Goal: Task Accomplishment & Management: Use online tool/utility

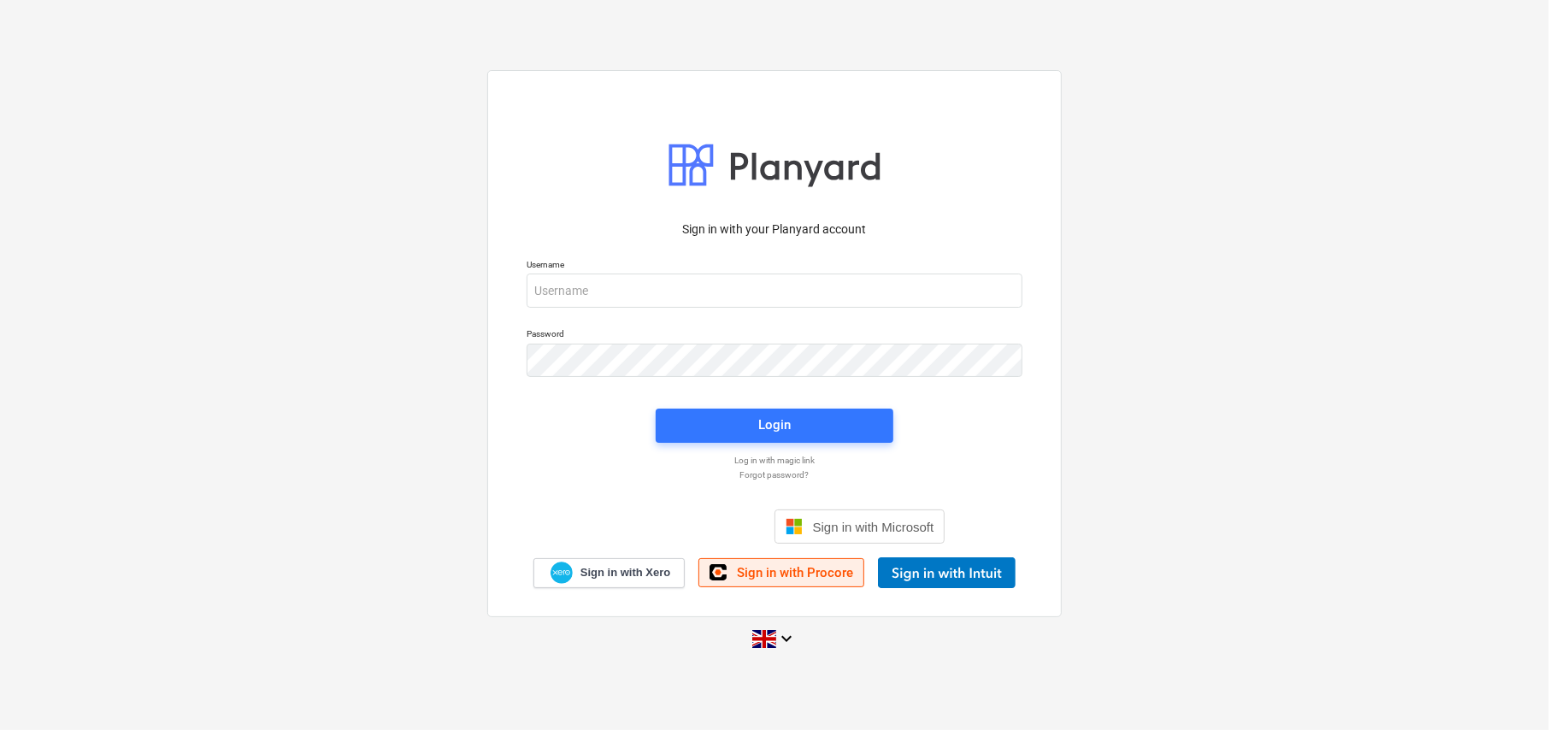
click at [762, 581] on link "Sign in with Procore" at bounding box center [781, 572] width 166 height 29
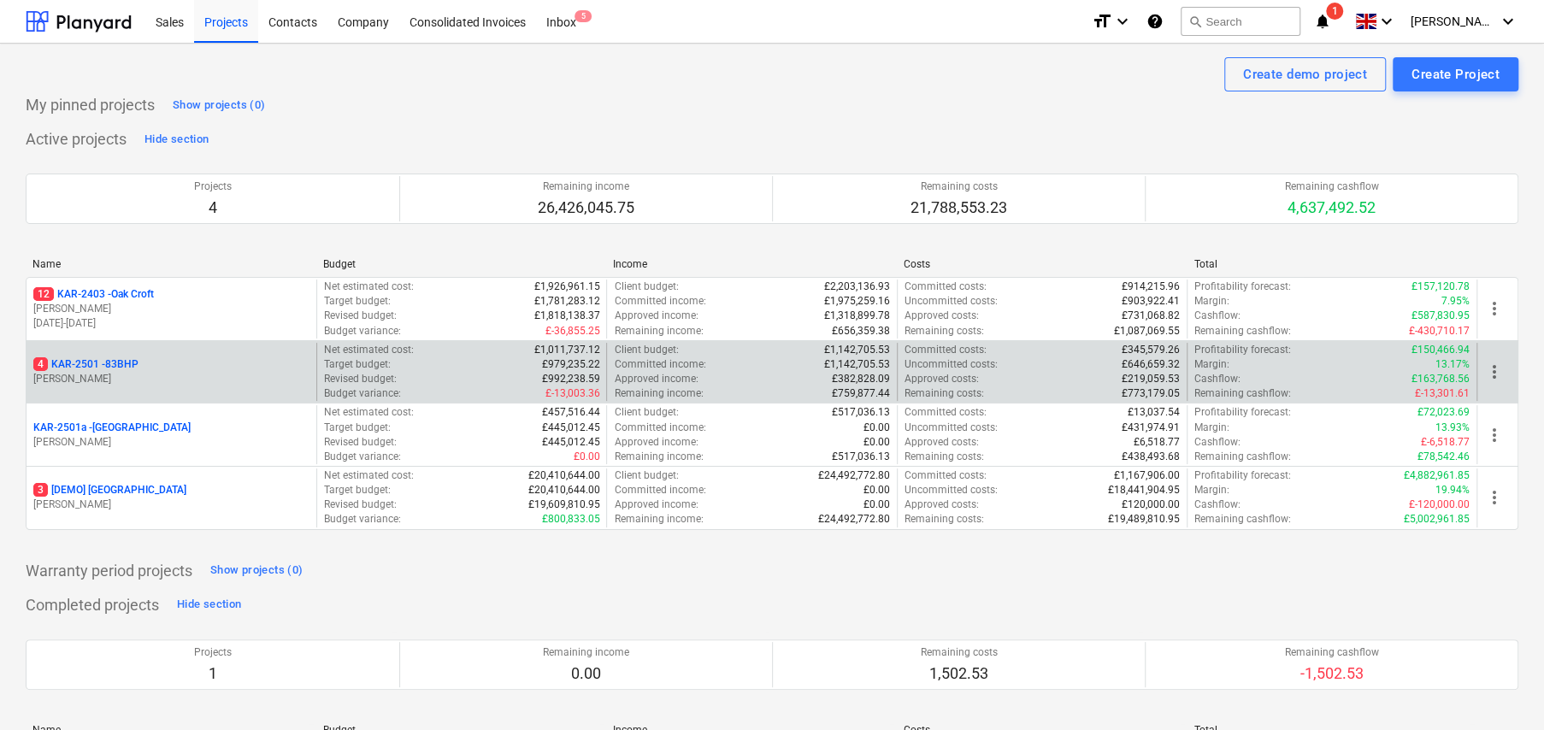
click at [130, 365] on p "4 KAR-2501 - 83BHP" at bounding box center [85, 364] width 105 height 15
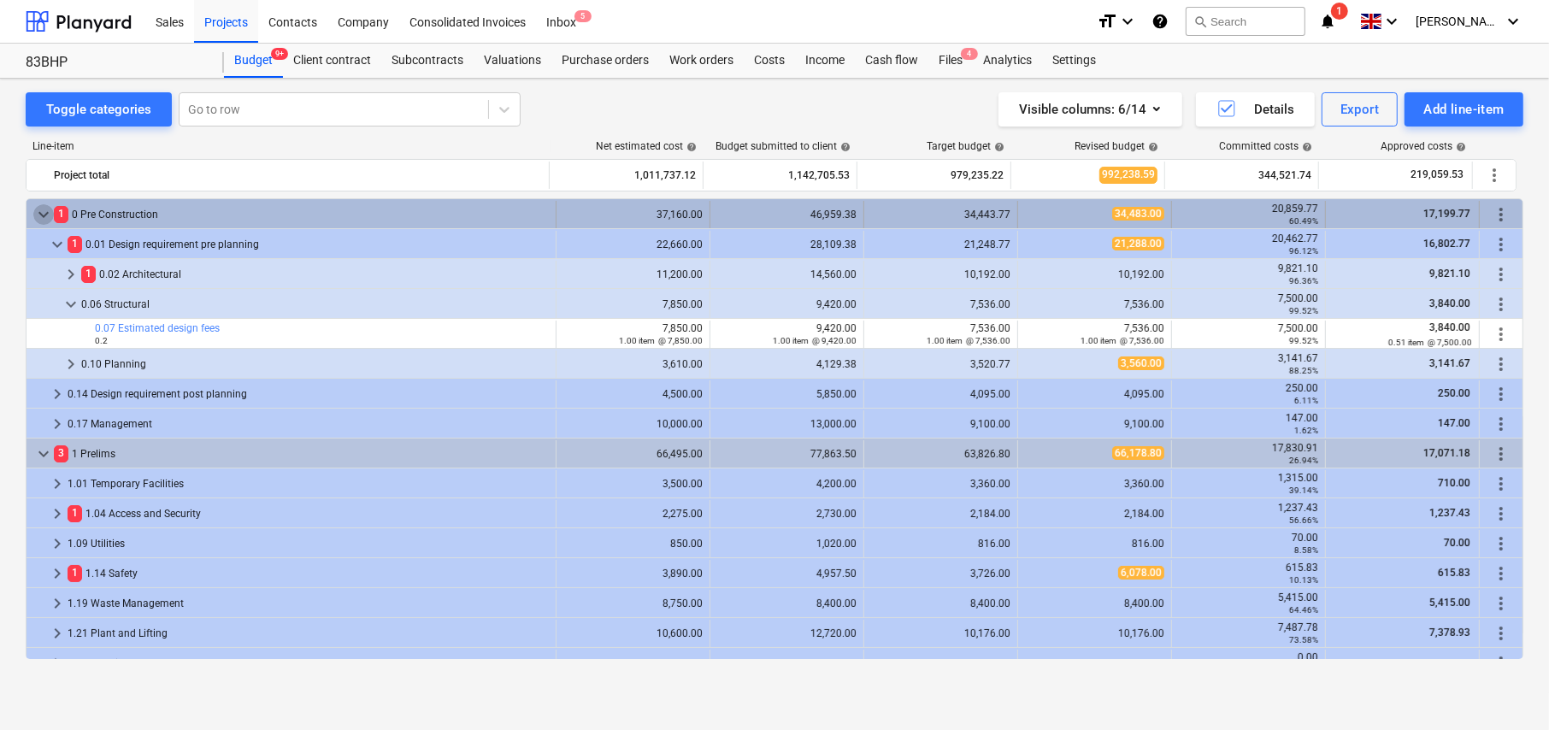
click at [37, 217] on span "keyboard_arrow_down" at bounding box center [43, 214] width 21 height 21
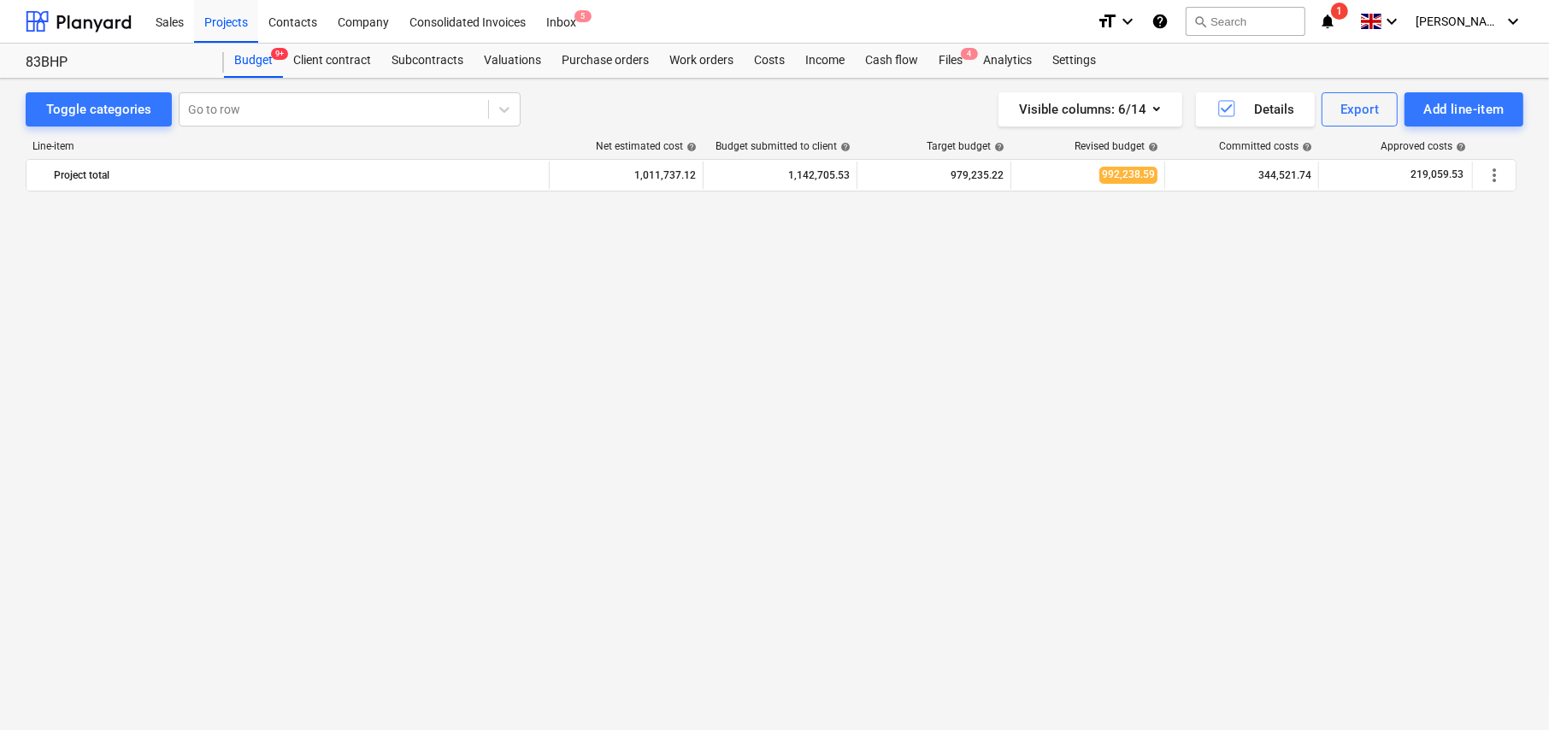
scroll to position [646, 0]
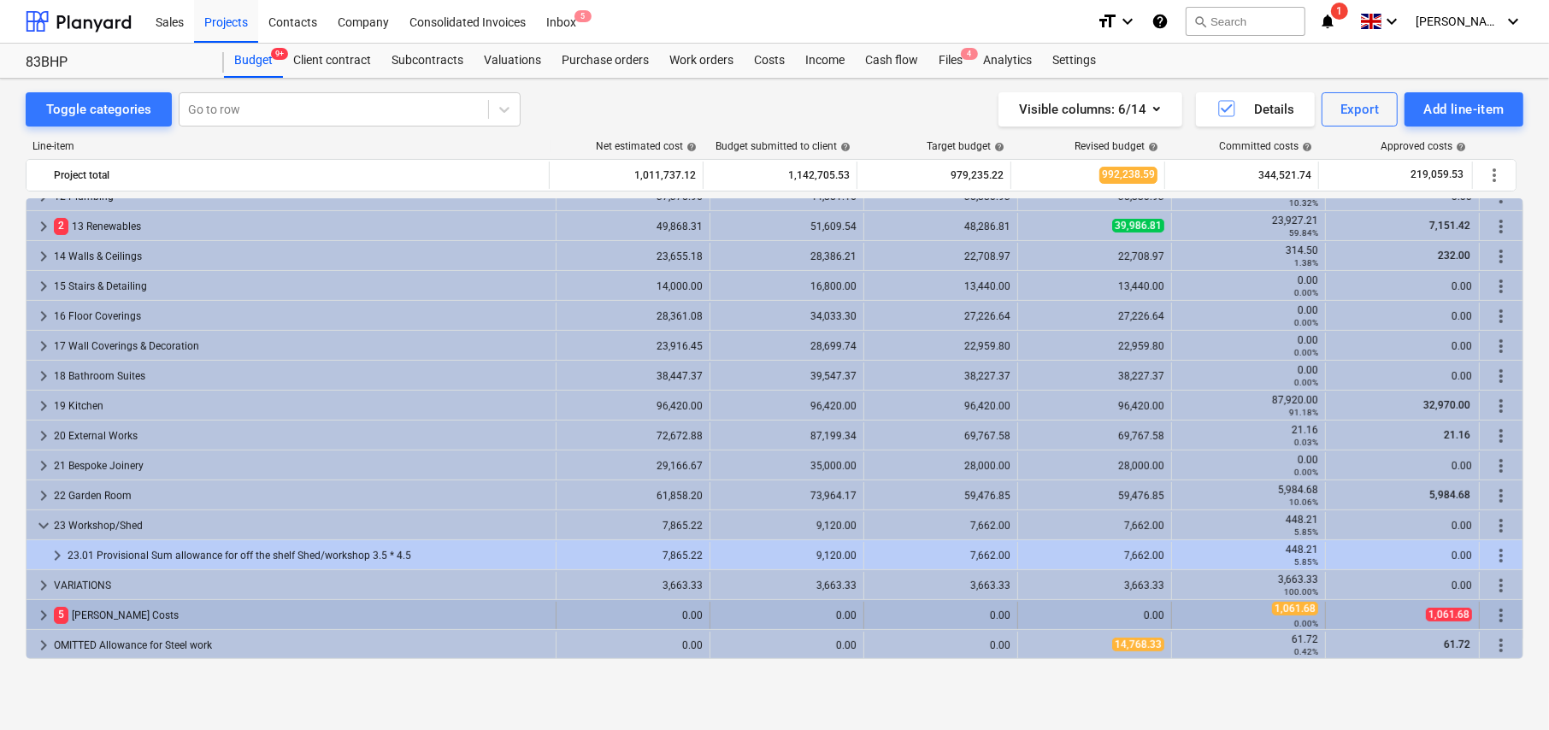
click at [44, 613] on span "keyboard_arrow_right" at bounding box center [43, 615] width 21 height 21
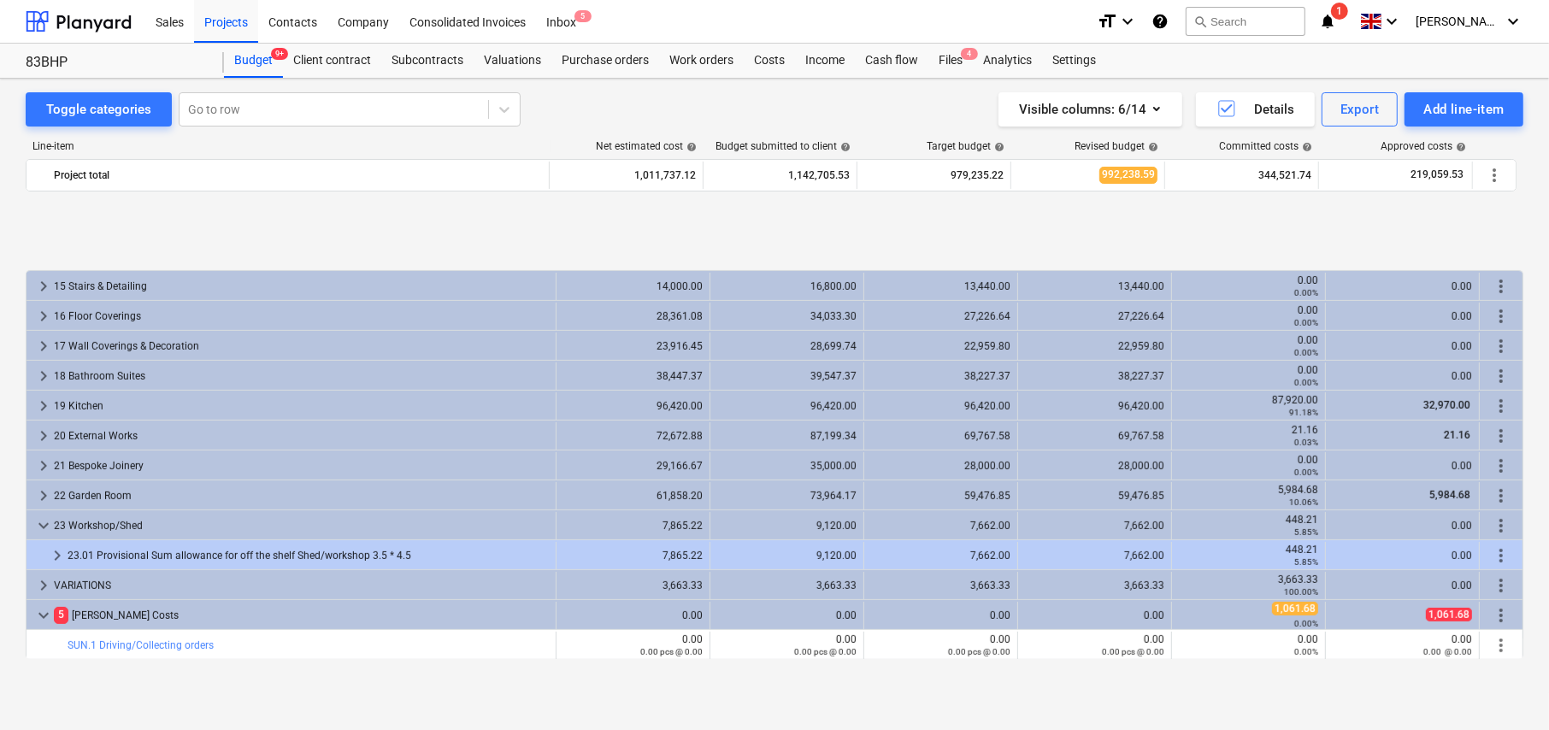
scroll to position [885, 0]
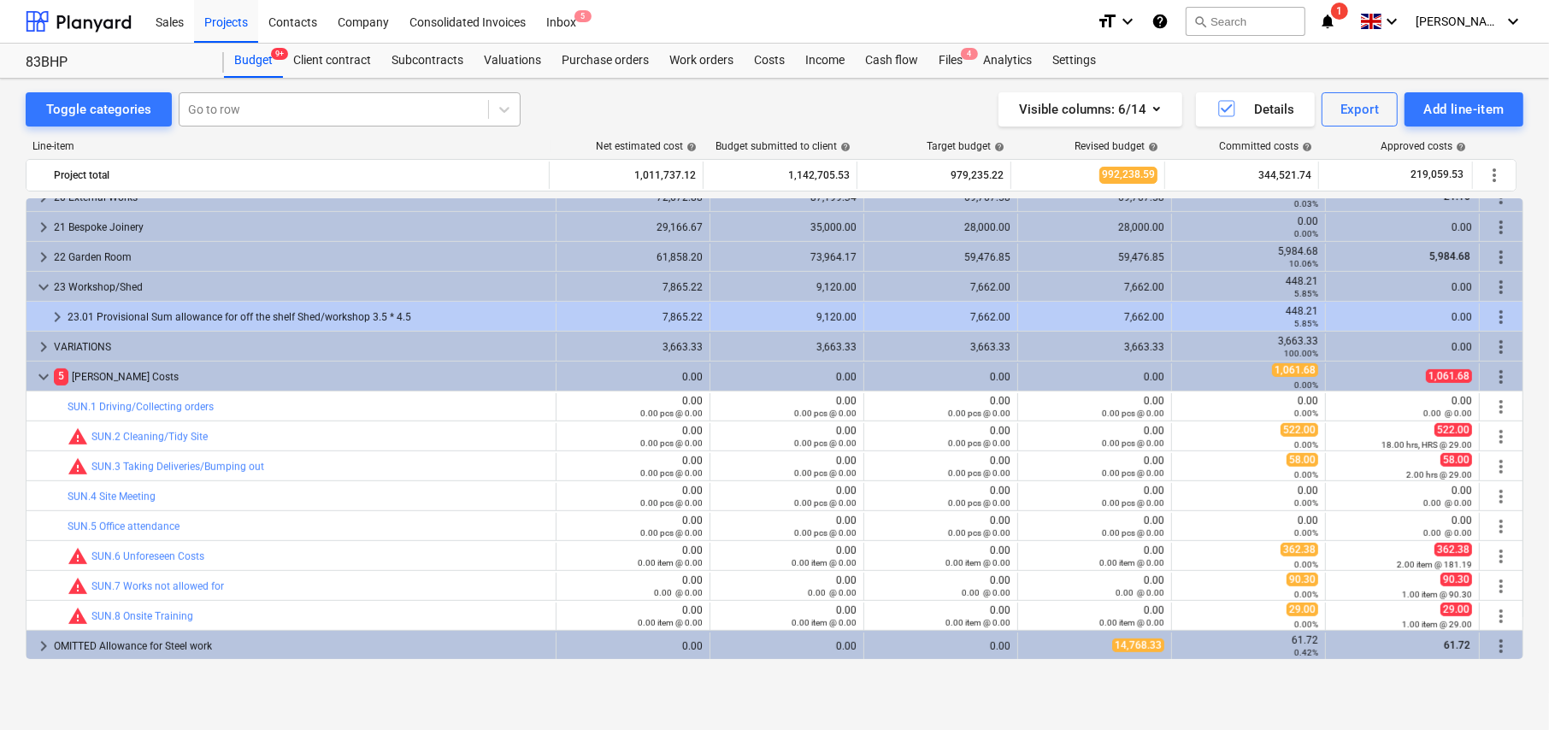
click at [270, 110] on div at bounding box center [334, 109] width 292 height 17
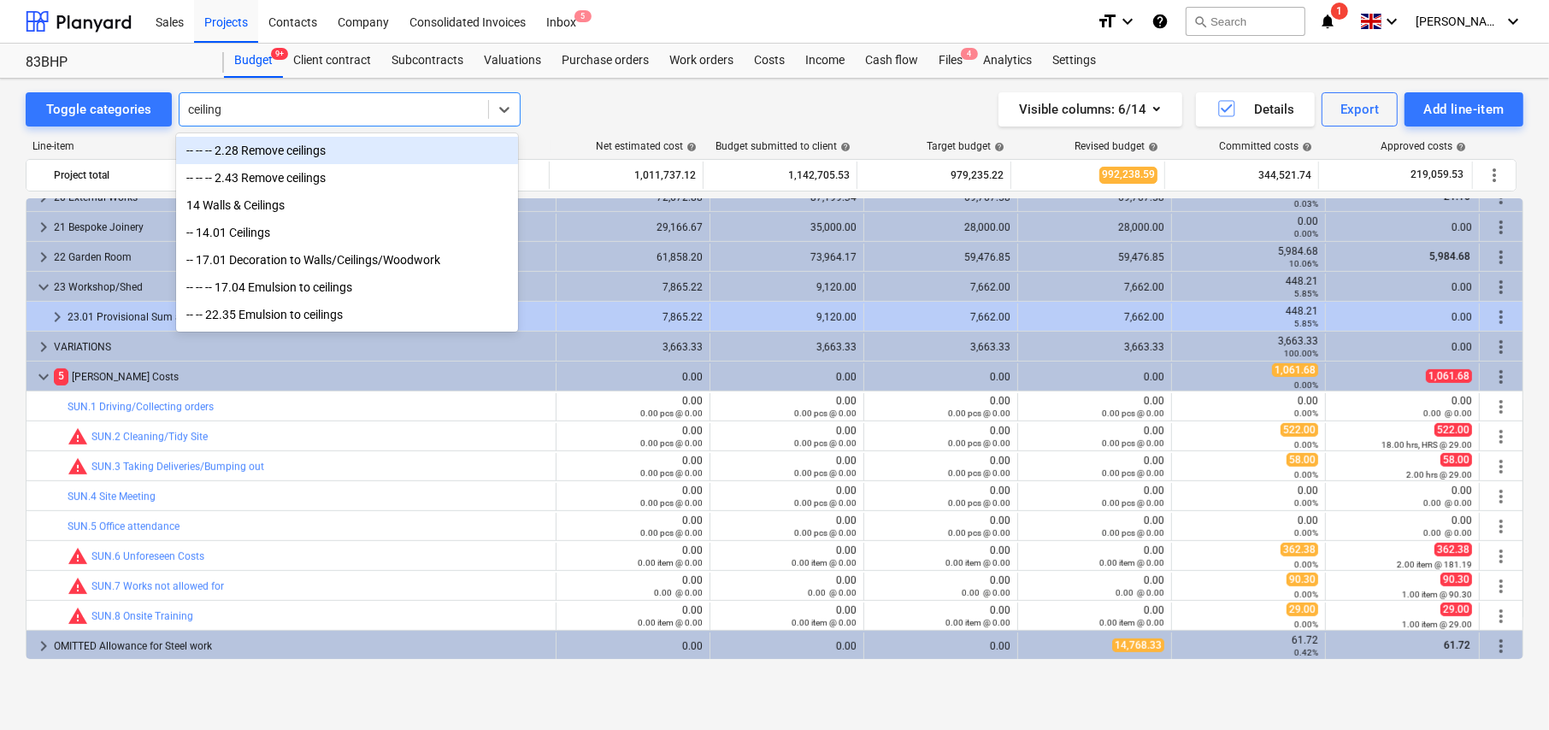
type input "ceilings"
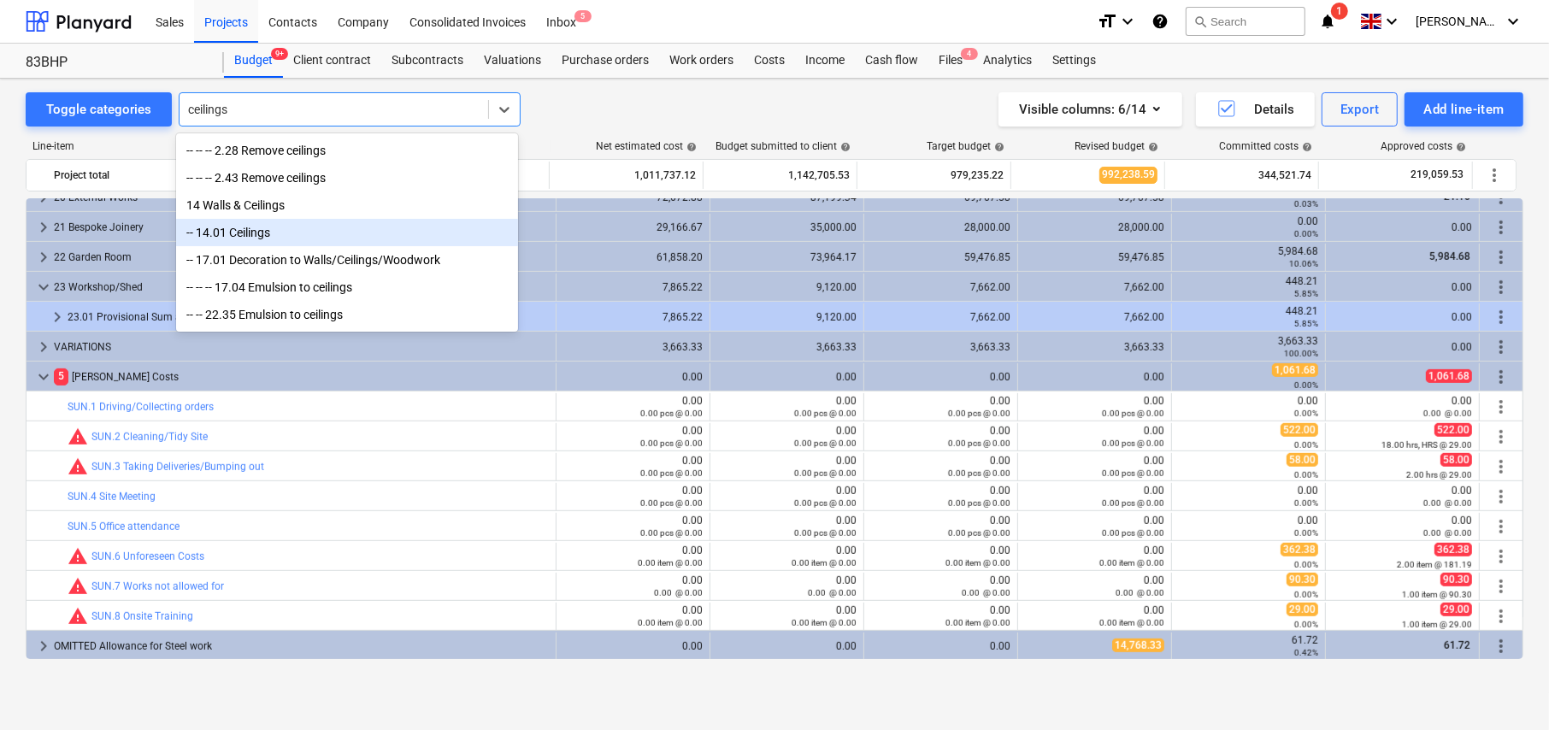
click at [243, 235] on div "-- 14.01 Ceilings" at bounding box center [347, 232] width 342 height 27
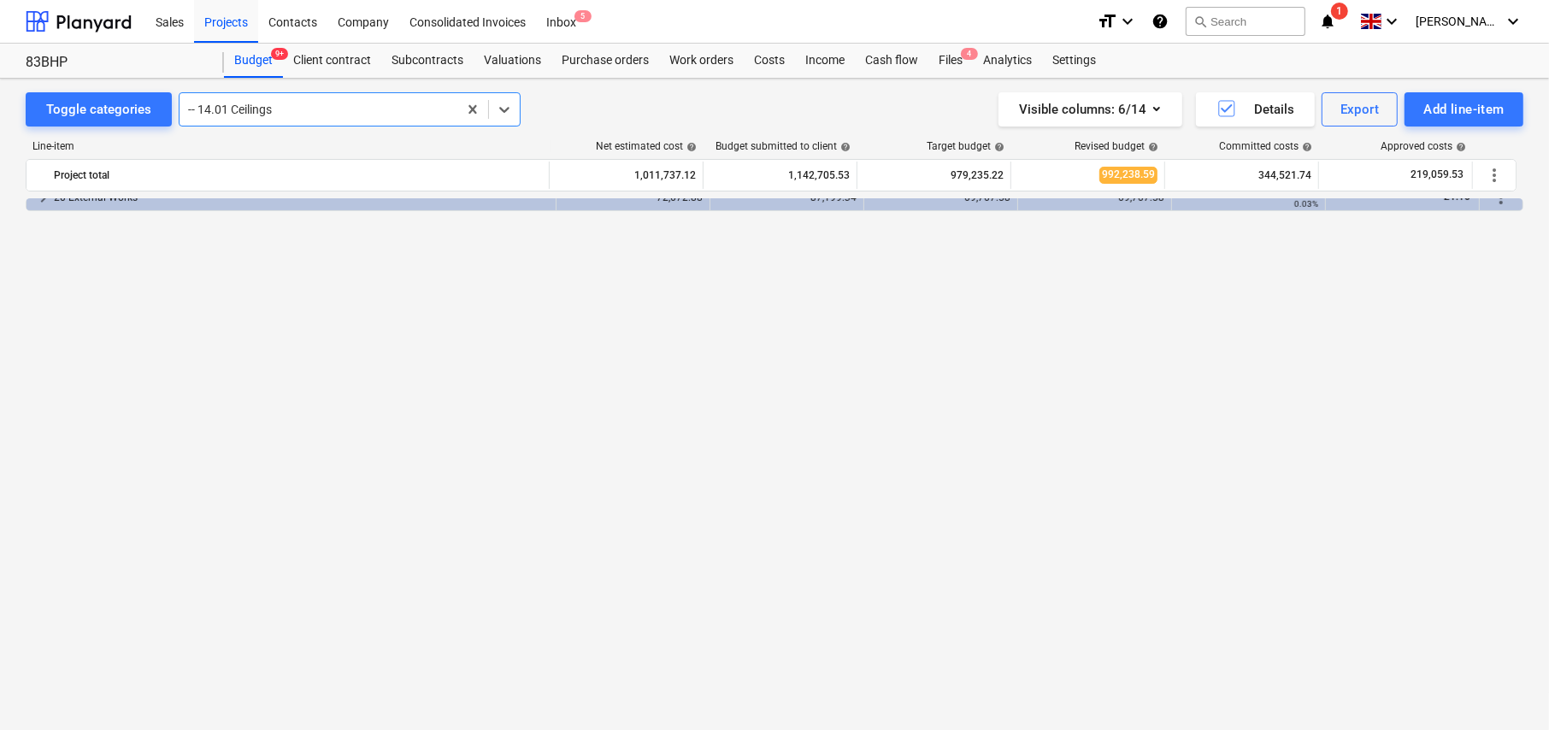
scroll to position [372, 0]
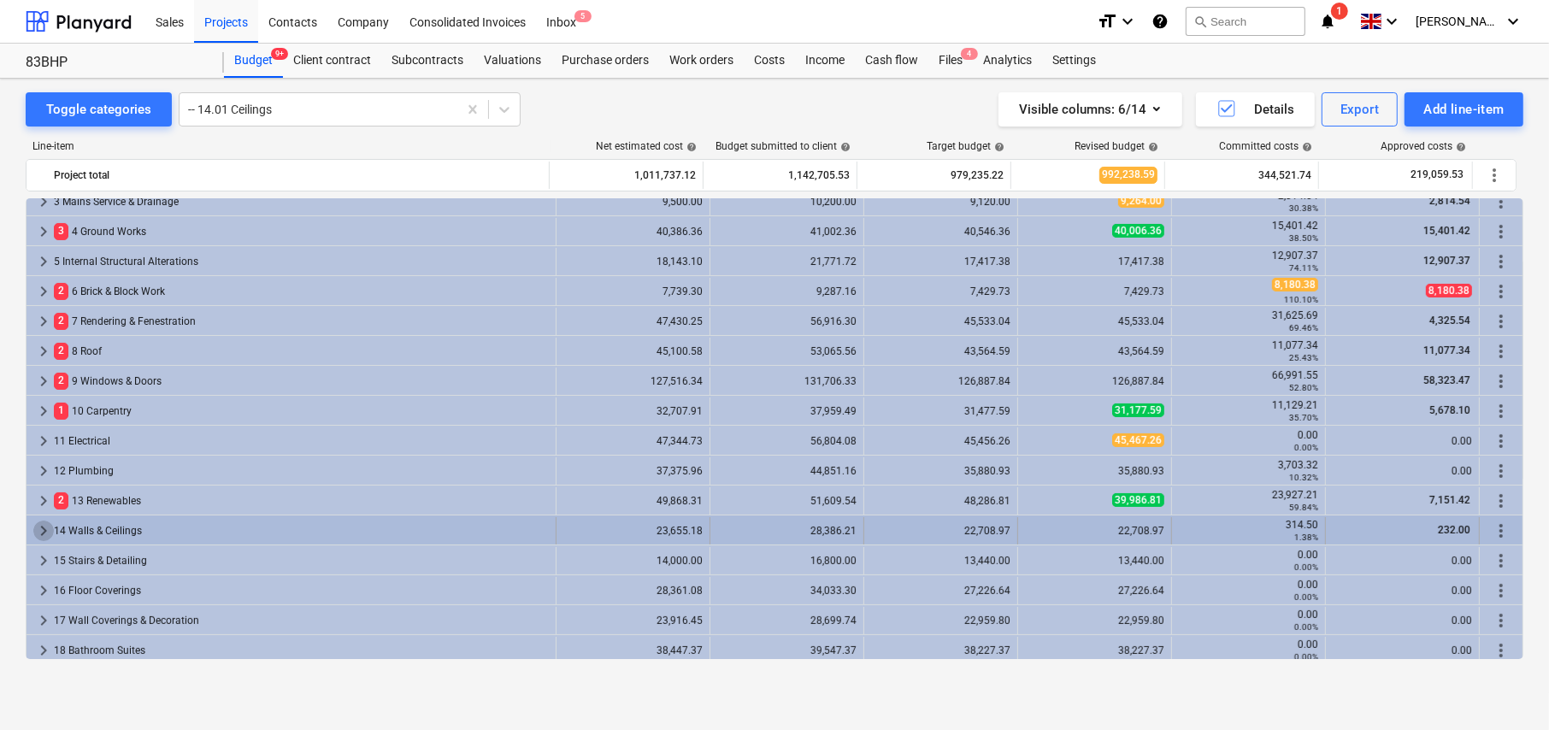
click at [44, 531] on span "keyboard_arrow_right" at bounding box center [43, 531] width 21 height 21
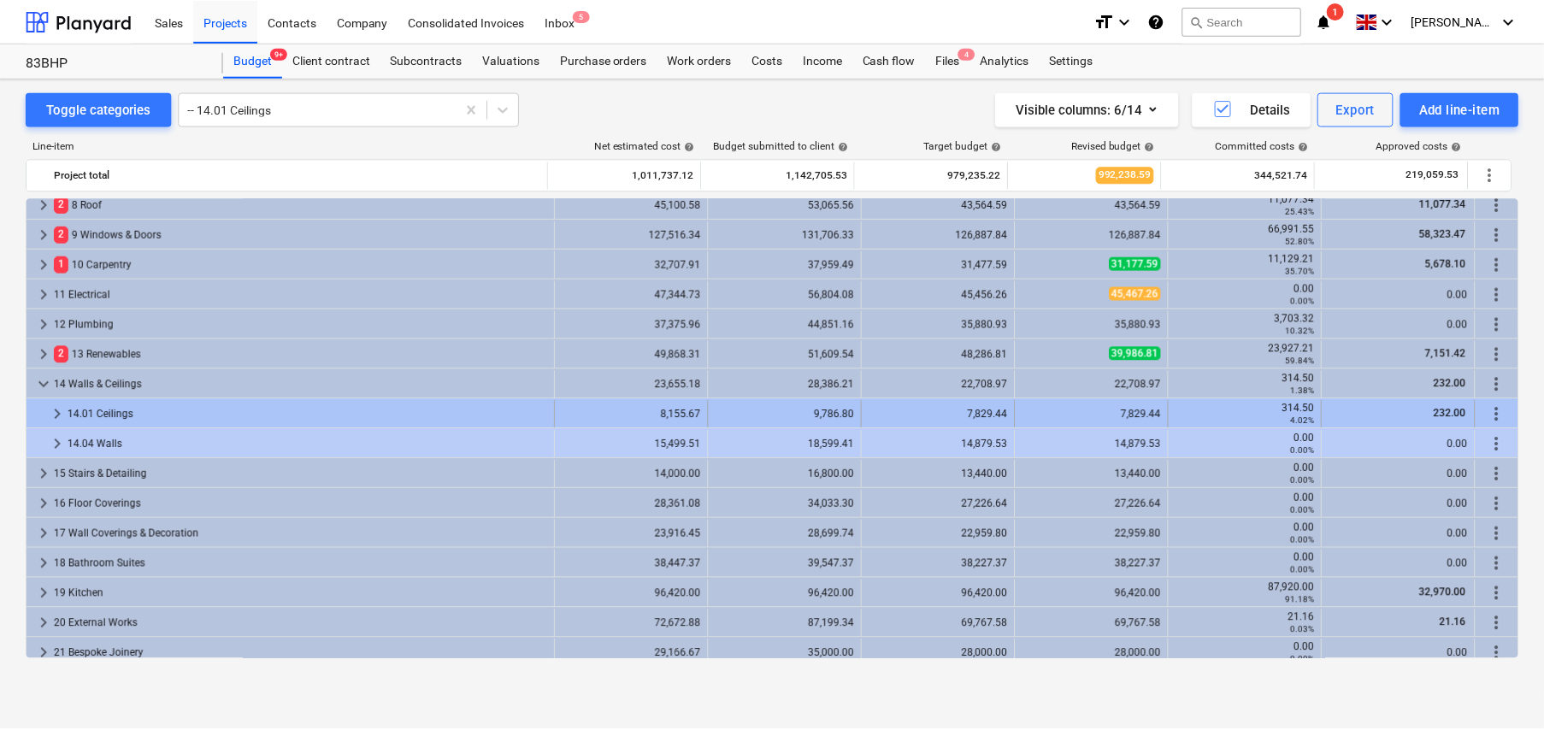
scroll to position [543, 0]
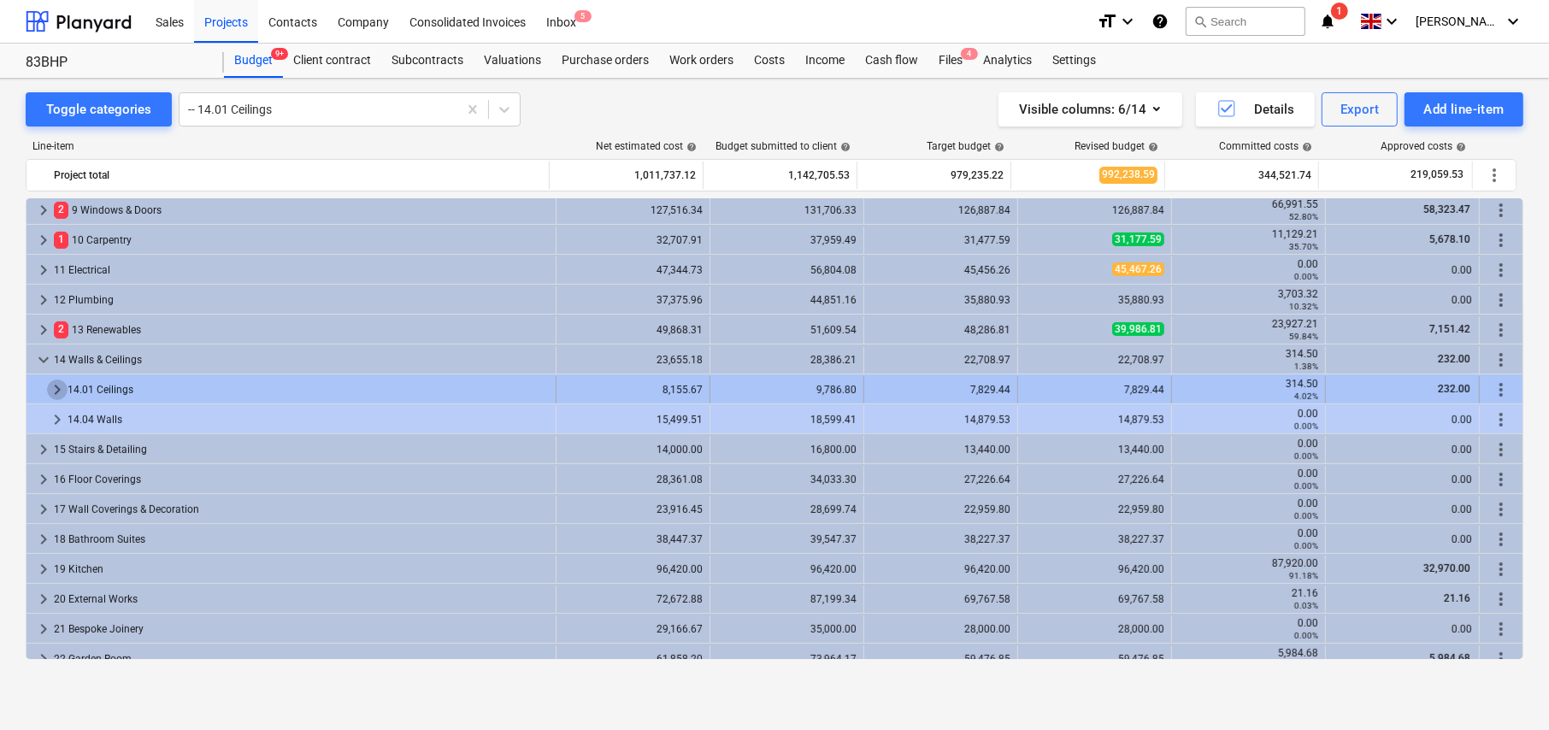
click at [56, 390] on span "keyboard_arrow_right" at bounding box center [57, 390] width 21 height 21
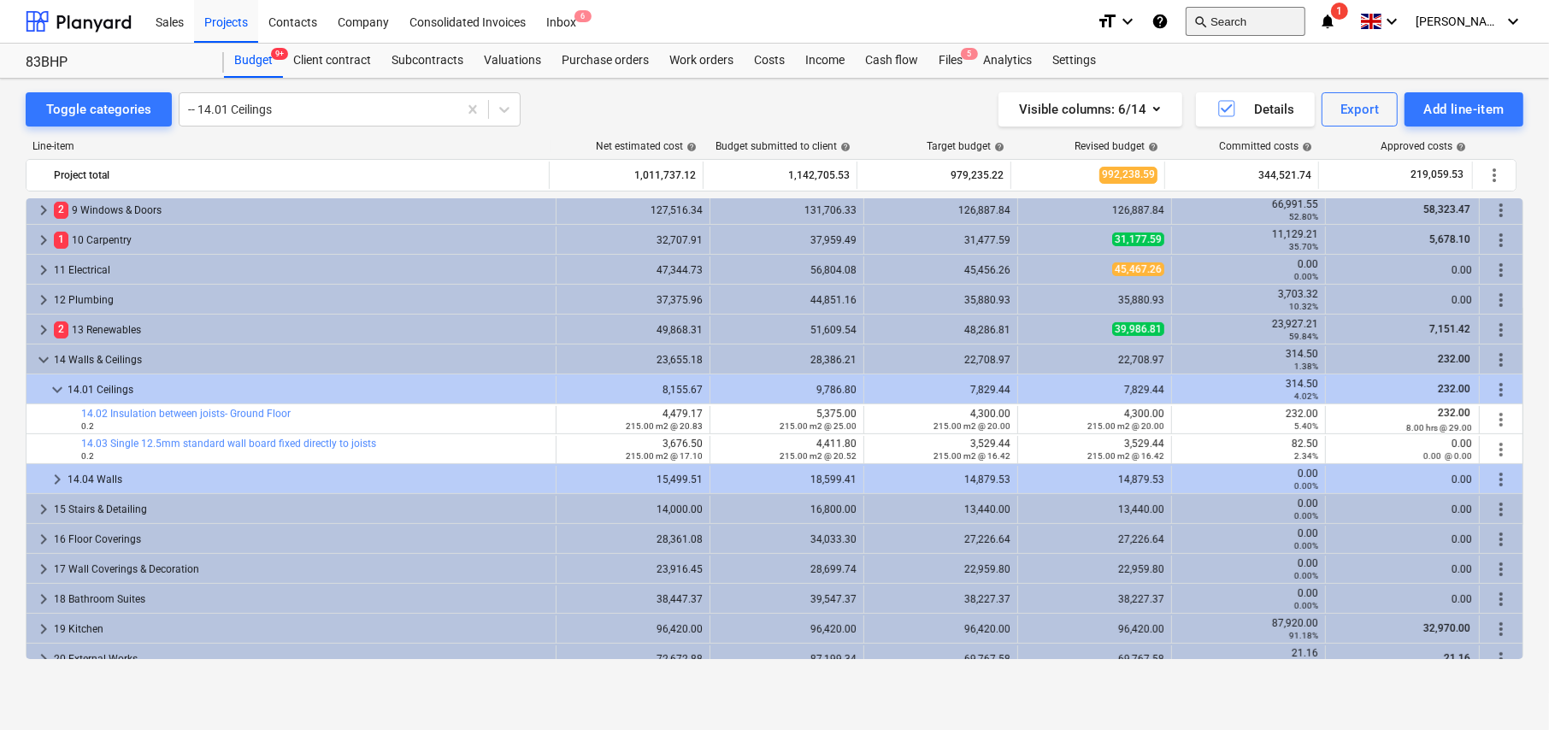
click at [1262, 18] on button "search Search" at bounding box center [1246, 21] width 120 height 29
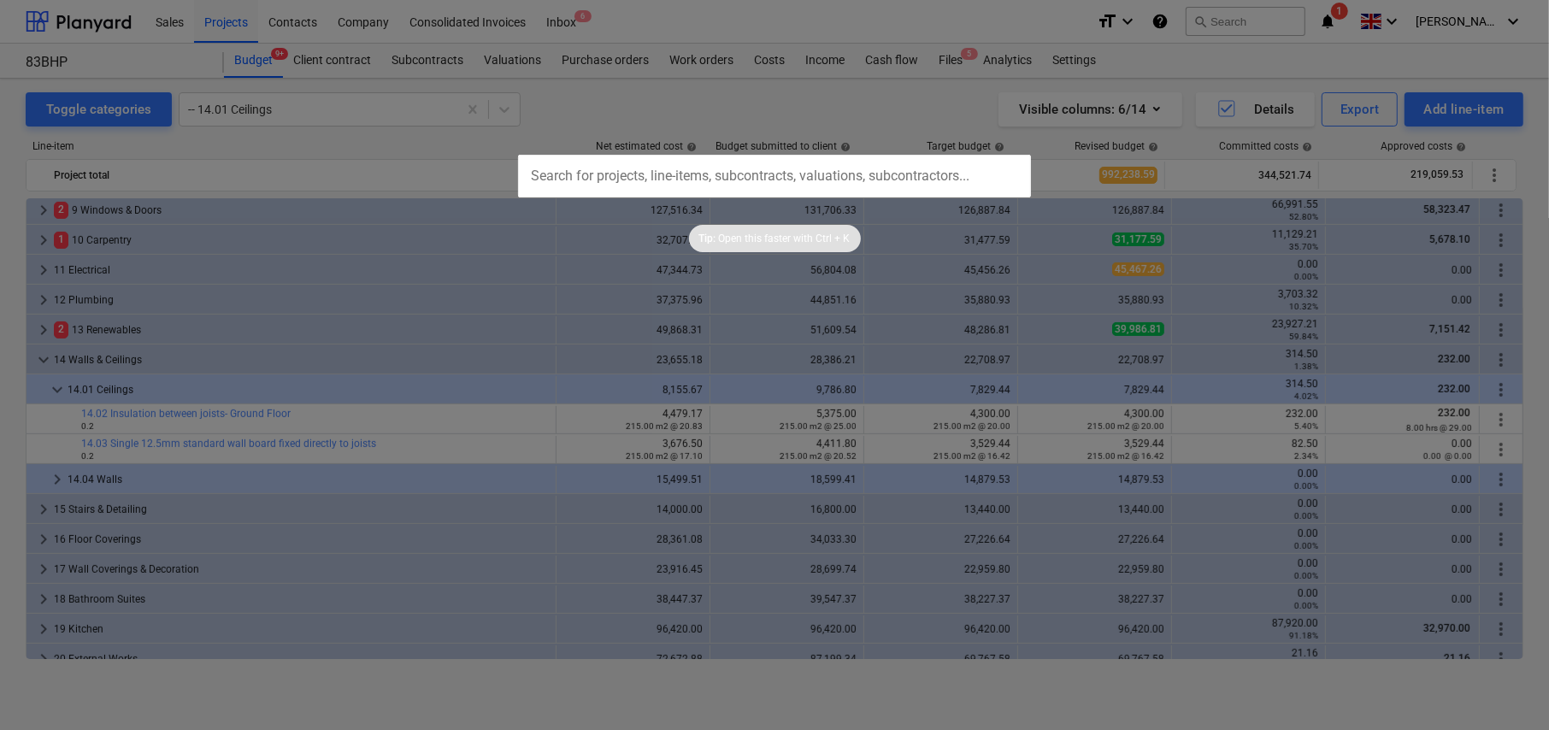
click at [730, 177] on input "text" at bounding box center [774, 176] width 513 height 43
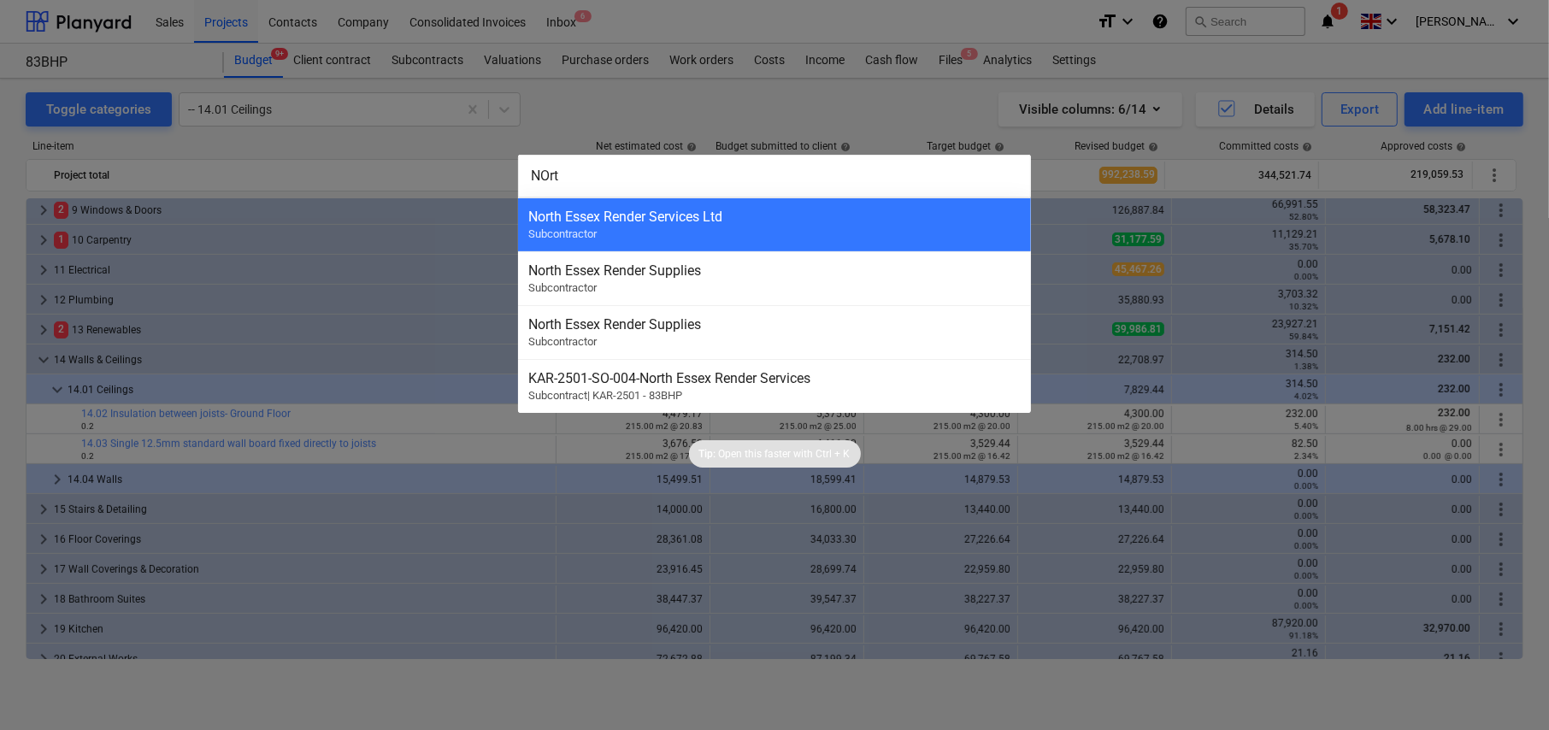
type input "NOrth"
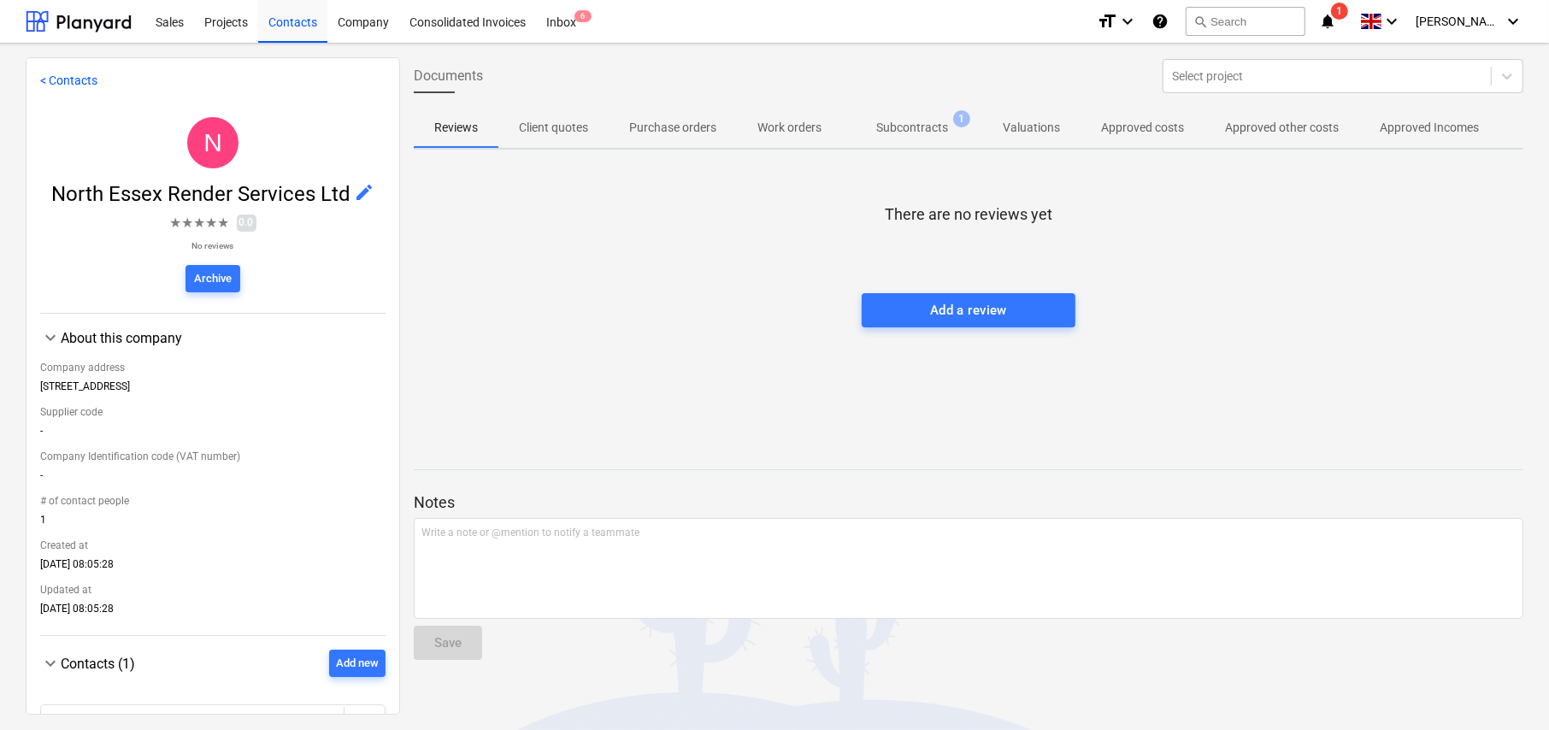
click at [926, 131] on p "Subcontracts" at bounding box center [912, 128] width 72 height 18
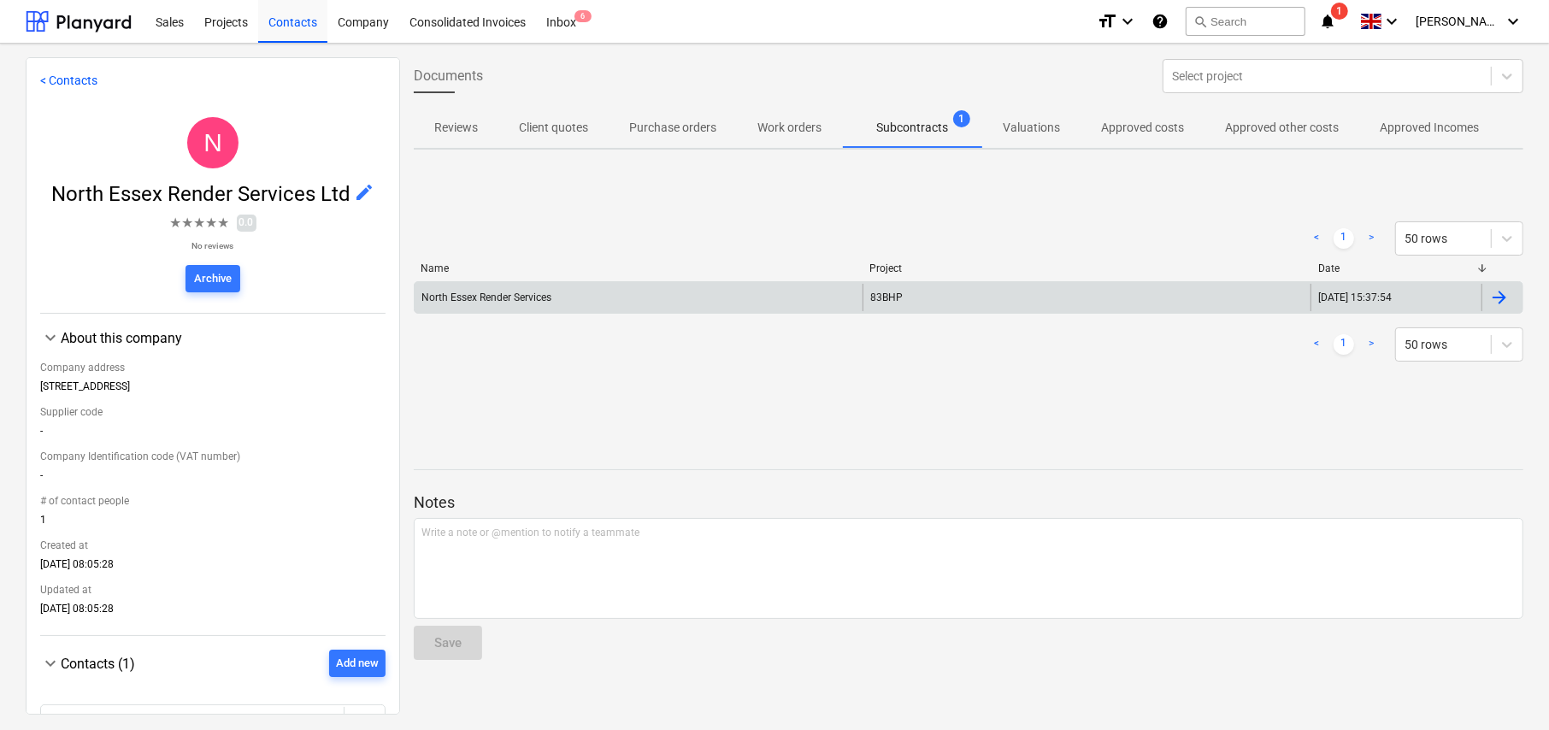
click at [522, 297] on div "North Essex Render Services" at bounding box center [486, 298] width 130 height 12
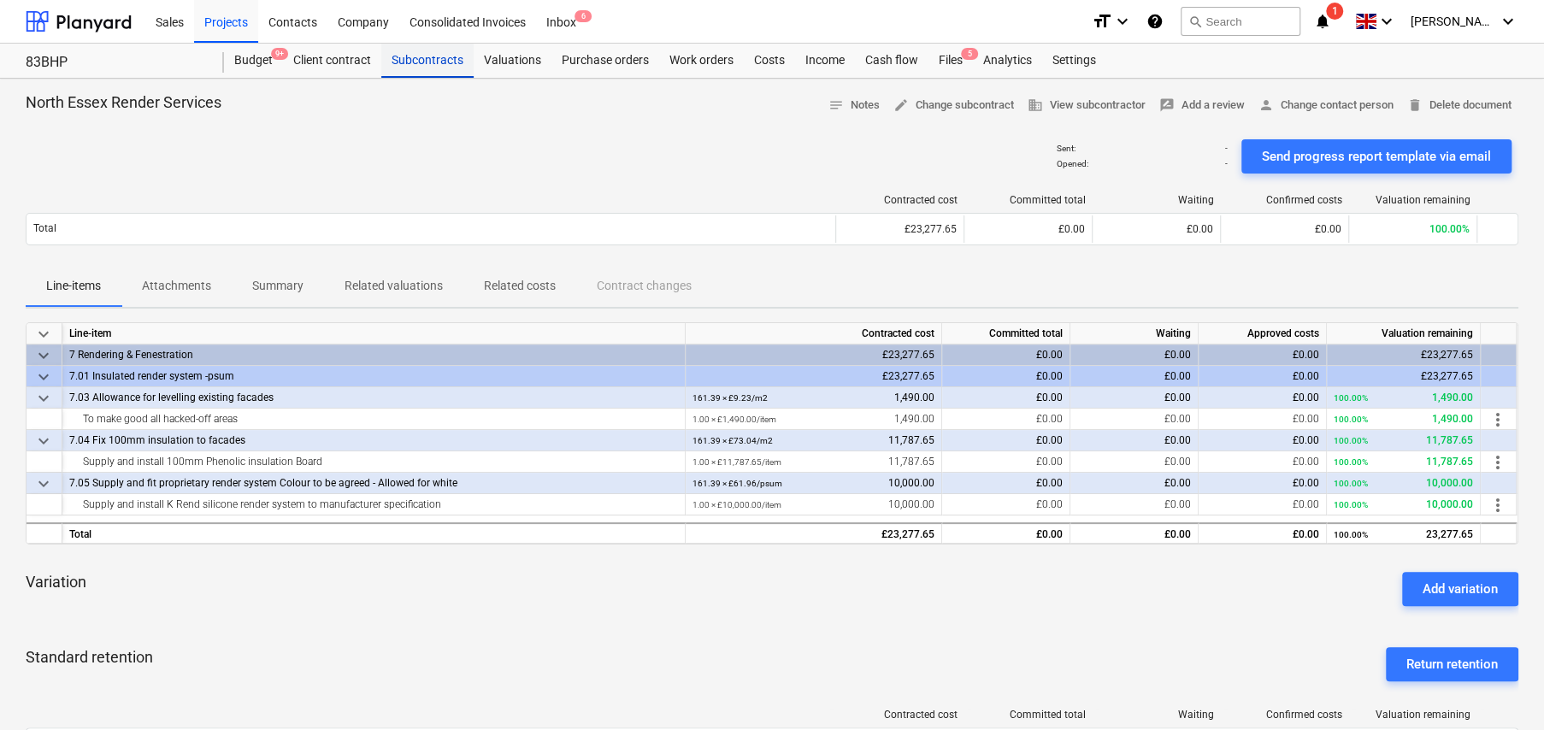
click at [436, 57] on div "Subcontracts" at bounding box center [427, 61] width 92 height 34
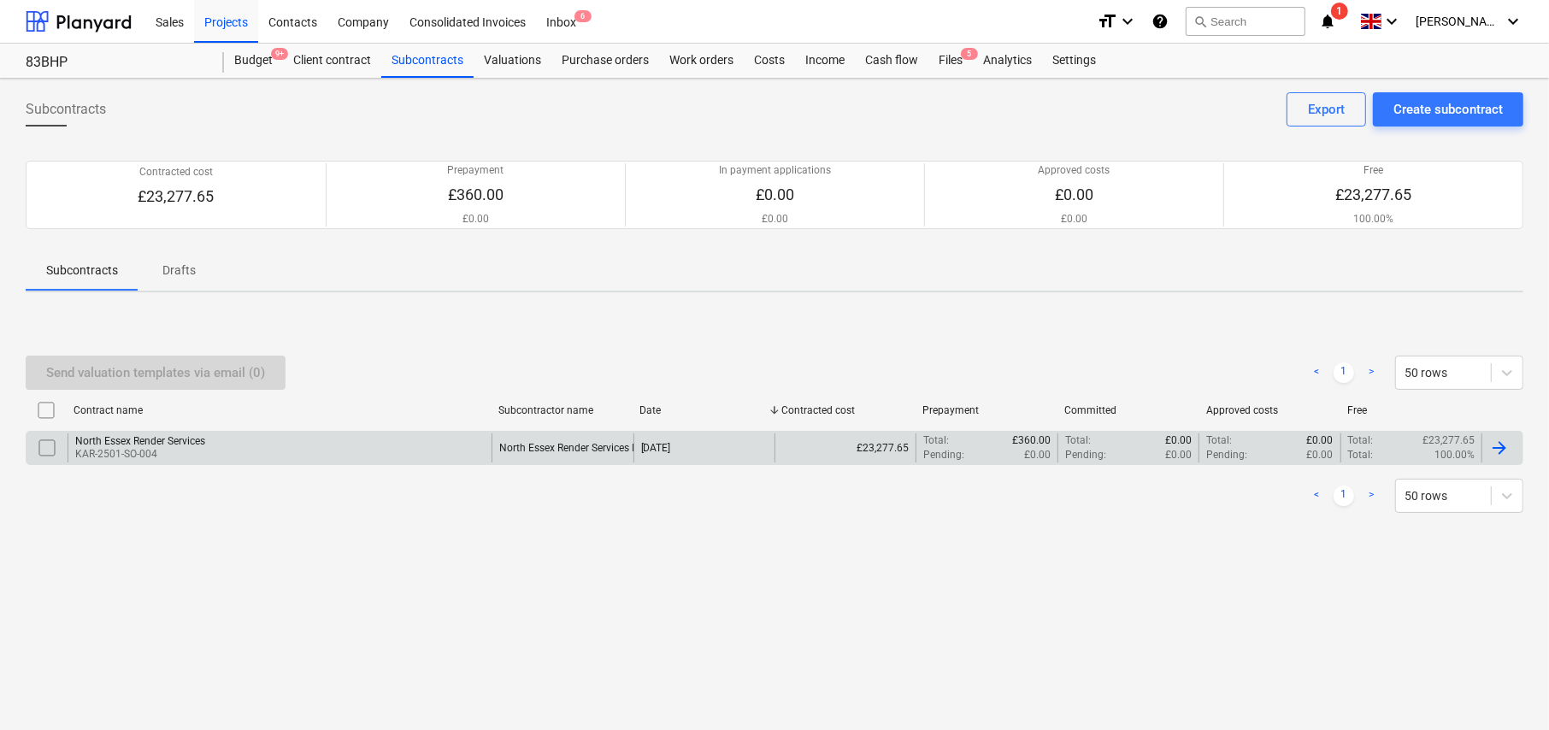
click at [563, 445] on div "North Essex Render Services Ltd" at bounding box center [572, 448] width 147 height 12
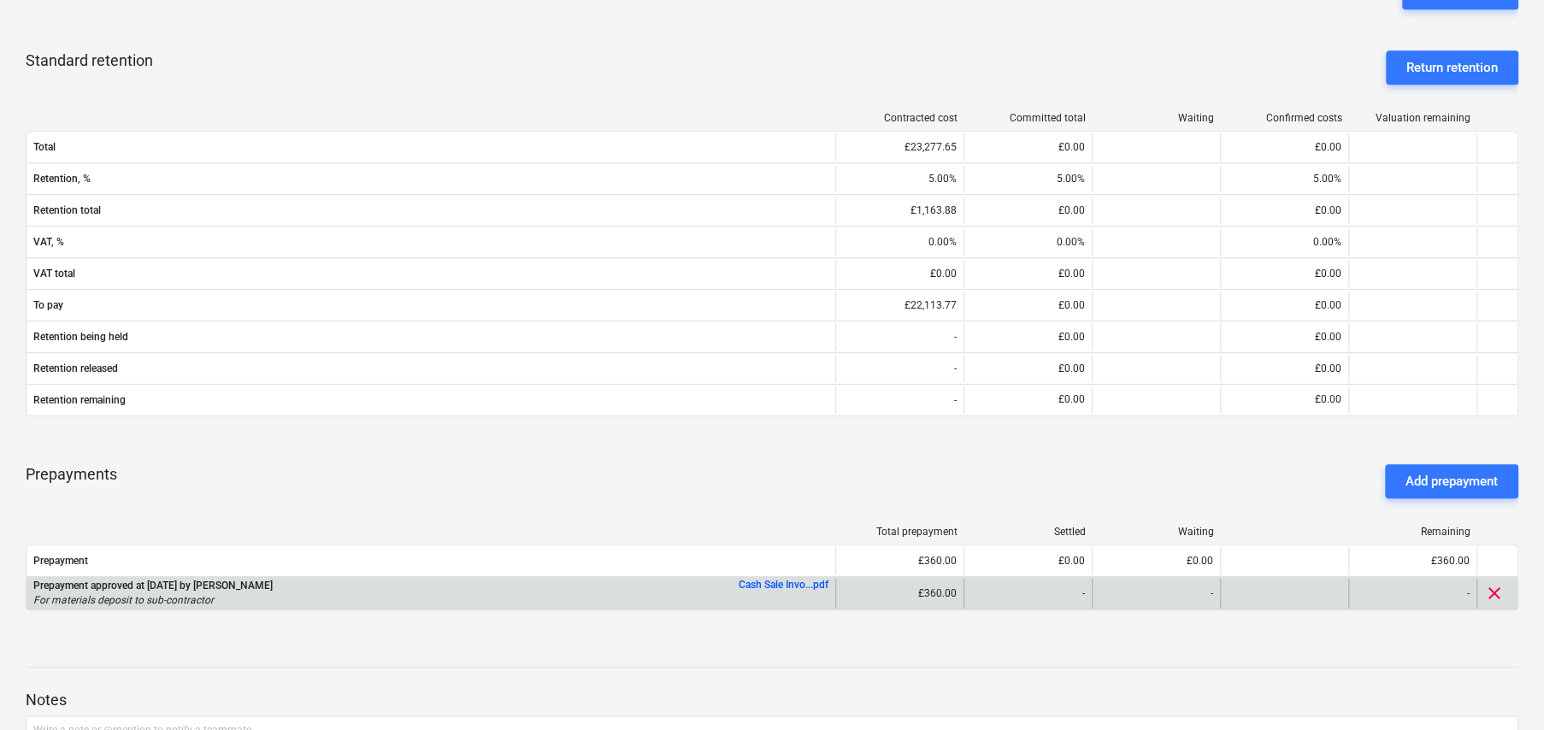
scroll to position [750, 0]
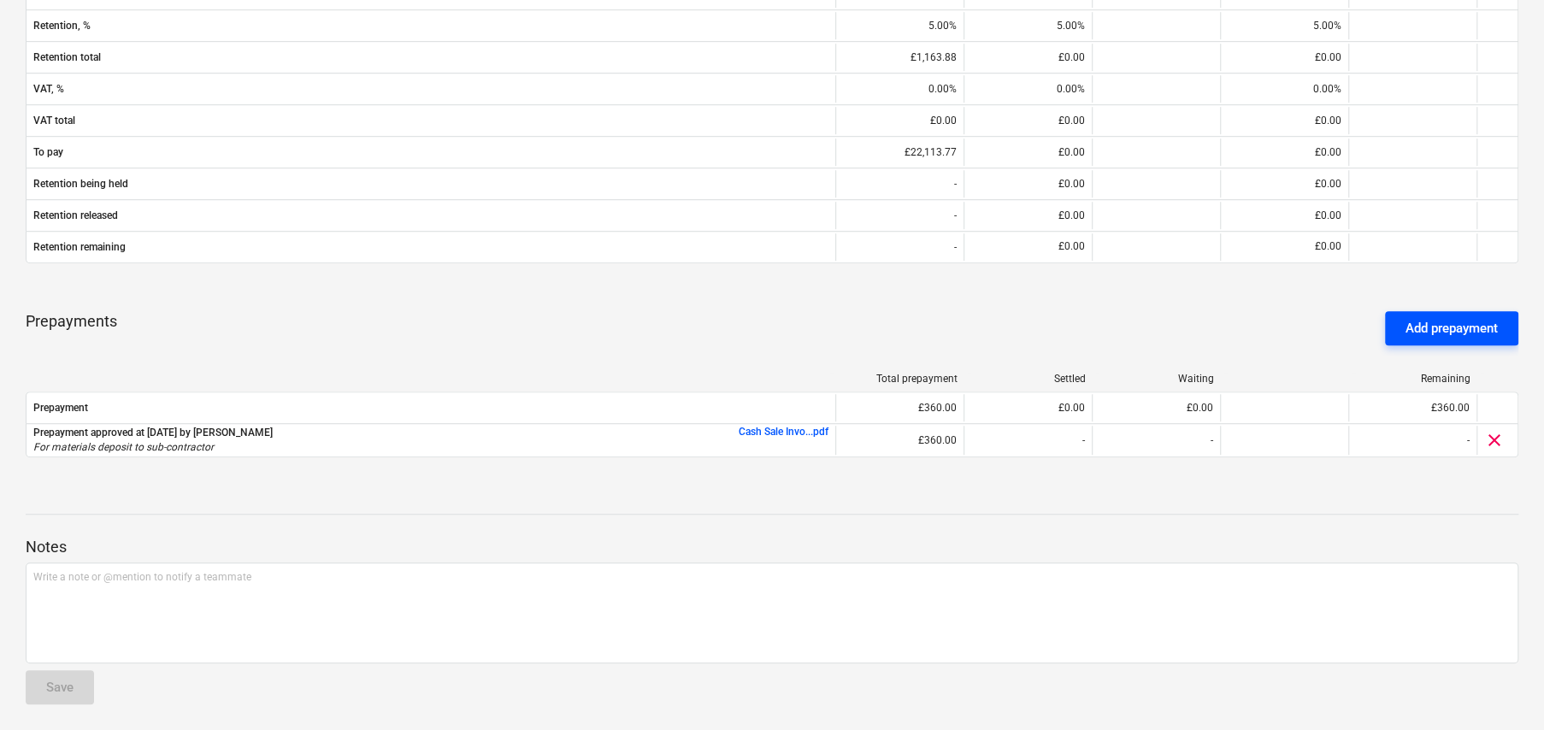
click at [1433, 325] on div "Add prepayment" at bounding box center [1451, 328] width 92 height 22
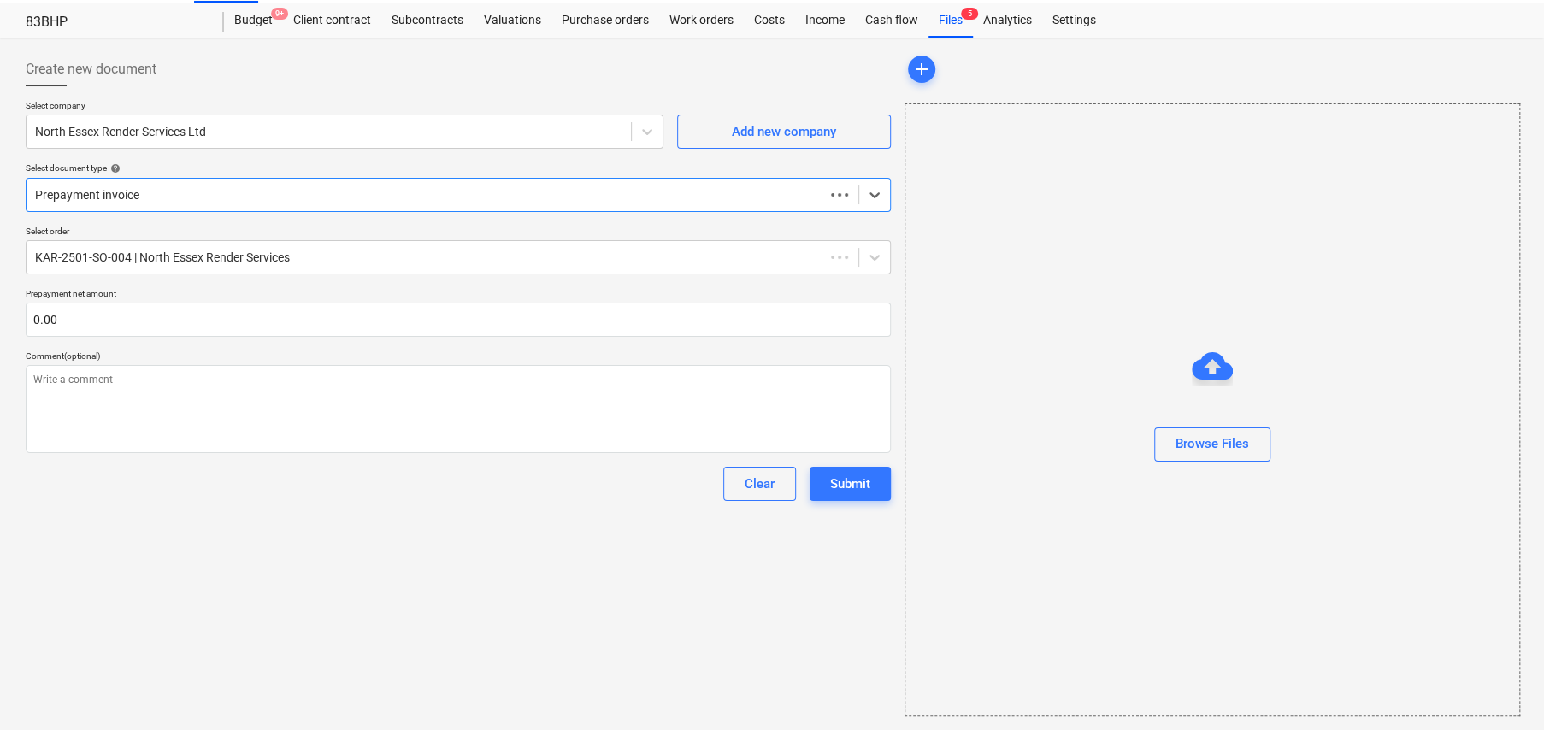
scroll to position [40, 0]
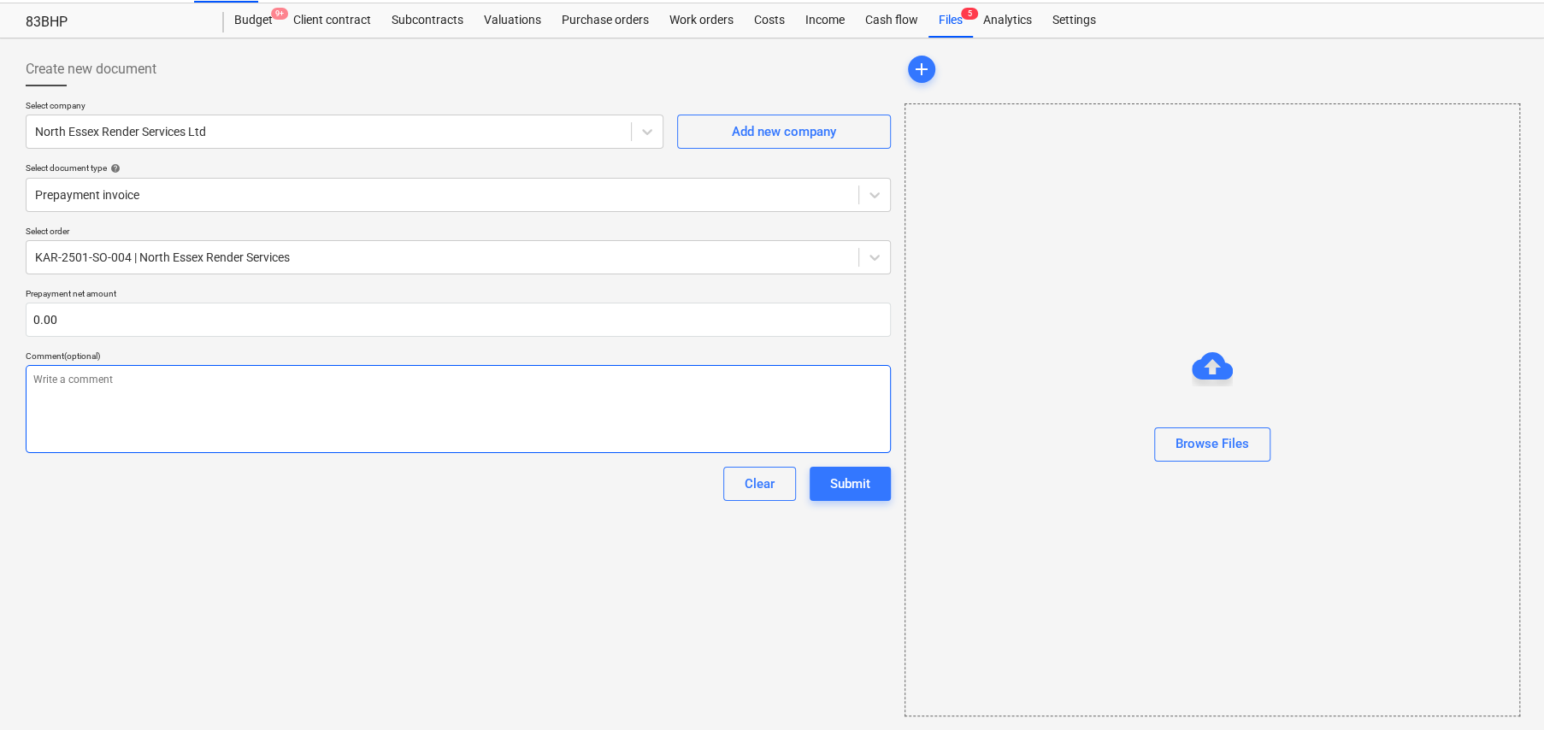
click at [265, 395] on textarea at bounding box center [458, 409] width 865 height 88
type textarea "x"
type textarea "P"
type textarea "x"
type textarea "Pr"
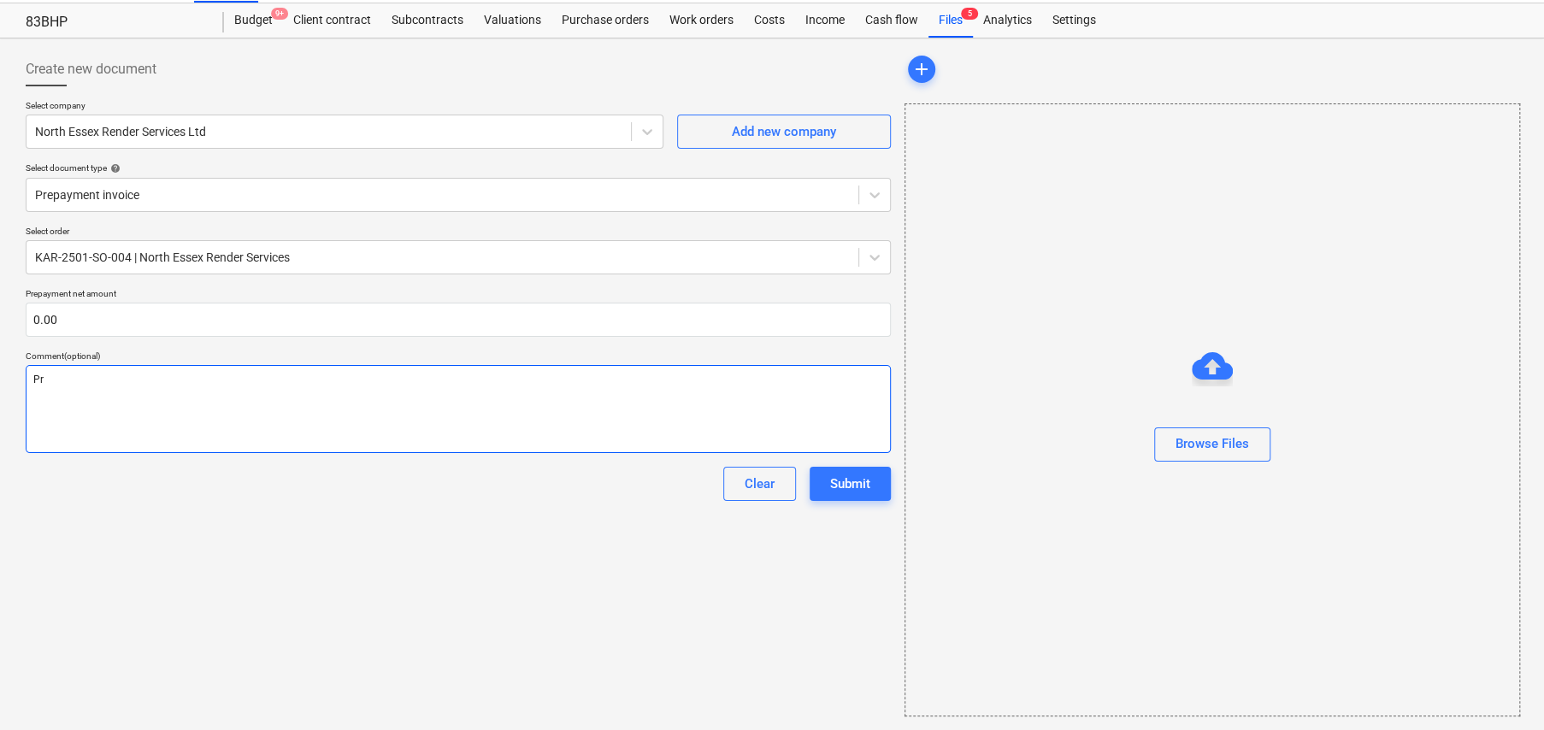
type textarea "x"
type textarea "Pre"
type textarea "x"
type textarea "Pr"
type textarea "x"
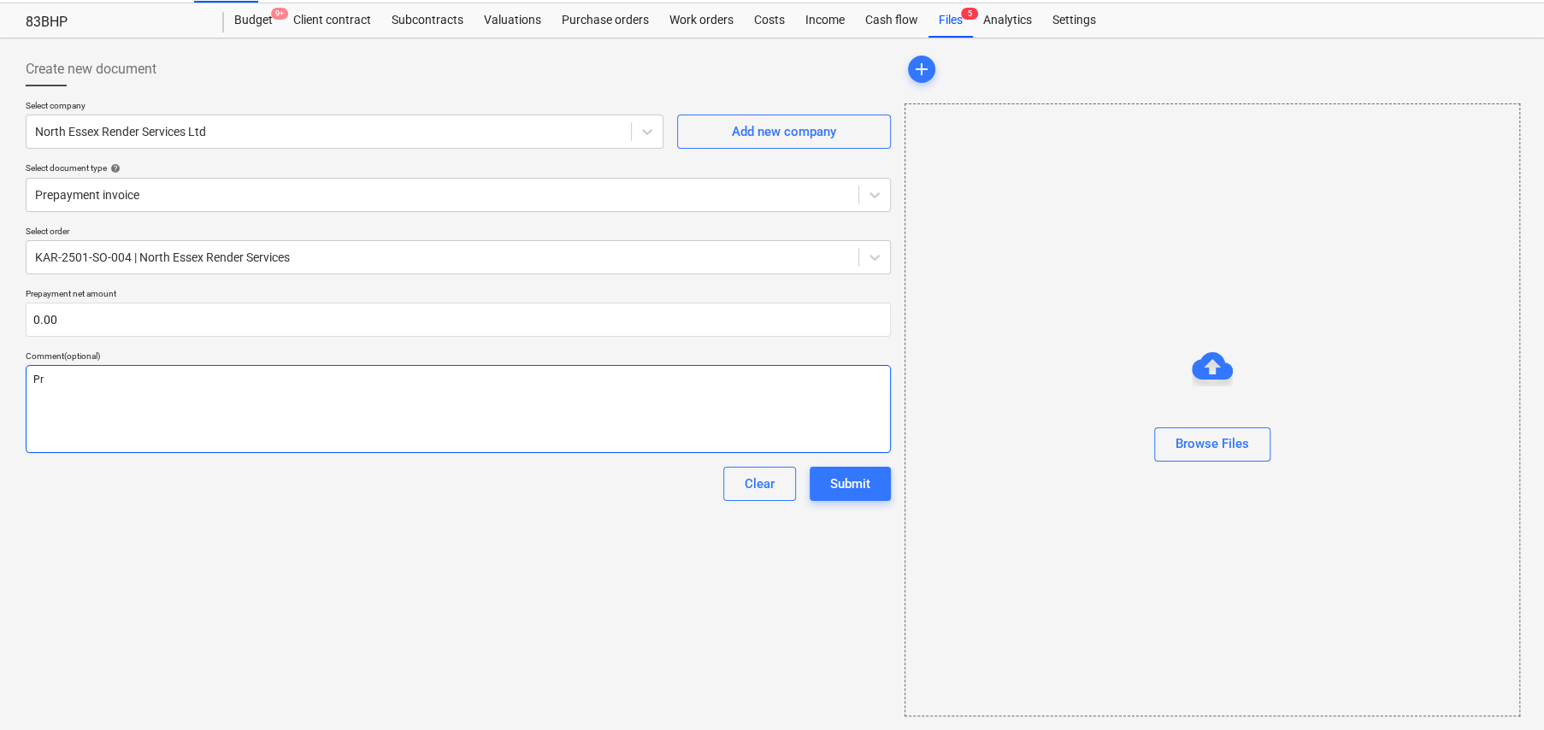
type textarea "P"
type textarea "x"
type textarea "M"
type textarea "x"
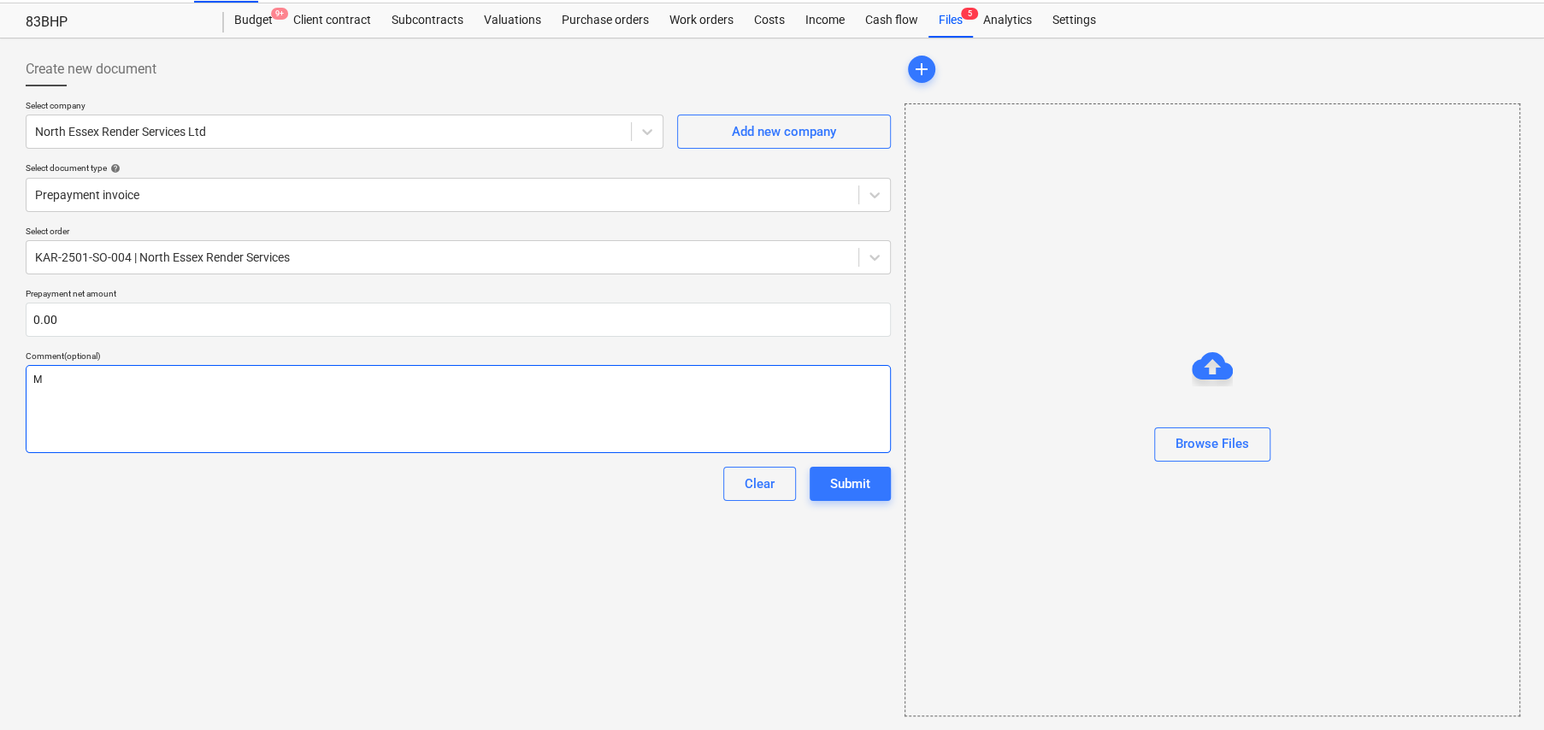
type textarea "Ma"
type textarea "x"
type textarea "Mat"
type textarea "x"
type textarea "Mate"
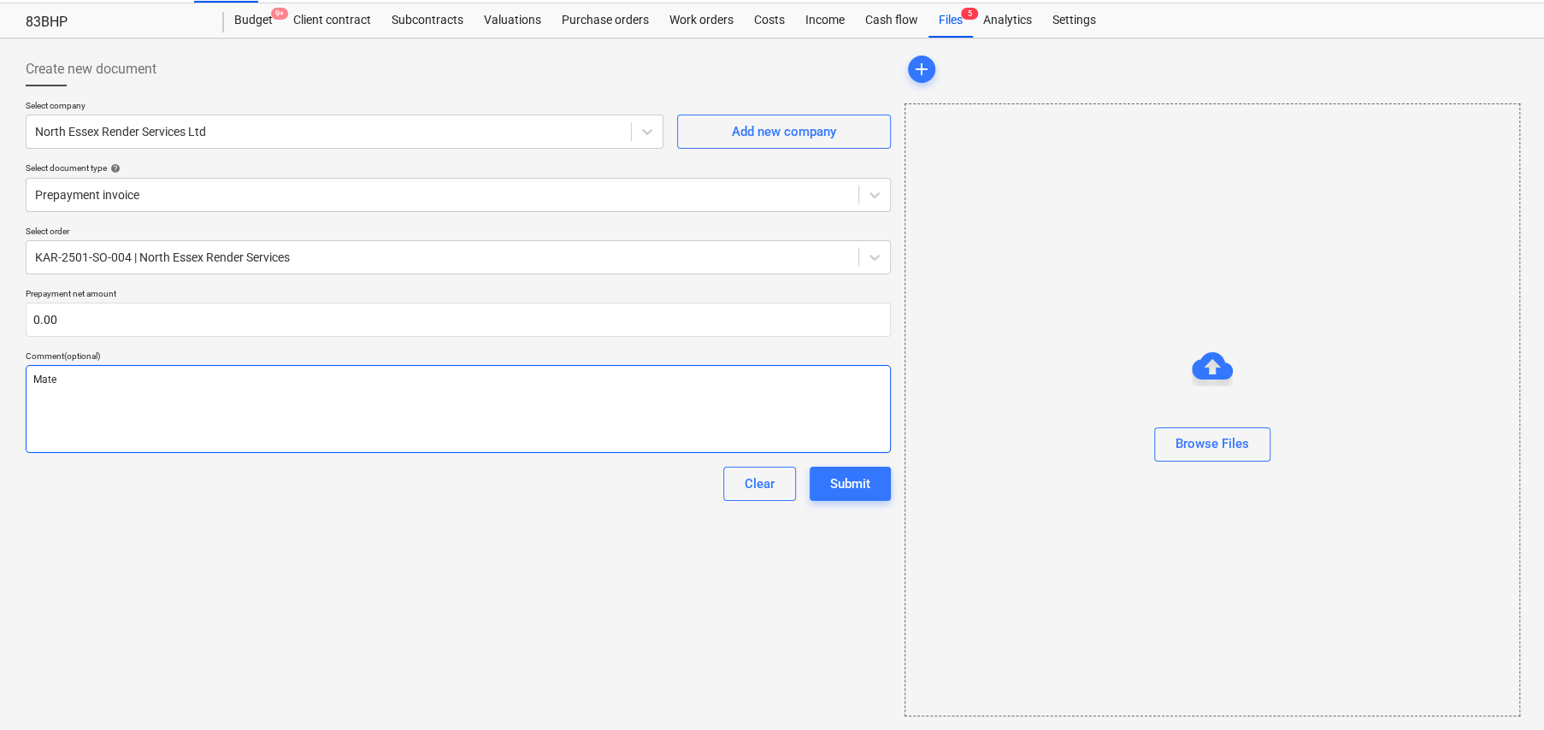
type textarea "x"
type textarea "Mater"
type textarea "x"
type textarea "Materi"
type textarea "x"
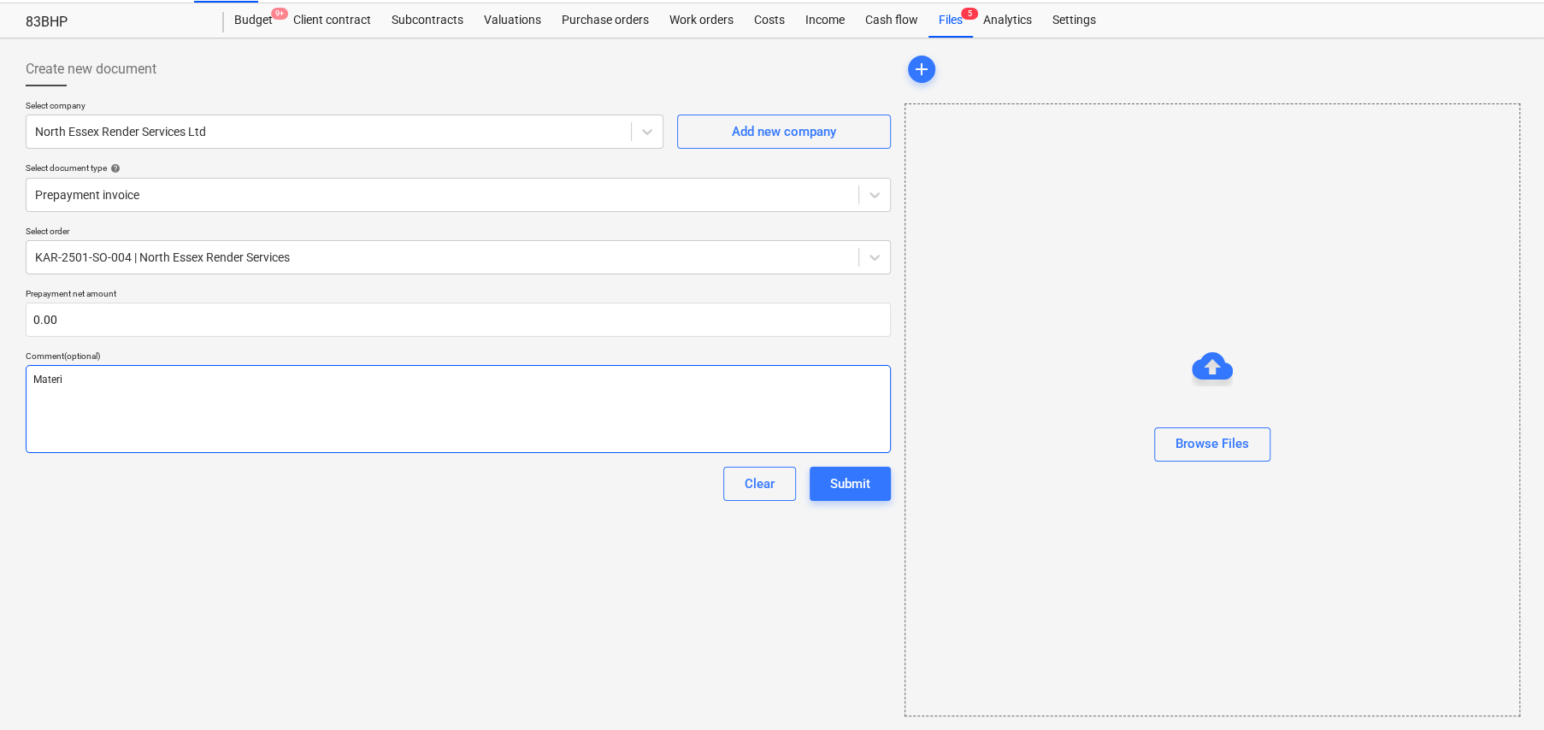
type textarea "Materia"
type textarea "x"
type textarea "Material"
type textarea "x"
type textarea "Materials"
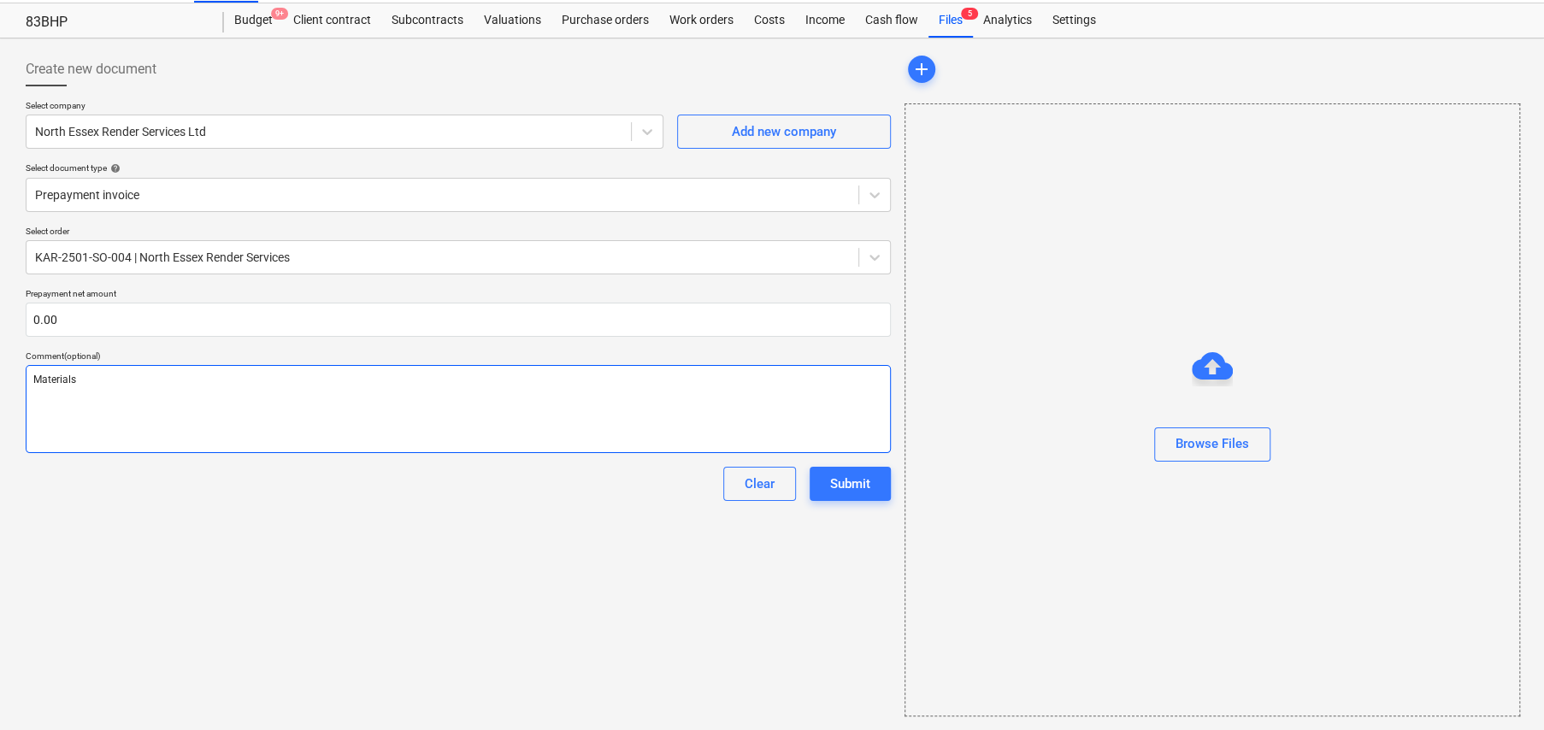
type textarea "x"
type textarea "Materials"
type textarea "x"
type textarea "Materials D"
type textarea "x"
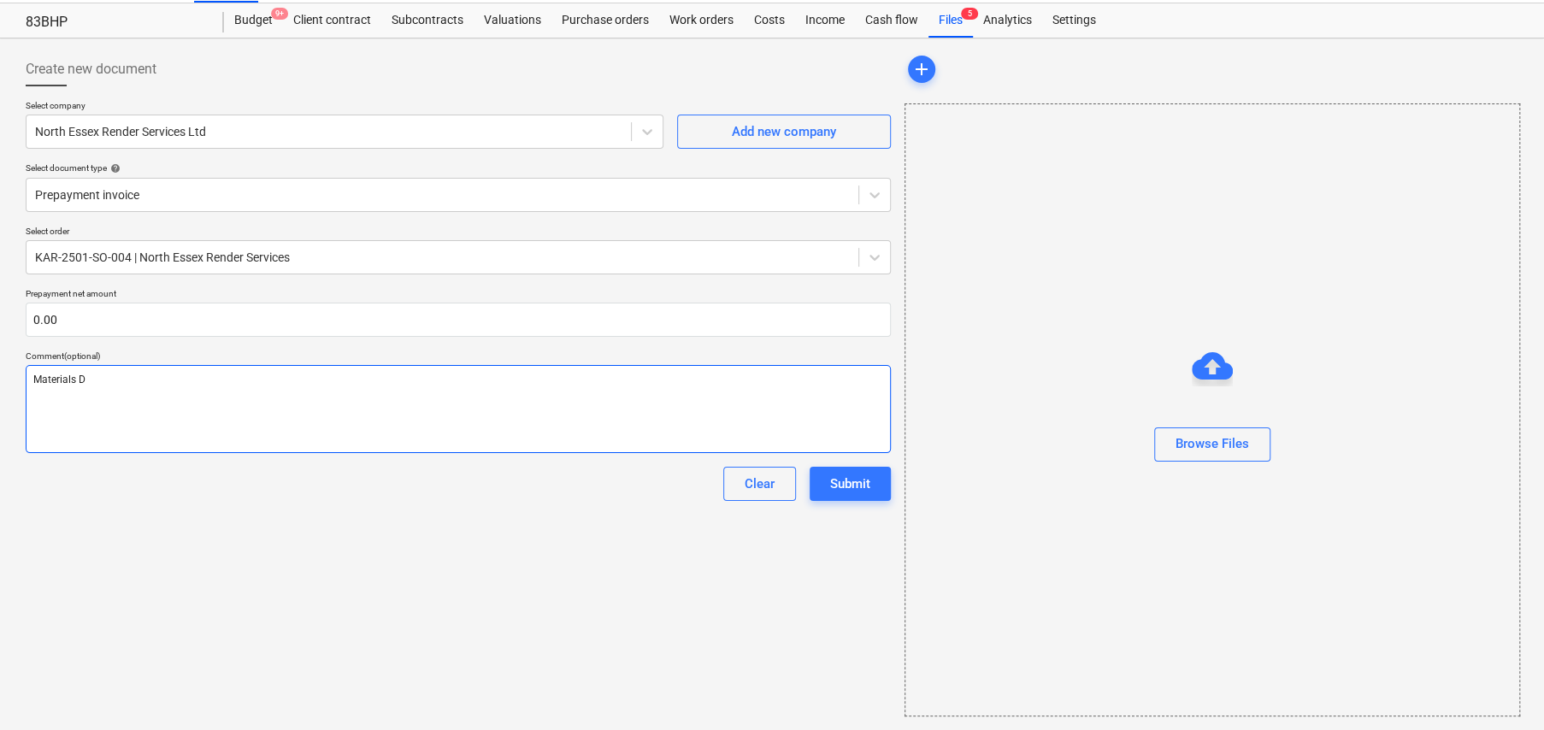
type textarea "Materials De"
type textarea "x"
type textarea "Materials Dep"
type textarea "x"
type textarea "Materials Depo"
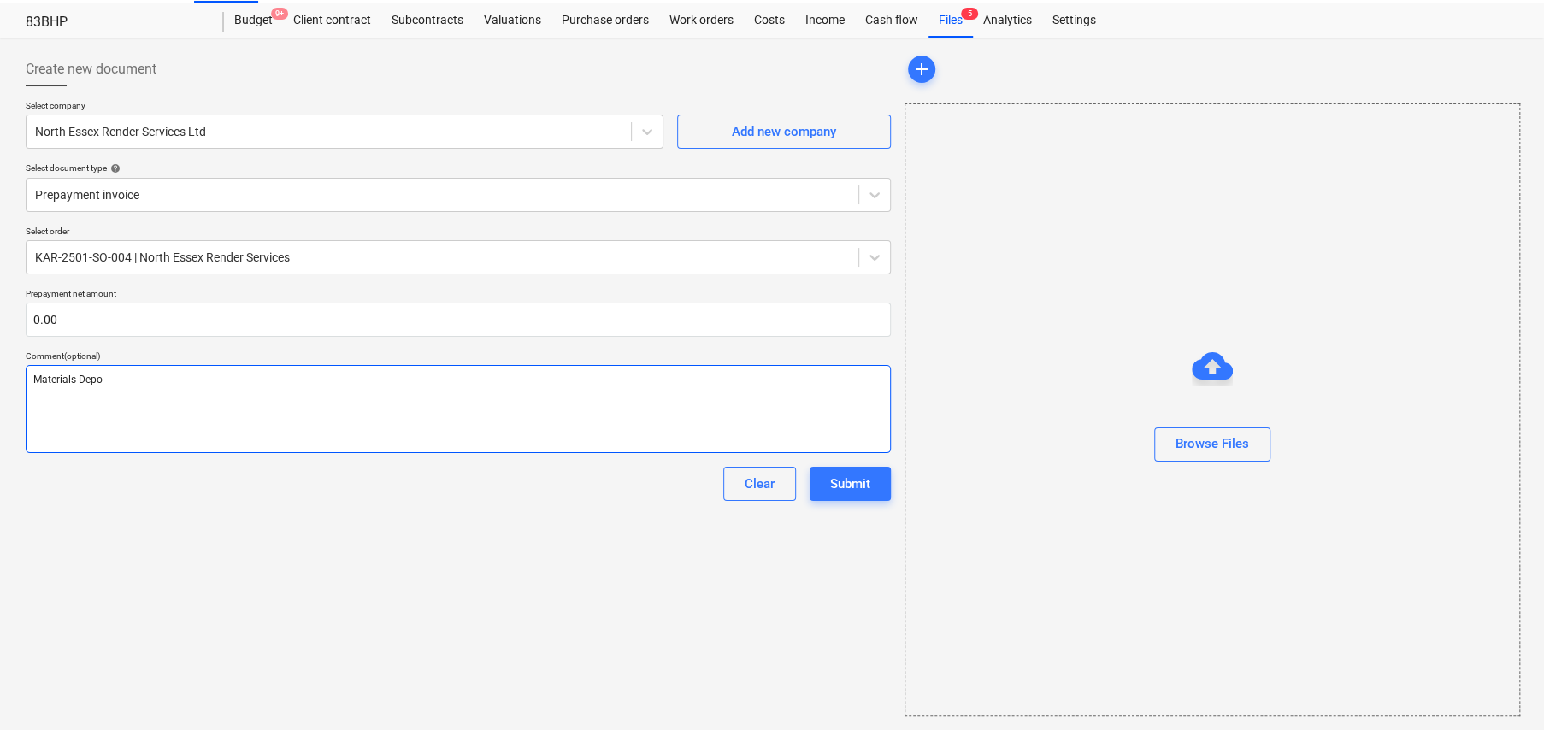
type textarea "x"
type textarea "Materials Depos"
type textarea "x"
type textarea "Materials Deposi"
type textarea "x"
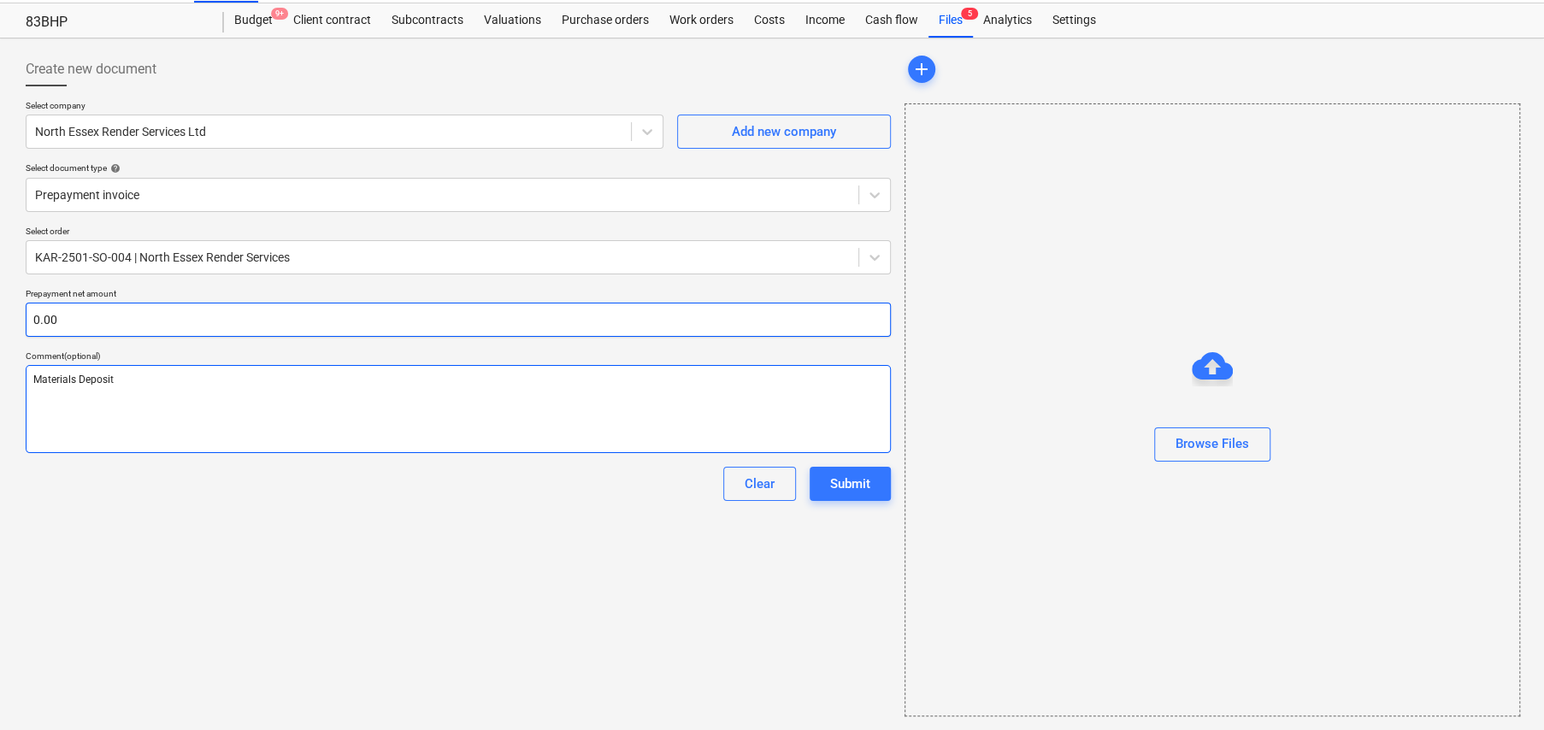
type textarea "Materials Deposit"
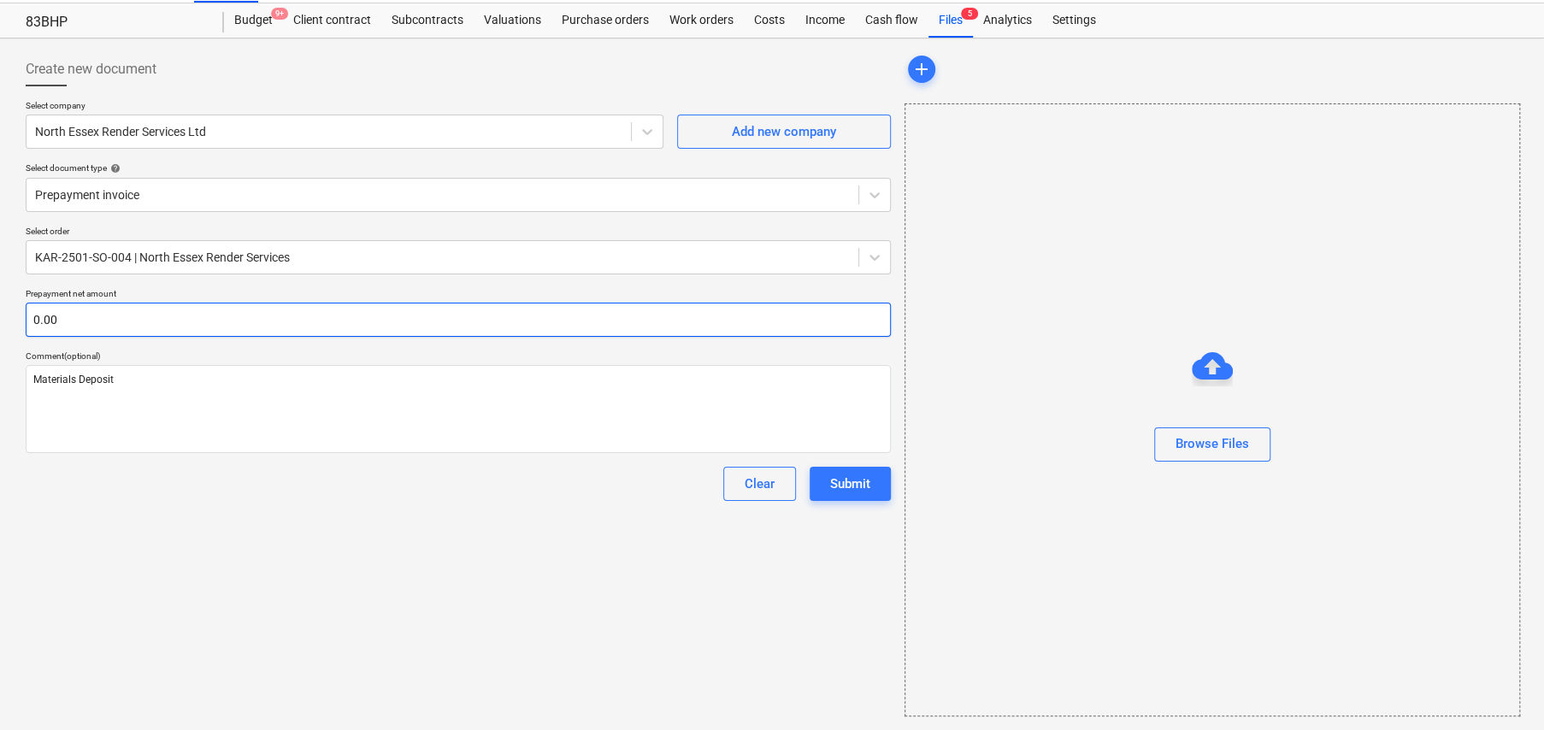
type textarea "x"
click at [157, 314] on input "text" at bounding box center [458, 320] width 865 height 34
click at [209, 315] on input "text" at bounding box center [458, 320] width 865 height 34
type textarea "x"
type input "6"
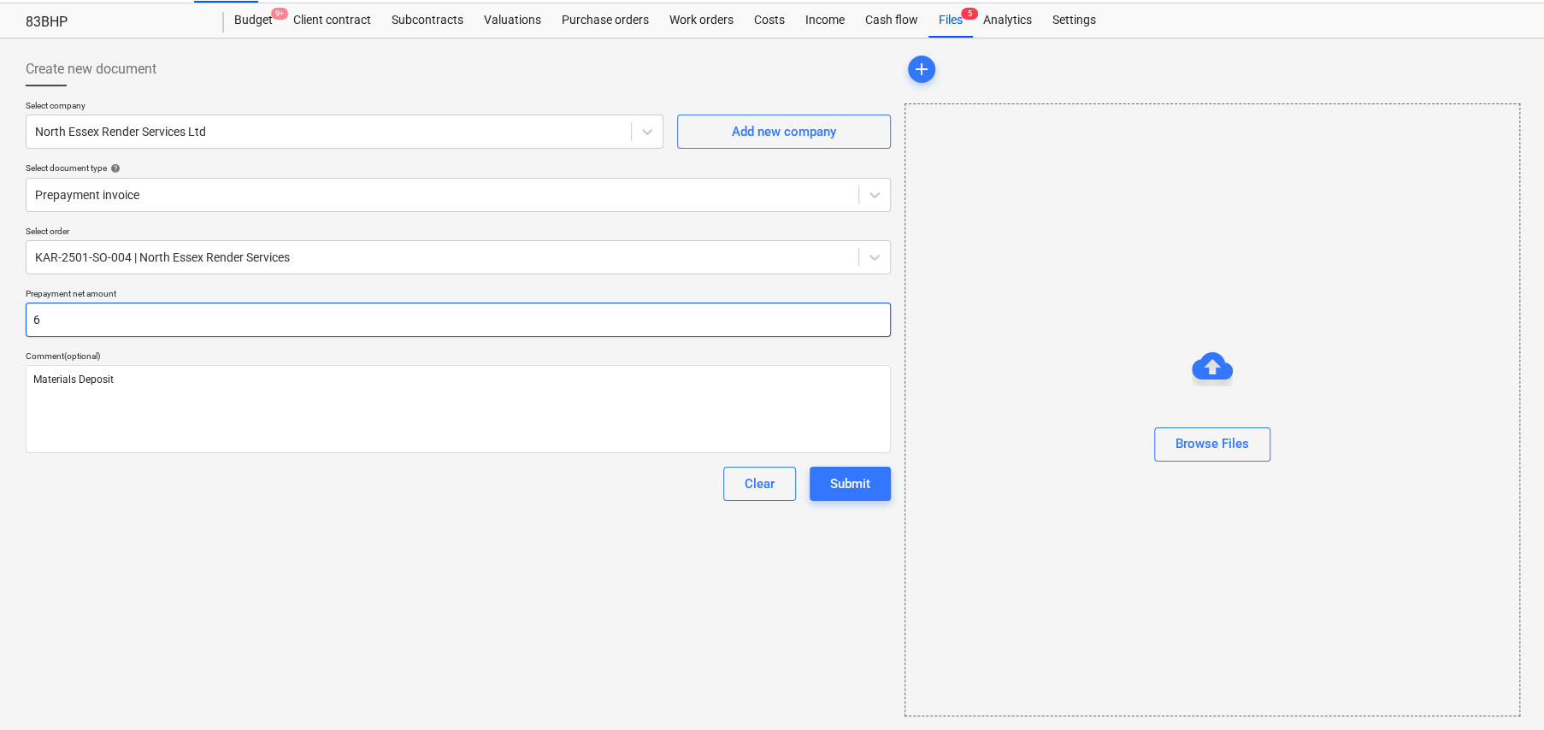
type textarea "x"
type input "69"
type textarea "x"
type input "698"
type textarea "x"
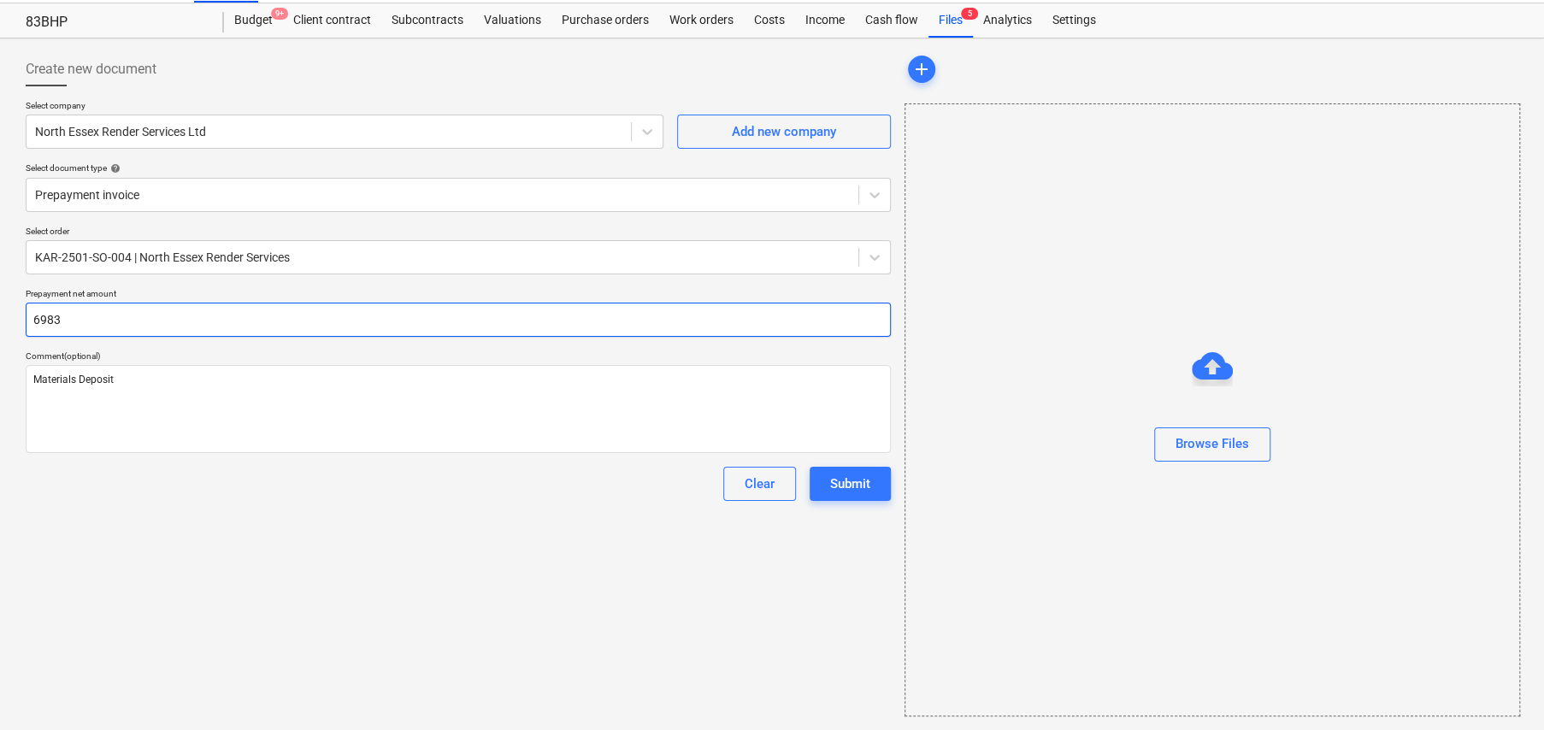
type input "6983"
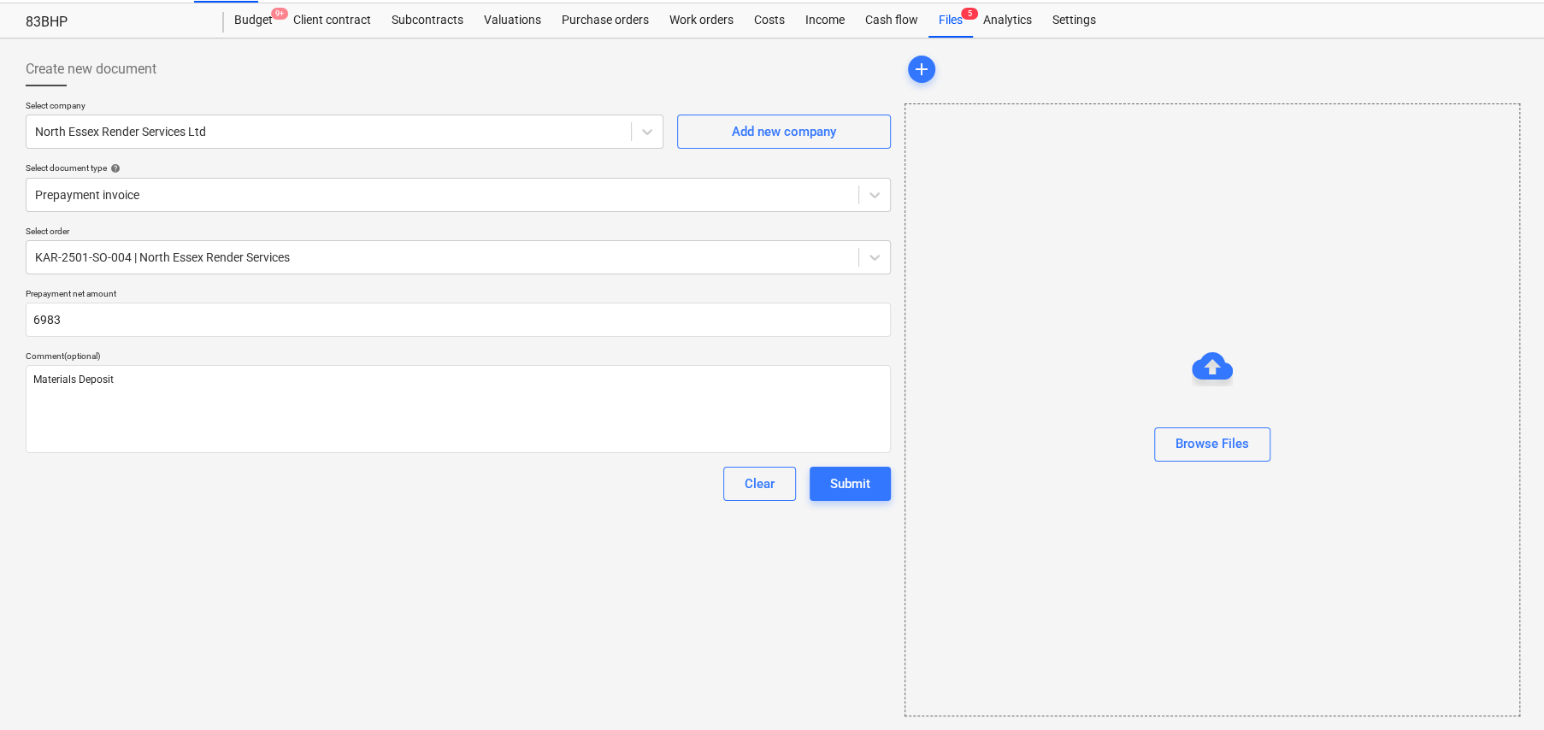
type textarea "x"
type input "6,983.00"
click at [257, 509] on div "Create new document Select company North Essex Render Services Ltd Add new comp…" at bounding box center [458, 384] width 879 height 678
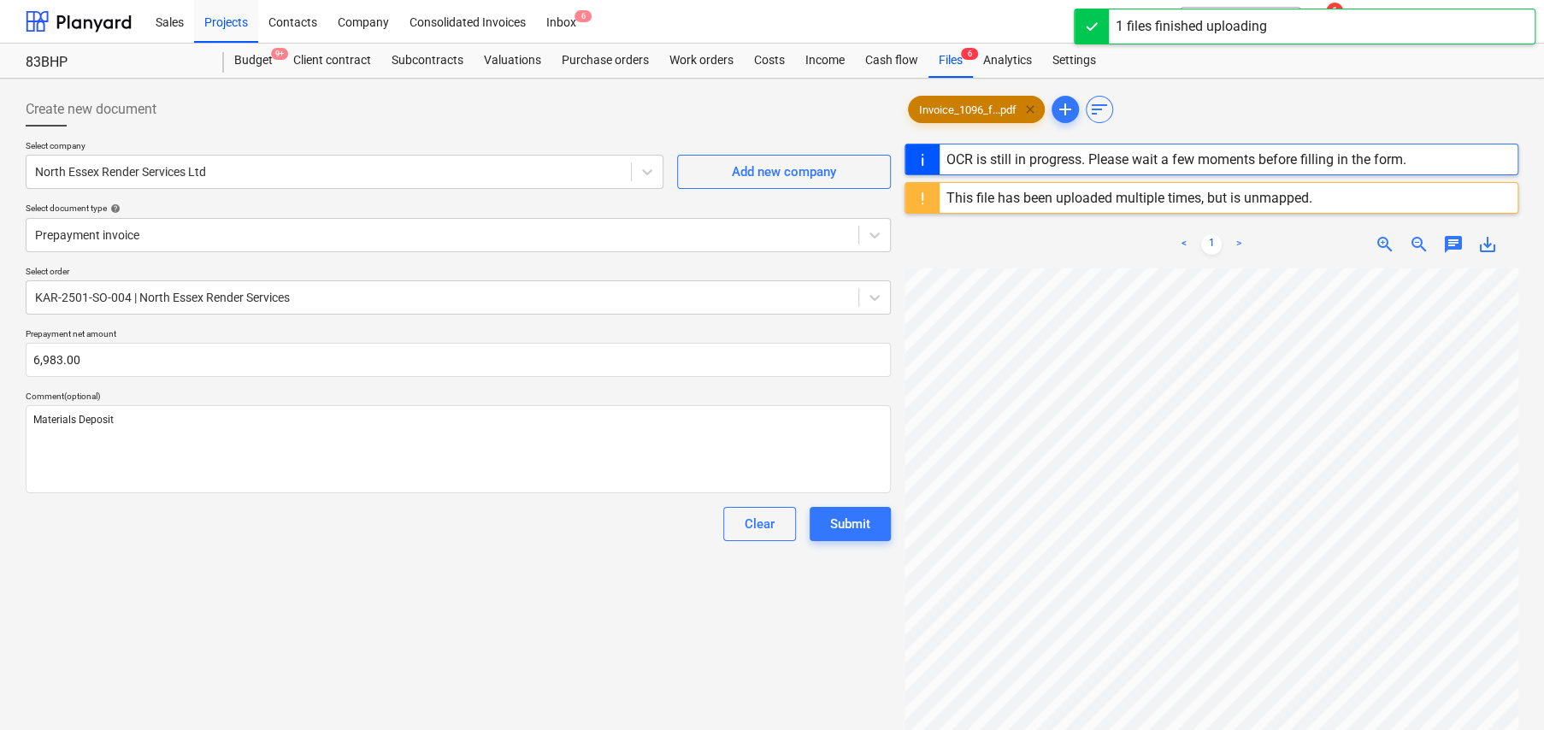
click at [1034, 108] on span "clear" at bounding box center [1030, 109] width 21 height 21
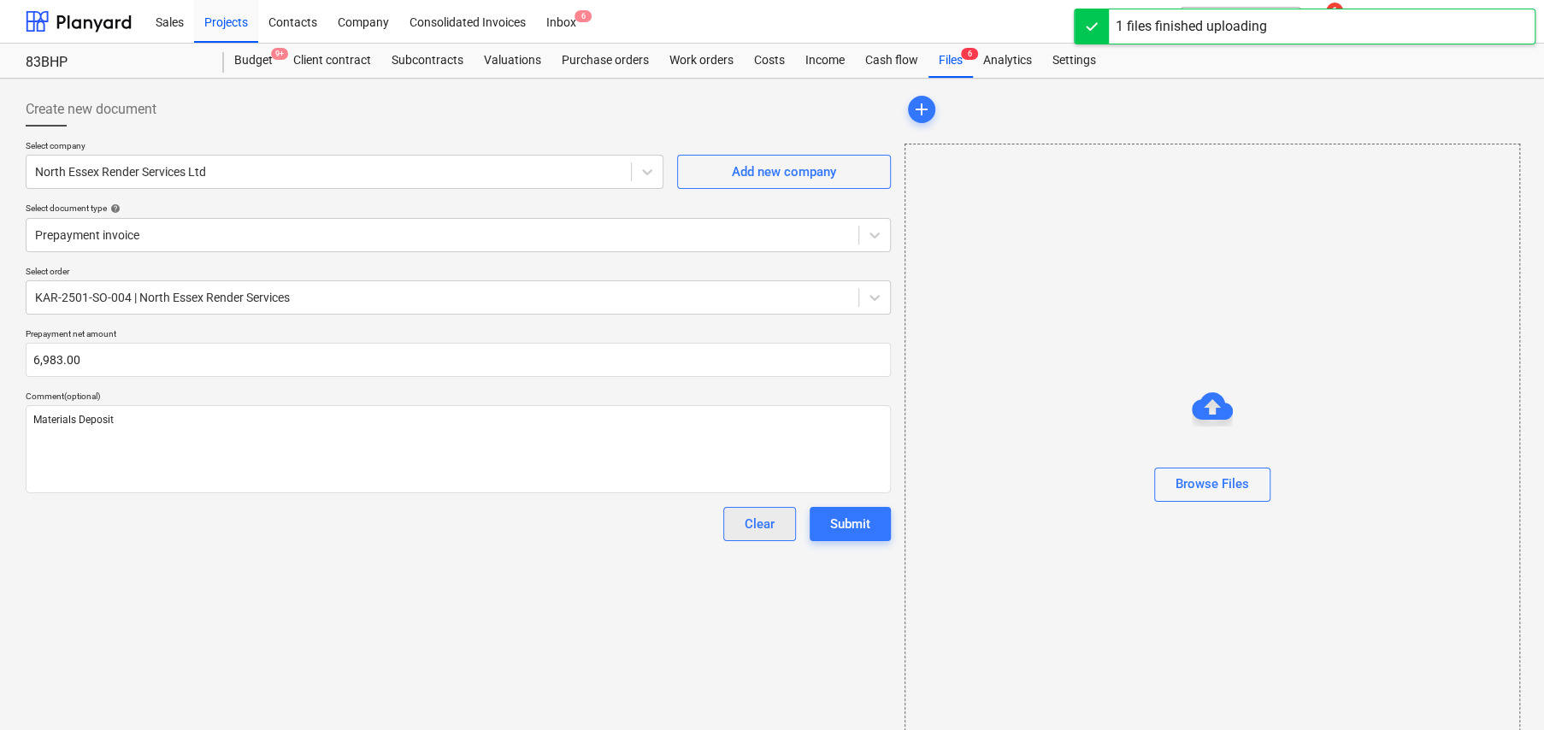
click at [761, 518] on div "Clear" at bounding box center [760, 524] width 30 height 22
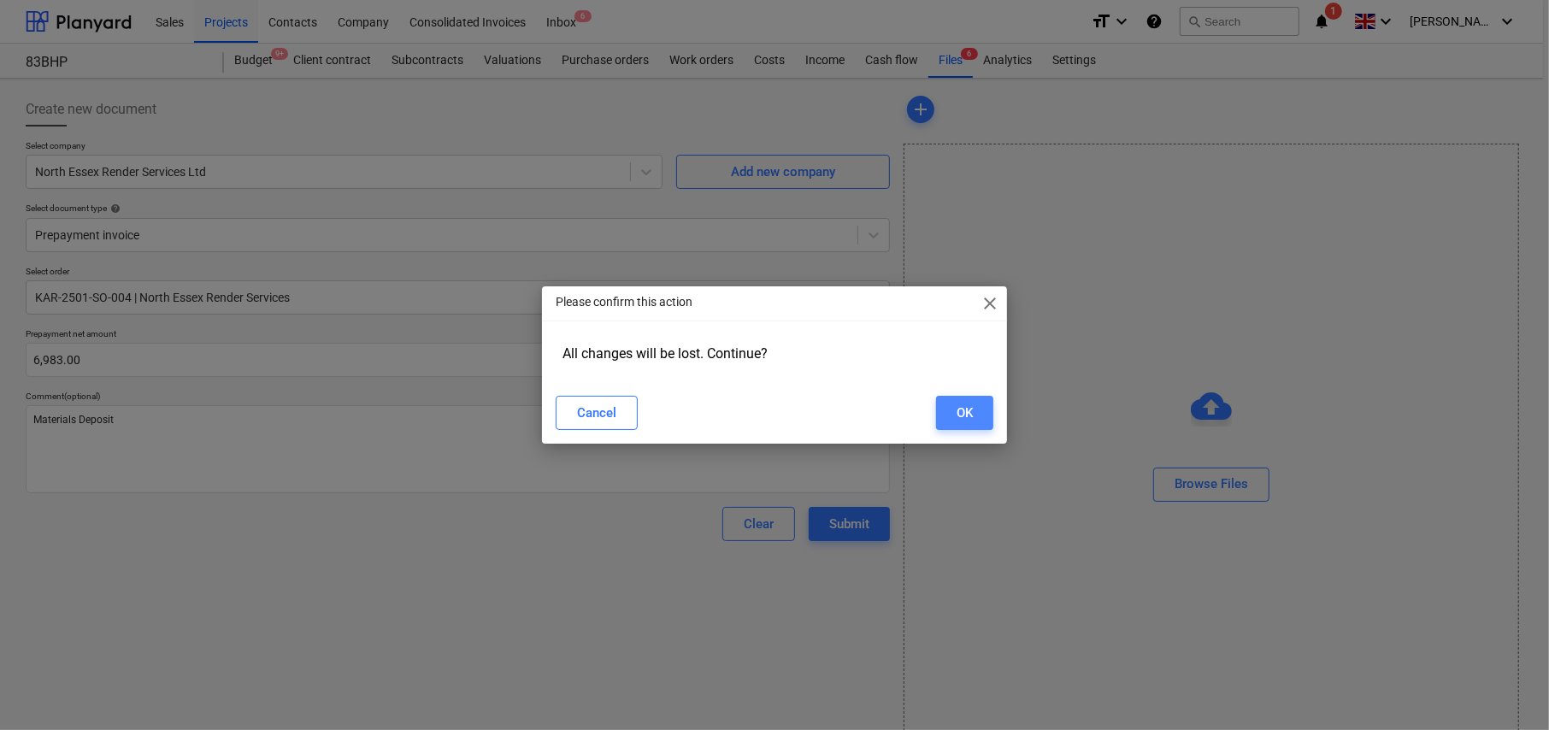
click at [963, 405] on div "OK" at bounding box center [965, 413] width 16 height 22
type textarea "x"
type input "0.00"
type textarea "x"
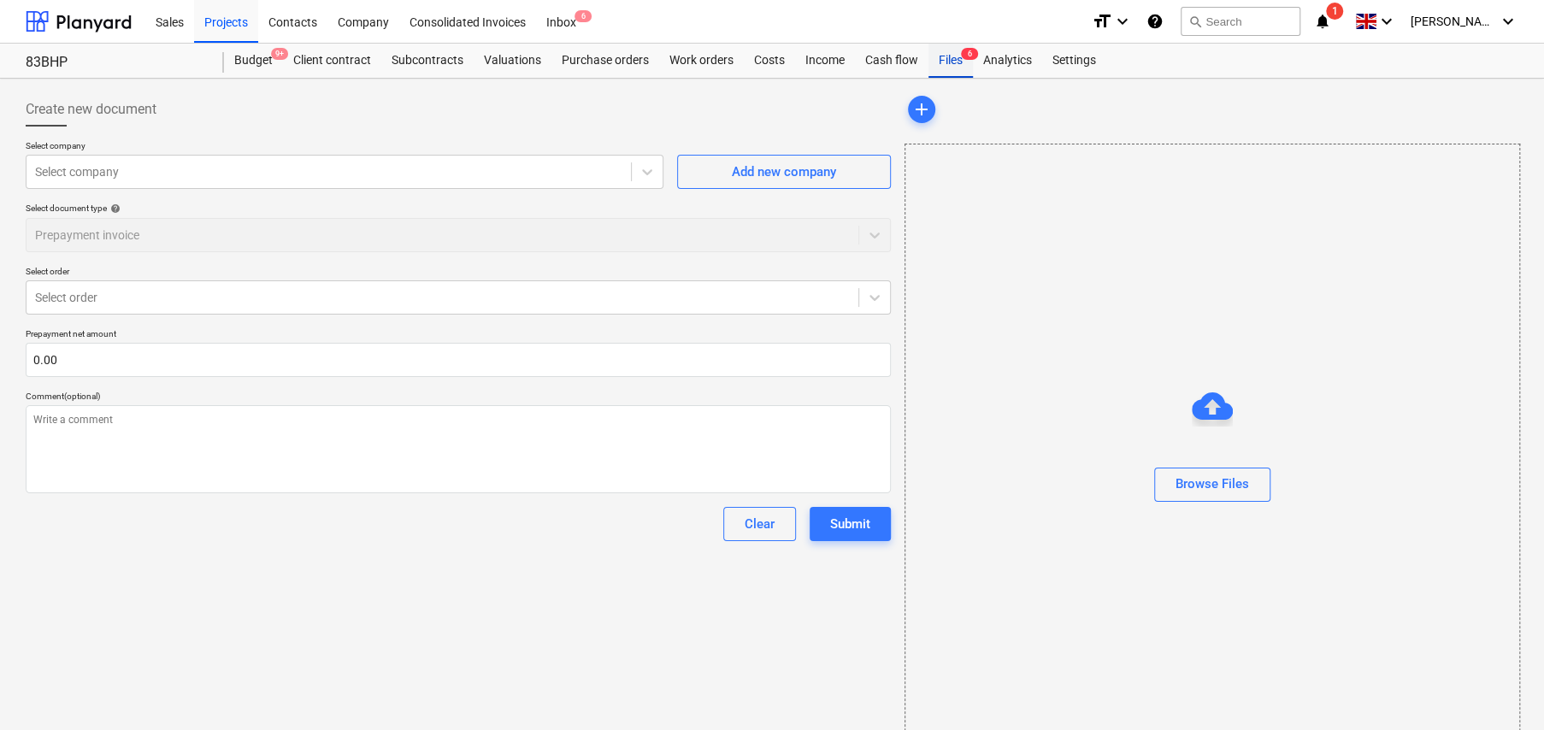
click at [947, 57] on div "Files 6" at bounding box center [950, 61] width 44 height 34
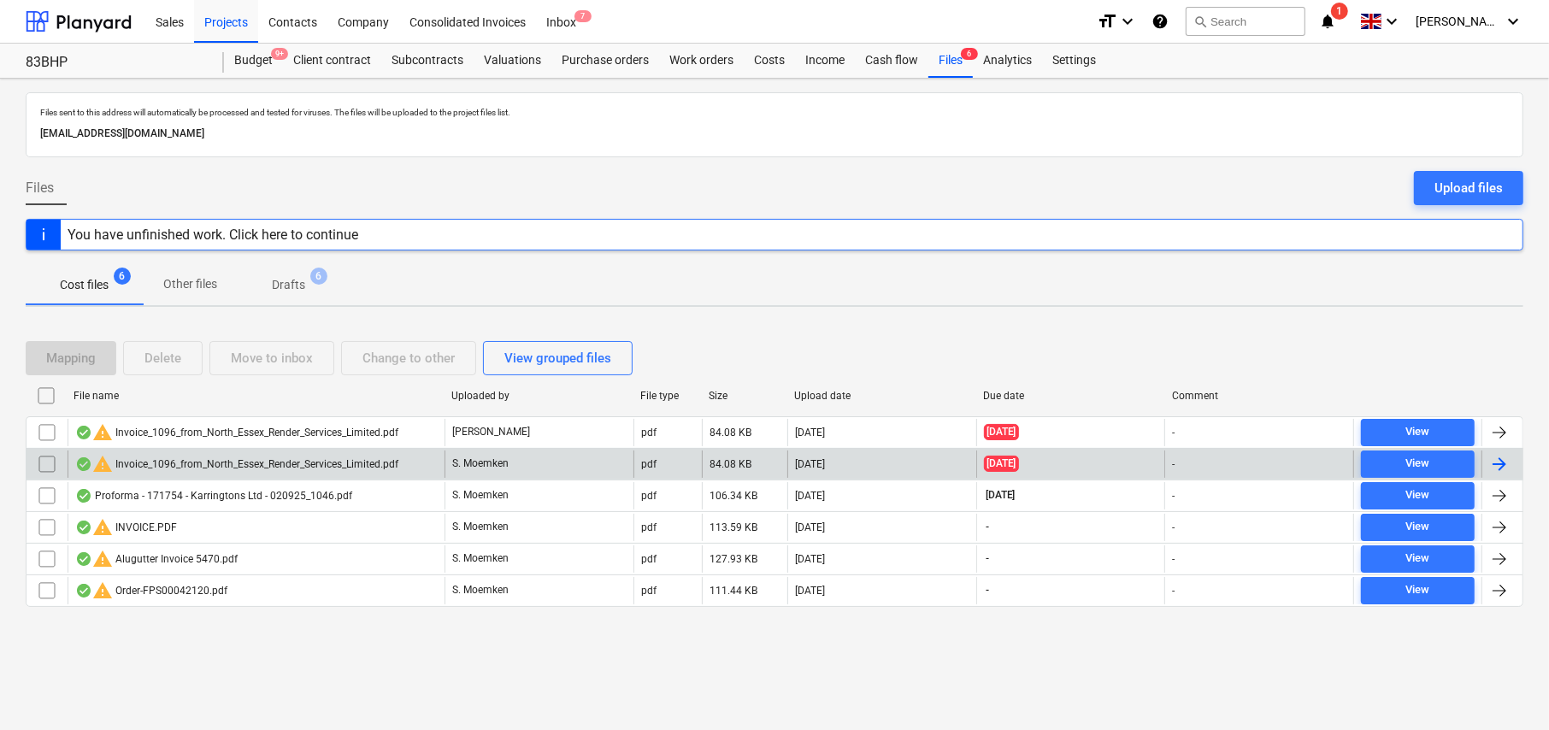
click at [46, 465] on input "checkbox" at bounding box center [46, 464] width 27 height 27
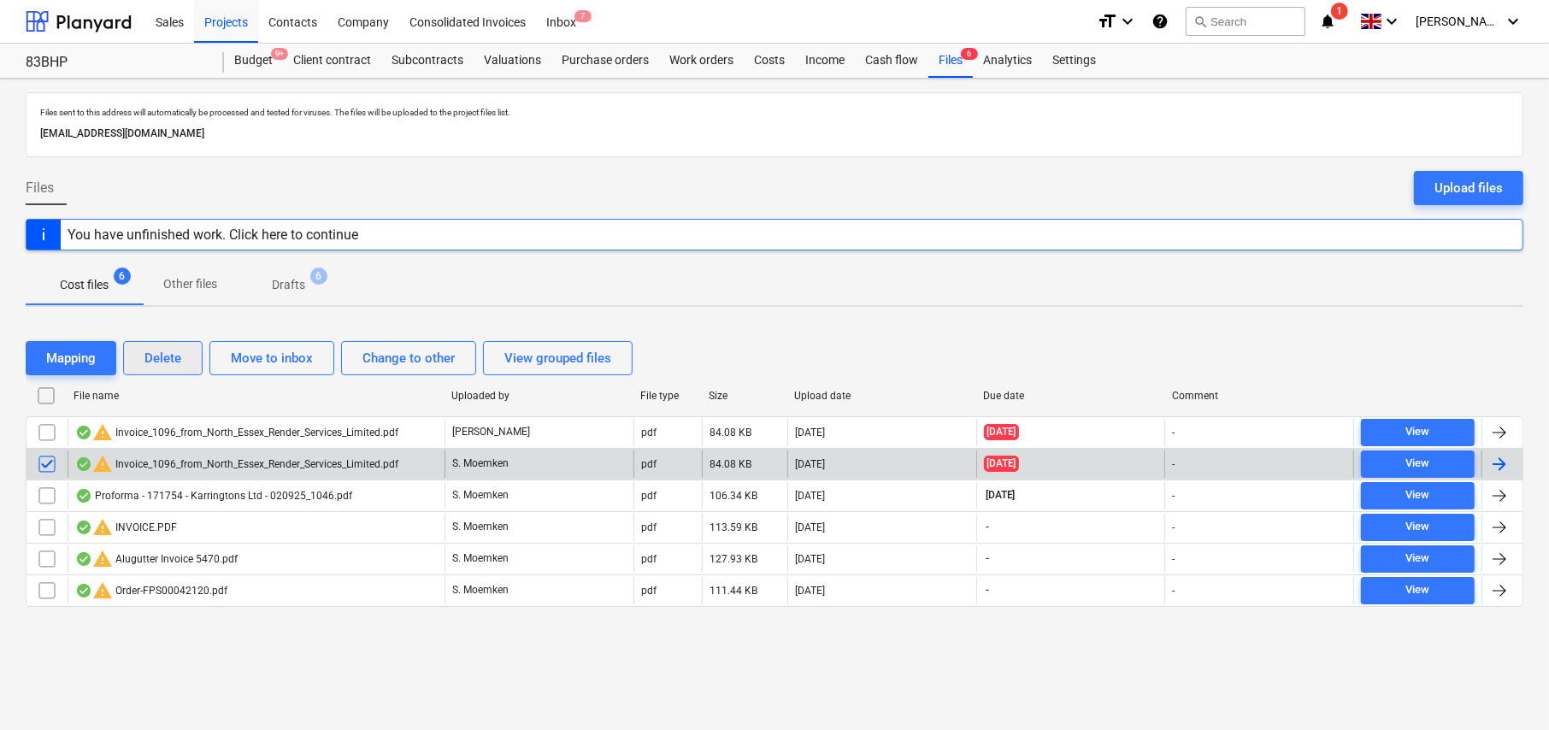
click at [171, 366] on div "Delete" at bounding box center [162, 358] width 37 height 22
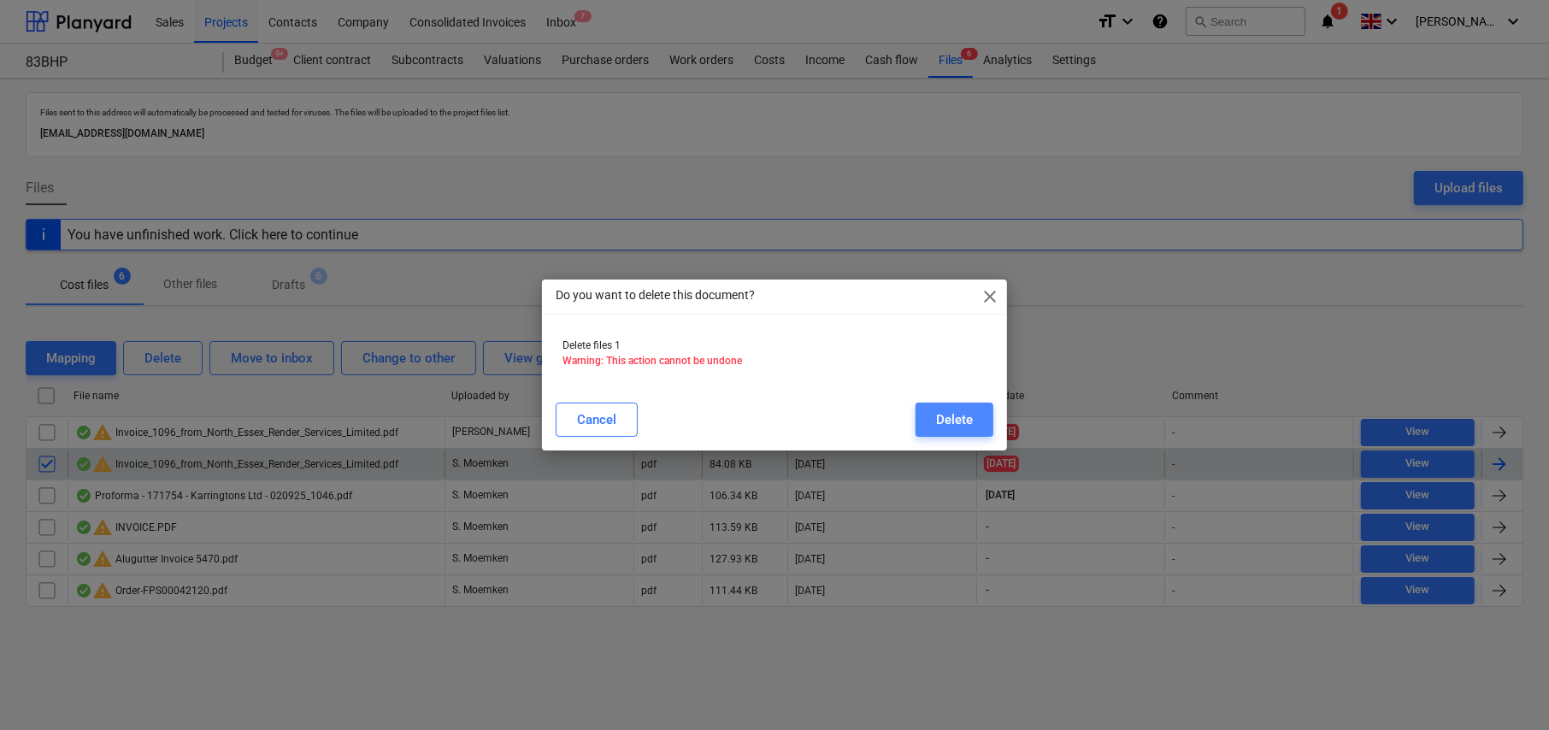
click at [964, 421] on div "Delete" at bounding box center [954, 420] width 37 height 22
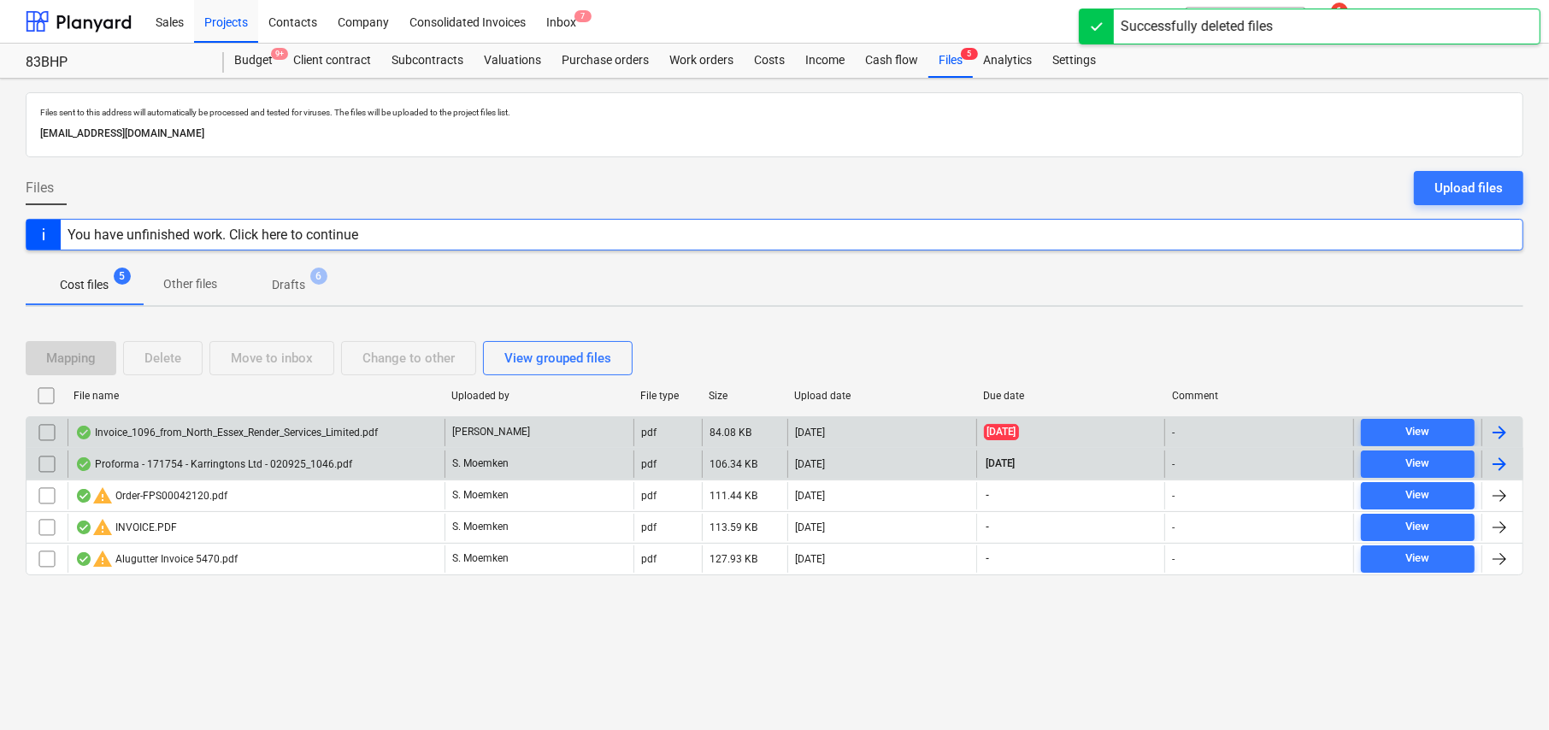
click at [184, 438] on div "Invoice_1096_from_North_Essex_Render_Services_Limited.pdf" at bounding box center [226, 433] width 303 height 14
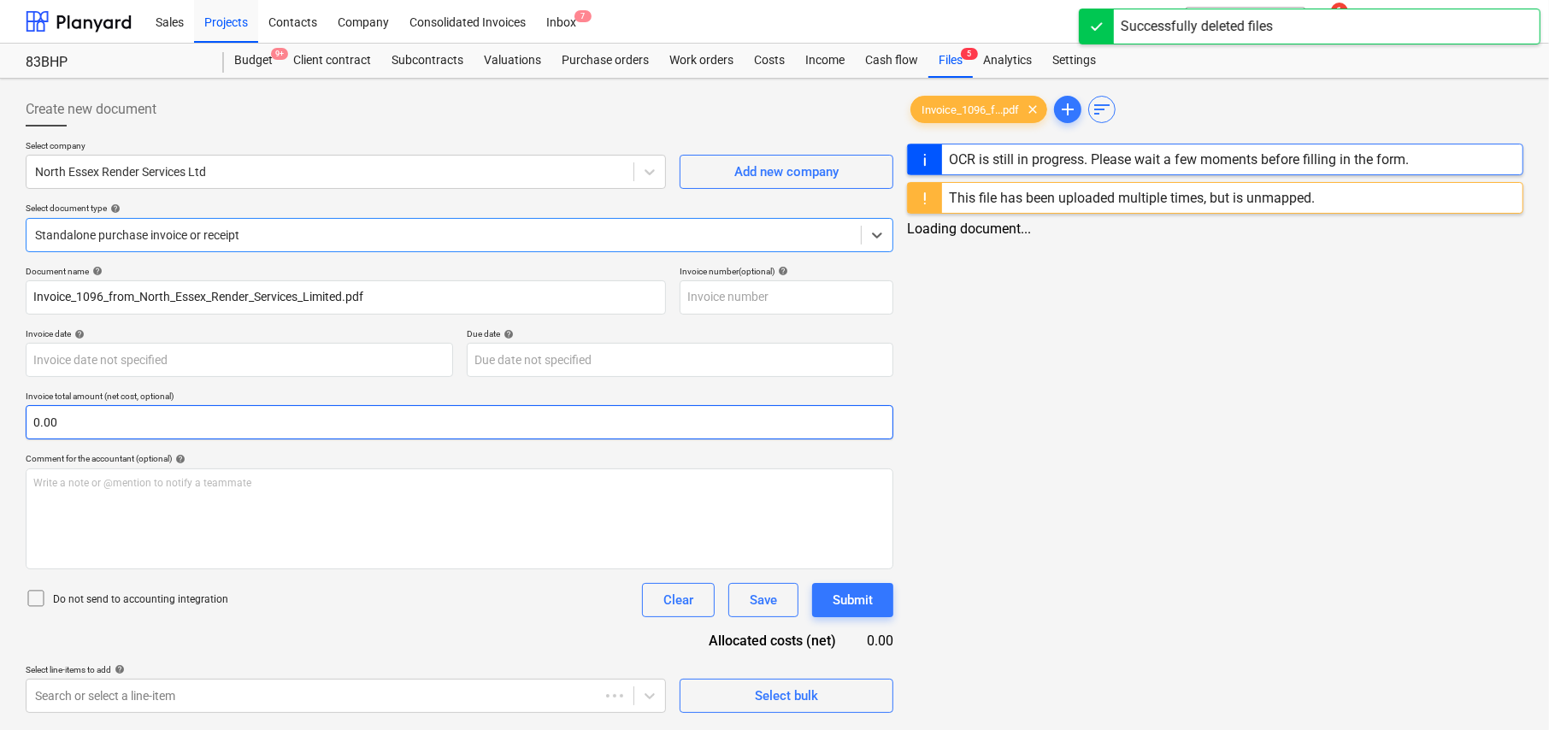
type input "23829079"
type input "30 Jul 2025"
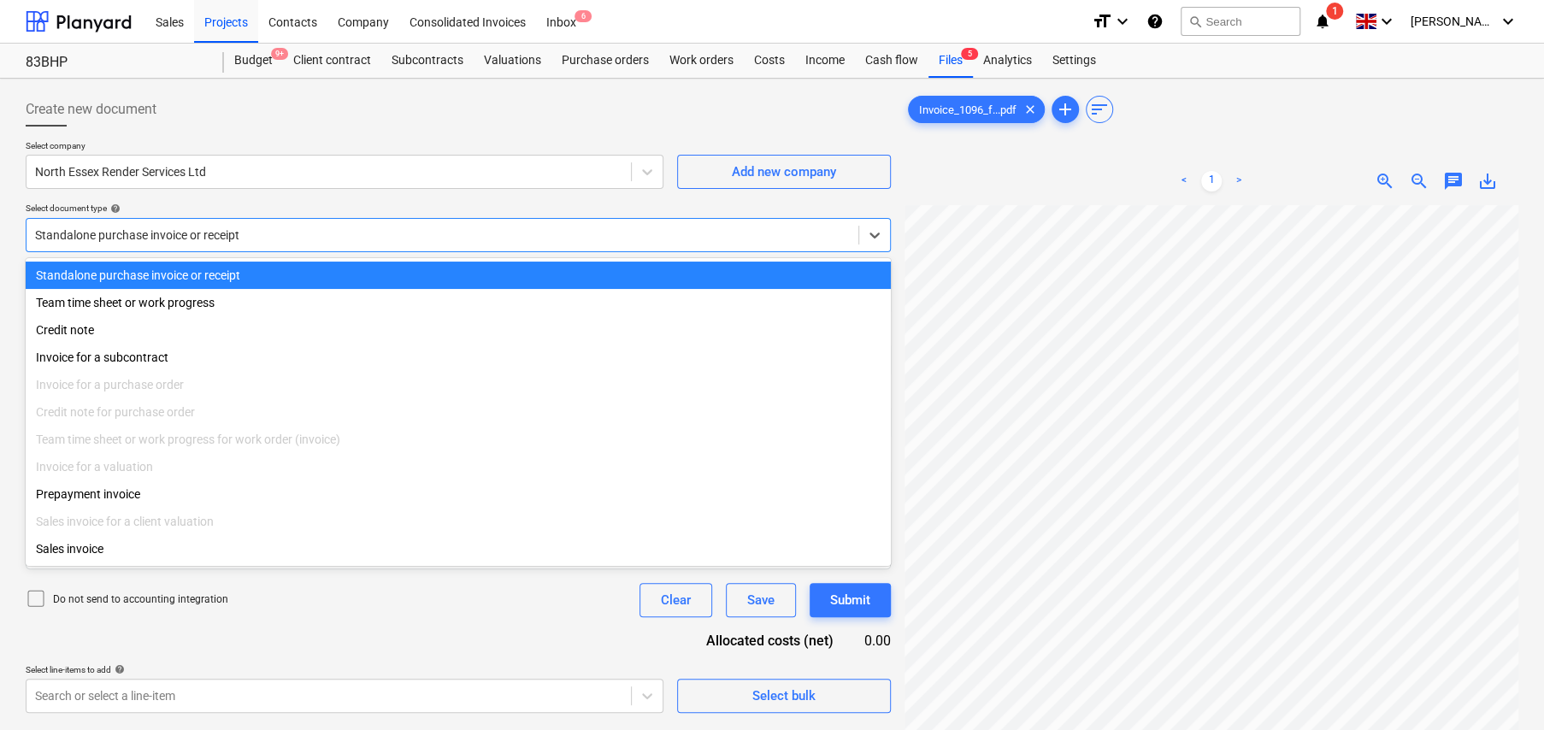
click at [234, 233] on div at bounding box center [442, 235] width 815 height 17
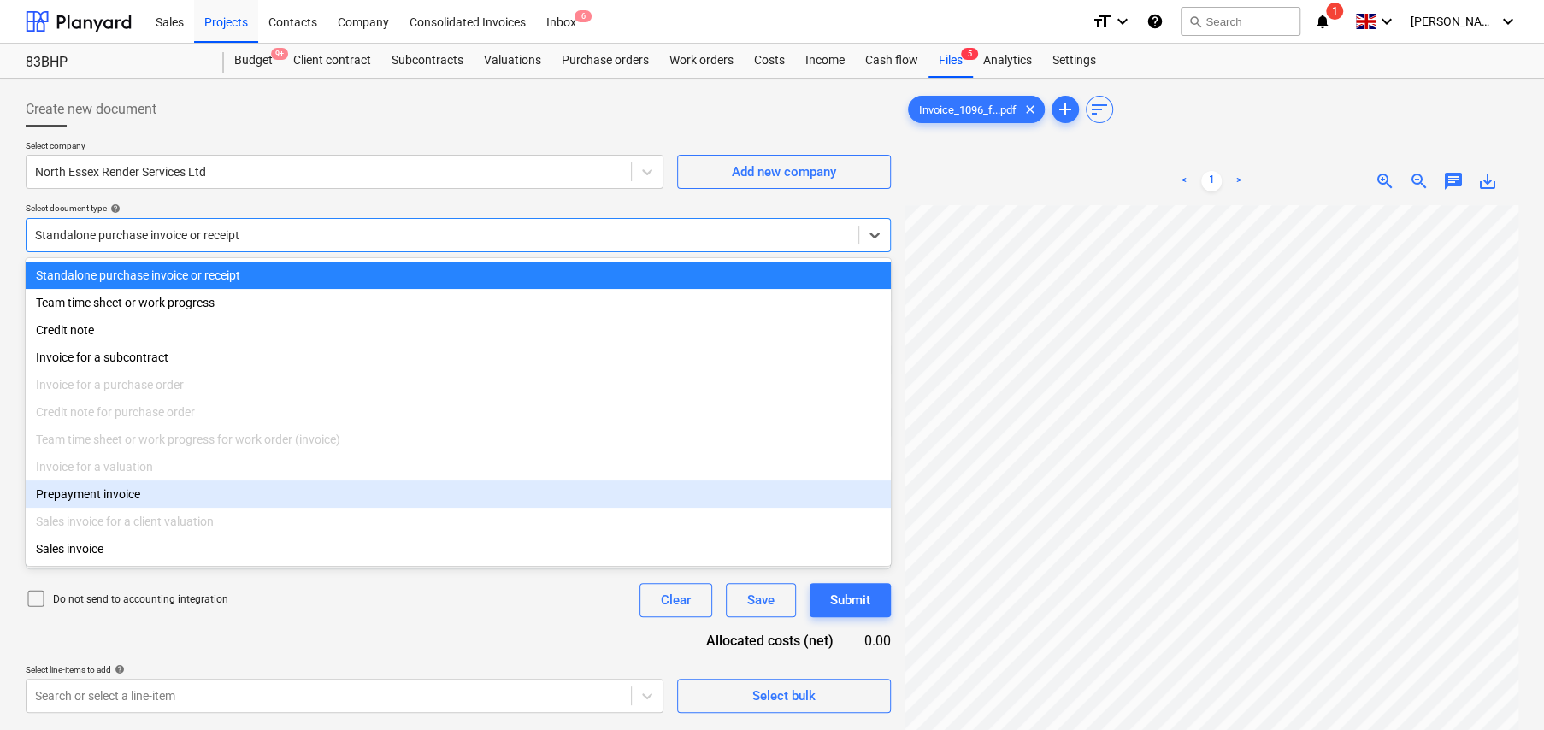
click at [126, 498] on div "Prepayment invoice" at bounding box center [458, 493] width 865 height 27
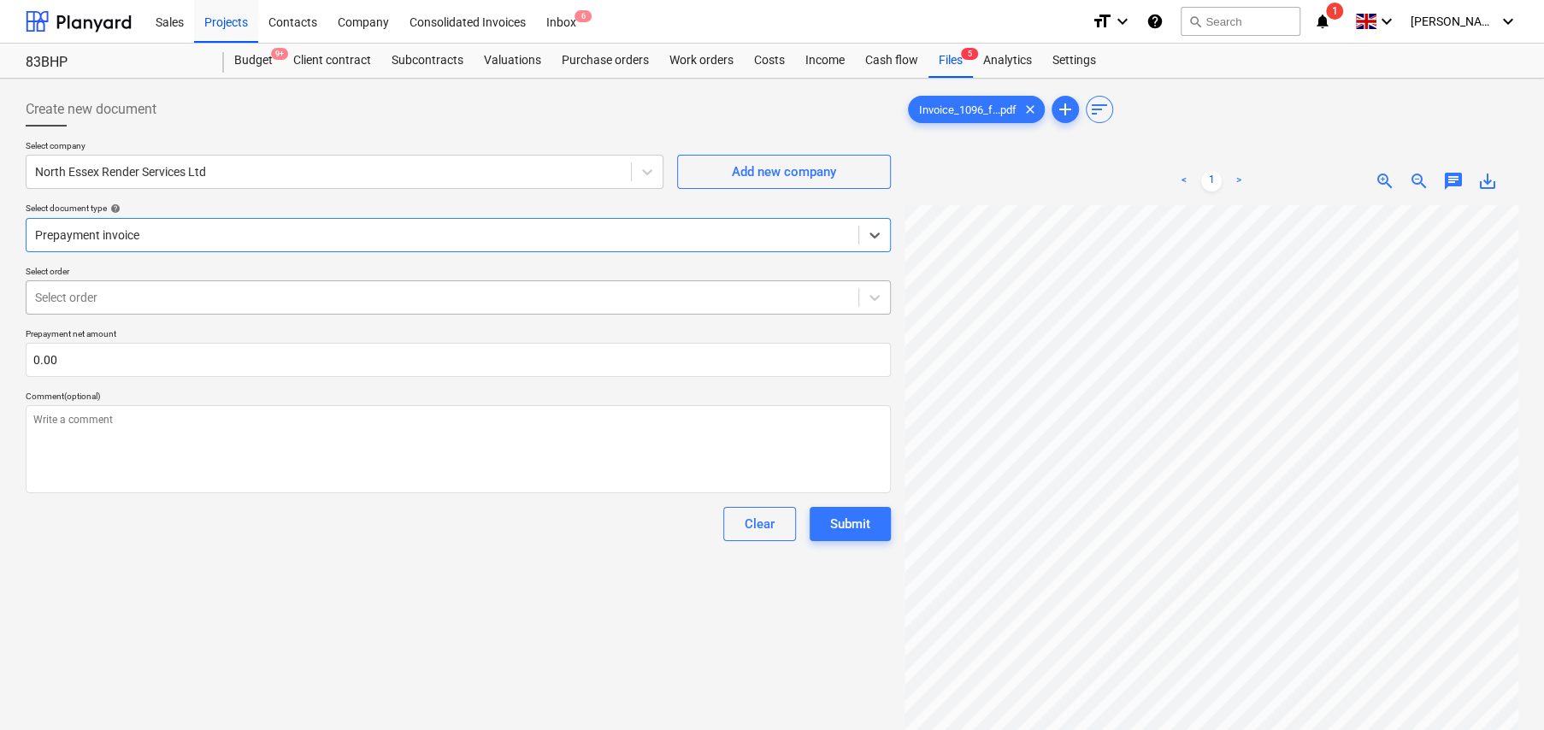
click at [119, 305] on div at bounding box center [442, 297] width 815 height 17
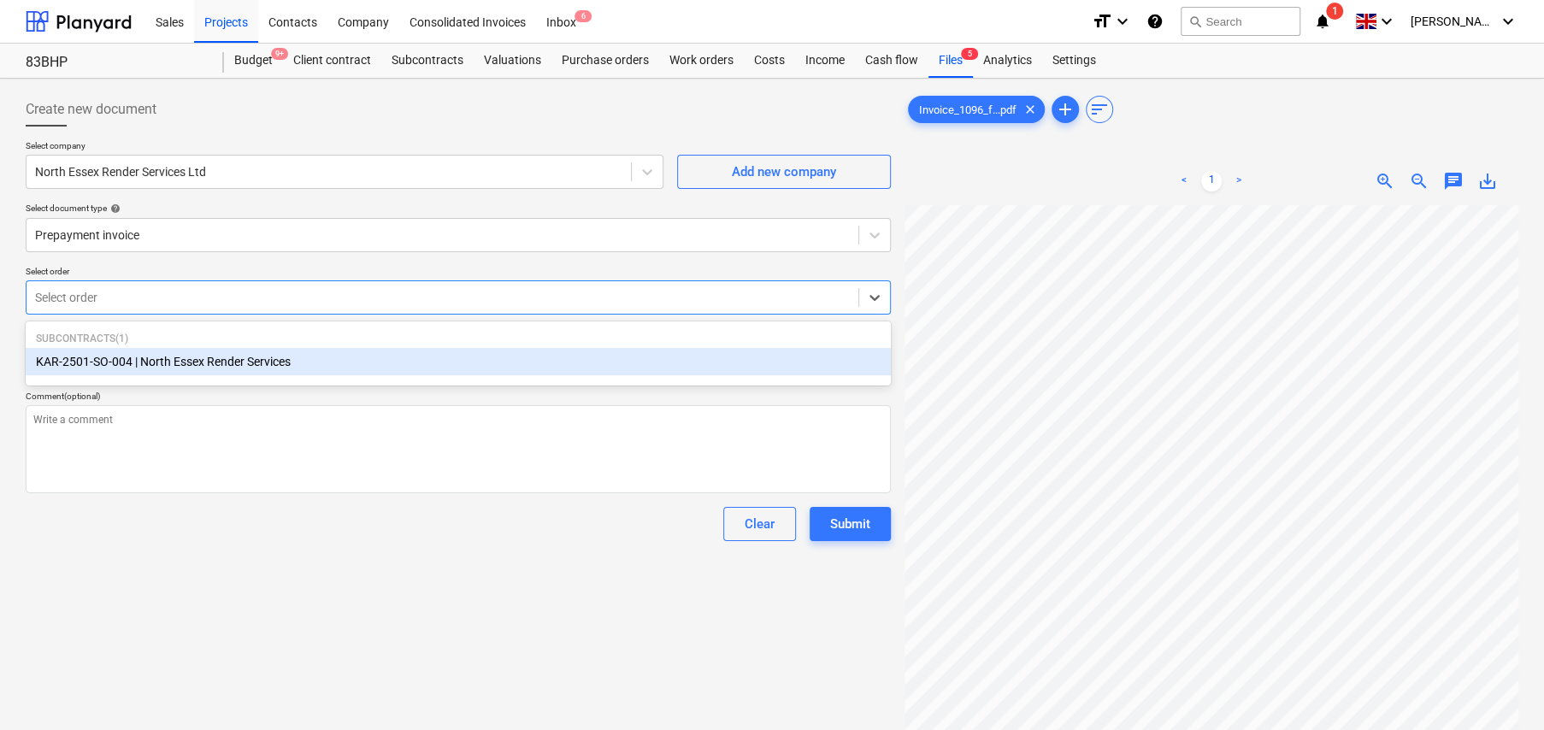
click at [151, 362] on div "KAR-2501-SO-004 | North Essex Render Services" at bounding box center [458, 361] width 865 height 27
type textarea "x"
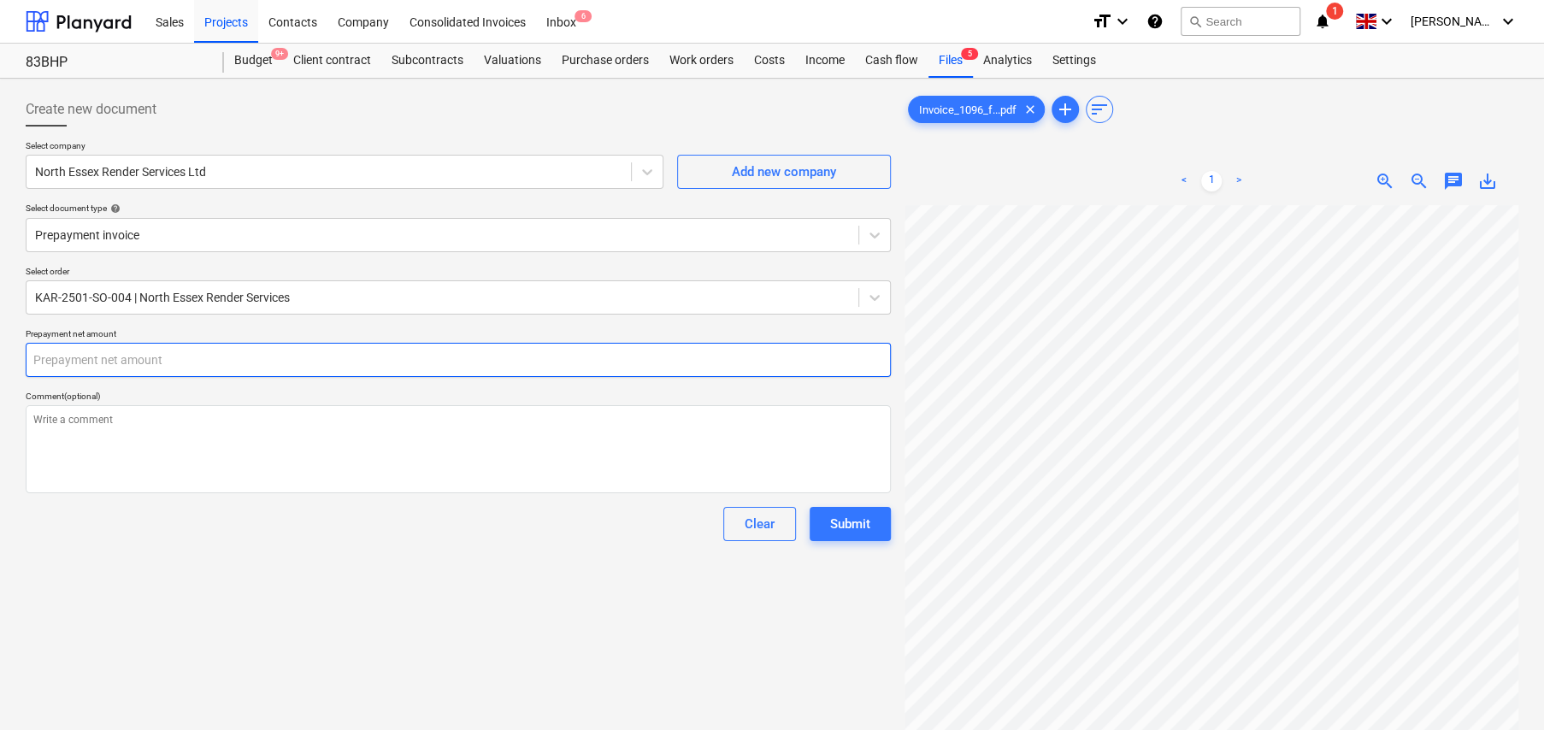
click at [180, 362] on input "text" at bounding box center [458, 360] width 865 height 34
type textarea "x"
type input "0.00"
click at [109, 351] on input "text" at bounding box center [458, 360] width 865 height 34
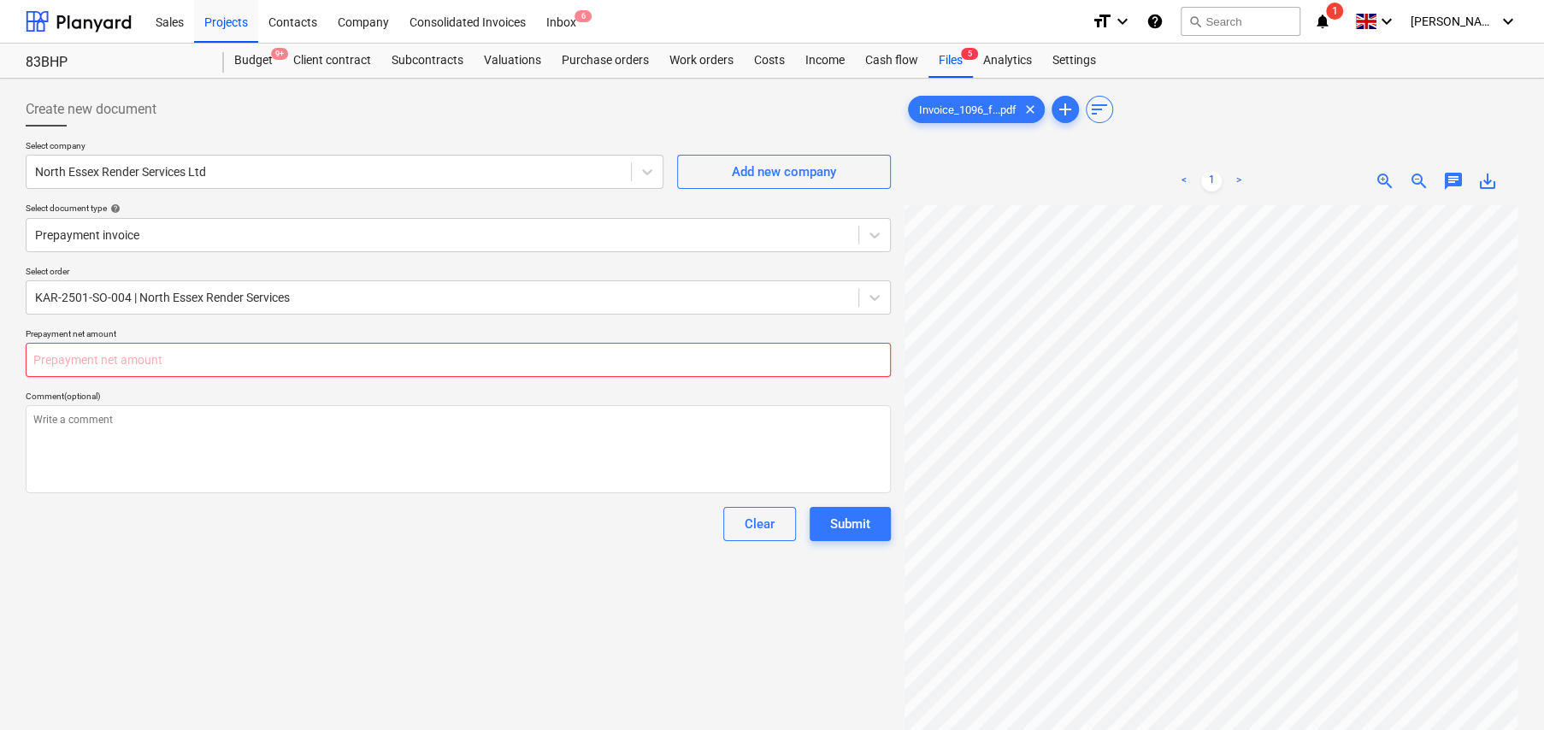
type textarea "x"
type input "6"
type textarea "x"
type input "69"
type textarea "x"
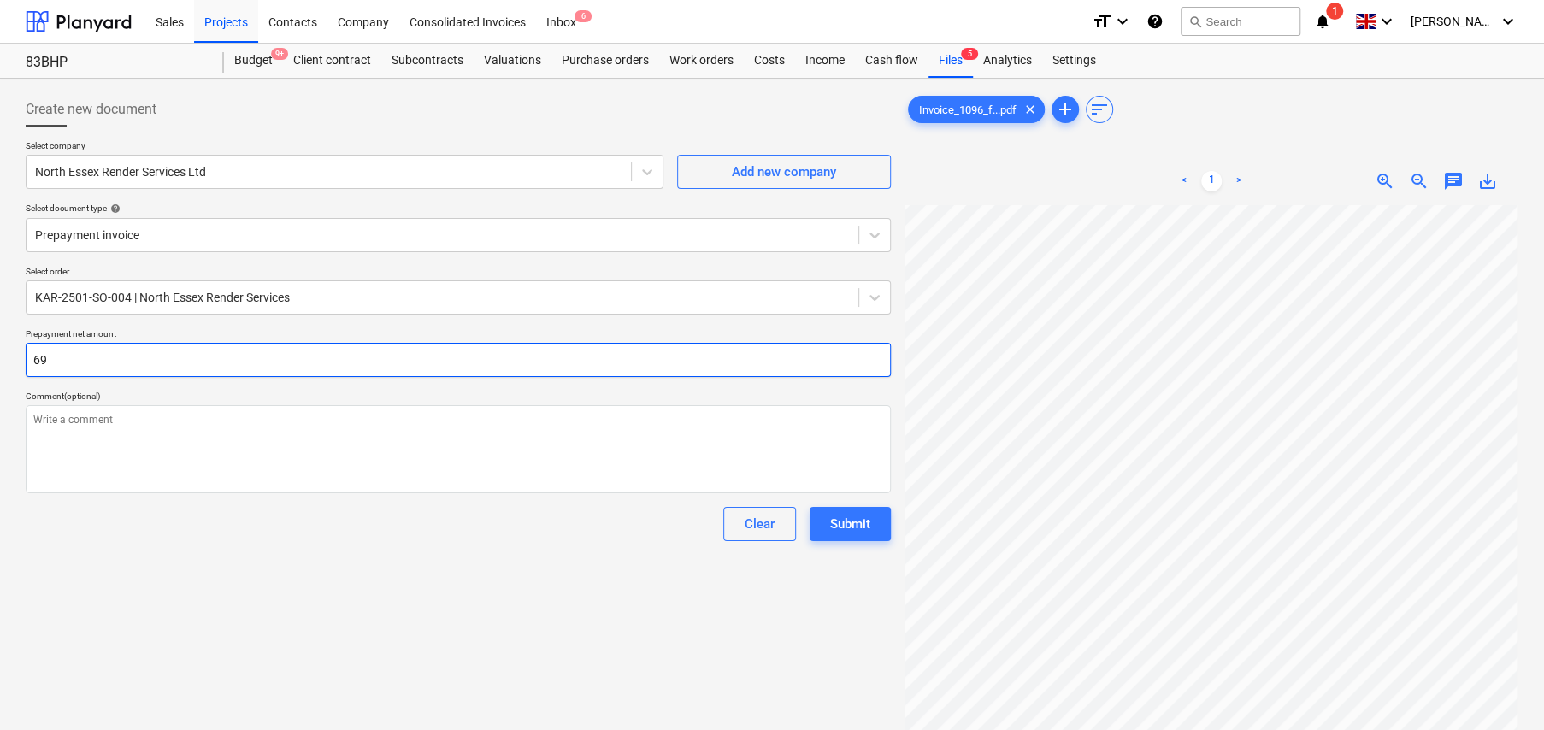
type input "698"
type textarea "x"
type input "6983"
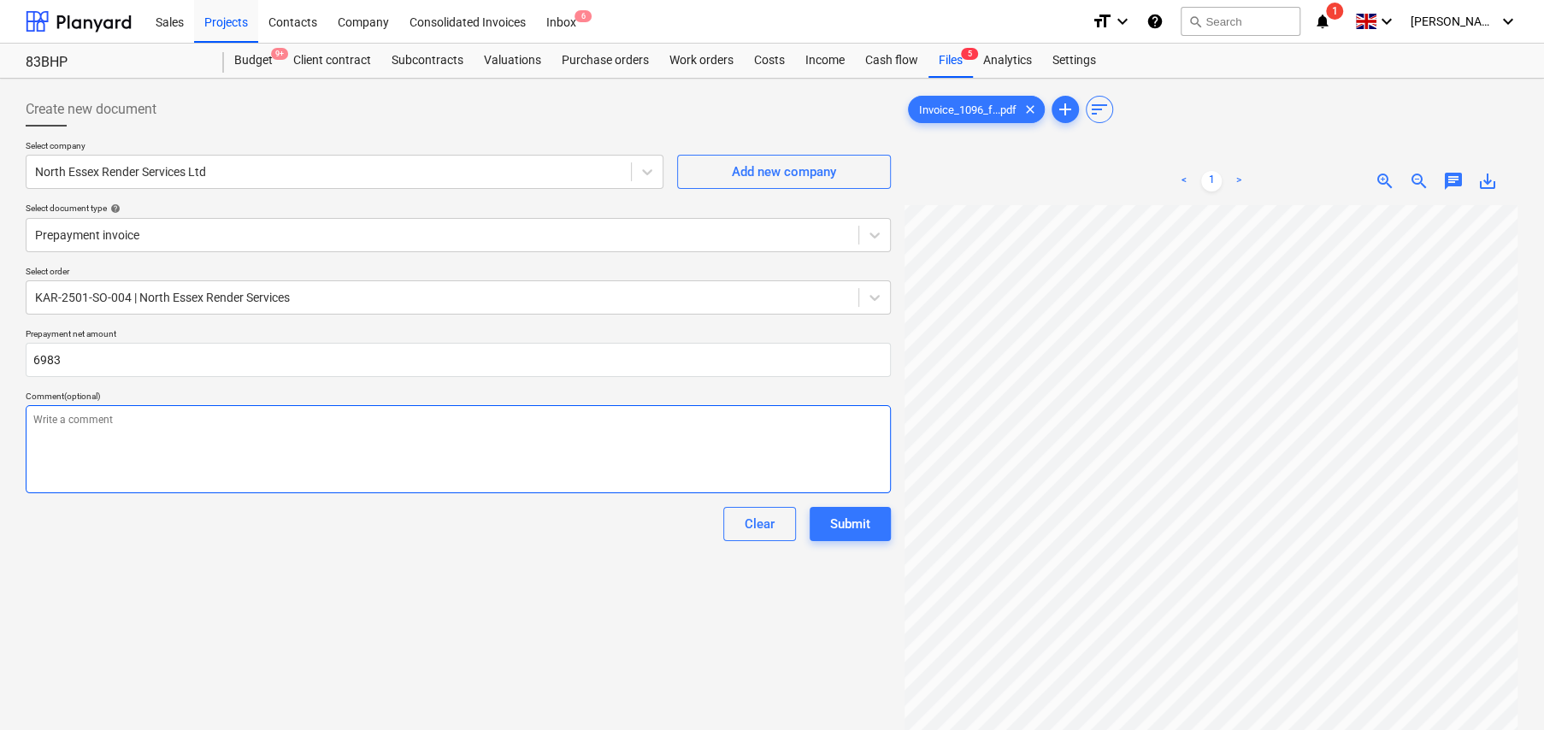
type textarea "x"
type input "6,983.00"
click at [168, 438] on textarea at bounding box center [458, 449] width 865 height 88
type textarea "x"
type textarea "P"
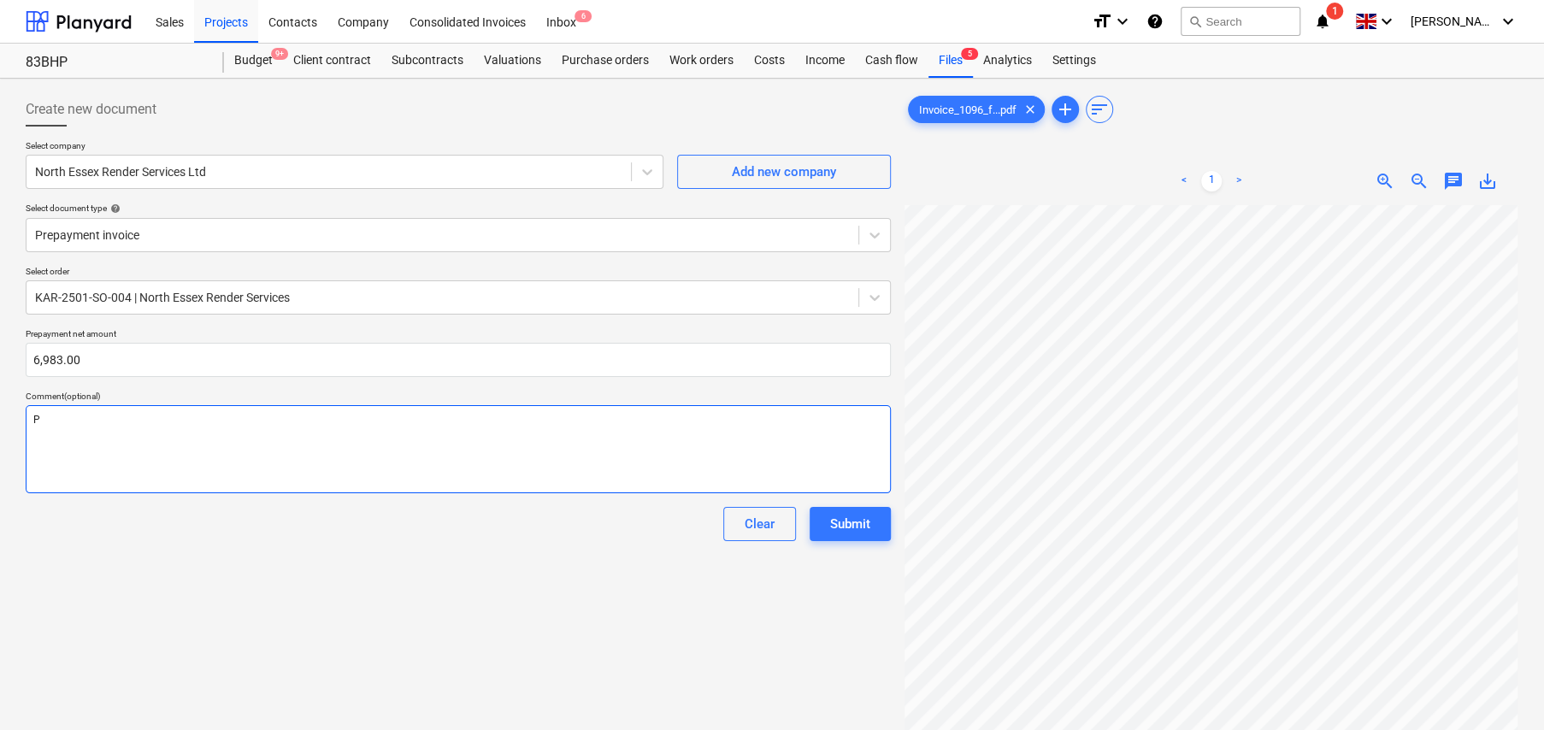
type textarea "x"
type textarea "Pr"
type textarea "x"
type textarea "Pre"
type textarea "x"
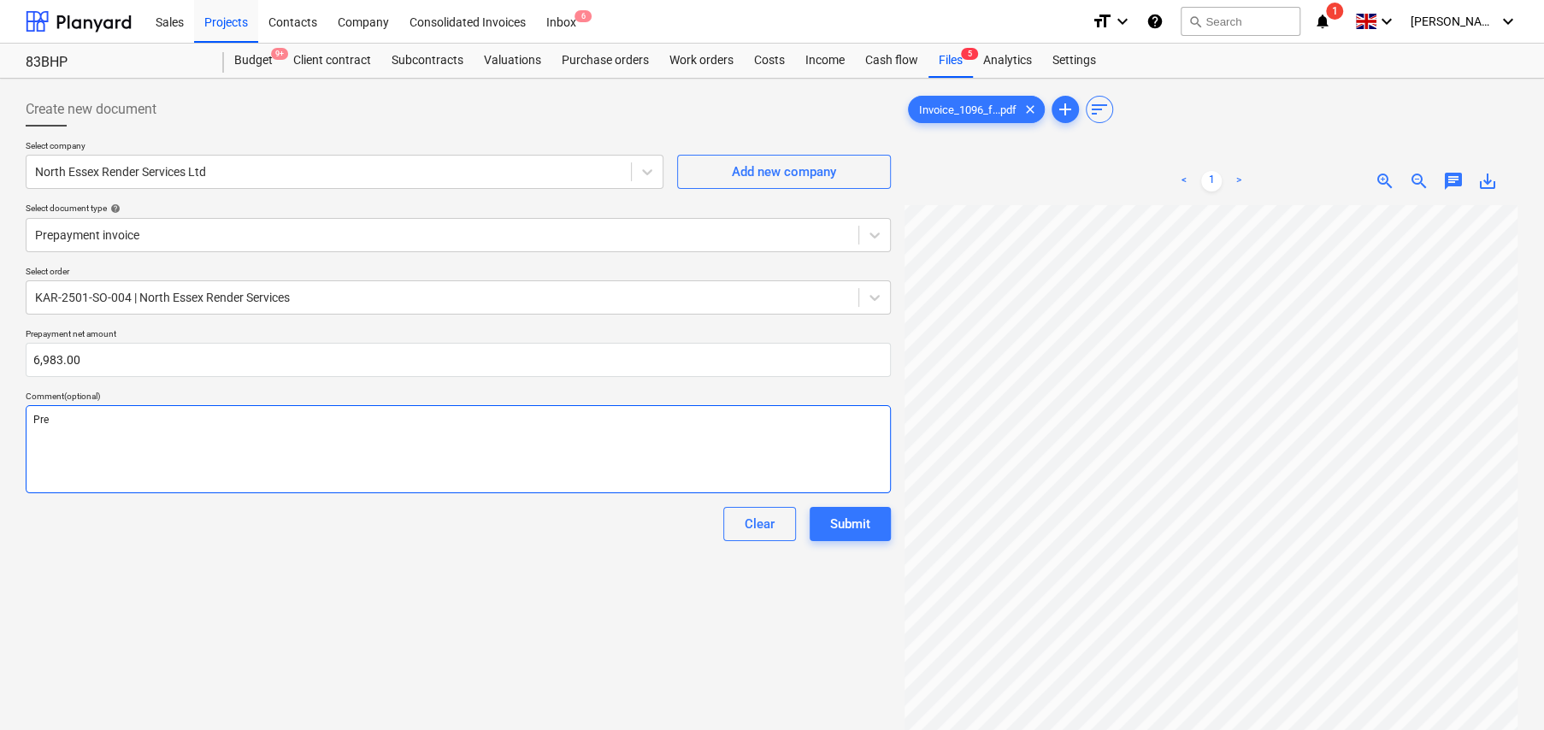
type textarea "Pre-"
type textarea "x"
type textarea "Pre-P"
type textarea "x"
type textarea "Pre-Pa"
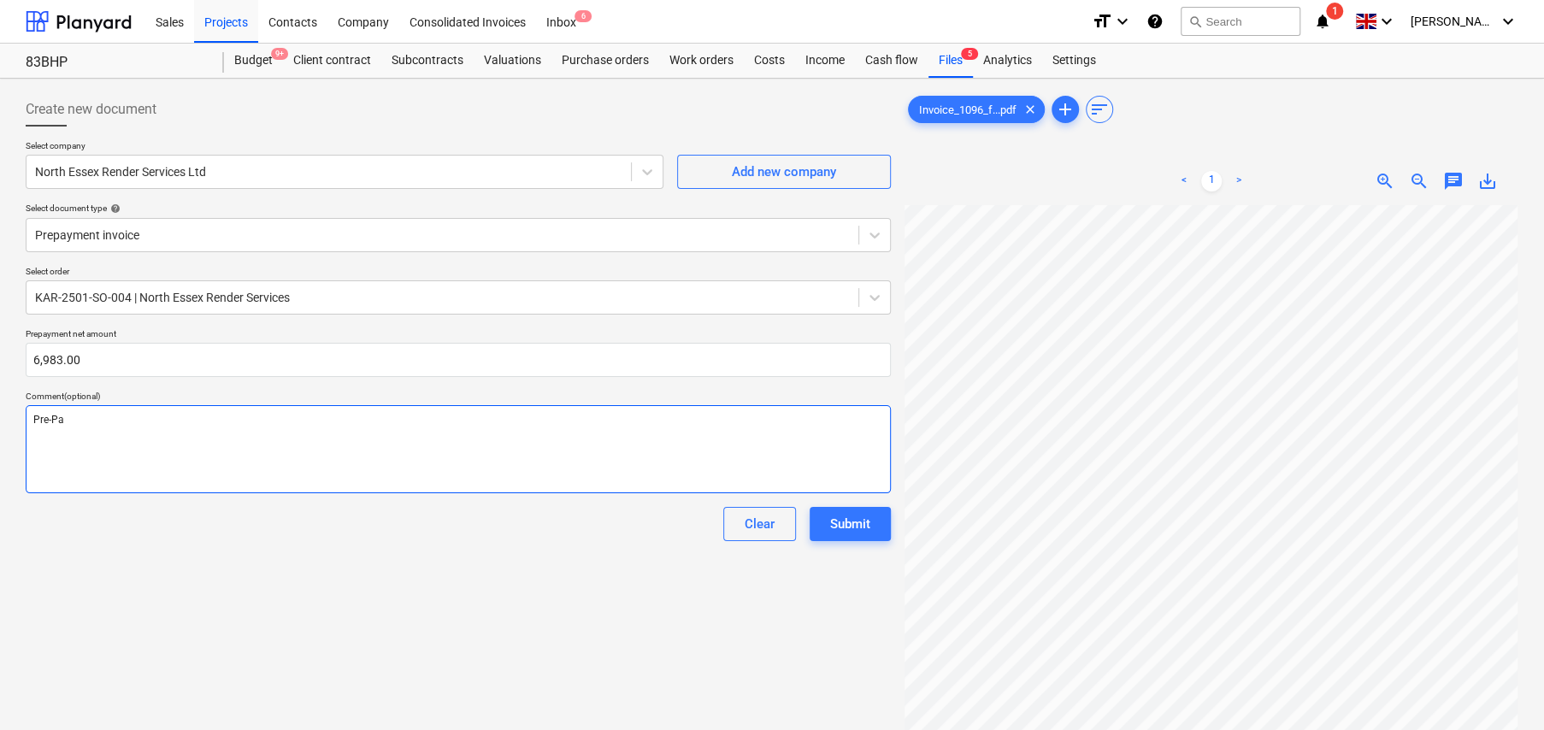
type textarea "x"
type textarea "Pre-Pay"
type textarea "x"
type textarea "Pre-Pa"
type textarea "x"
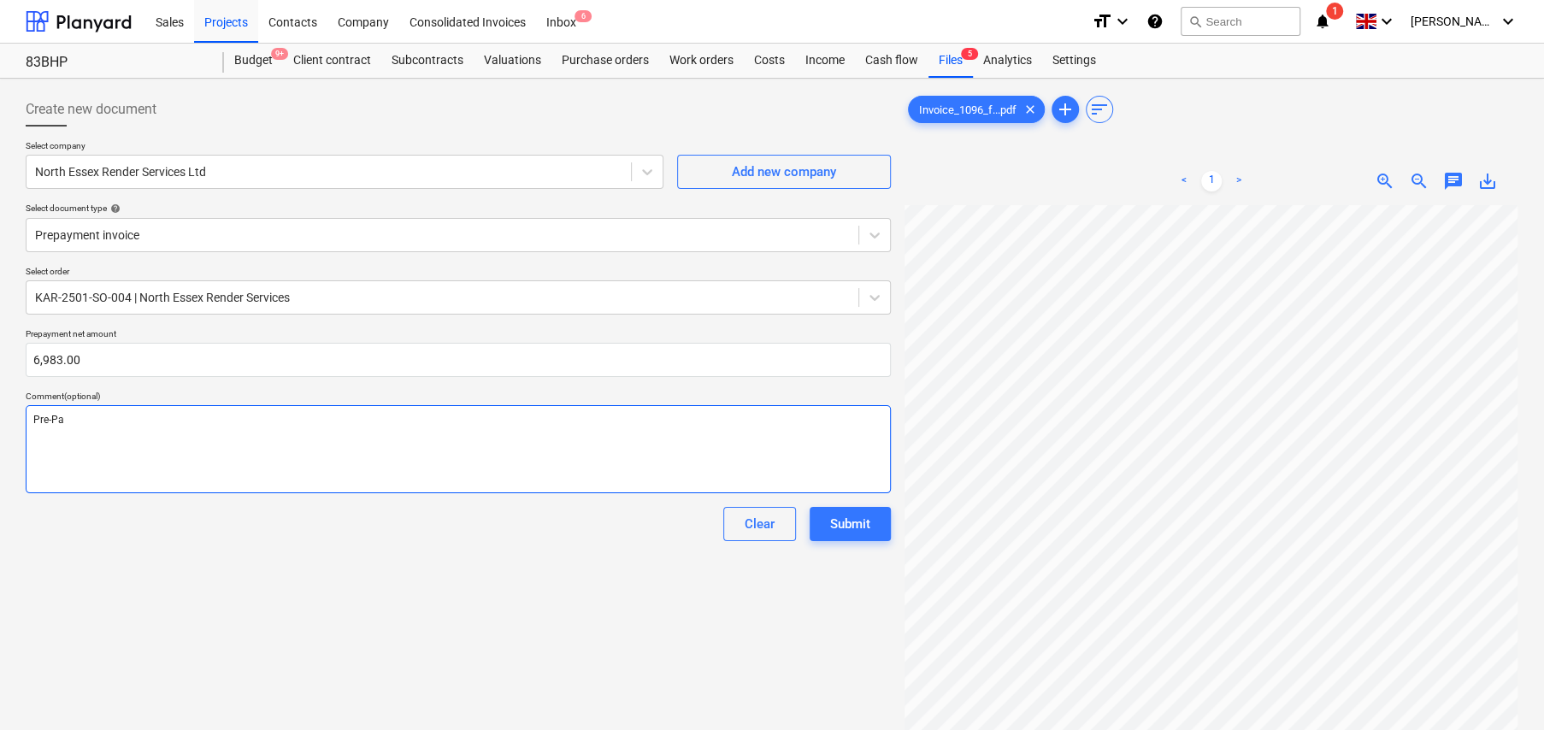
type textarea "Pre-P"
type textarea "x"
type textarea "Pre-"
type textarea "x"
type textarea "Pre"
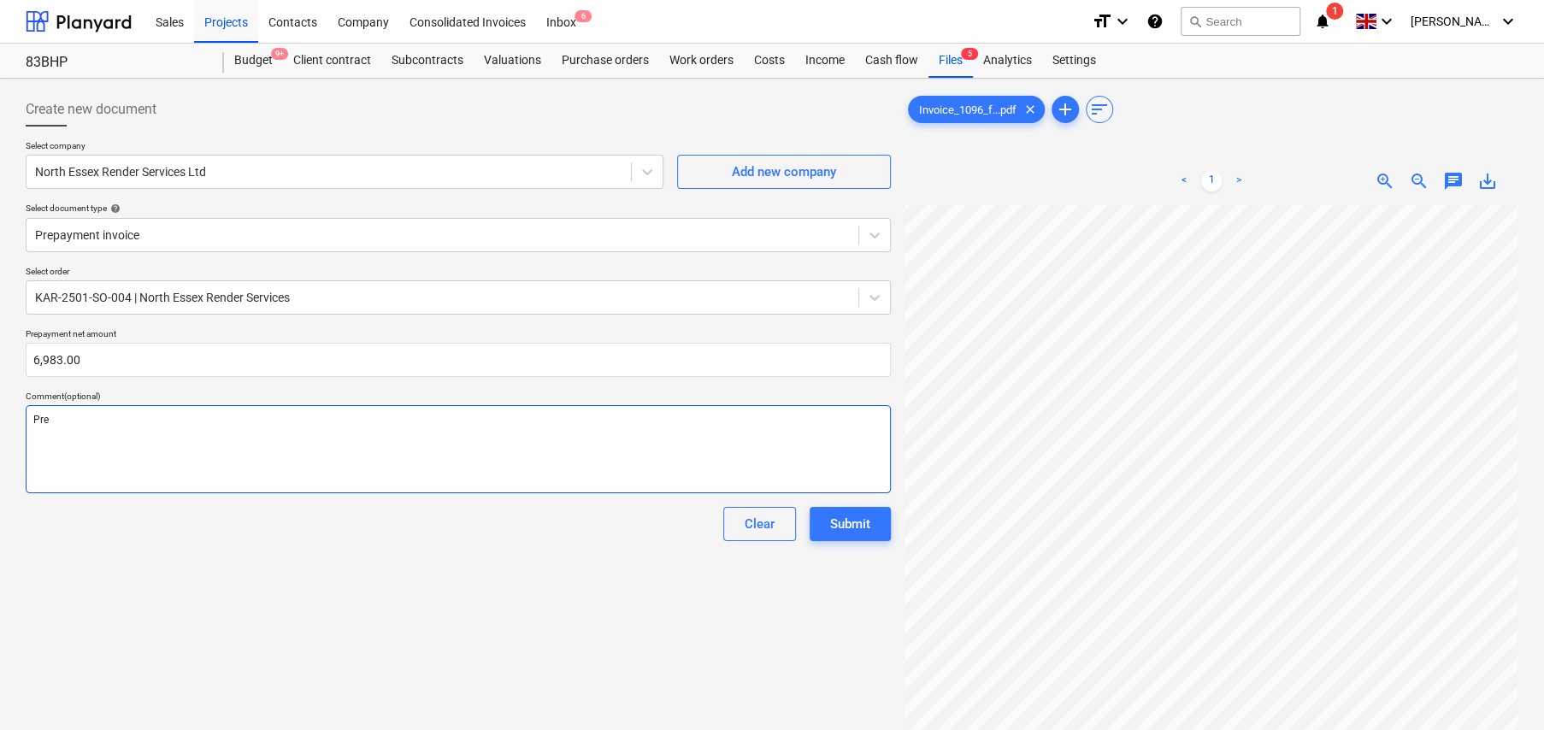
type textarea "x"
type textarea "Pr"
type textarea "x"
type textarea "P"
type textarea "x"
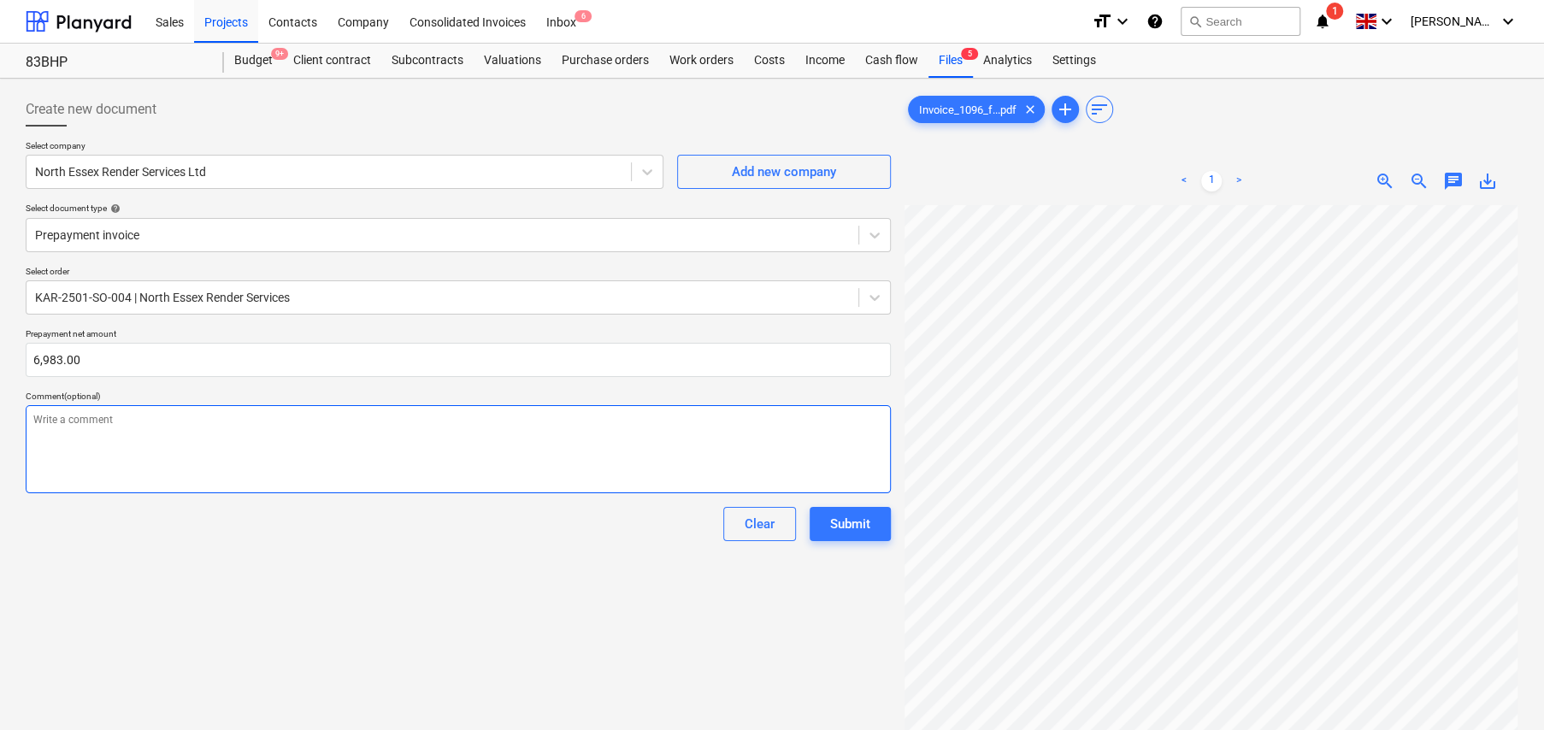
type textarea "x"
type textarea "M"
type textarea "x"
type textarea "Ma"
type textarea "x"
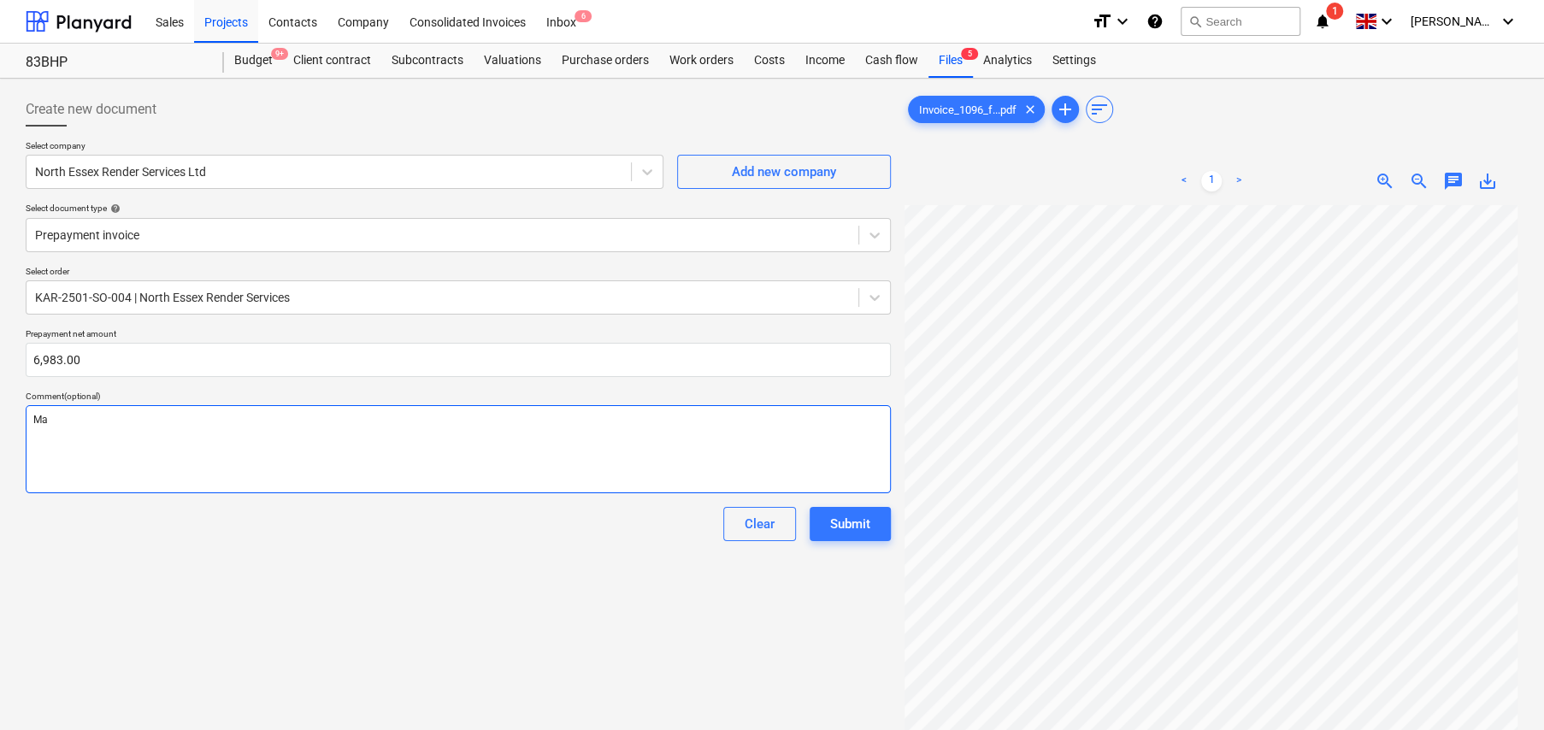
type textarea "Mat"
type textarea "x"
type textarea "Mate"
type textarea "x"
type textarea "Mater"
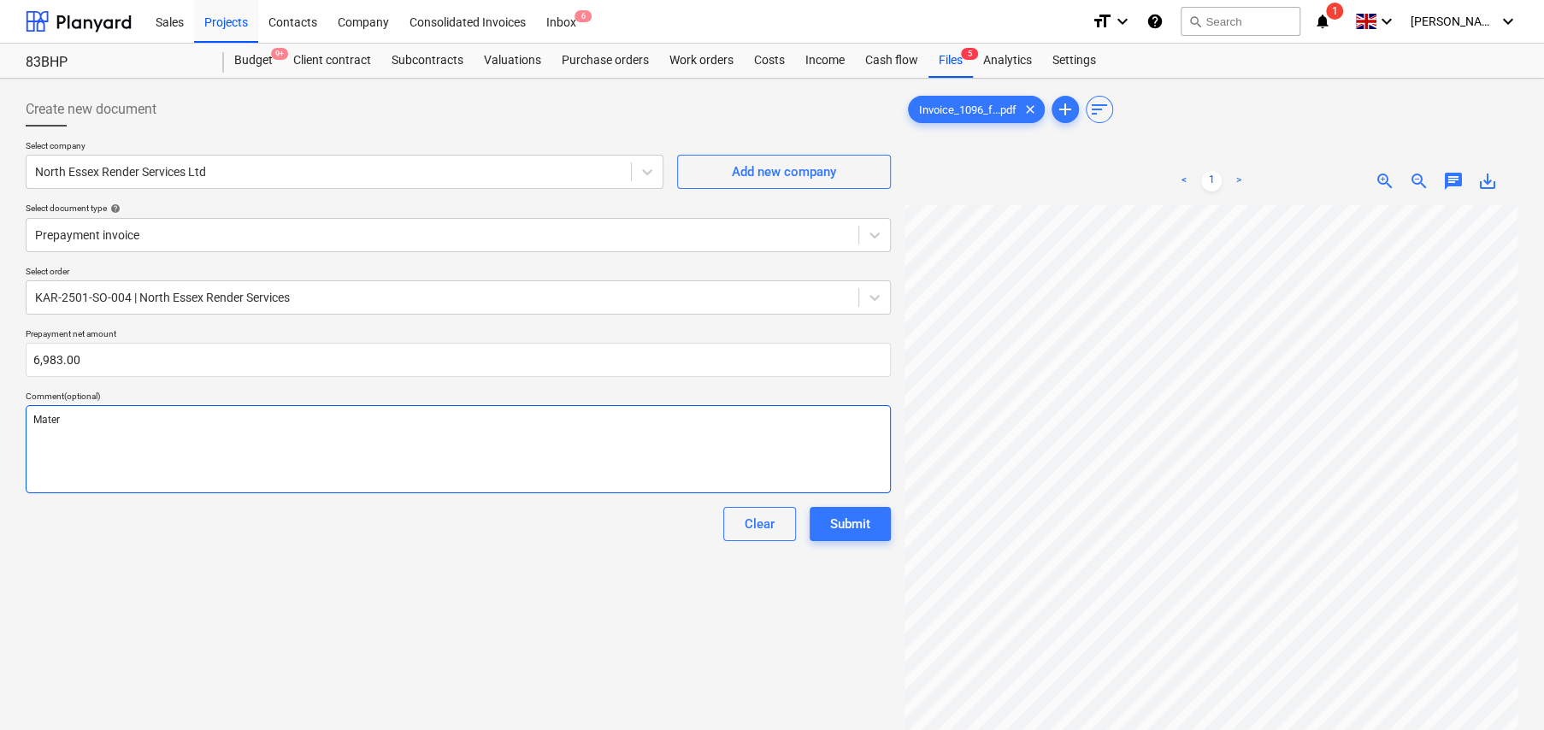
type textarea "x"
type textarea "Materi"
type textarea "x"
type textarea "Materia"
type textarea "x"
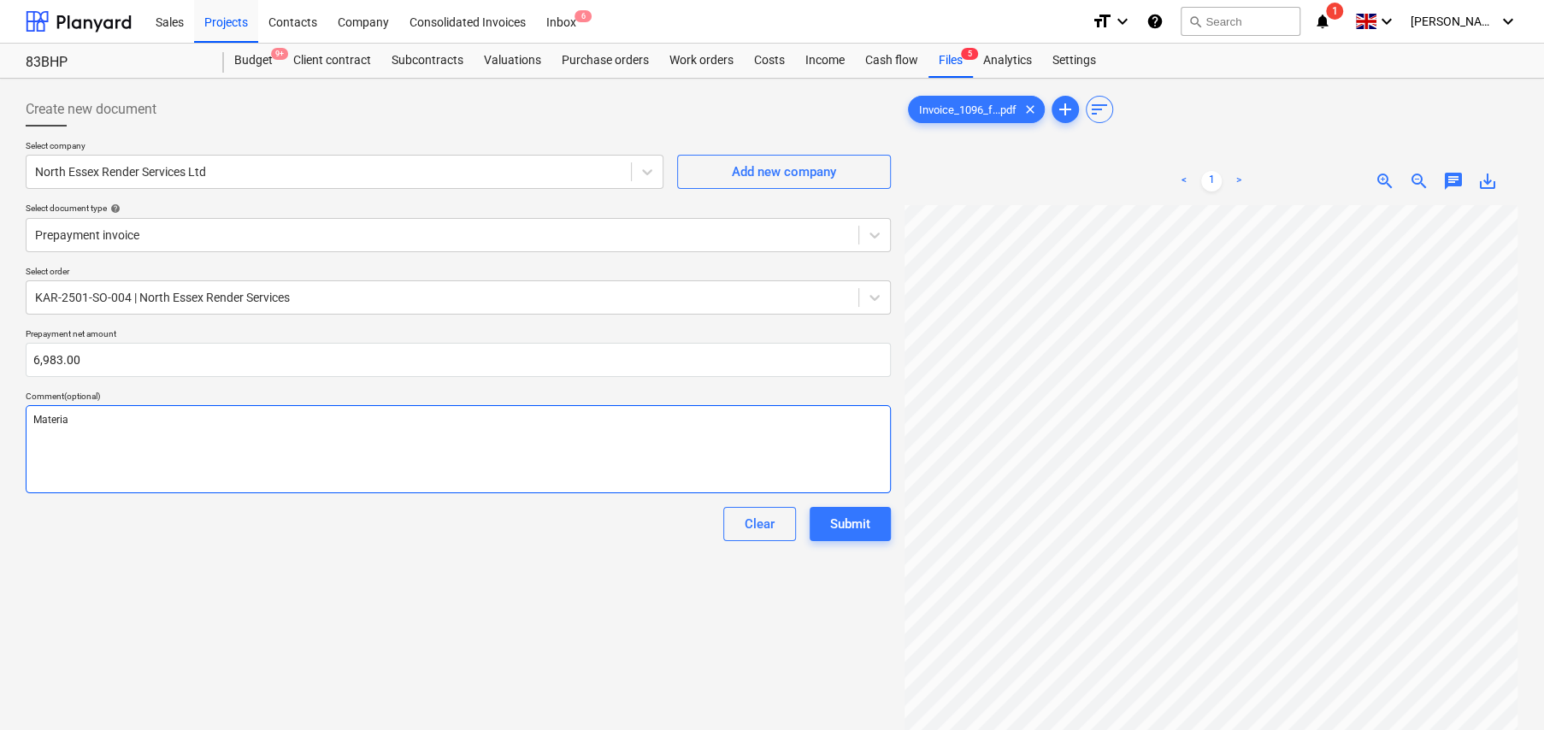
type textarea "Material"
type textarea "x"
type textarea "Materials"
type textarea "x"
type textarea "Materials"
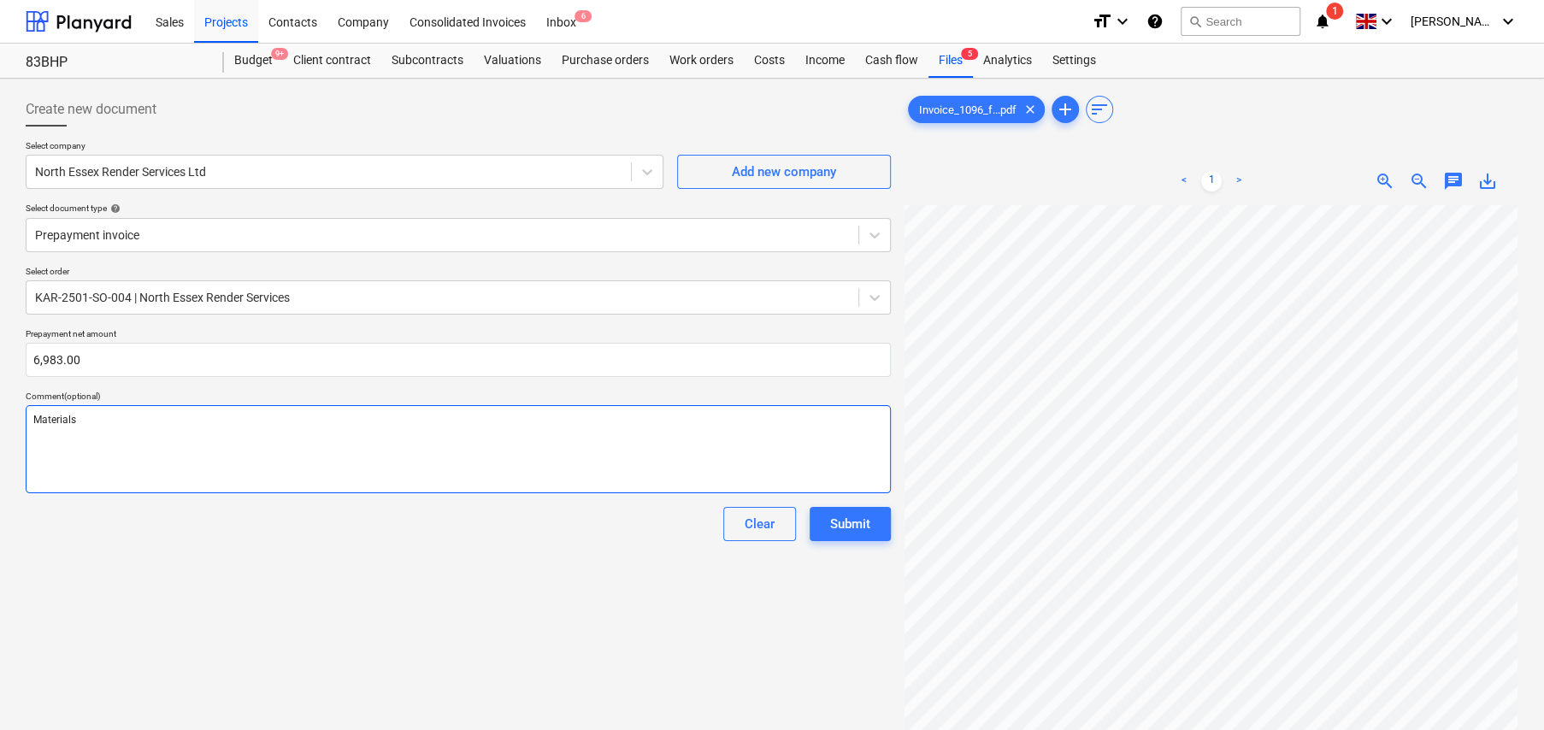
type textarea "x"
type textarea "Materials D"
type textarea "x"
type textarea "Materials De"
type textarea "x"
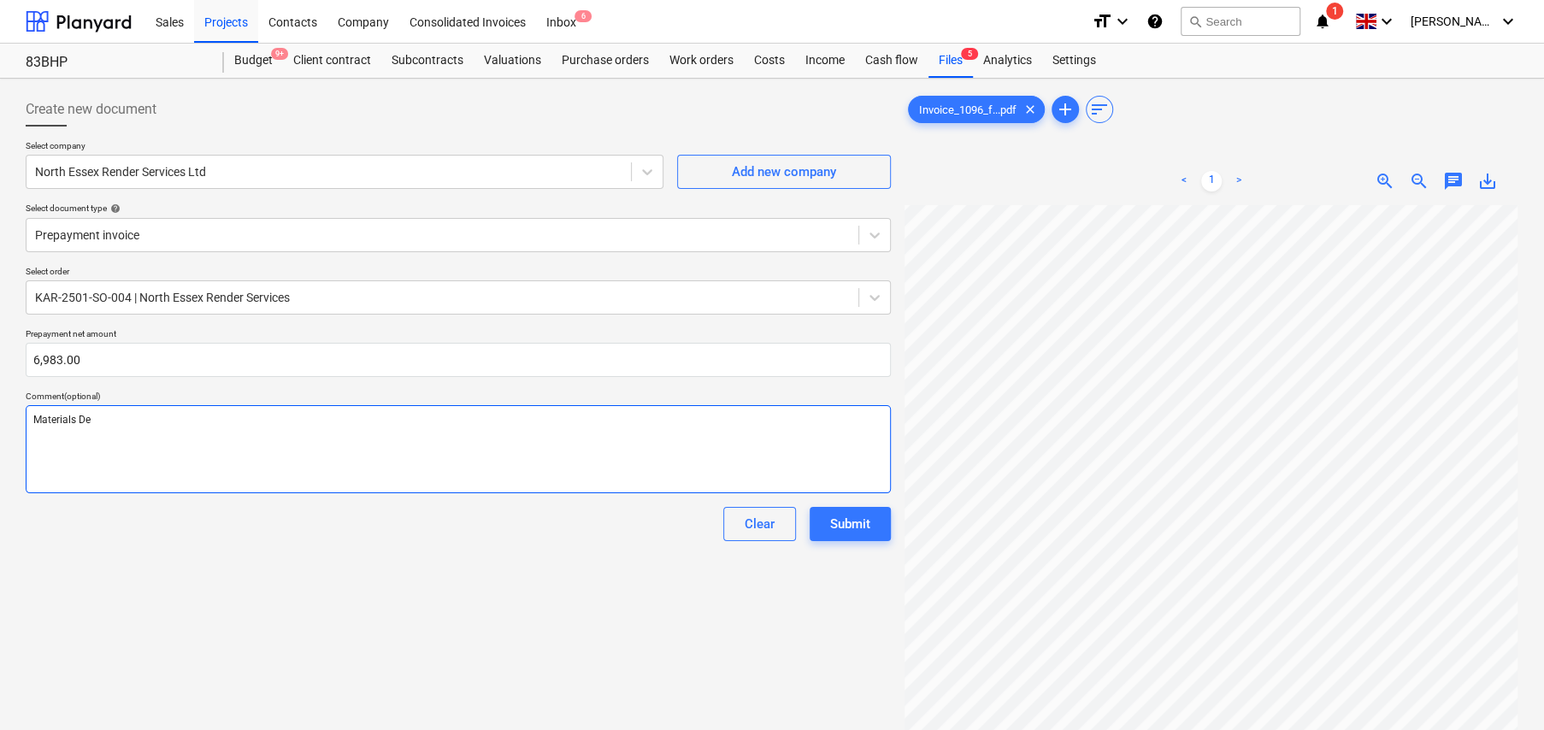
type textarea "Materials Dep"
type textarea "x"
type textarea "Materials Depo"
type textarea "x"
type textarea "Materials Depos"
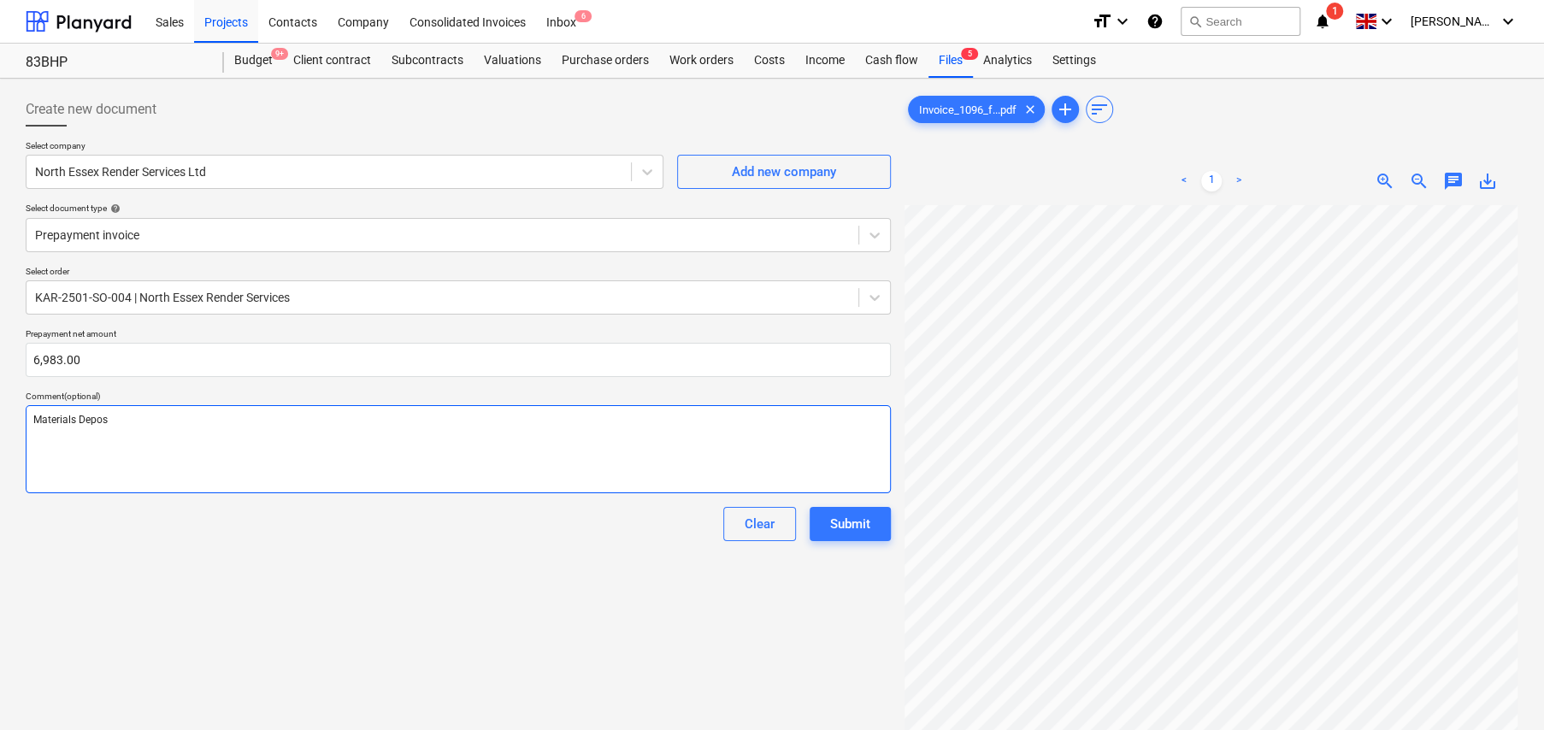
type textarea "x"
type textarea "Materials Deposi"
type textarea "x"
type textarea "Materials Deposit"
type textarea "x"
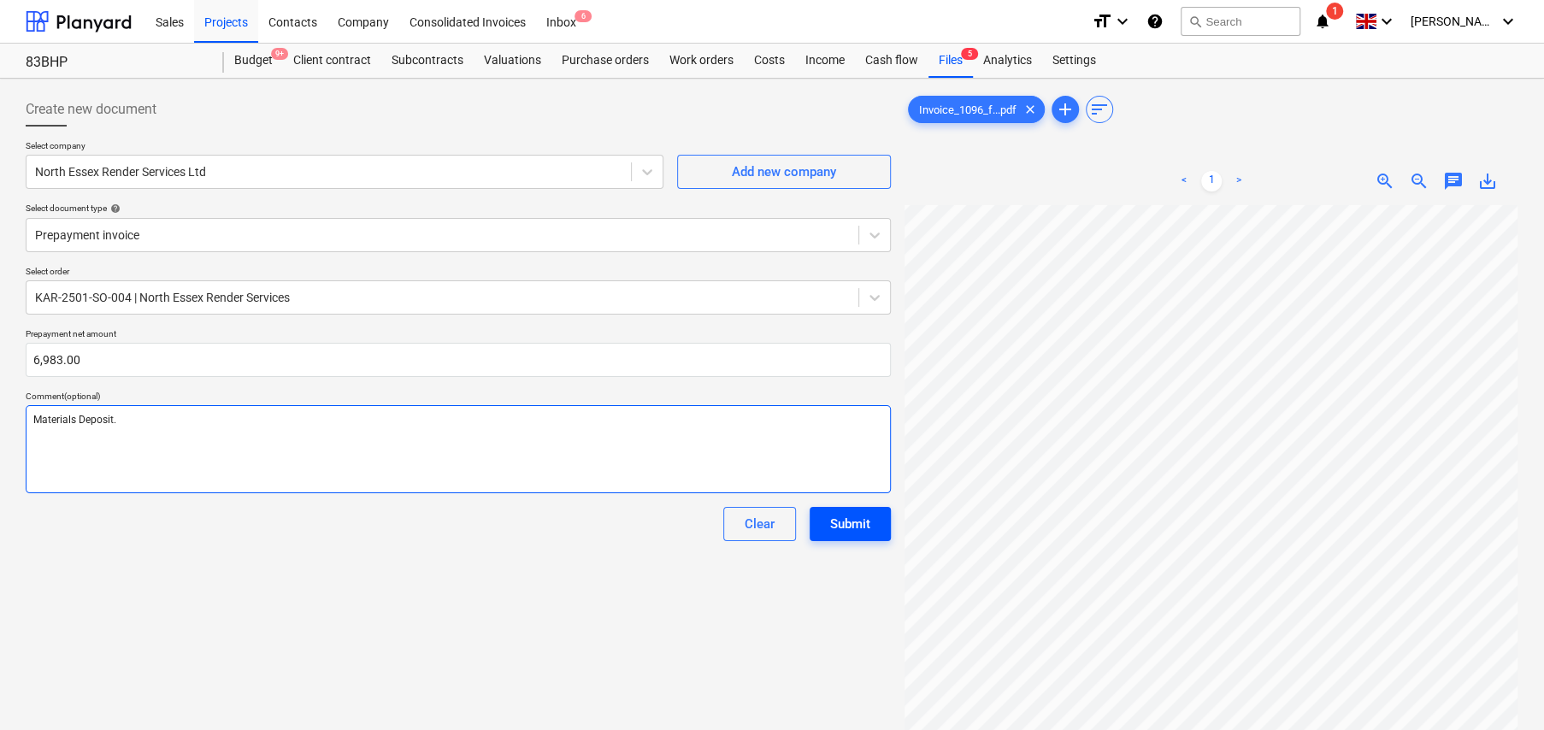
type textarea "Materials Deposit."
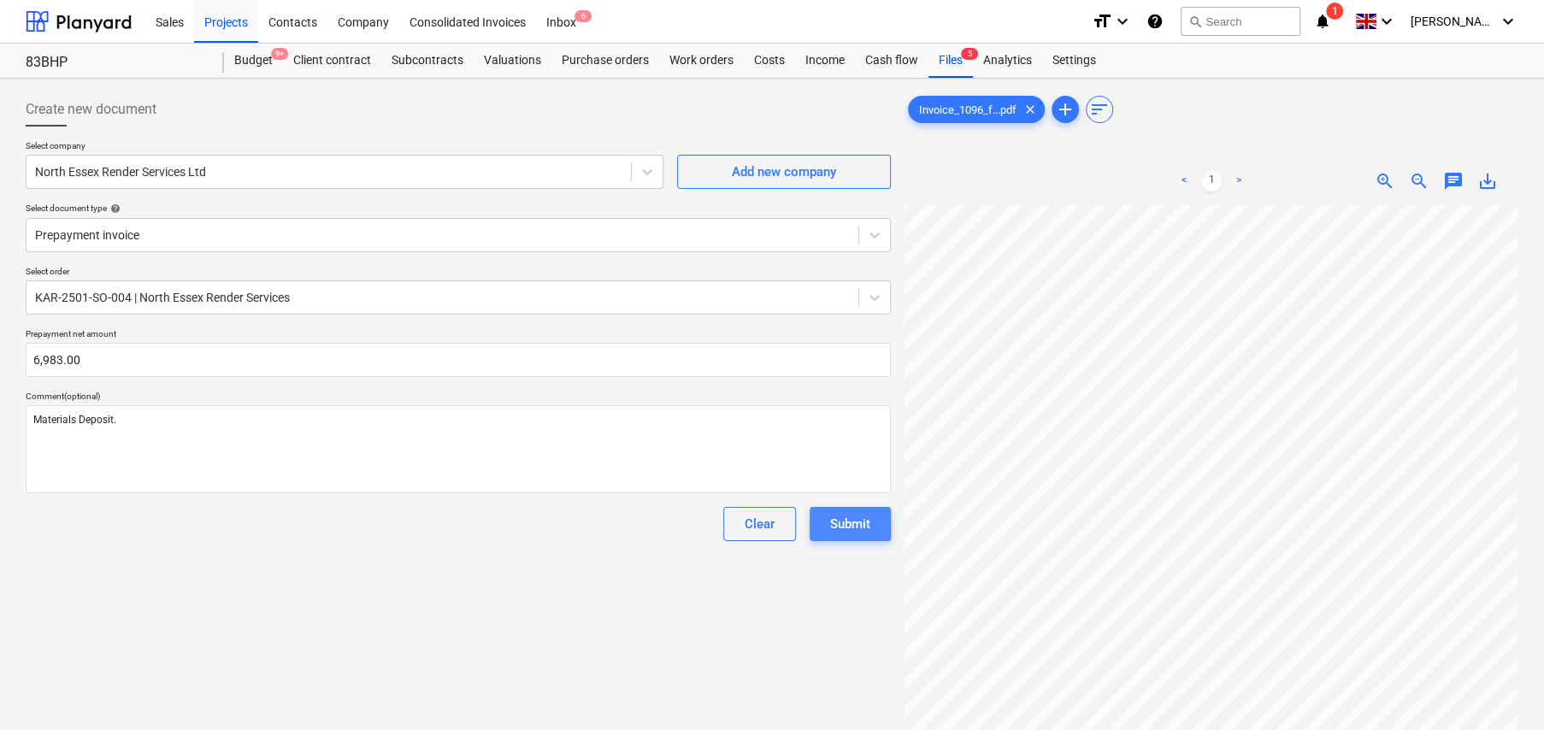
click at [845, 520] on div "Submit" at bounding box center [850, 524] width 40 height 22
type textarea "x"
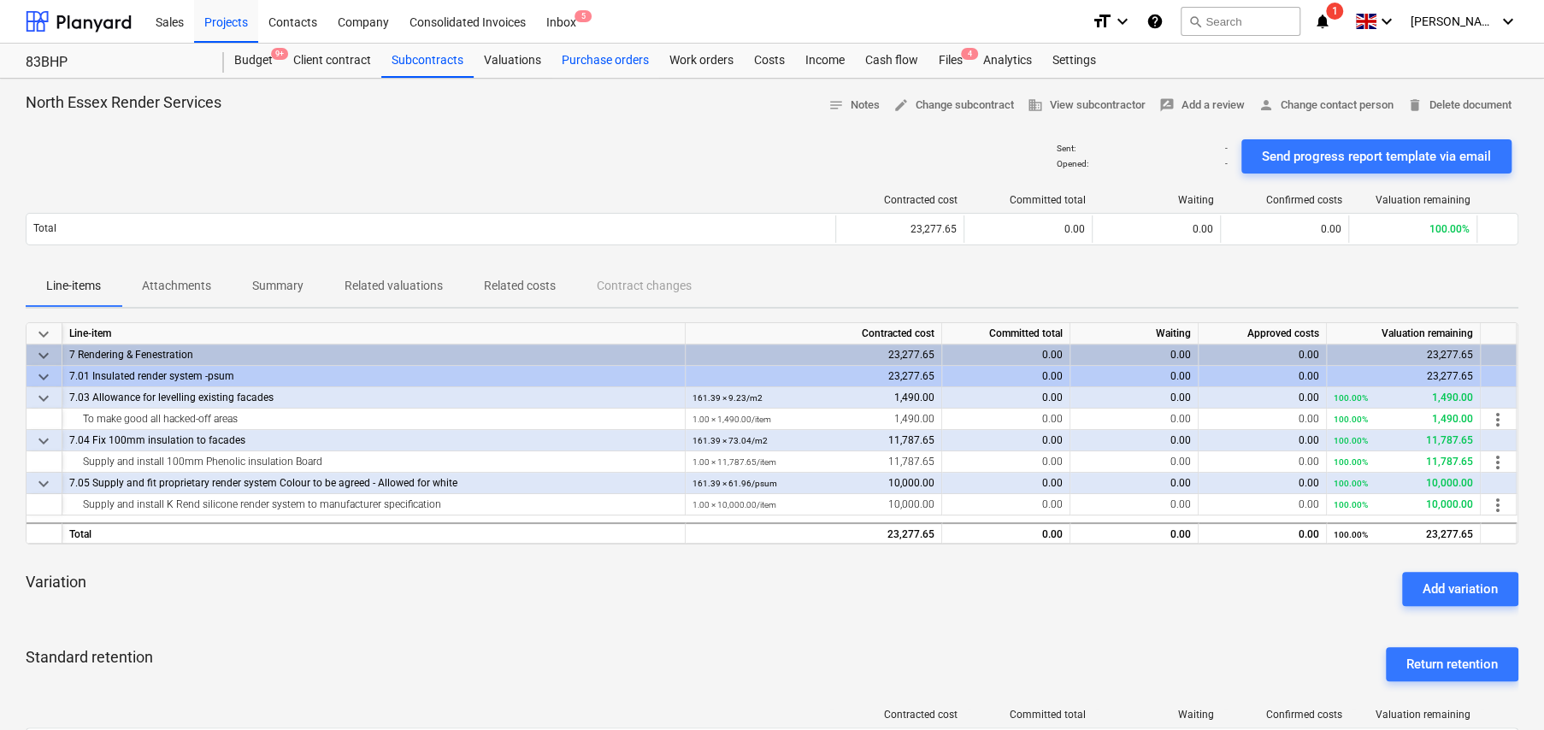
click at [602, 62] on div "Purchase orders" at bounding box center [605, 61] width 108 height 34
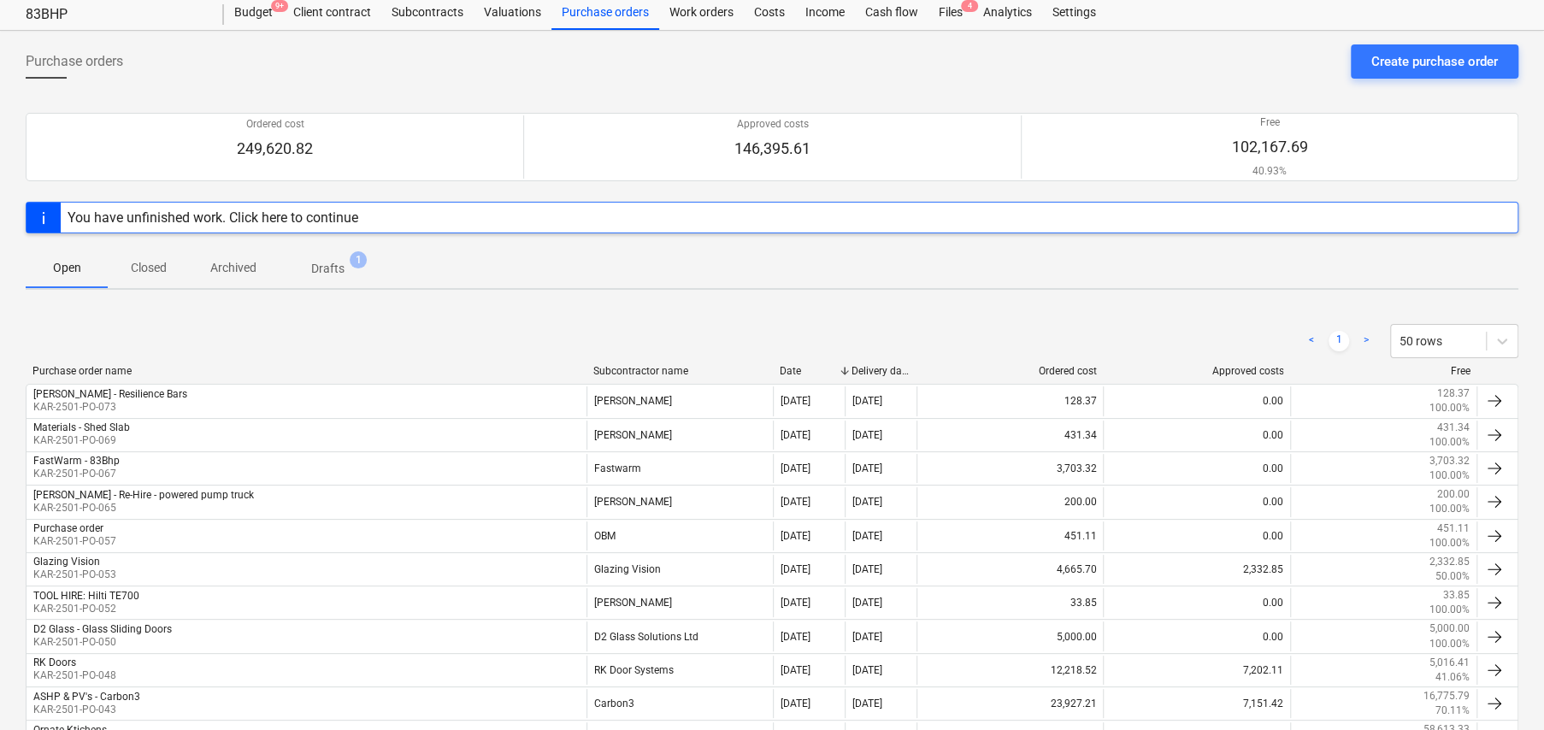
scroll to position [256, 0]
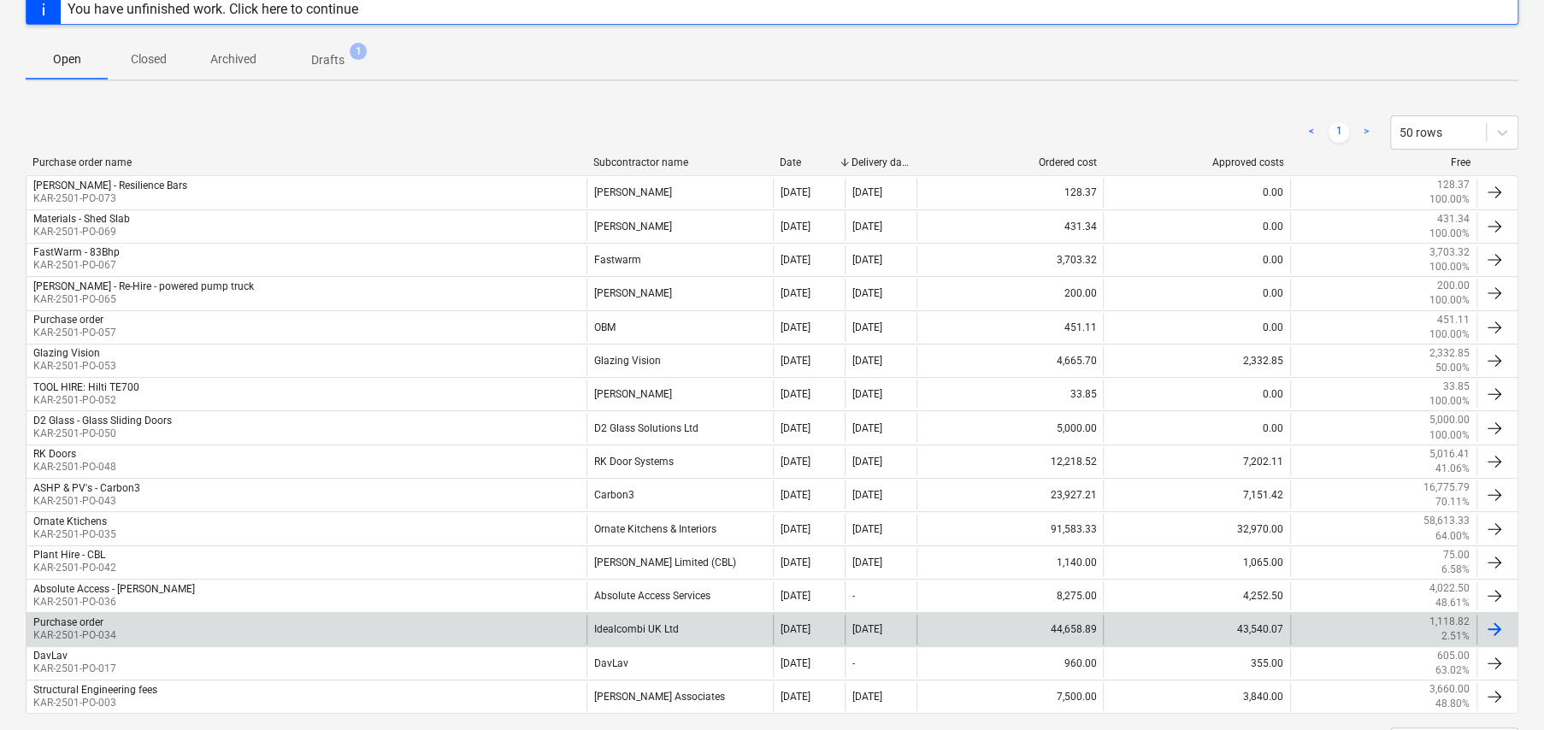
click at [630, 630] on div "Idealcombi UK Ltd" at bounding box center [679, 629] width 186 height 29
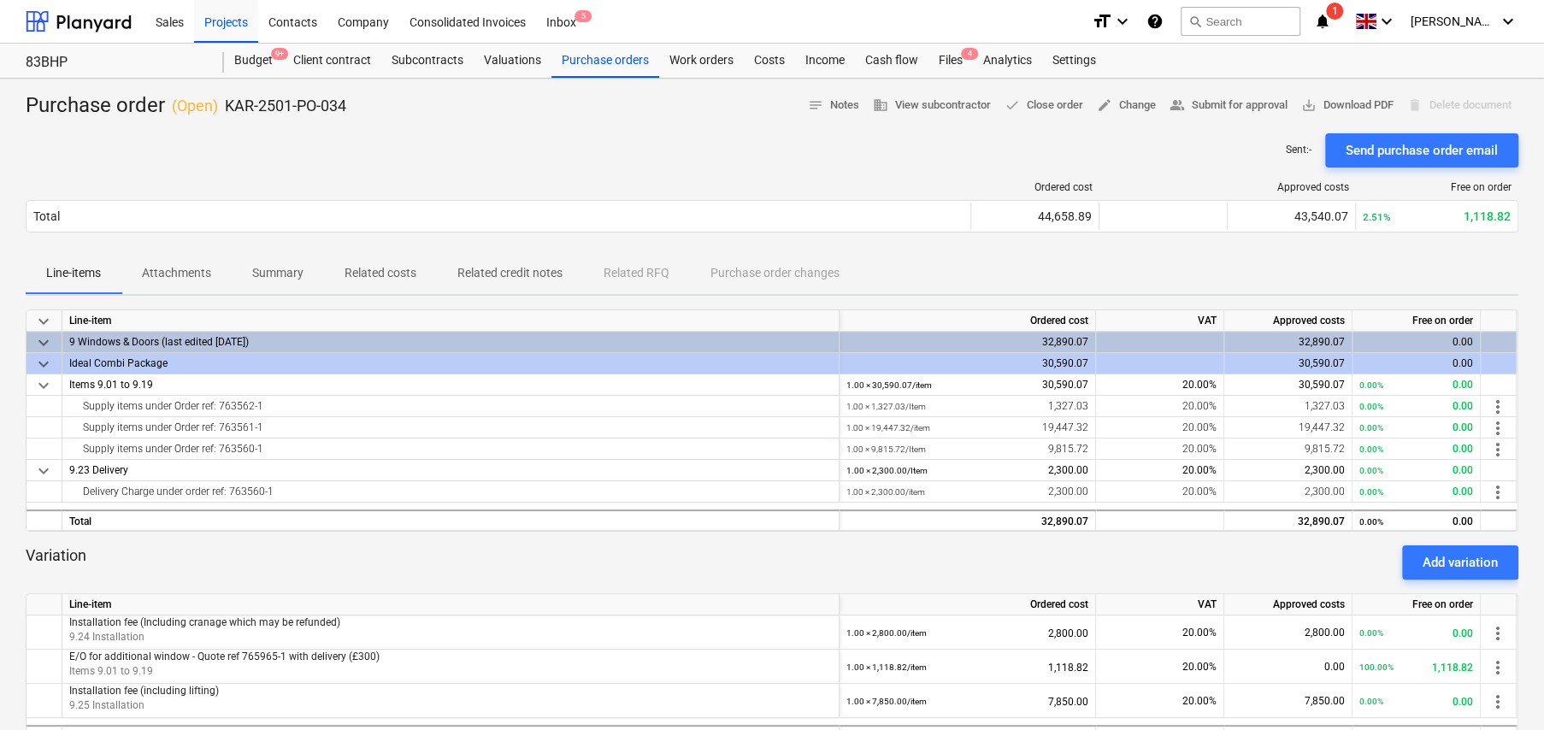
click at [145, 265] on p "Attachments" at bounding box center [176, 273] width 69 height 18
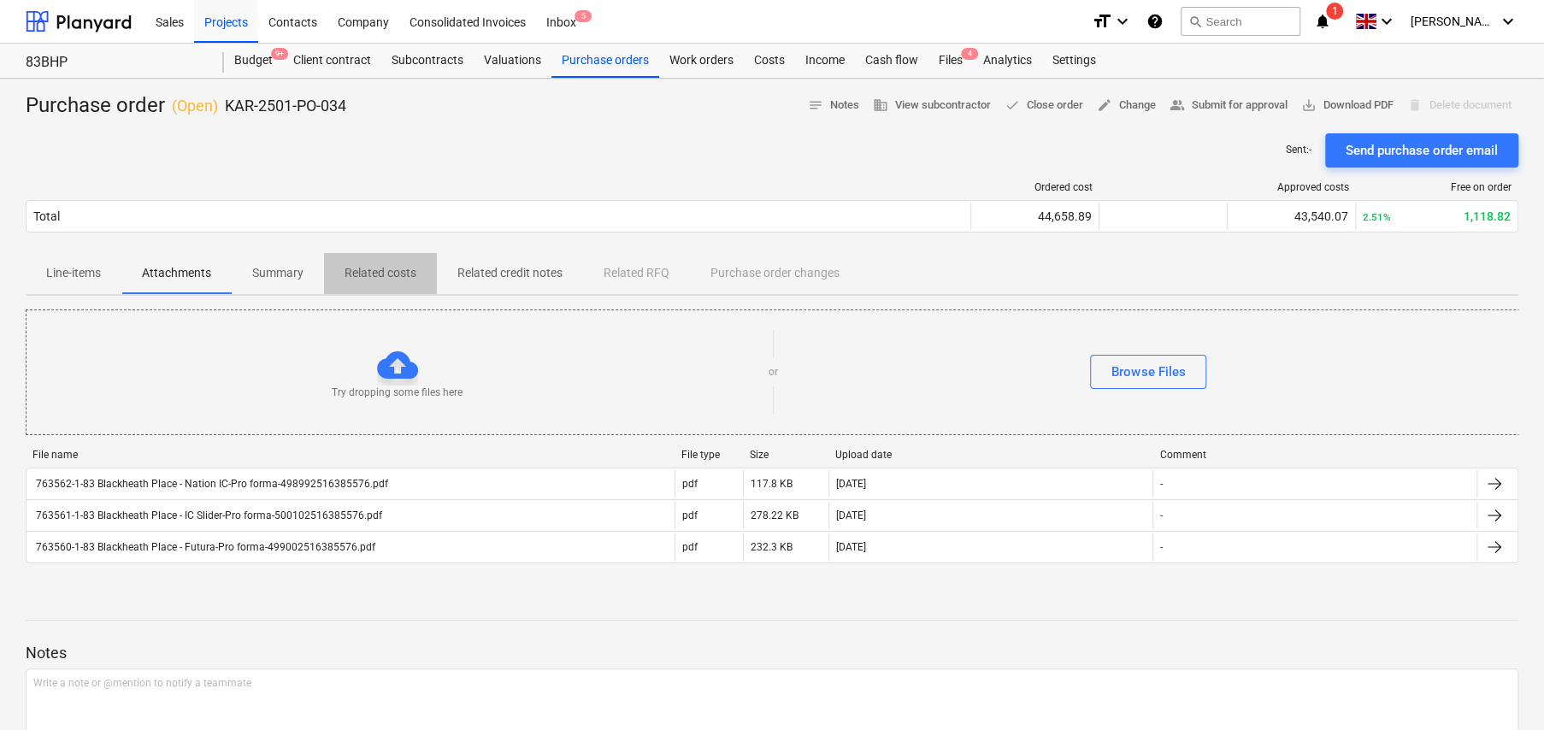
click at [369, 272] on p "Related costs" at bounding box center [381, 273] width 72 height 18
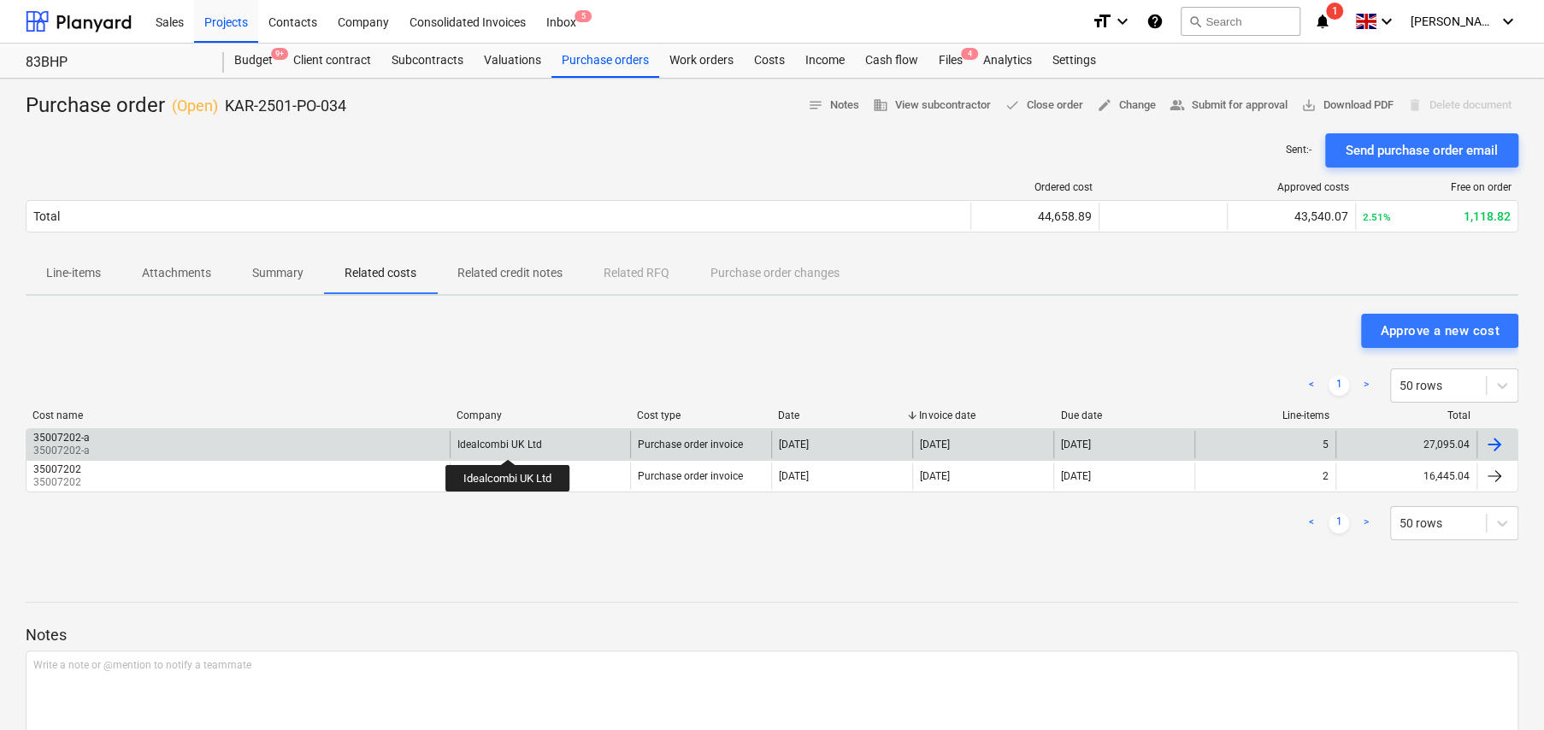
click at [509, 444] on div "Idealcombi UK Ltd" at bounding box center [499, 445] width 85 height 12
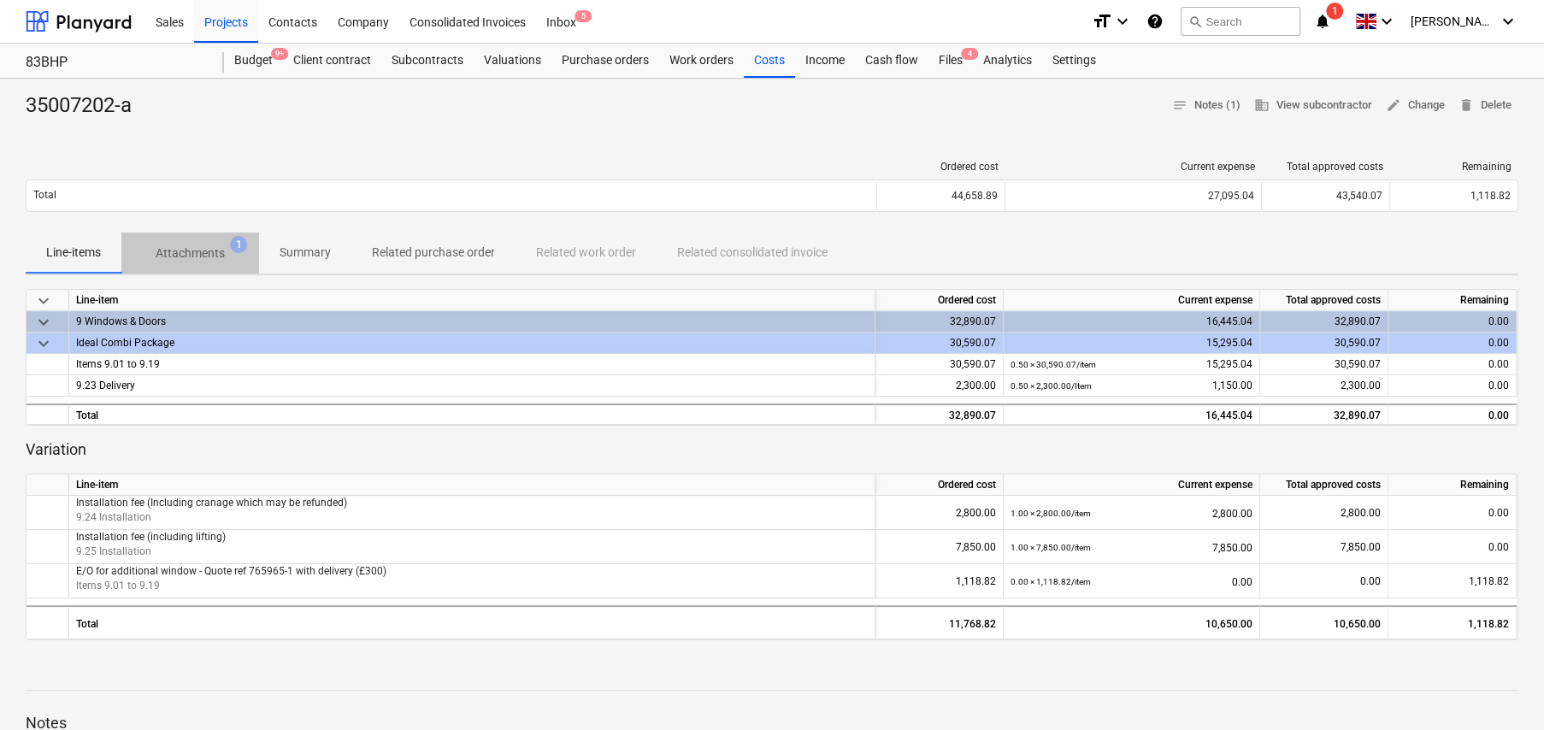
click at [216, 250] on p "Attachments" at bounding box center [190, 253] width 69 height 18
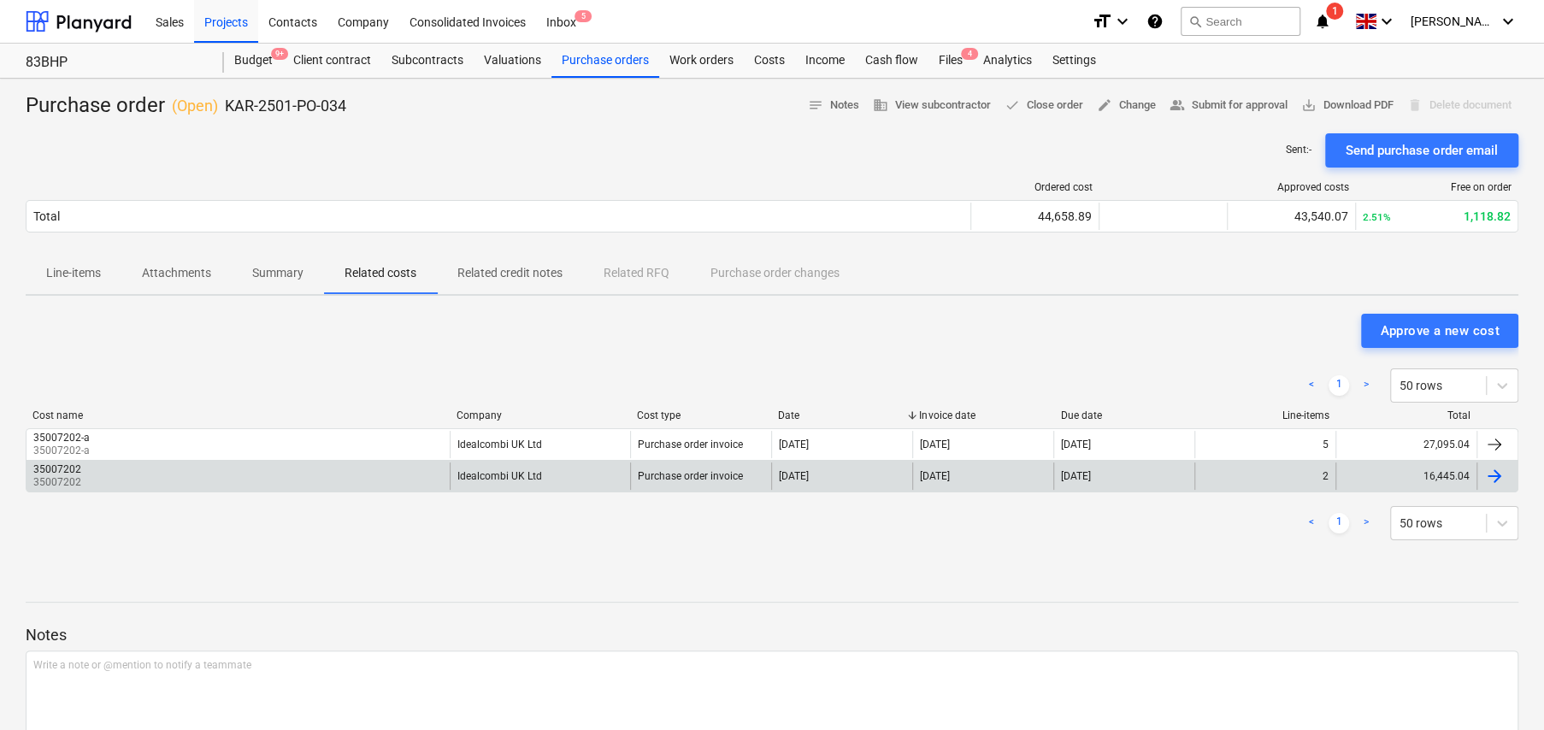
click at [541, 480] on div "Idealcombi UK Ltd" at bounding box center [540, 475] width 180 height 27
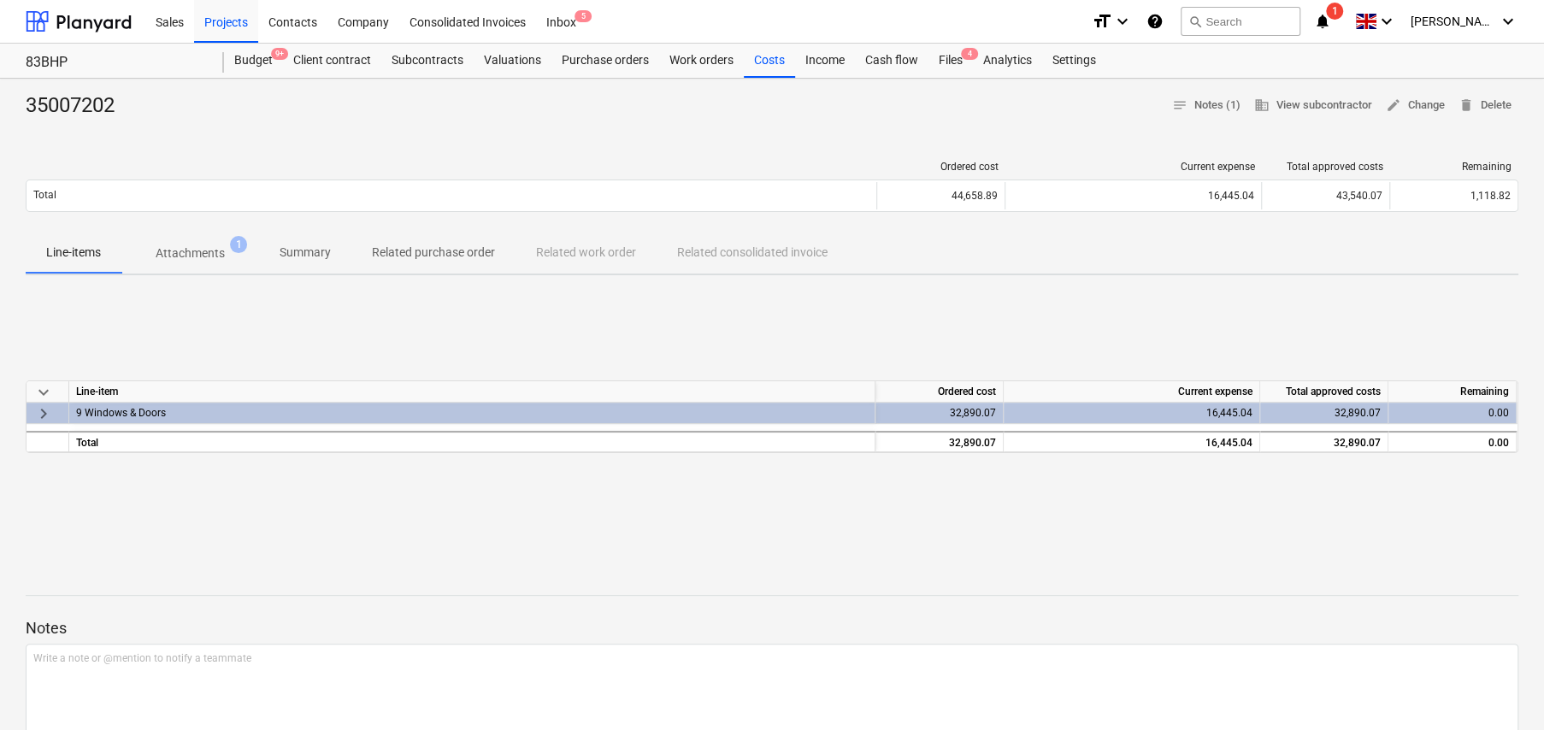
click at [194, 244] on p "Attachments" at bounding box center [190, 253] width 69 height 18
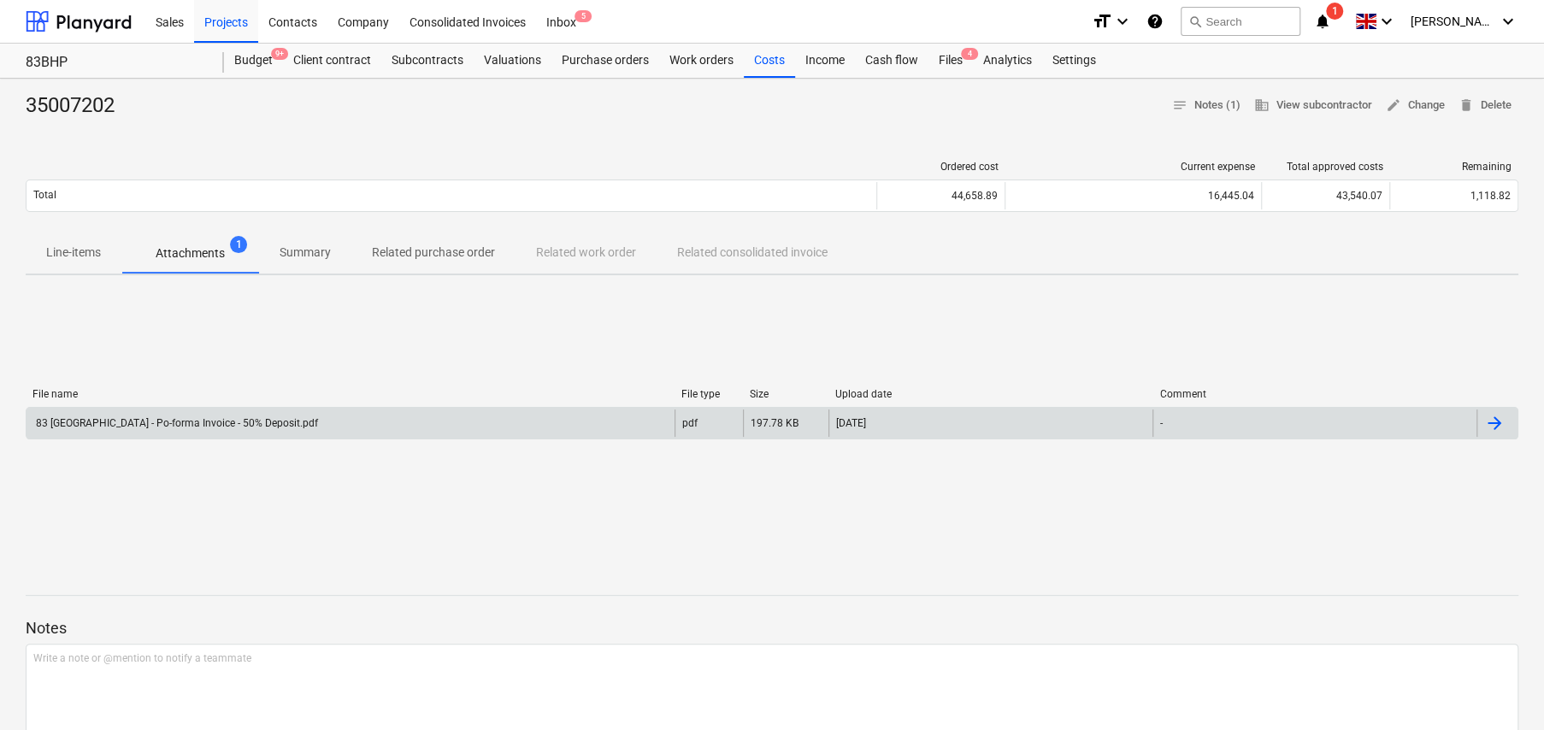
click at [257, 427] on div "83 Blackheath Park - Po-forma Invoice - 50% Deposit.pdf" at bounding box center [175, 423] width 285 height 12
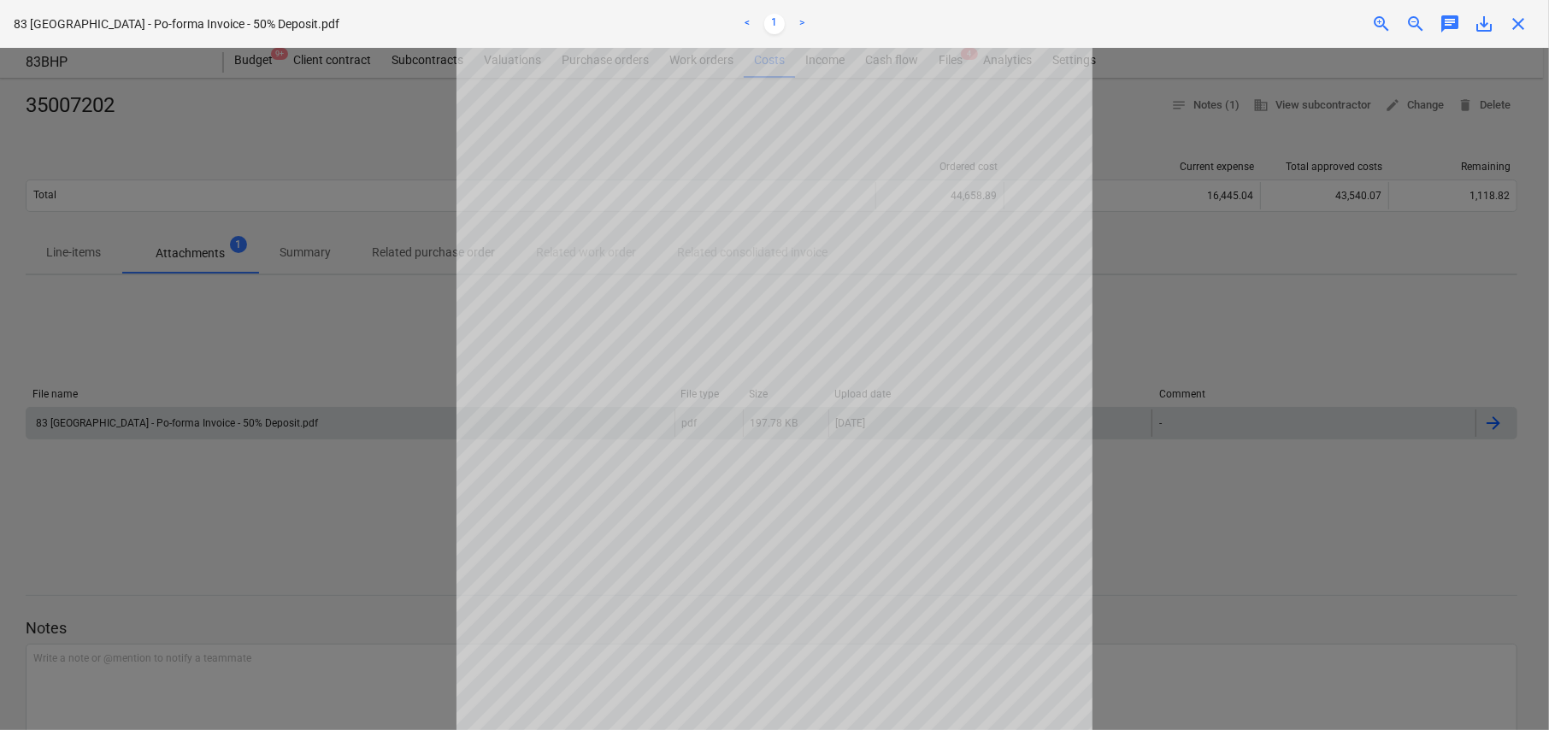
click at [1522, 24] on span "close" at bounding box center [1518, 24] width 21 height 21
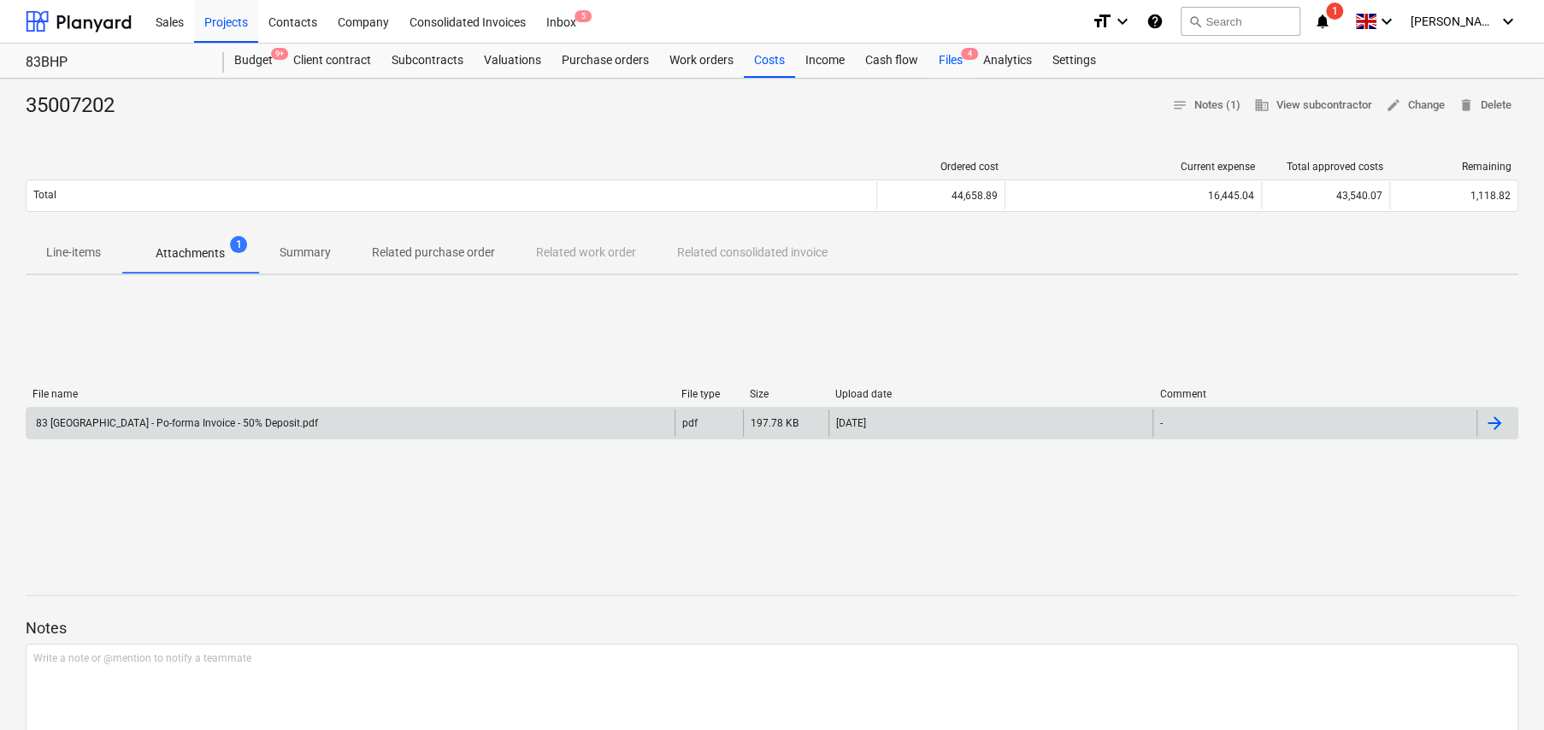
click at [961, 58] on span "4" at bounding box center [969, 54] width 17 height 12
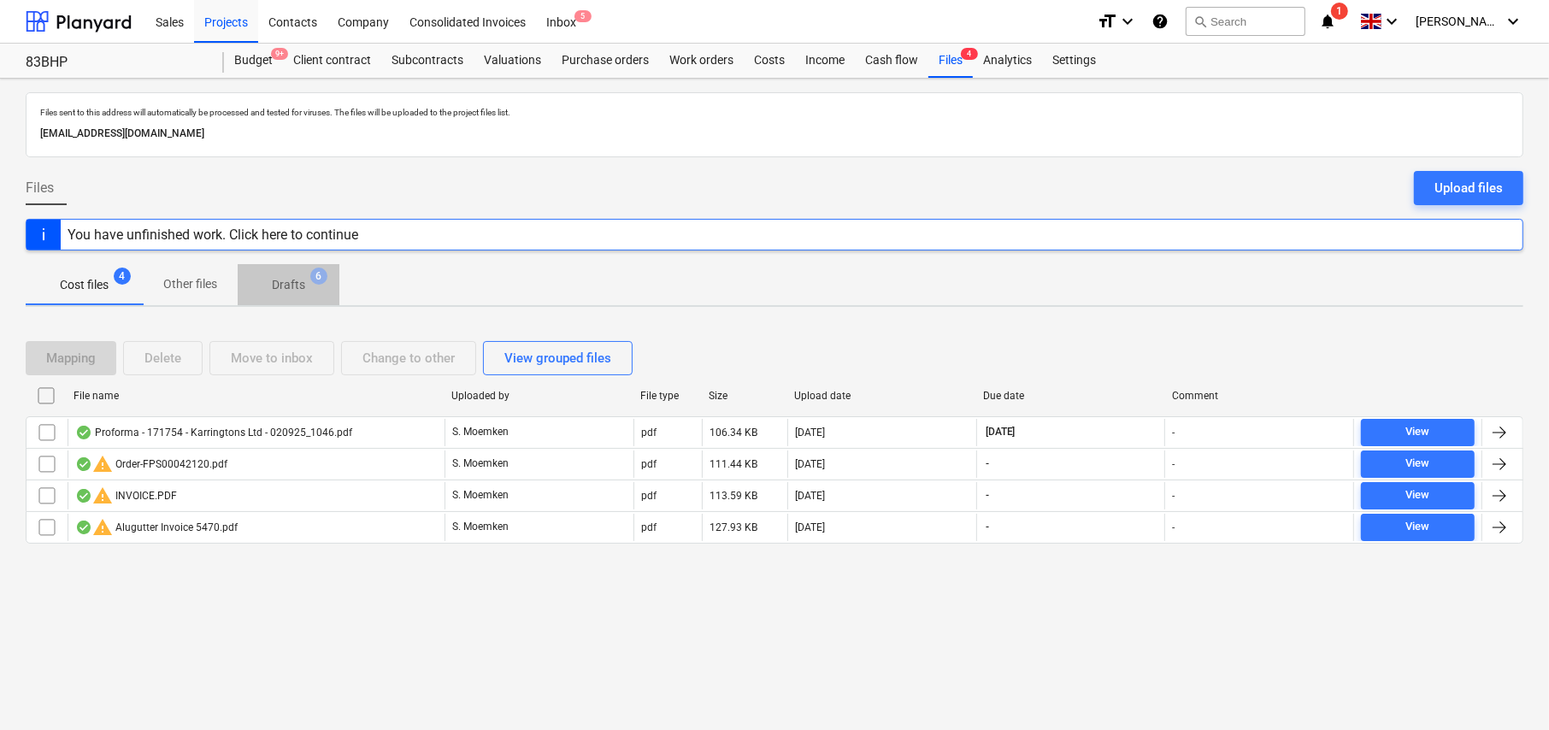
click at [292, 284] on p "Drafts" at bounding box center [288, 285] width 33 height 18
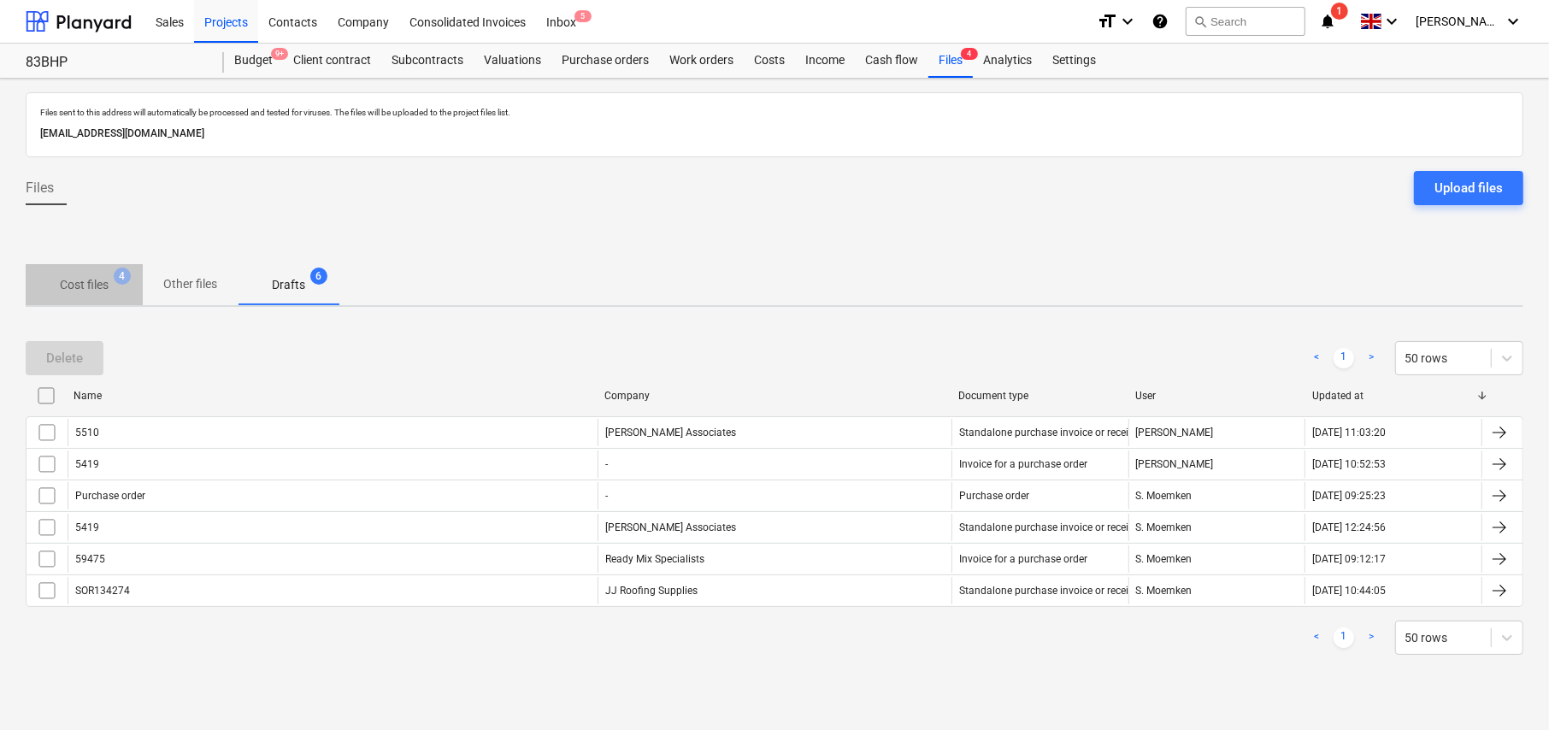
click at [91, 291] on p "Cost files" at bounding box center [84, 285] width 49 height 18
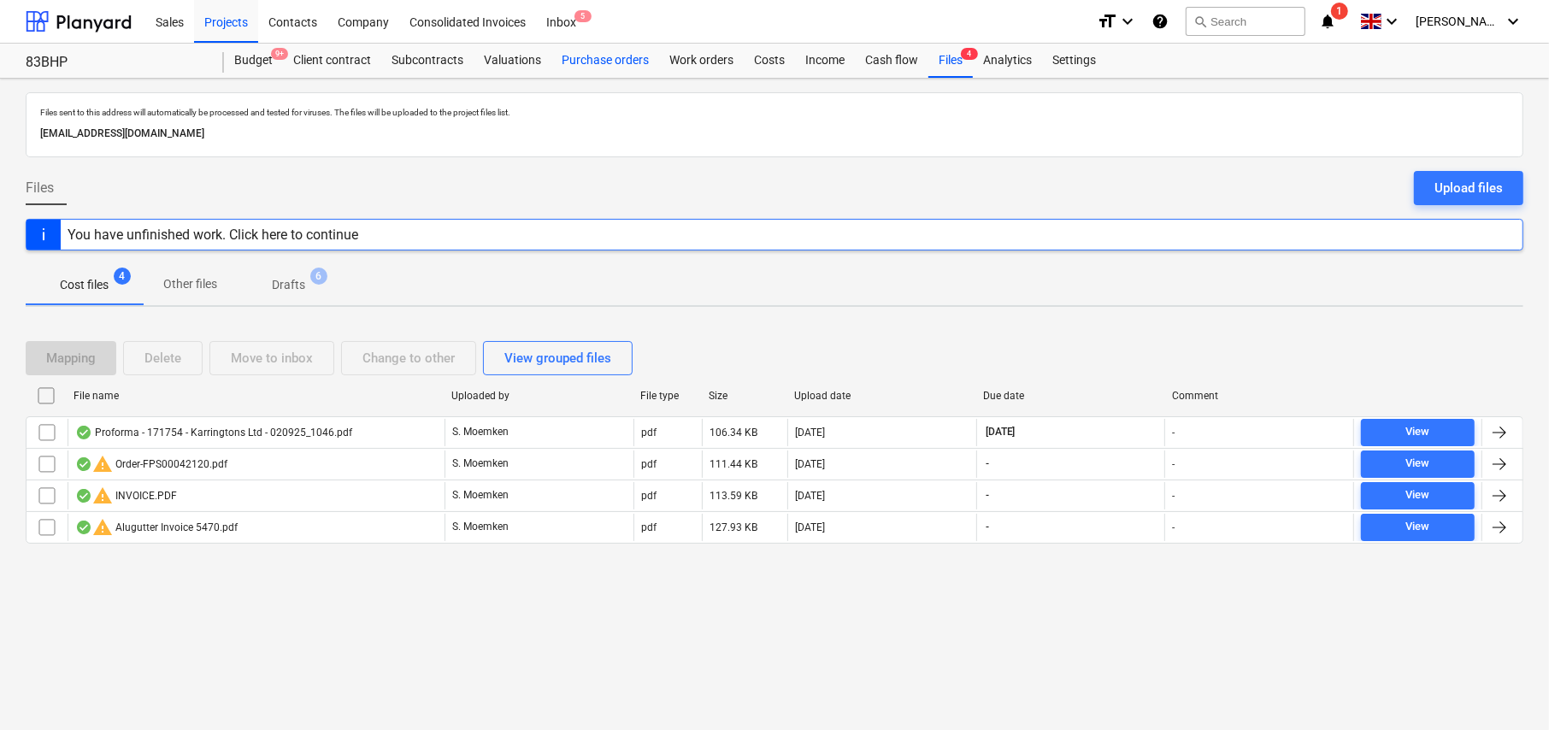
click at [605, 62] on div "Purchase orders" at bounding box center [605, 61] width 108 height 34
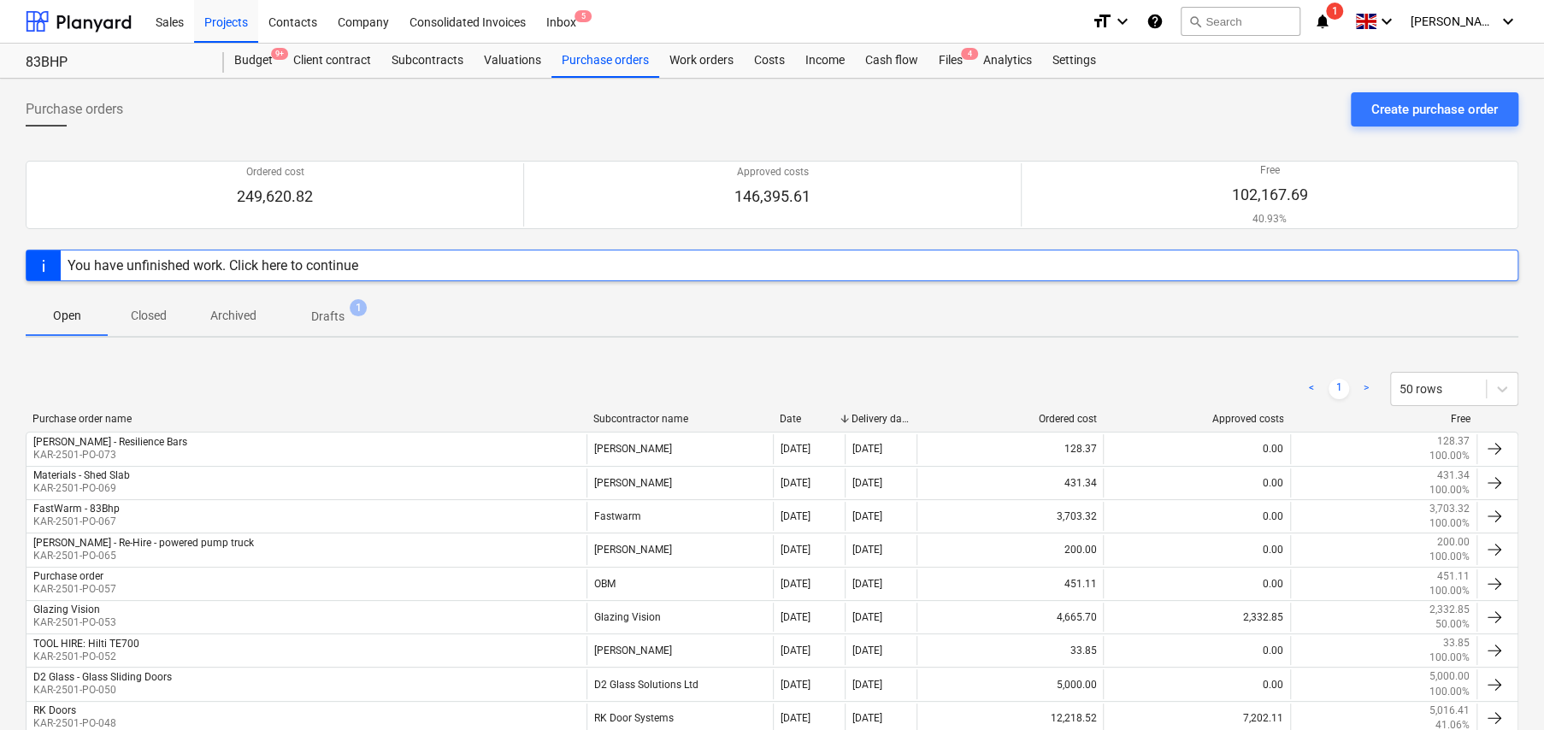
click at [649, 416] on div "Subcontractor name" at bounding box center [680, 419] width 174 height 12
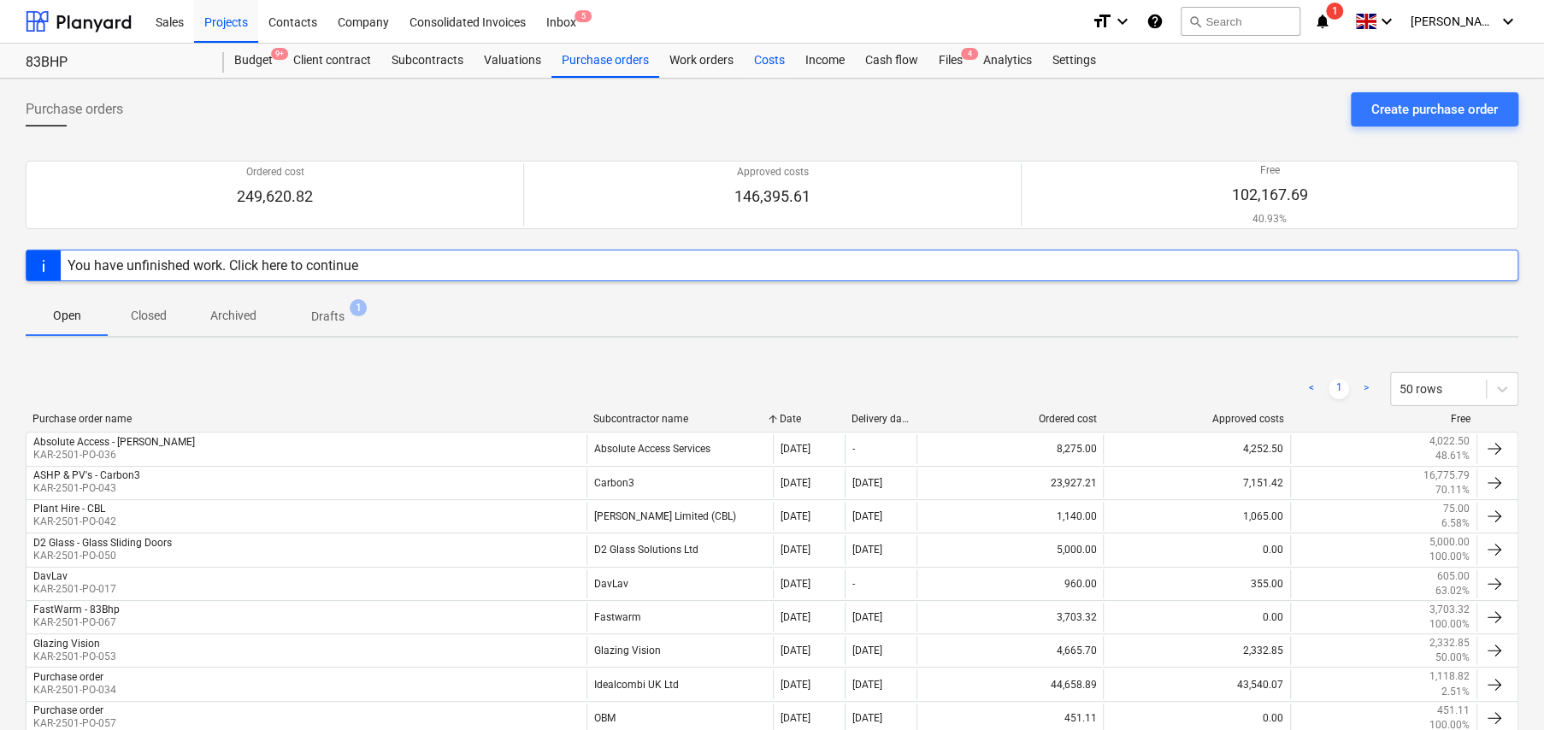
click at [757, 62] on div "Costs" at bounding box center [769, 61] width 51 height 34
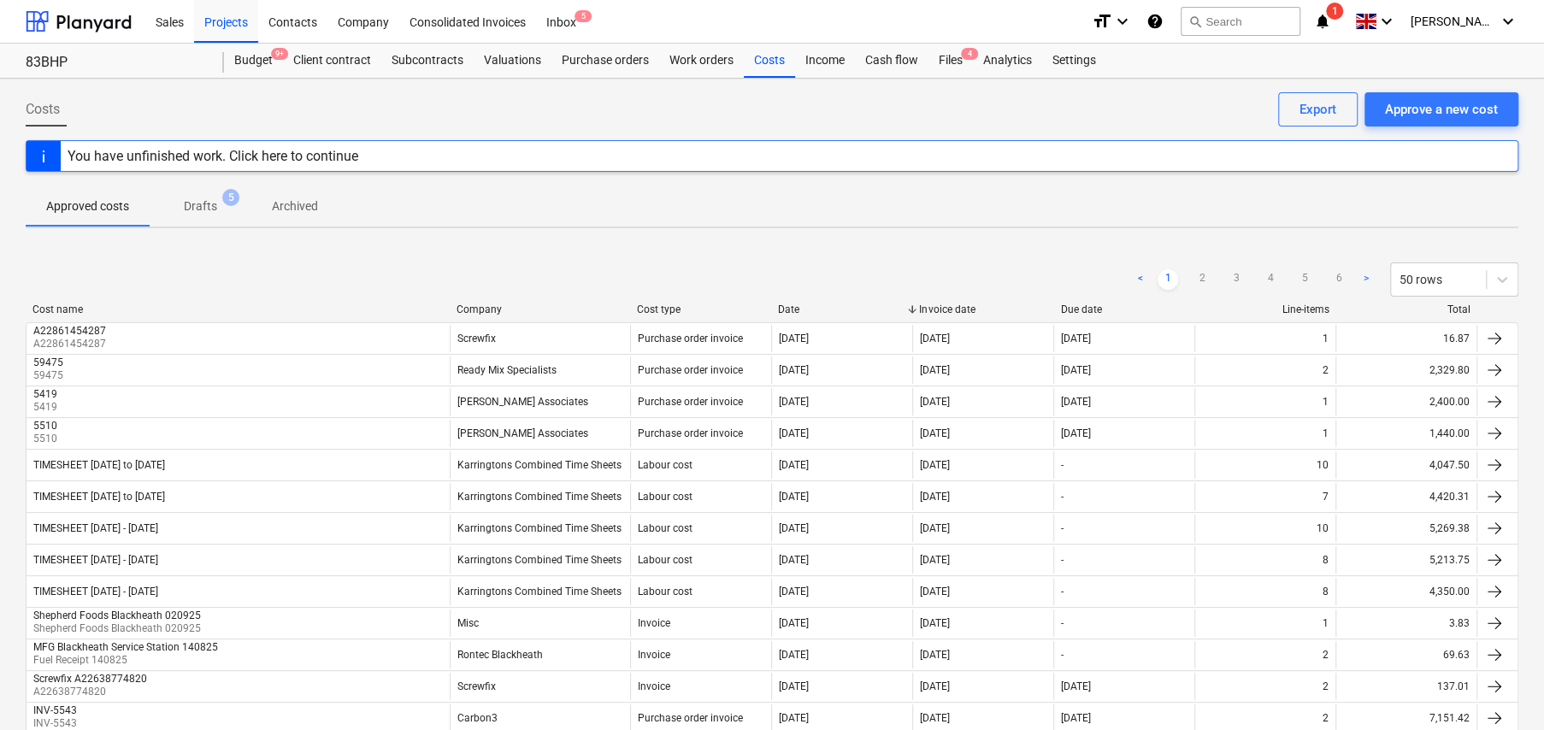
click at [474, 309] on div "Company" at bounding box center [540, 309] width 167 height 12
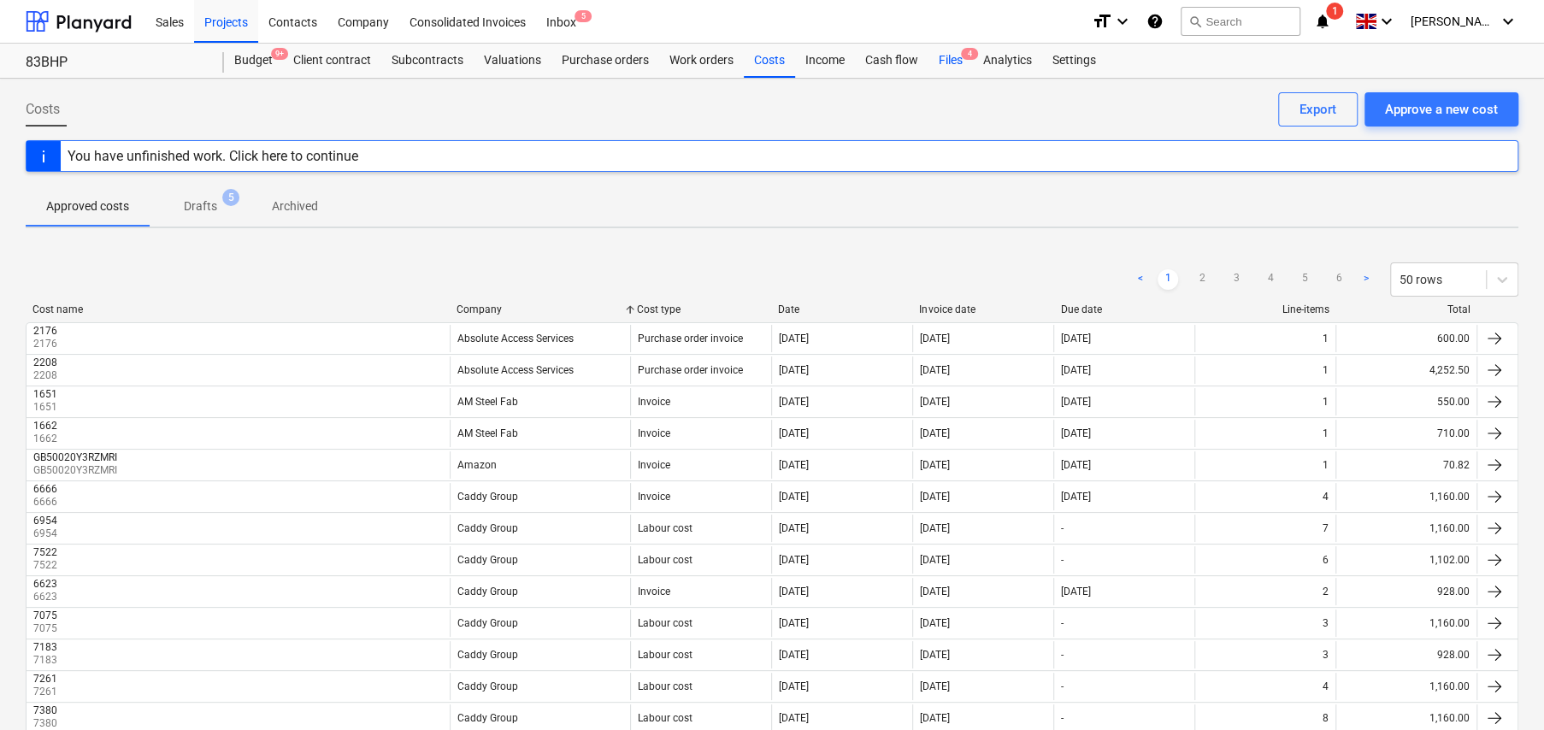
click at [952, 57] on div "Files 4" at bounding box center [950, 61] width 44 height 34
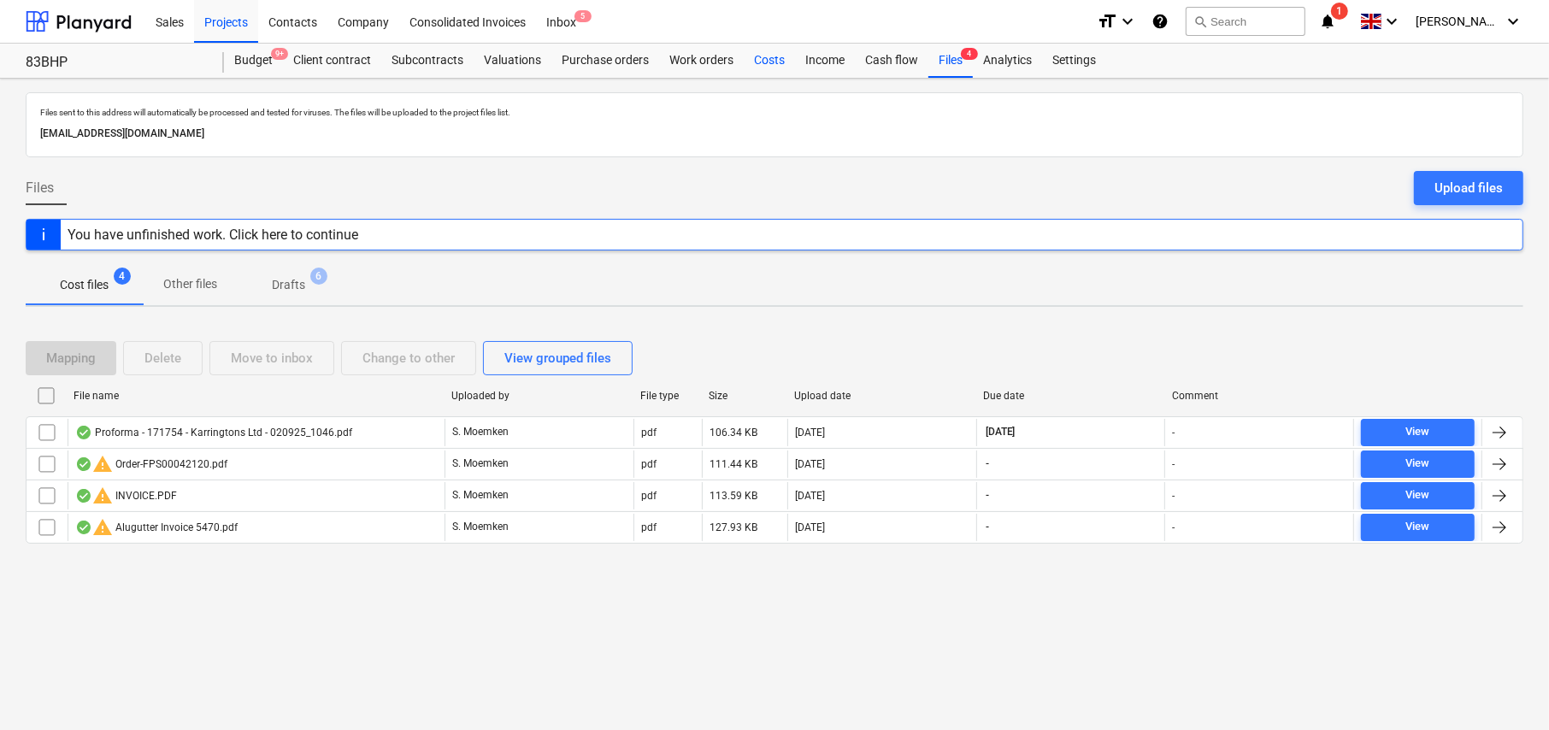
click at [764, 58] on div "Costs" at bounding box center [769, 61] width 51 height 34
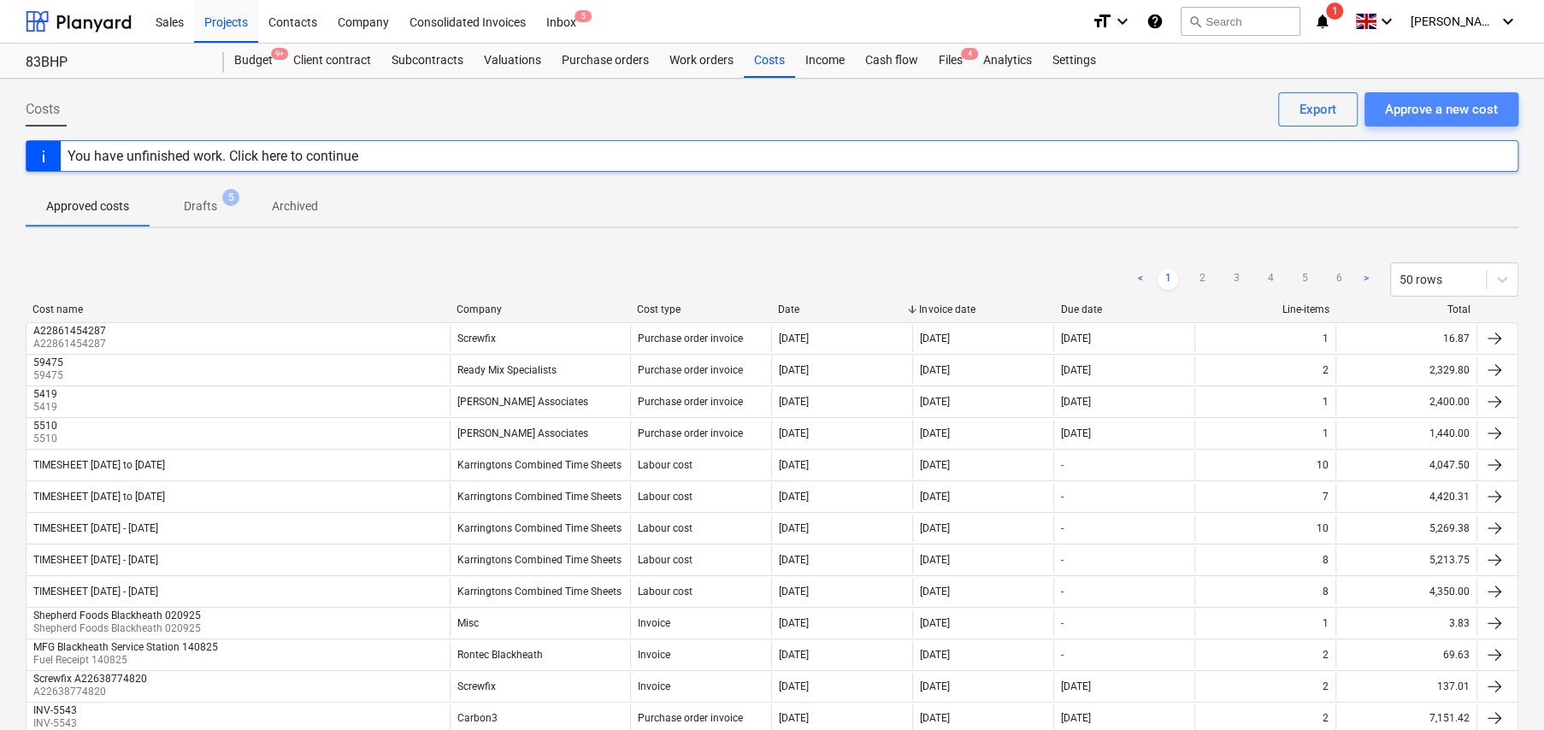
click at [1440, 109] on div "Approve a new cost" at bounding box center [1441, 109] width 113 height 22
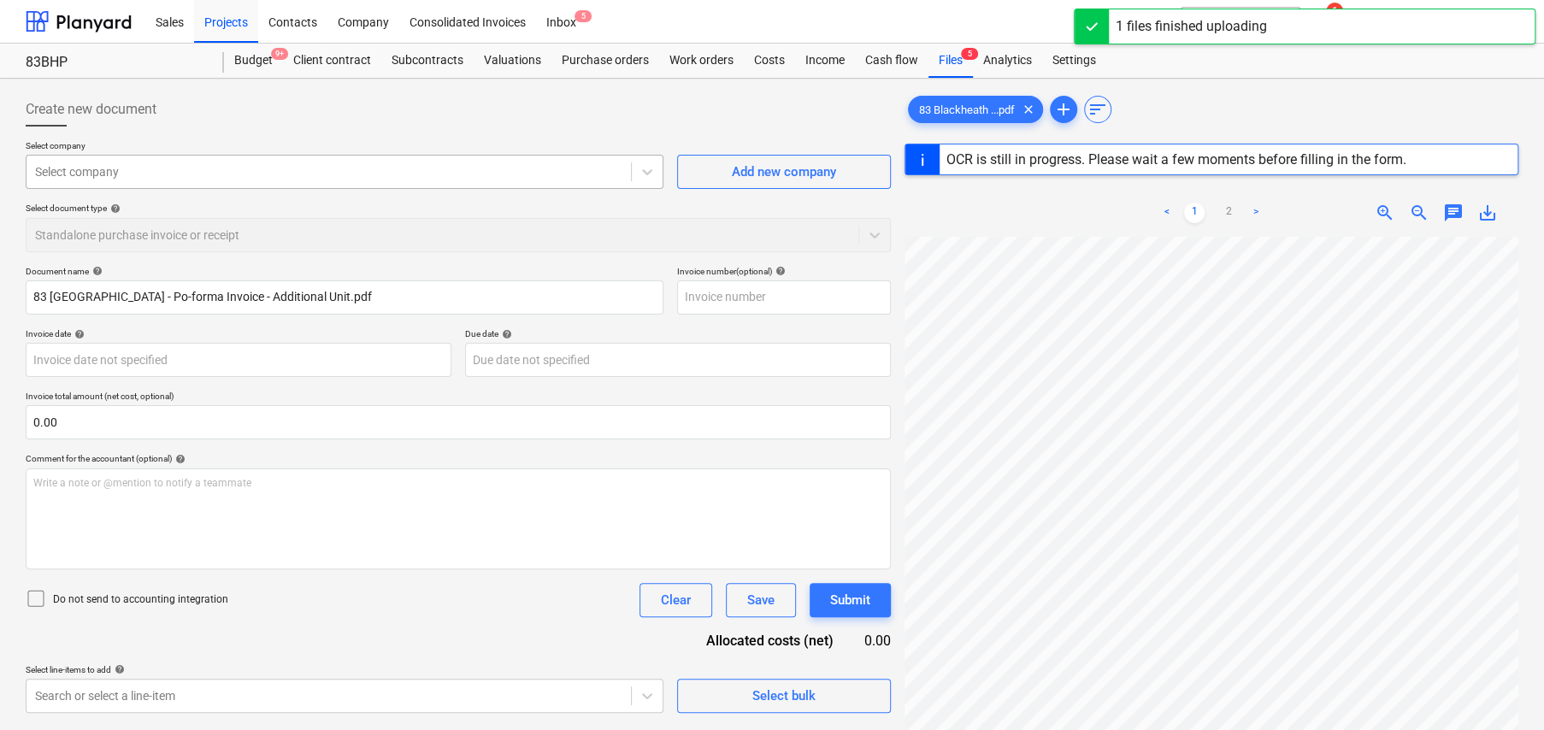
type input "35007202"
type input "17 Jul 2025"
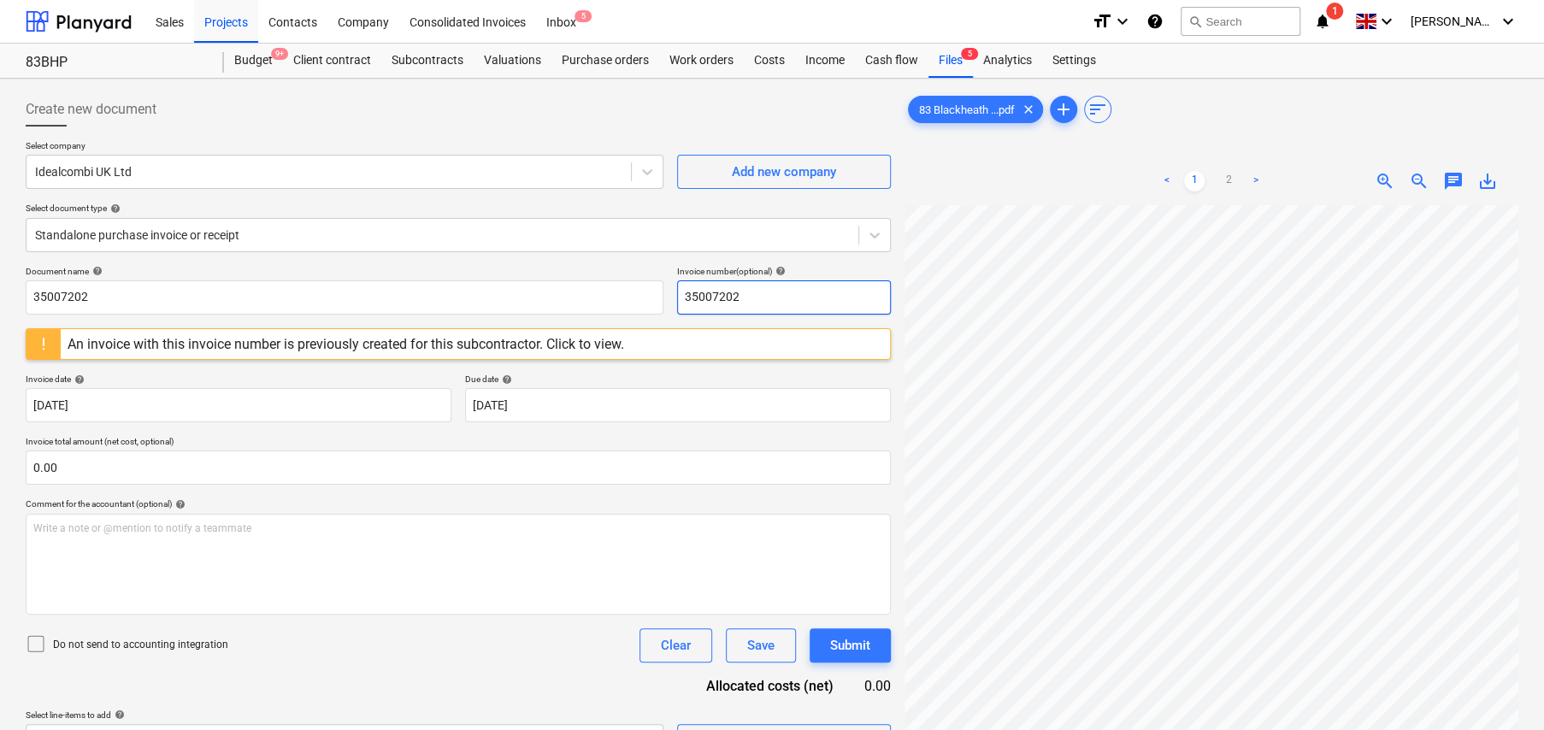
click at [763, 291] on input "35007202" at bounding box center [784, 297] width 214 height 34
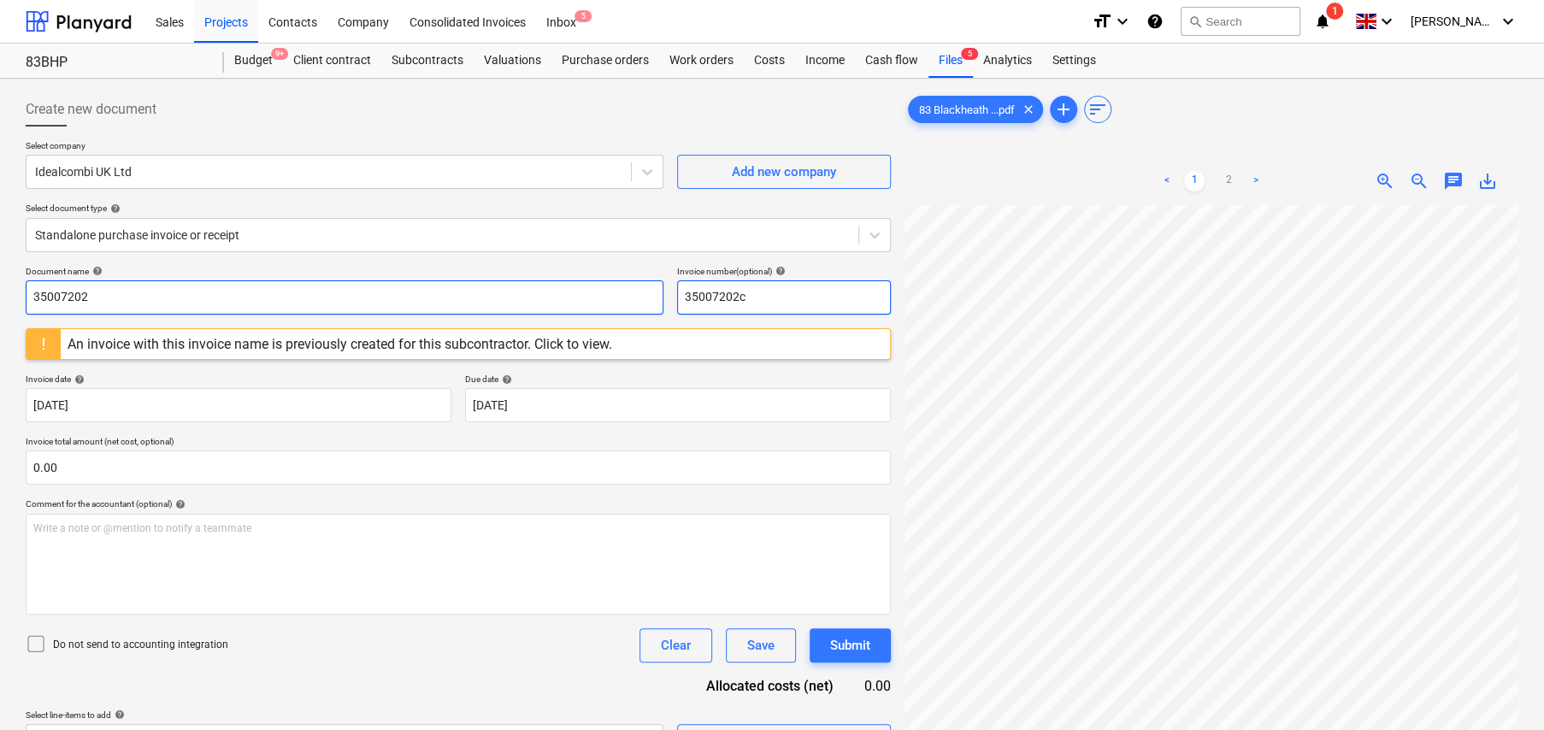
type input "35007202c"
click at [536, 284] on input "35007202" at bounding box center [345, 297] width 638 height 34
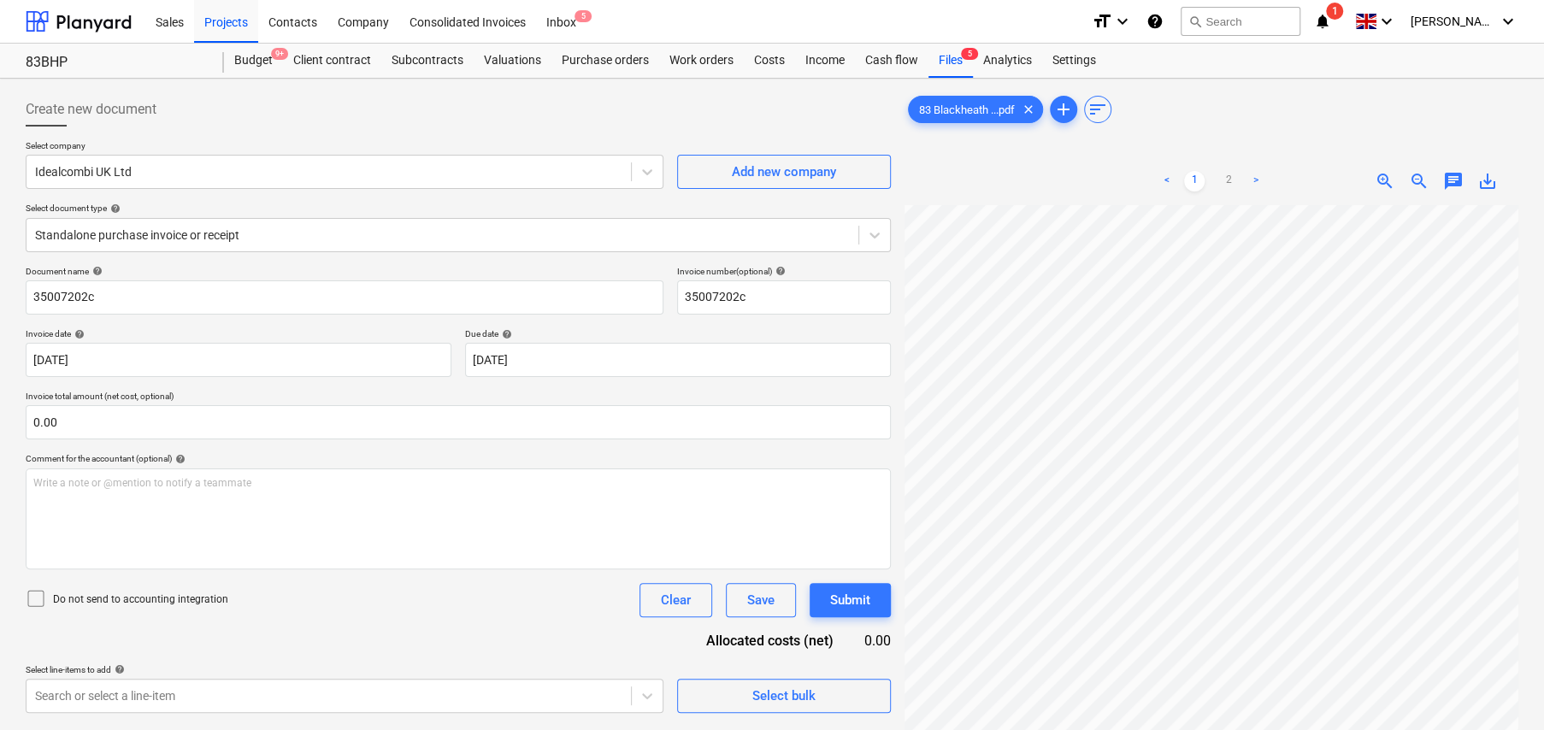
scroll to position [54, 28]
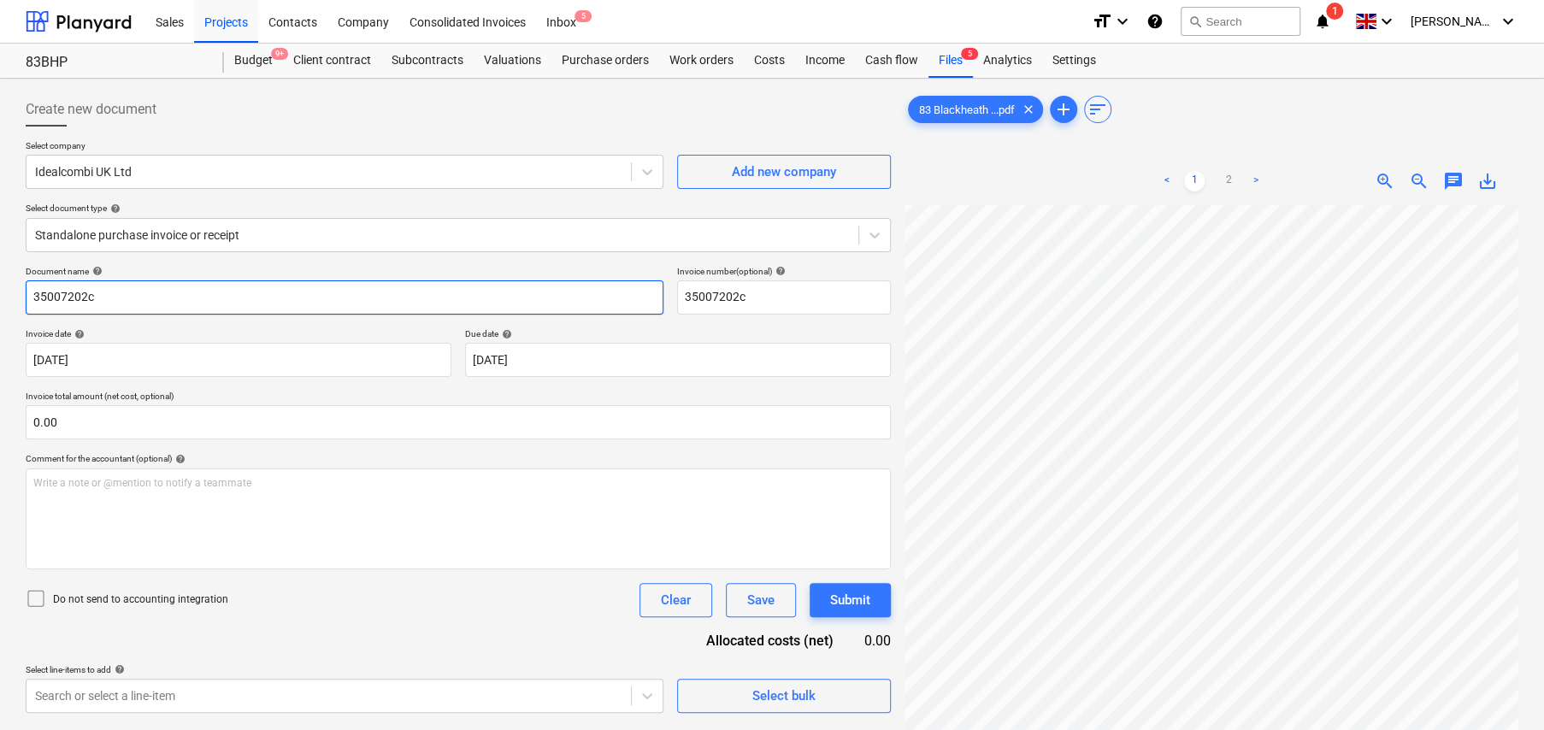
click at [118, 288] on input "35007202c" at bounding box center [345, 297] width 638 height 34
click at [140, 291] on input "35007202c" at bounding box center [345, 297] width 638 height 34
type input "765965"
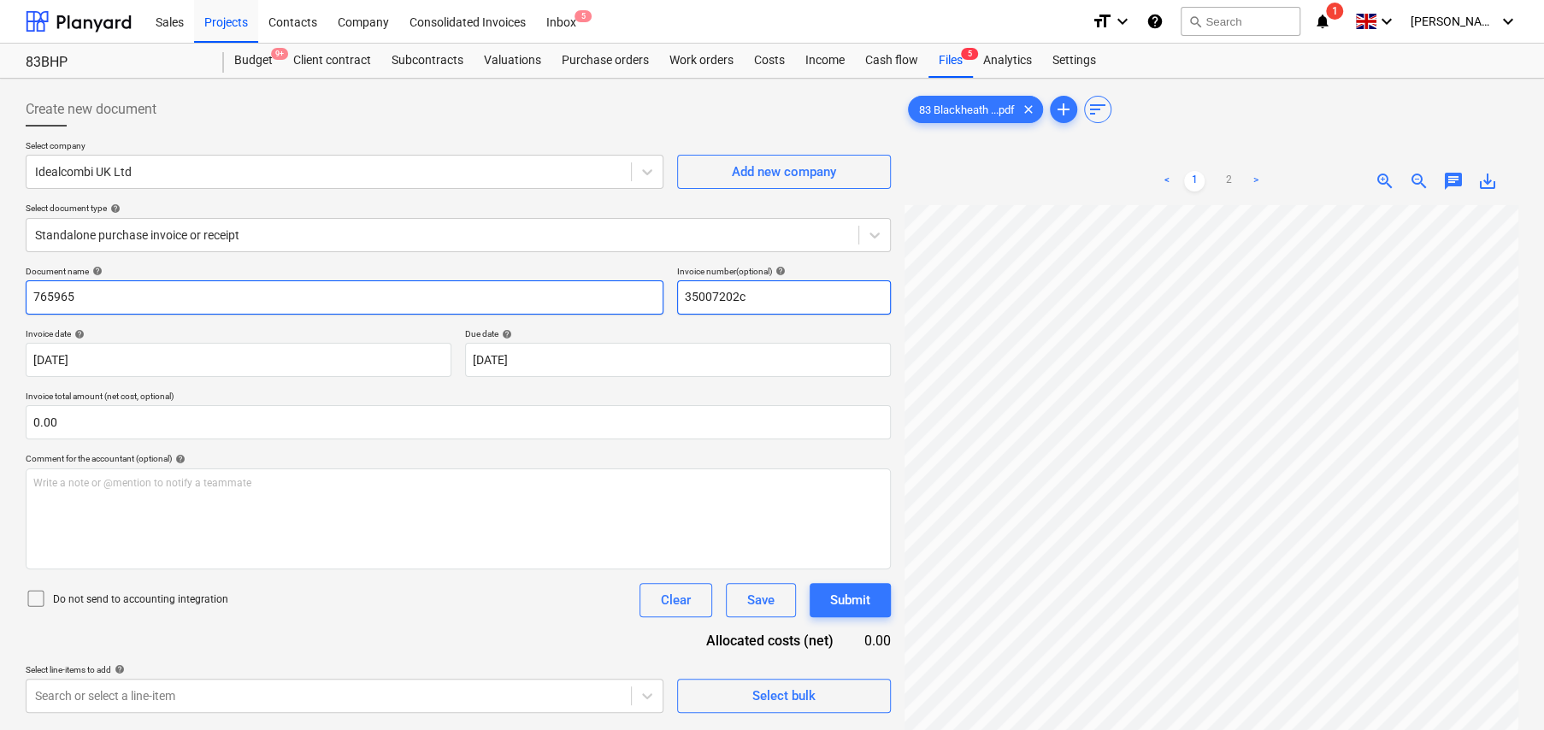
paste input "765965"
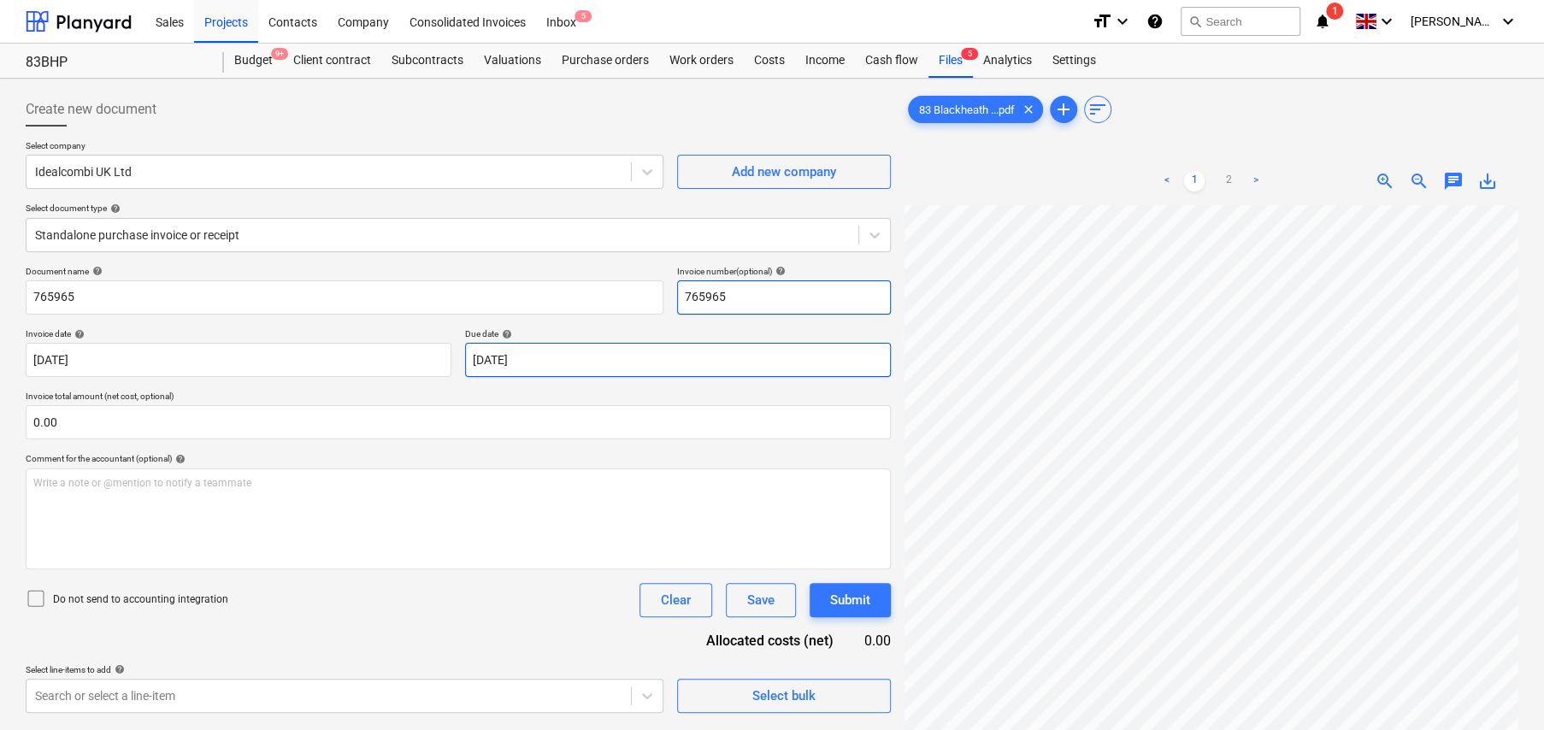
type input "765965"
click at [710, 361] on body "Sales Projects Contacts Company Consolidated Invoices Inbox 5 format_size keybo…" at bounding box center [772, 365] width 1544 height 730
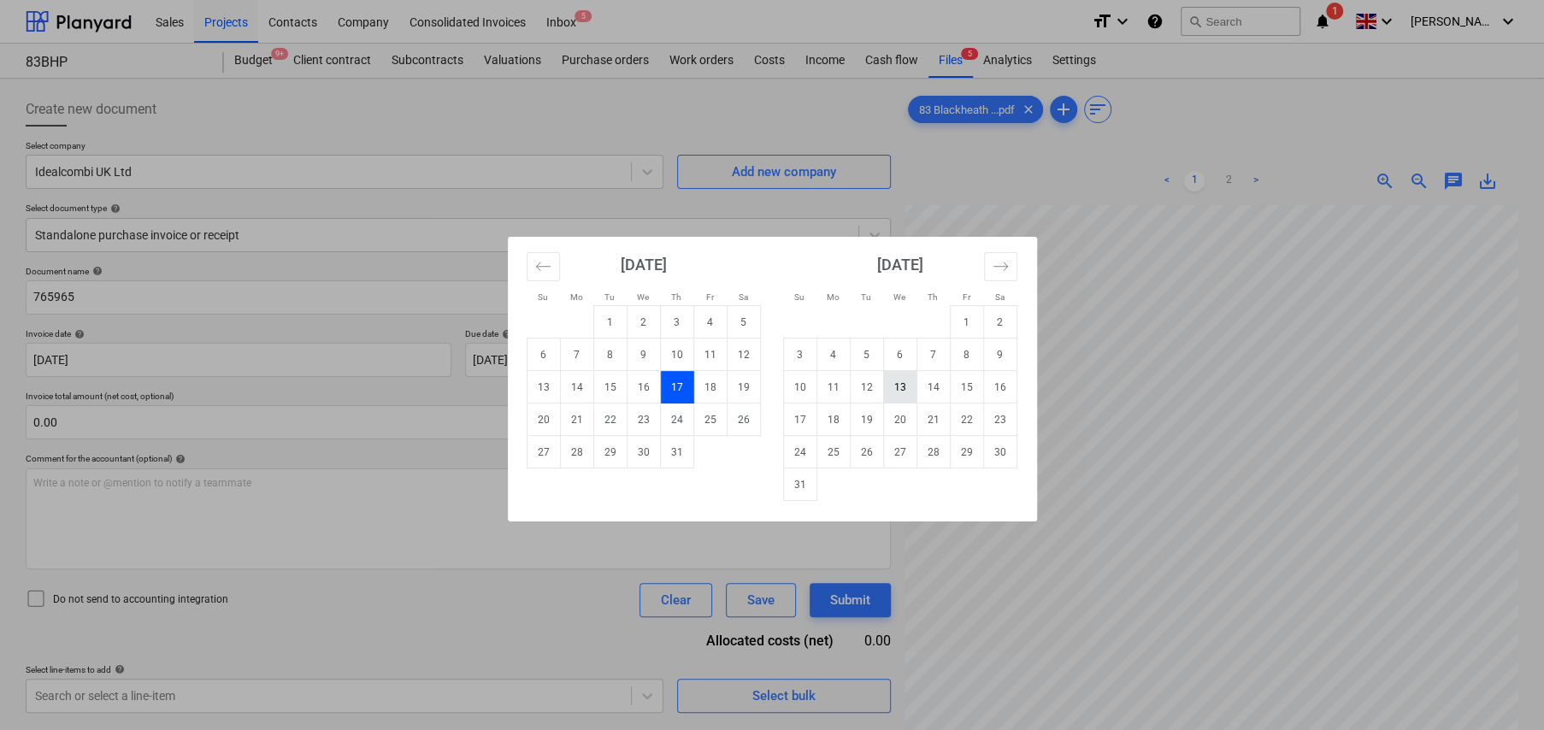
click at [904, 395] on td "13" at bounding box center [899, 387] width 33 height 32
type input "13 Aug 2025"
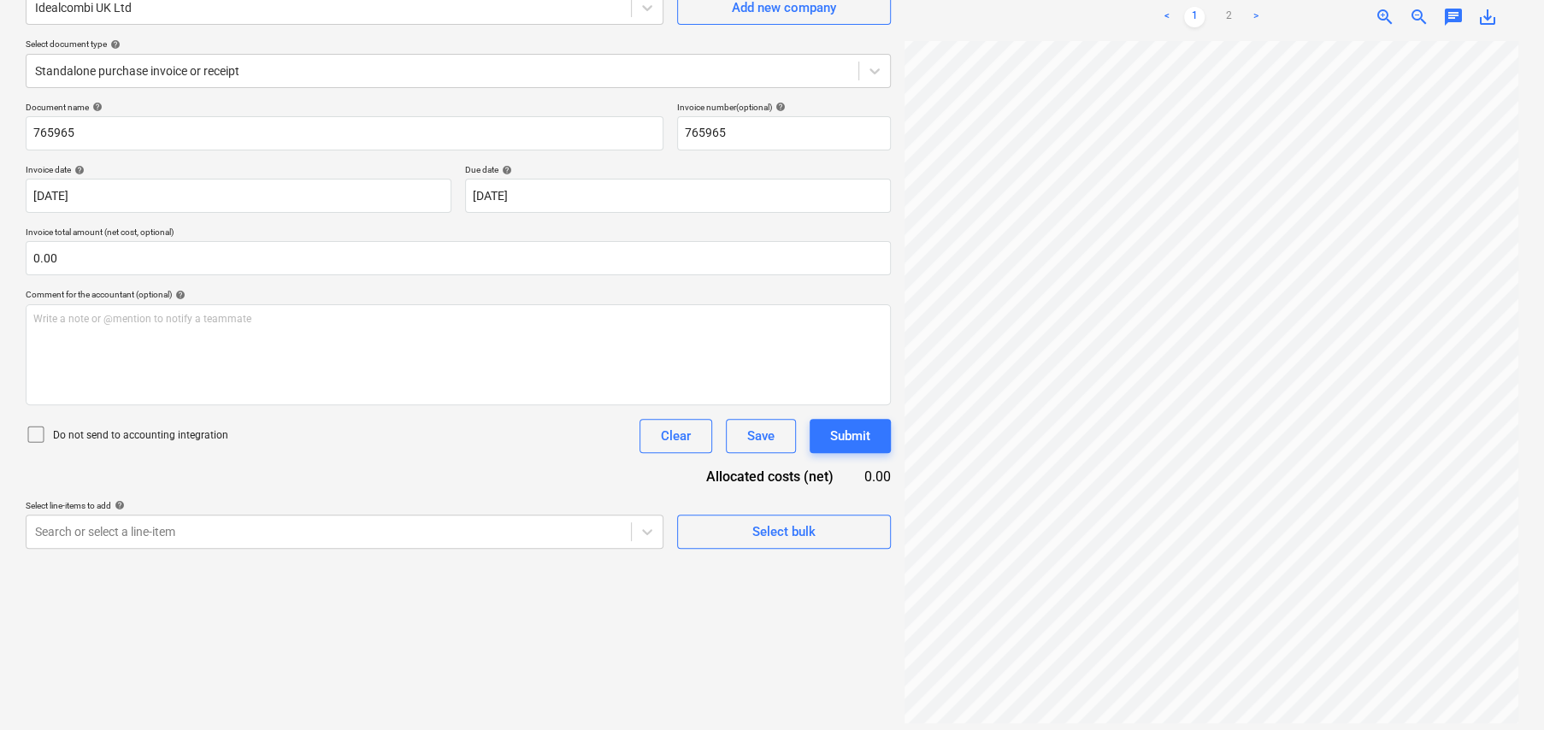
scroll to position [171, 0]
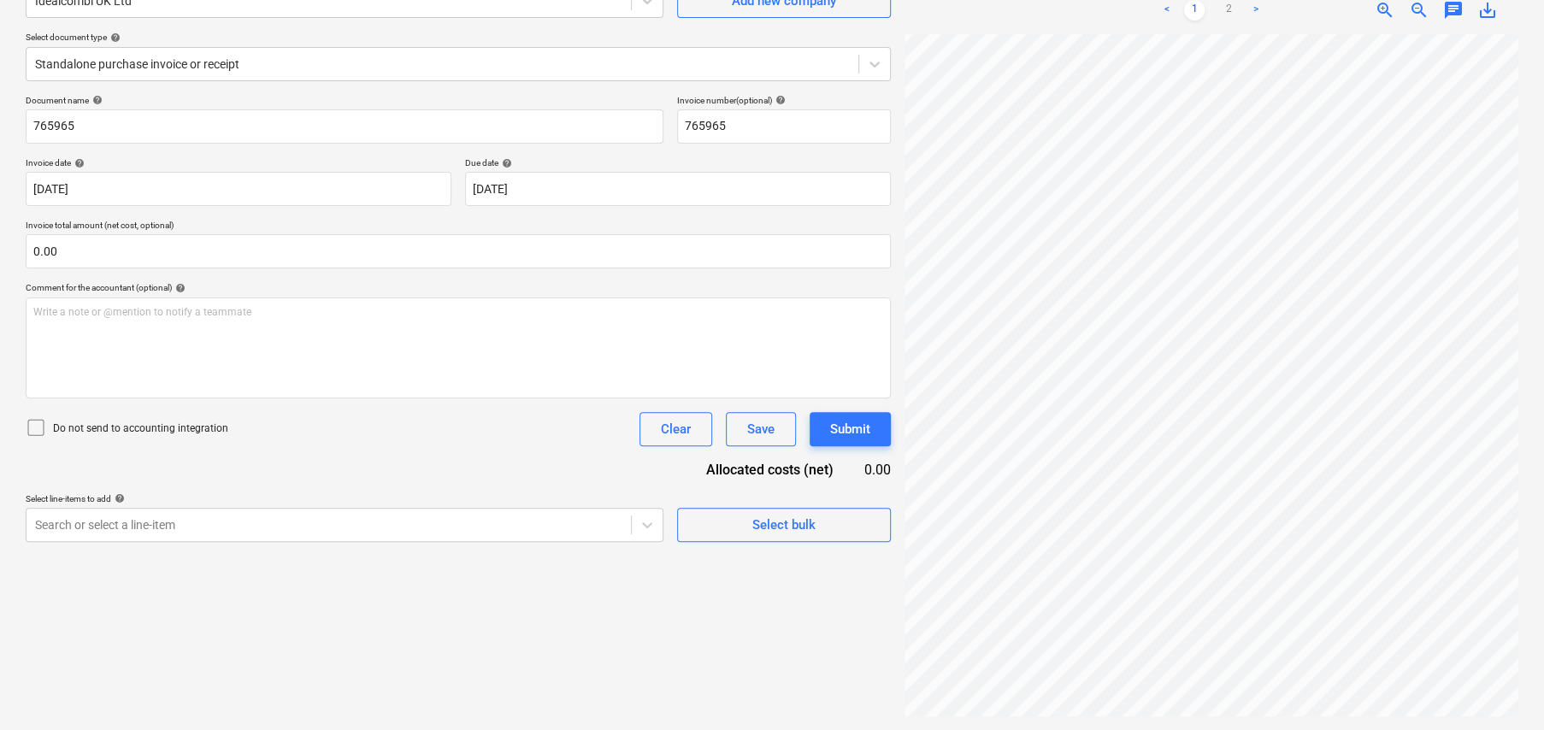
click at [38, 431] on icon at bounding box center [36, 427] width 21 height 21
click at [270, 62] on div at bounding box center [442, 64] width 815 height 17
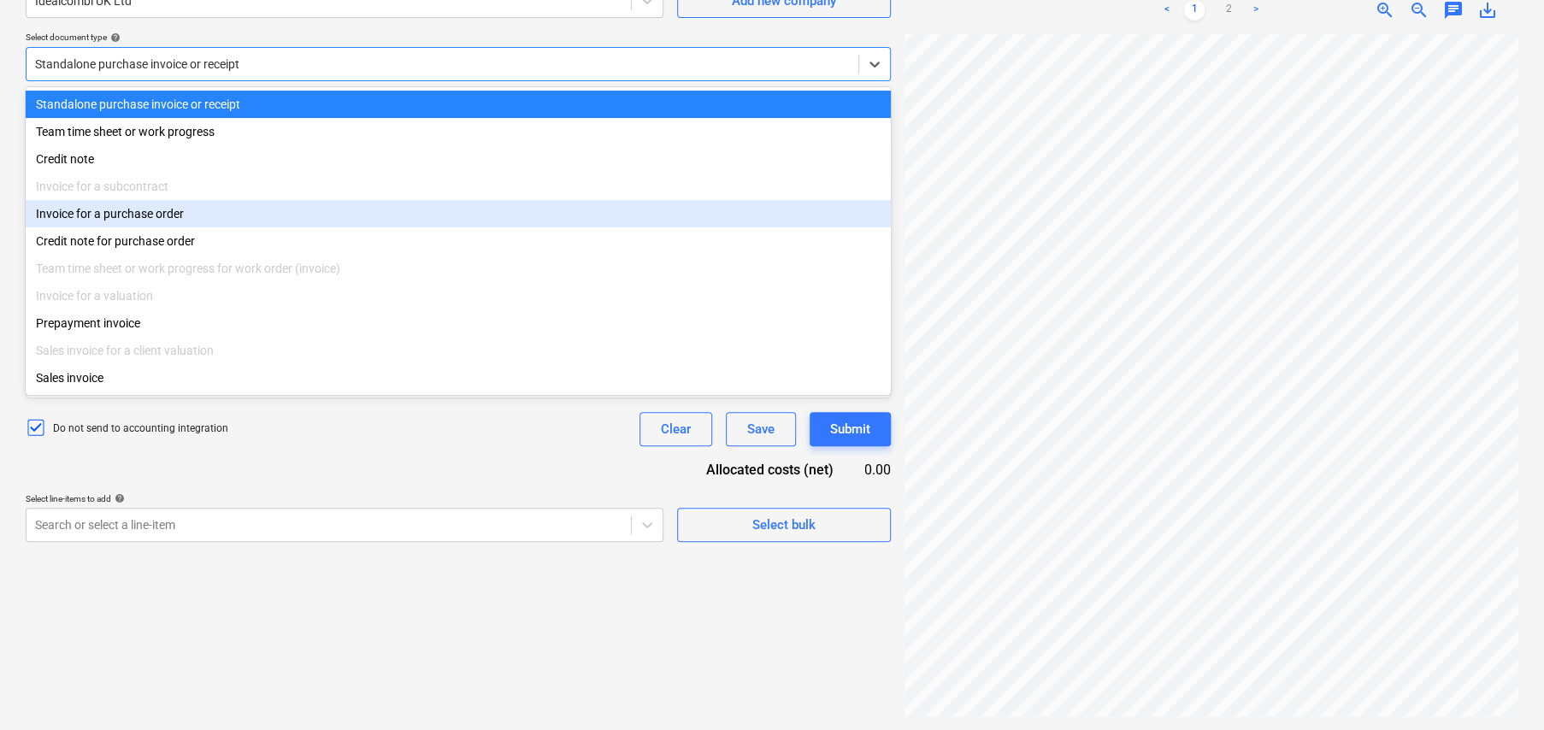
click at [178, 218] on div "Invoice for a purchase order" at bounding box center [458, 213] width 865 height 27
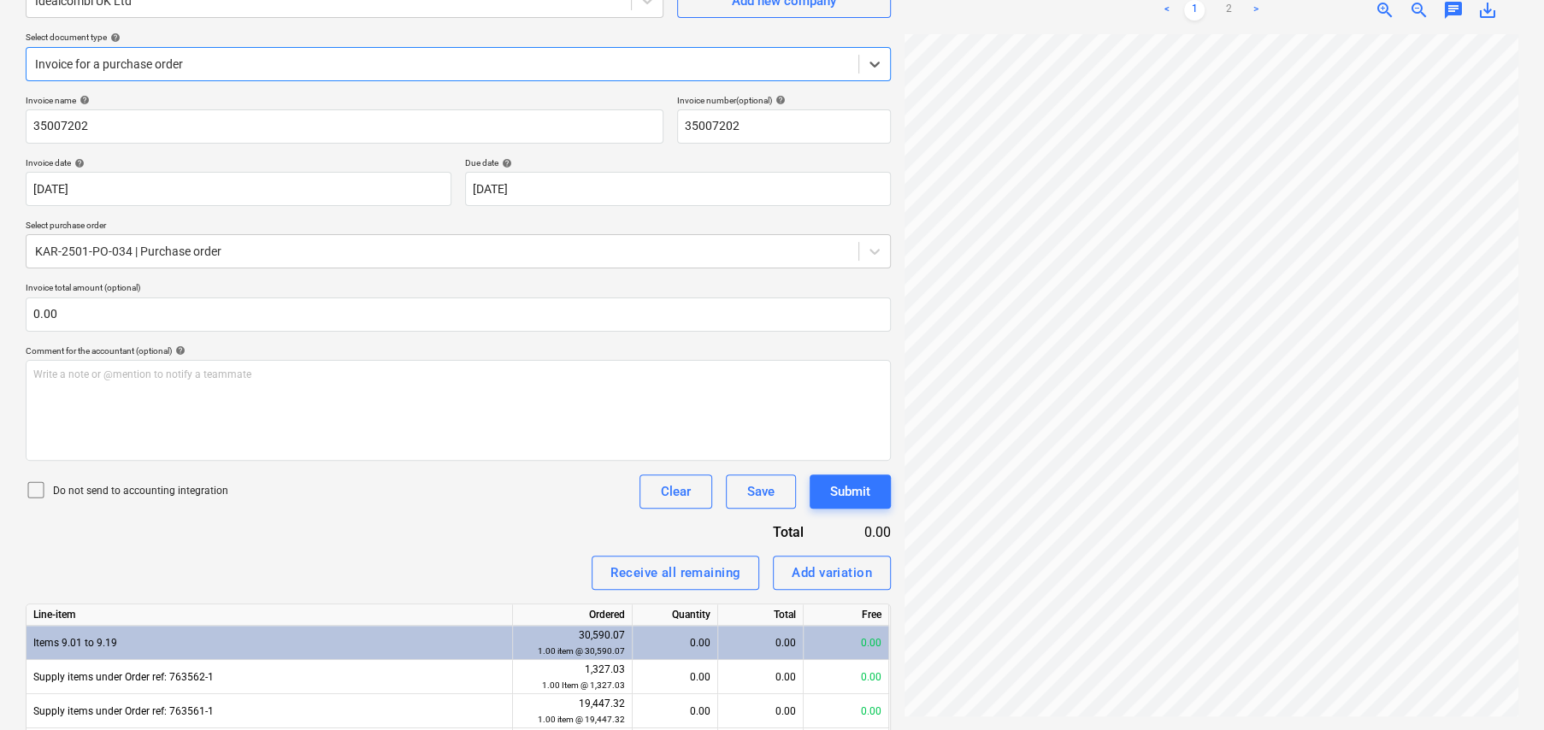
click at [36, 480] on icon at bounding box center [36, 490] width 21 height 21
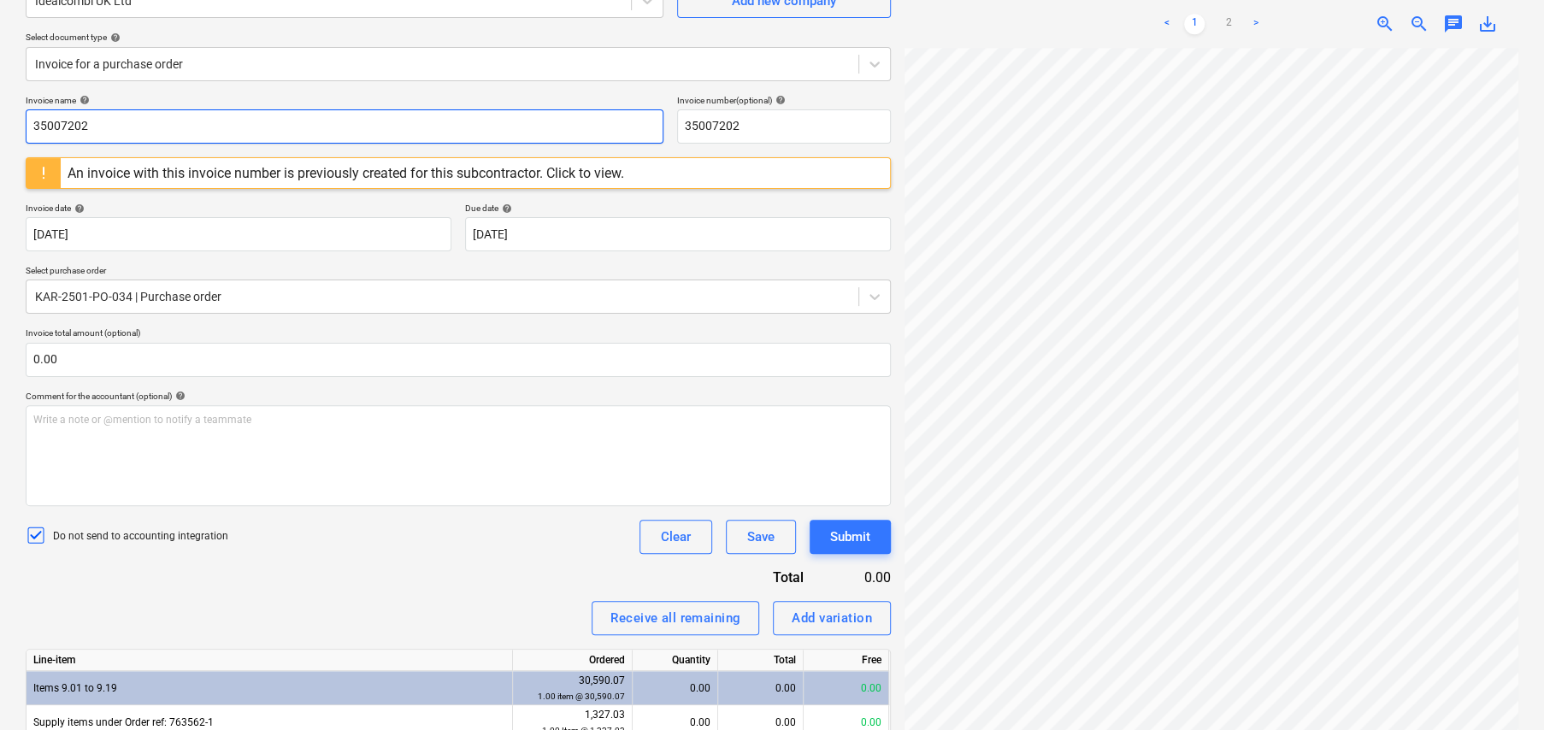
click at [313, 127] on input "35007202" at bounding box center [345, 126] width 638 height 34
type input "765965"
paste input "765965"
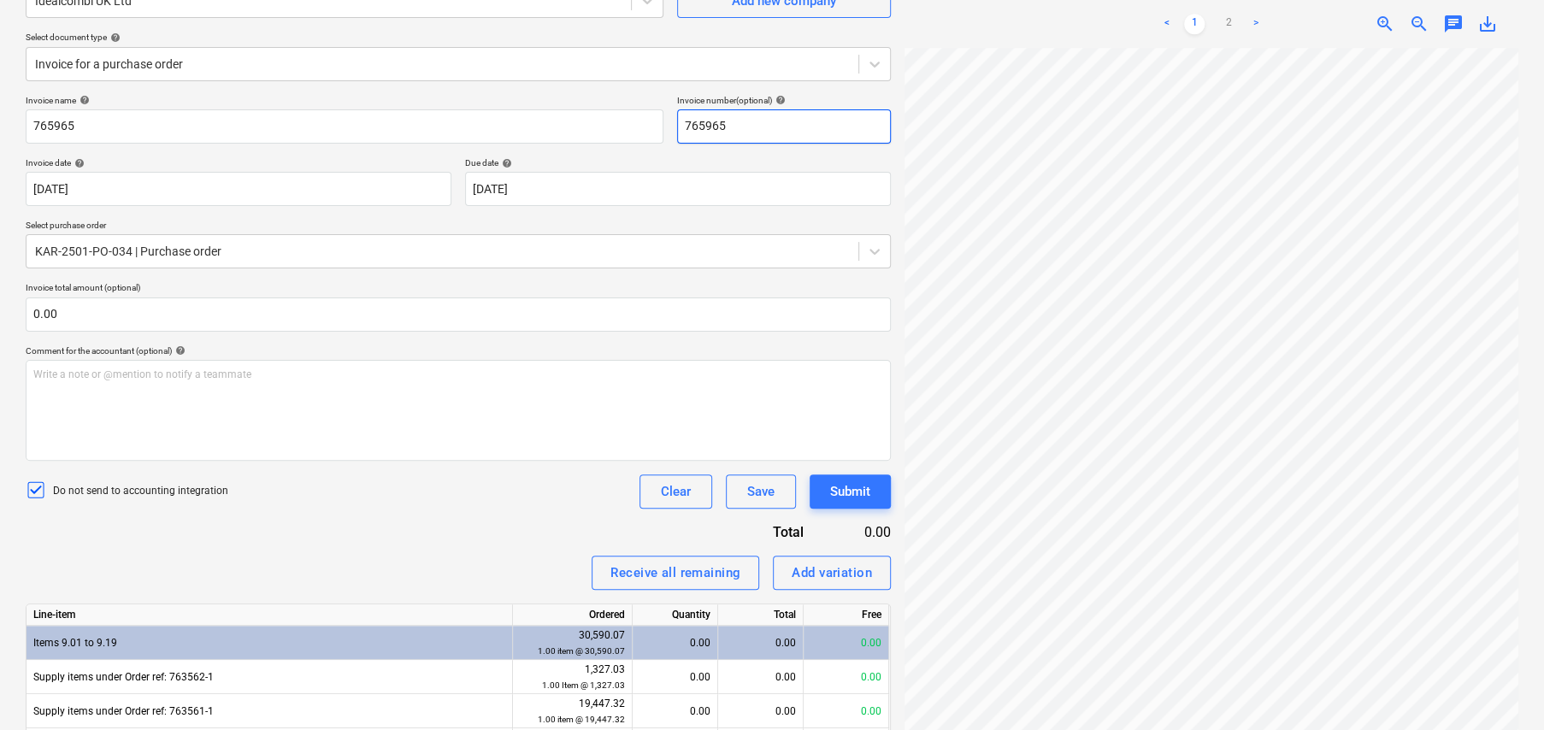
type input "765965"
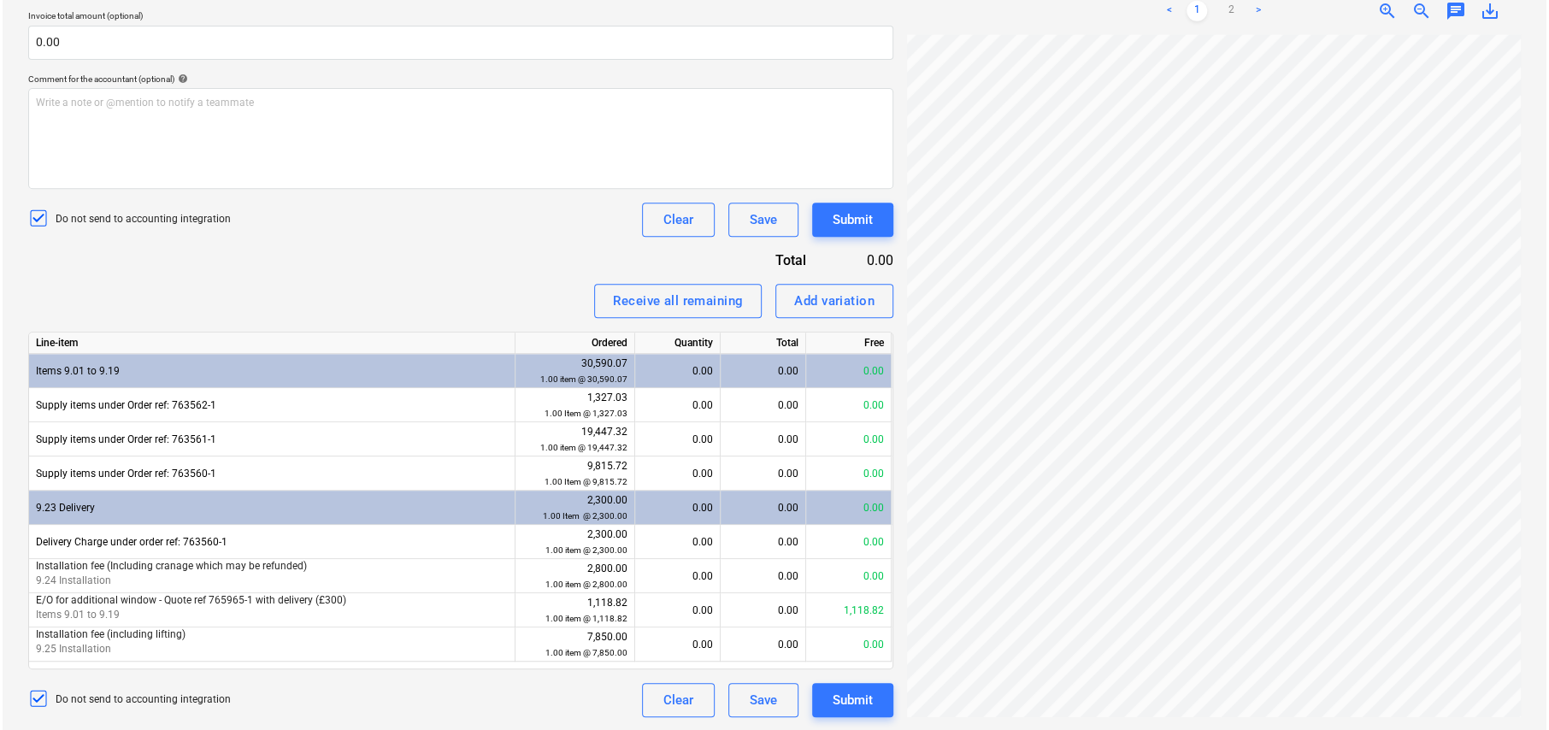
scroll to position [229, 31]
click at [1228, 6] on link "2" at bounding box center [1228, 11] width 21 height 21
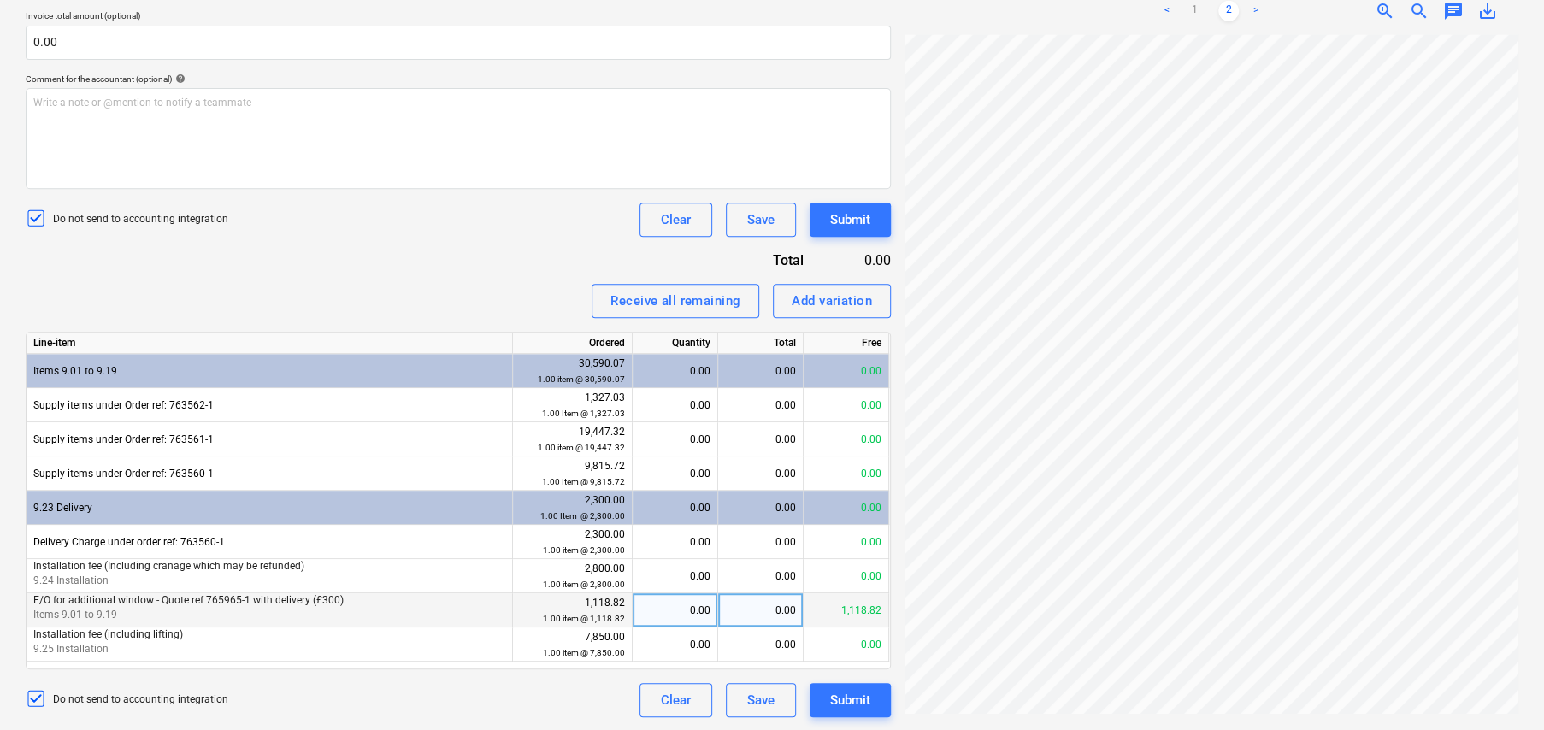
click at [686, 612] on div "0.00" at bounding box center [674, 610] width 71 height 34
type input "1"
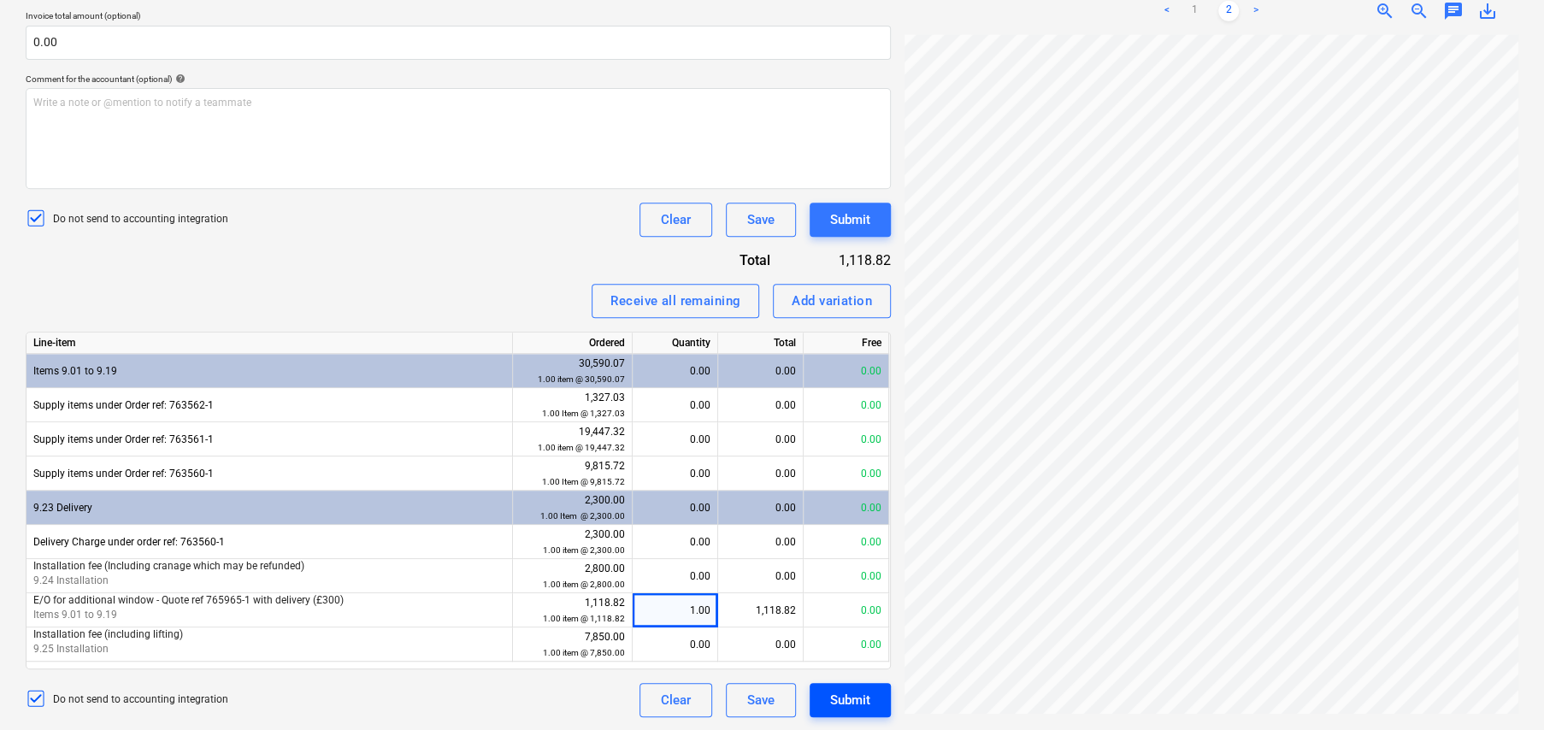
click at [856, 704] on div "Submit" at bounding box center [850, 700] width 40 height 22
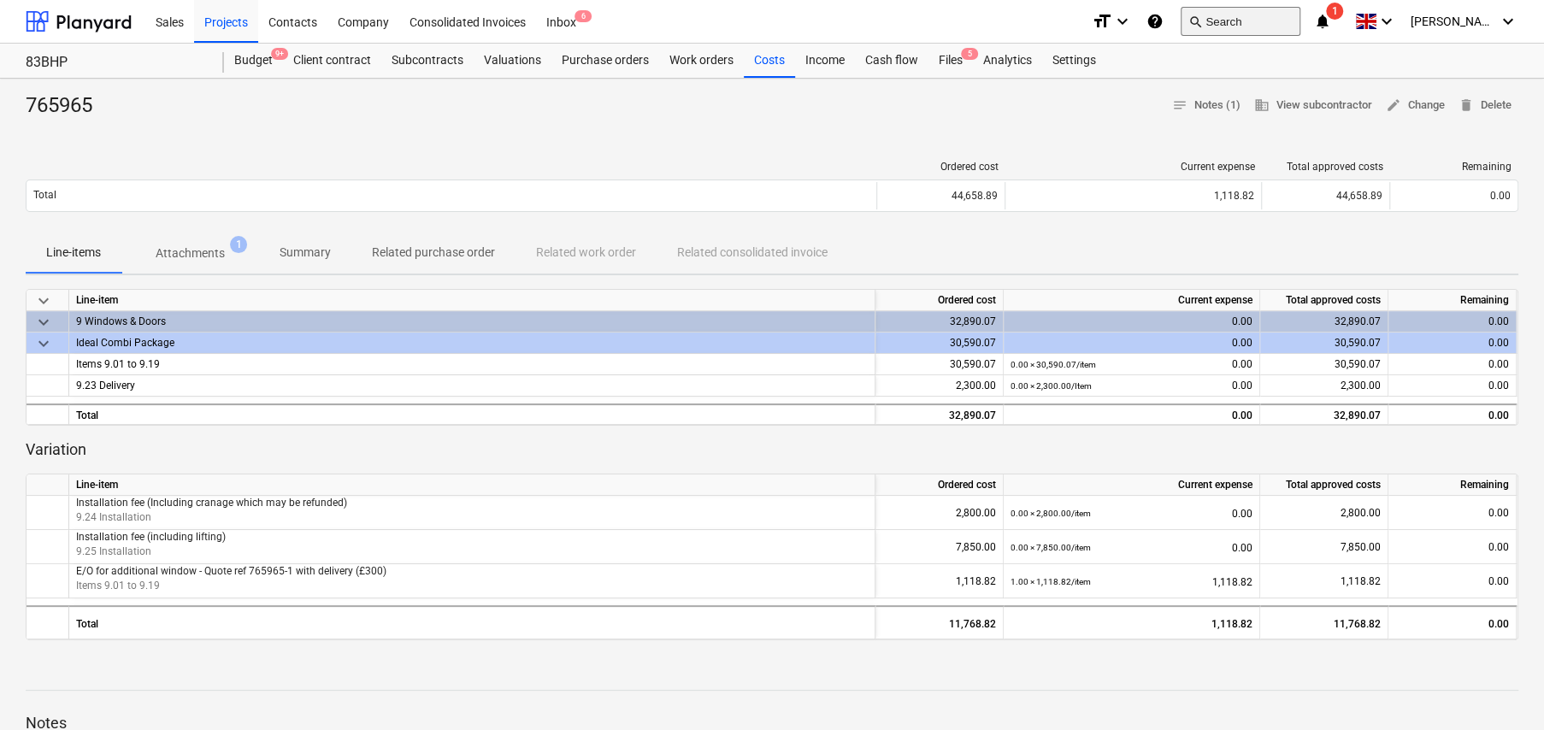
click at [1240, 19] on button "search Search" at bounding box center [1241, 21] width 120 height 29
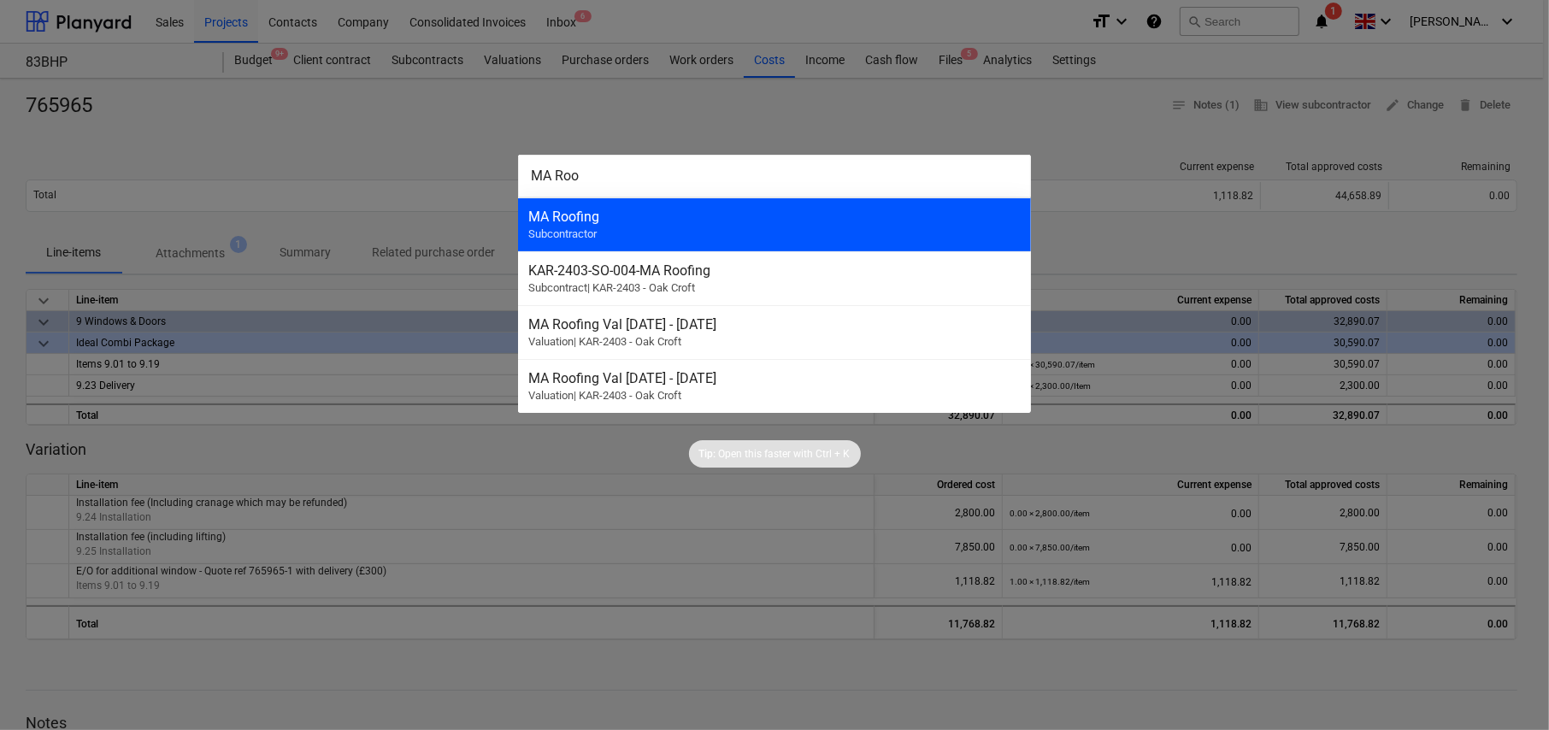
type input "MA Roo"
click at [573, 220] on div "MA Roofing" at bounding box center [774, 217] width 492 height 16
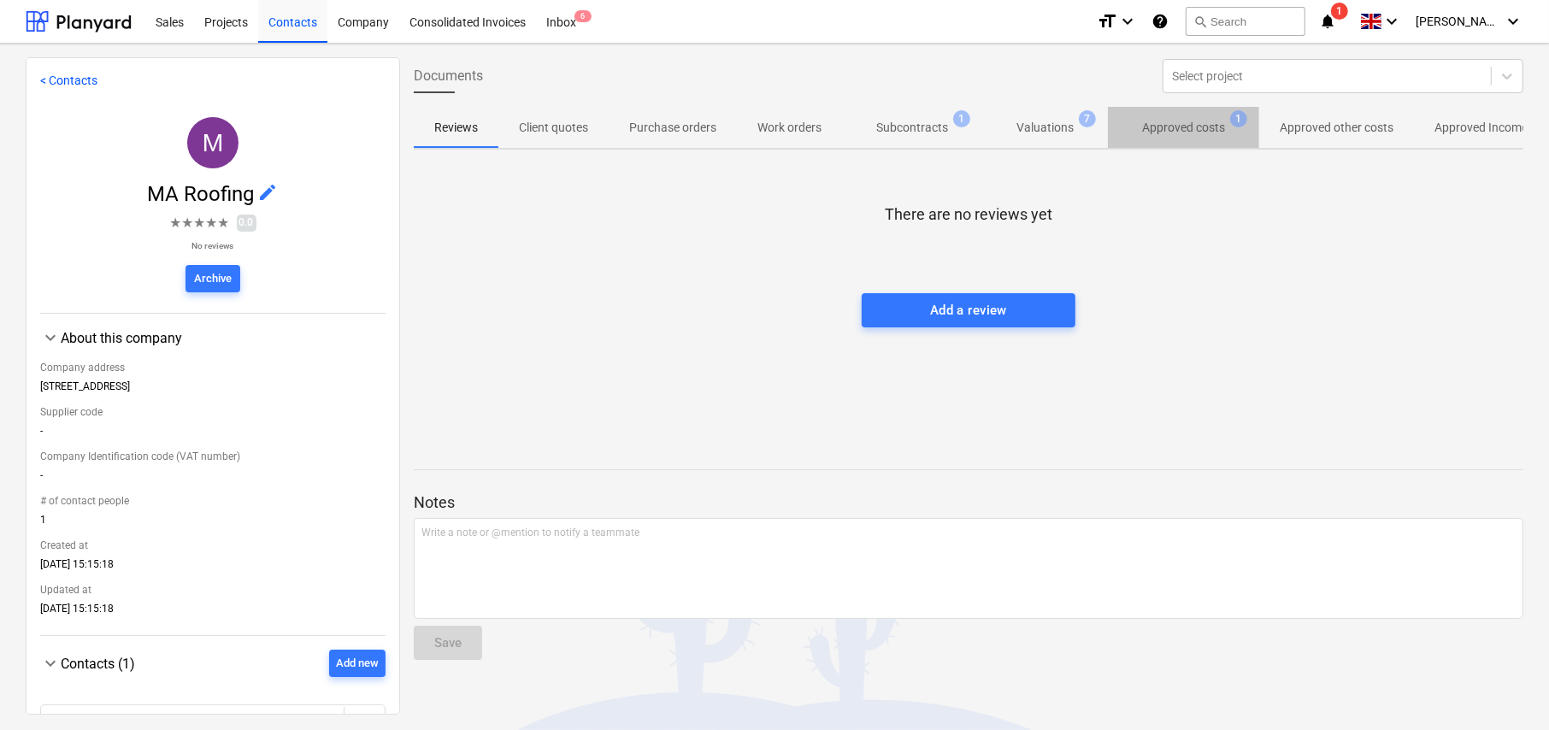
click at [1186, 125] on p "Approved costs" at bounding box center [1183, 128] width 83 height 18
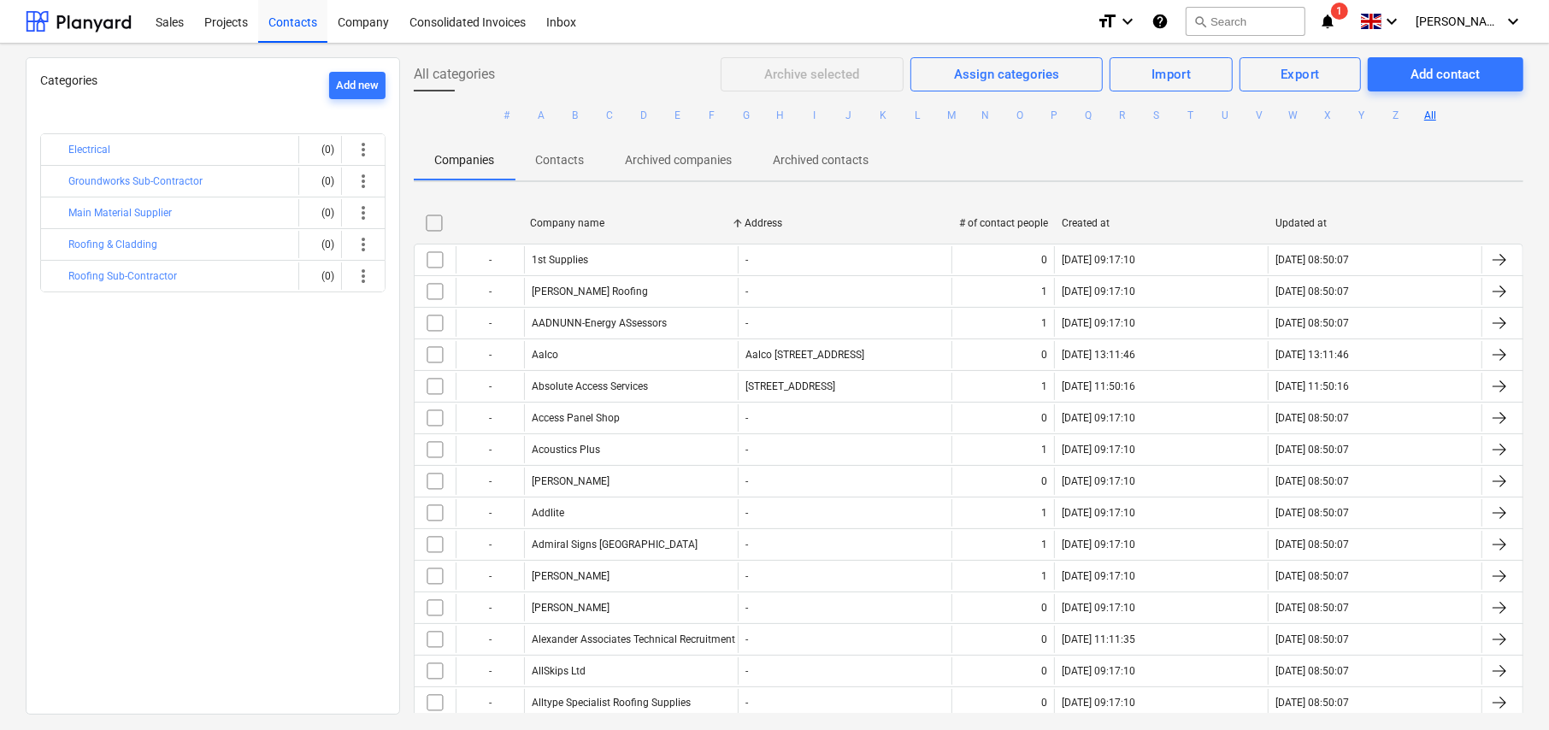
click at [812, 117] on button "I" at bounding box center [814, 115] width 21 height 21
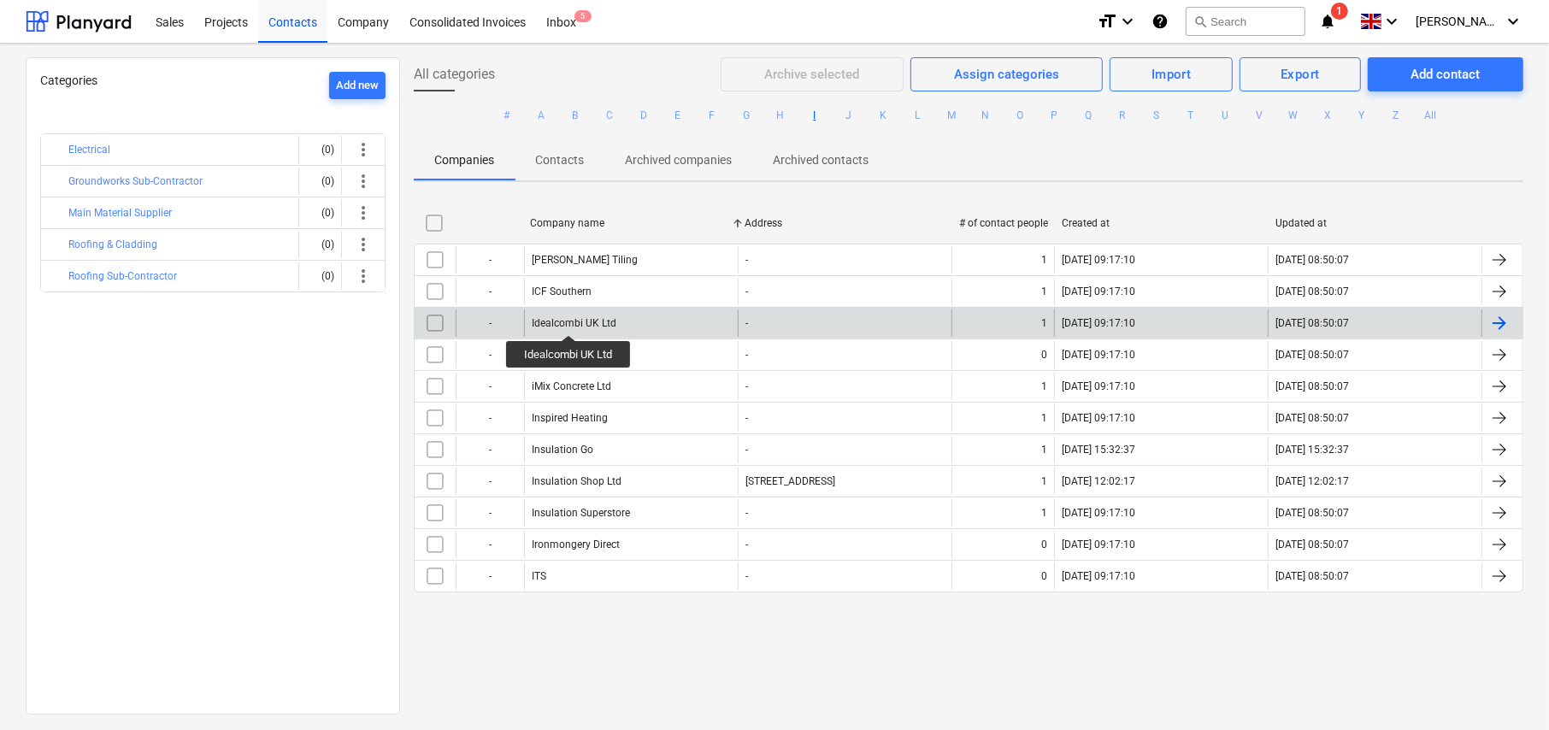
click at [569, 320] on div "Idealcombi UK Ltd" at bounding box center [574, 323] width 85 height 12
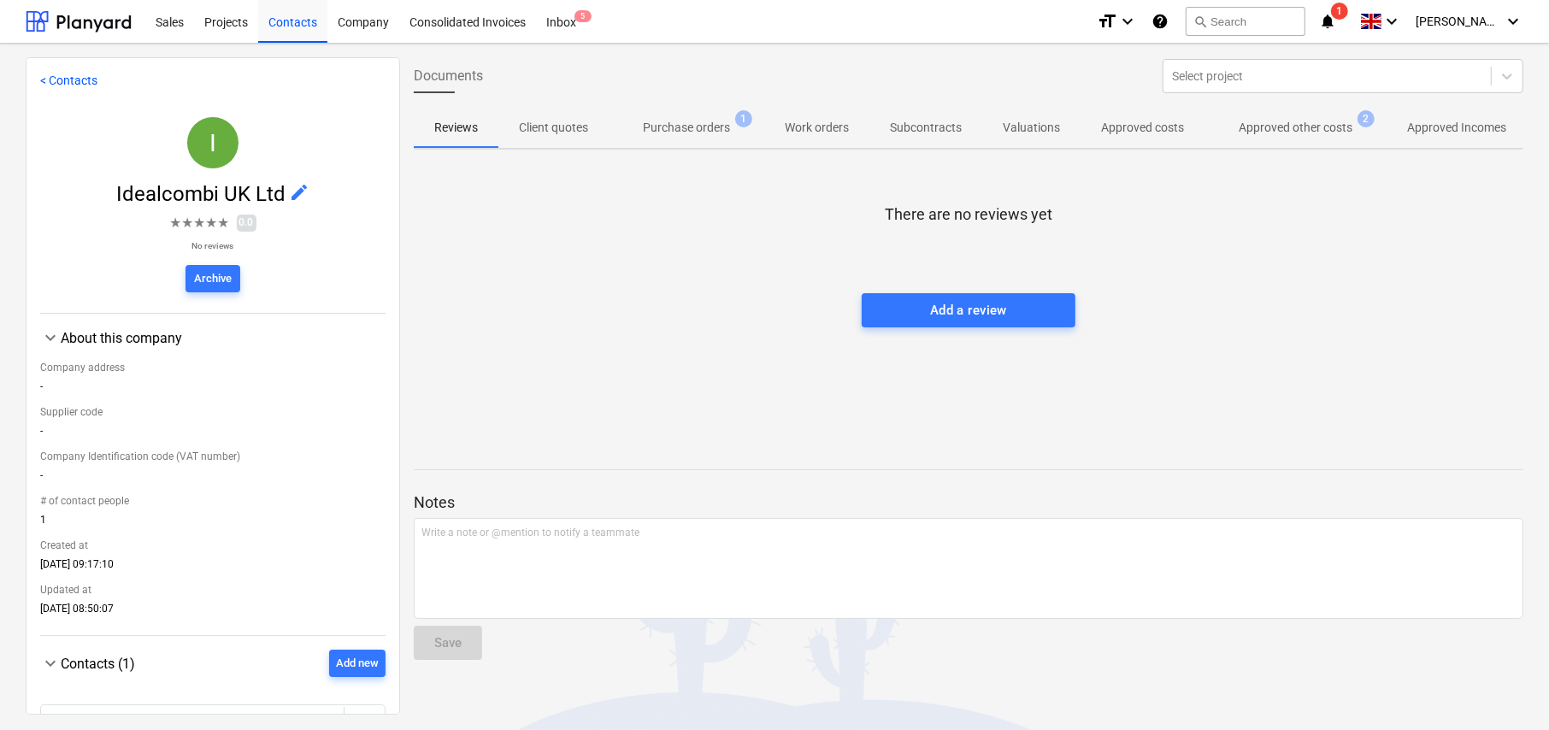
click at [1277, 128] on p "Approved other costs" at bounding box center [1296, 128] width 114 height 18
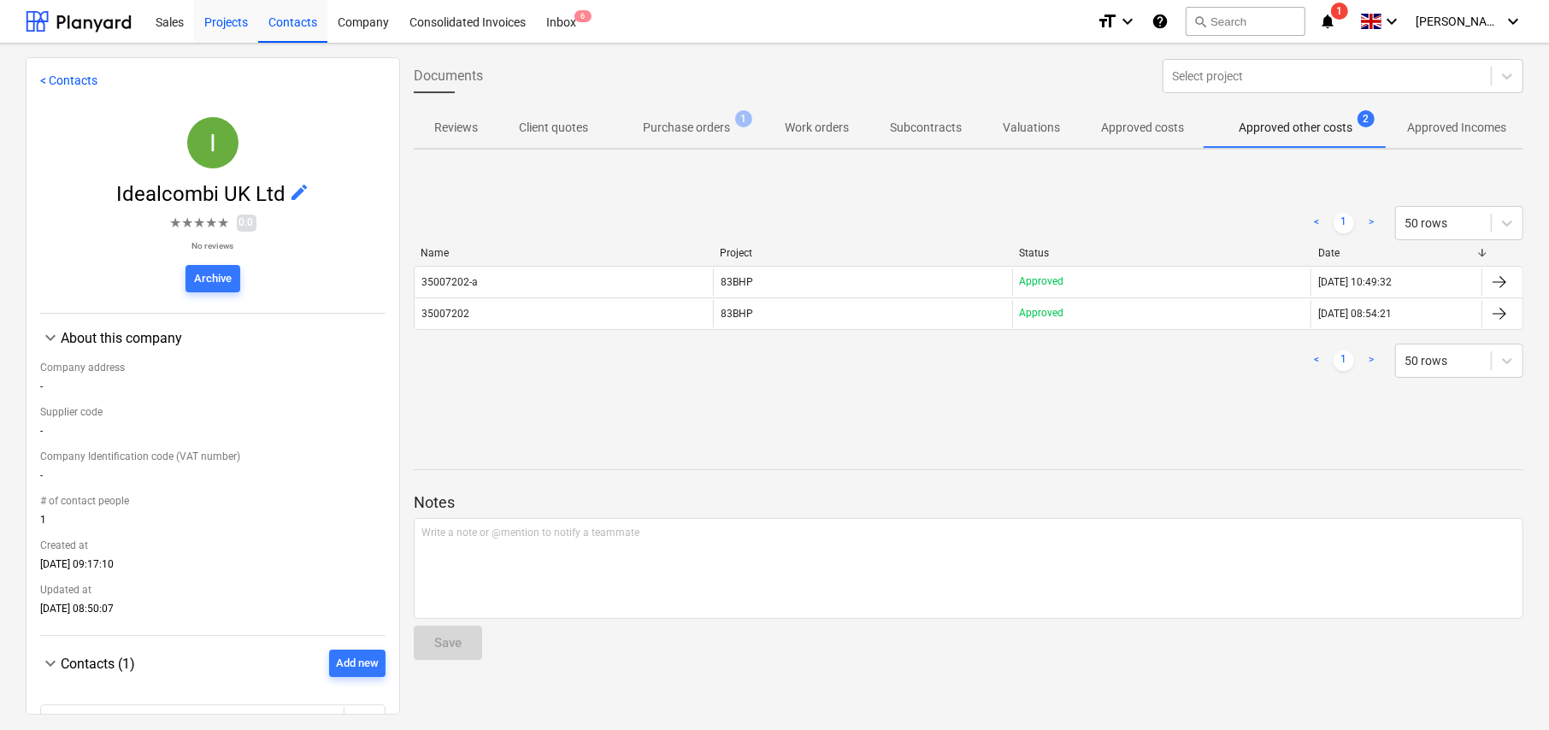
click at [230, 24] on div "Projects" at bounding box center [226, 21] width 64 height 44
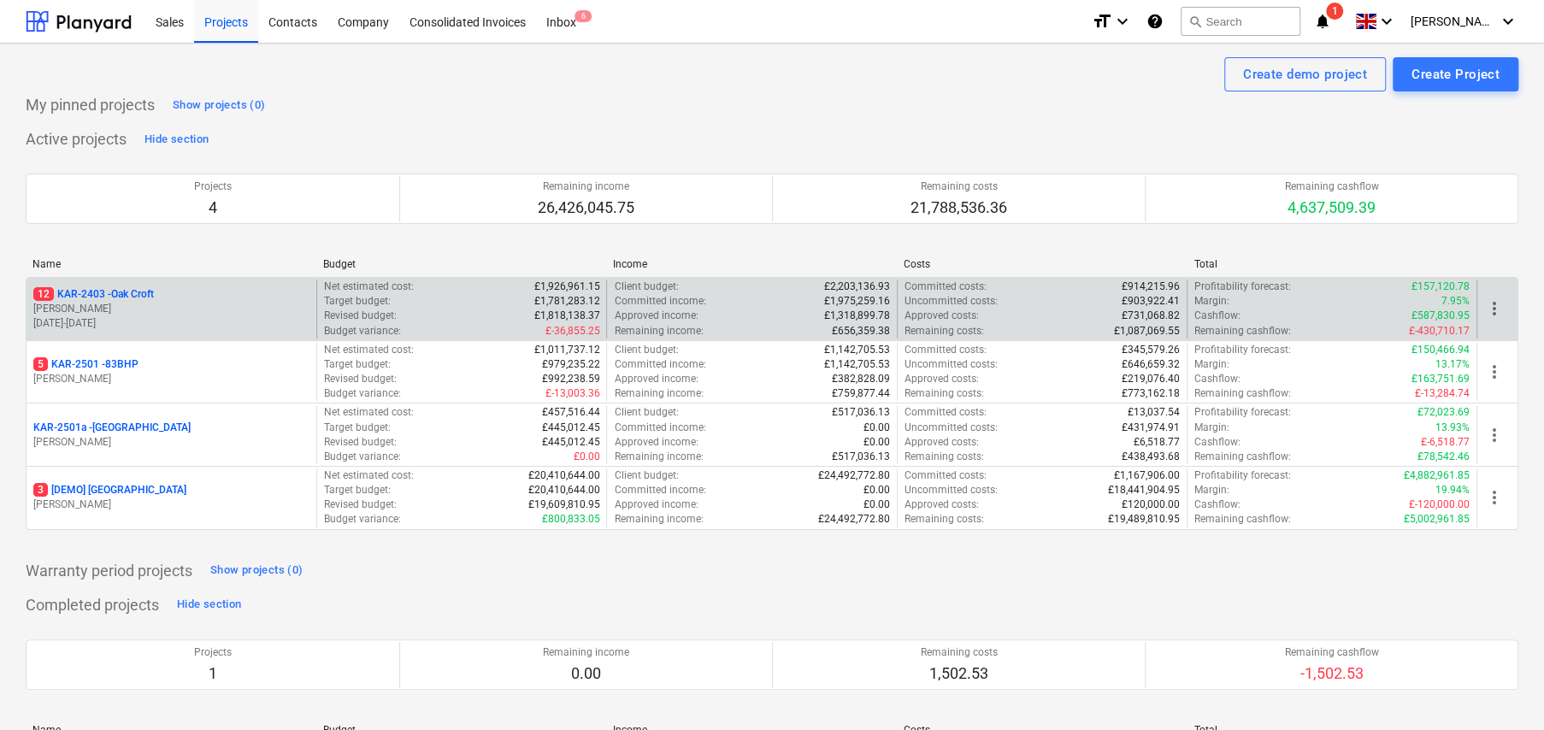
click at [141, 293] on p "12 KAR-2403 - Oak Croft" at bounding box center [93, 294] width 121 height 15
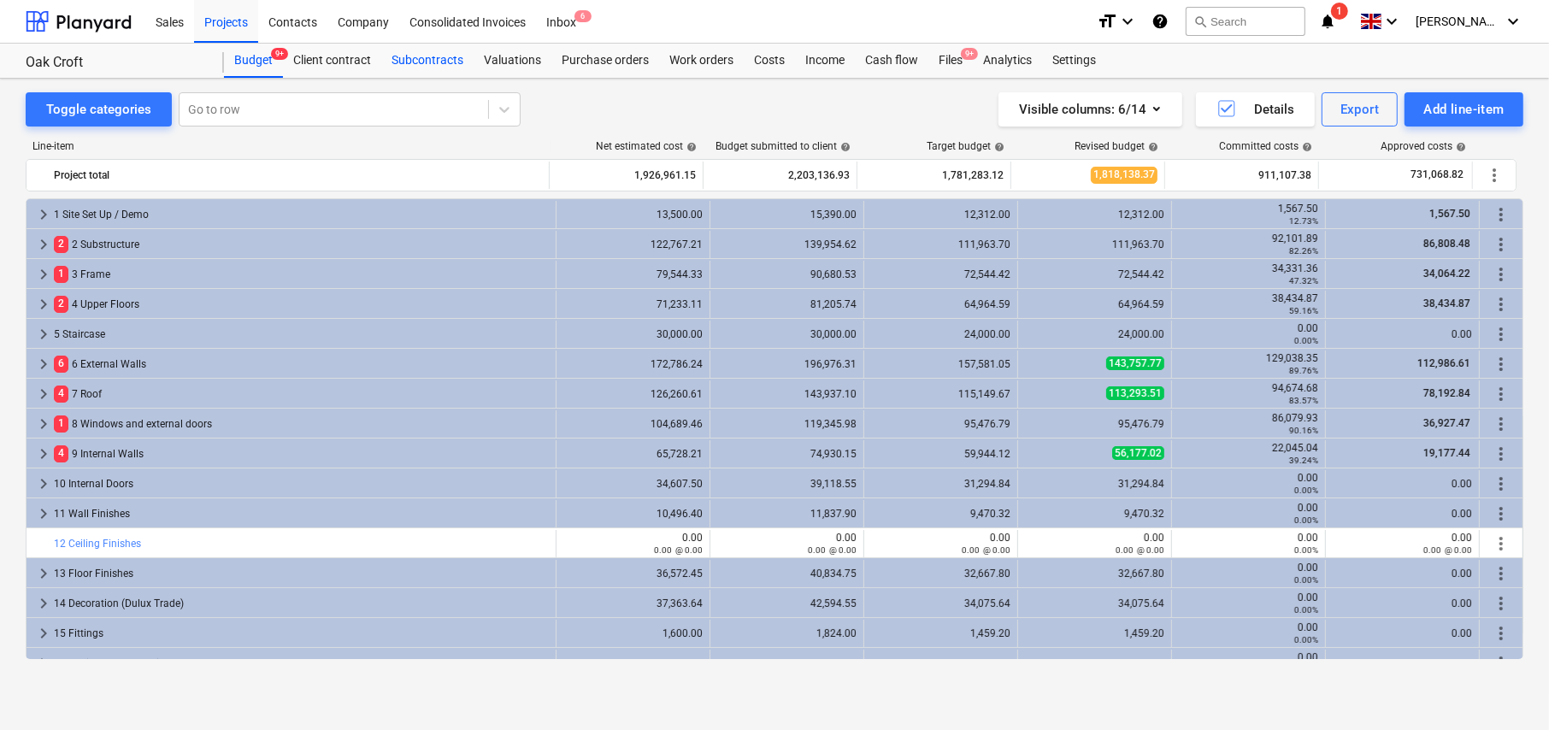
click at [440, 60] on div "Subcontracts" at bounding box center [427, 61] width 92 height 34
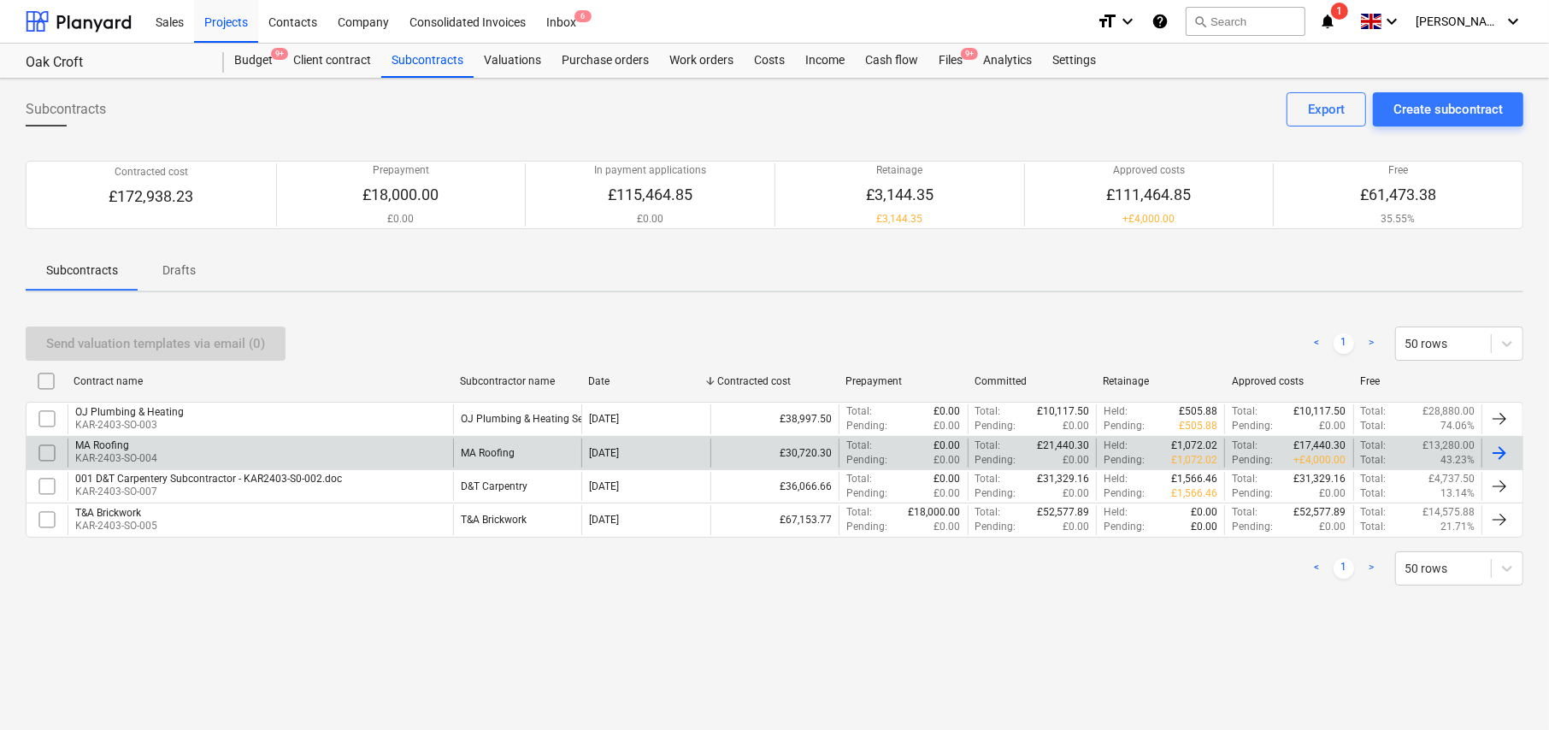
click at [191, 454] on div "MA Roofing KAR-2403-SO-004" at bounding box center [261, 453] width 386 height 29
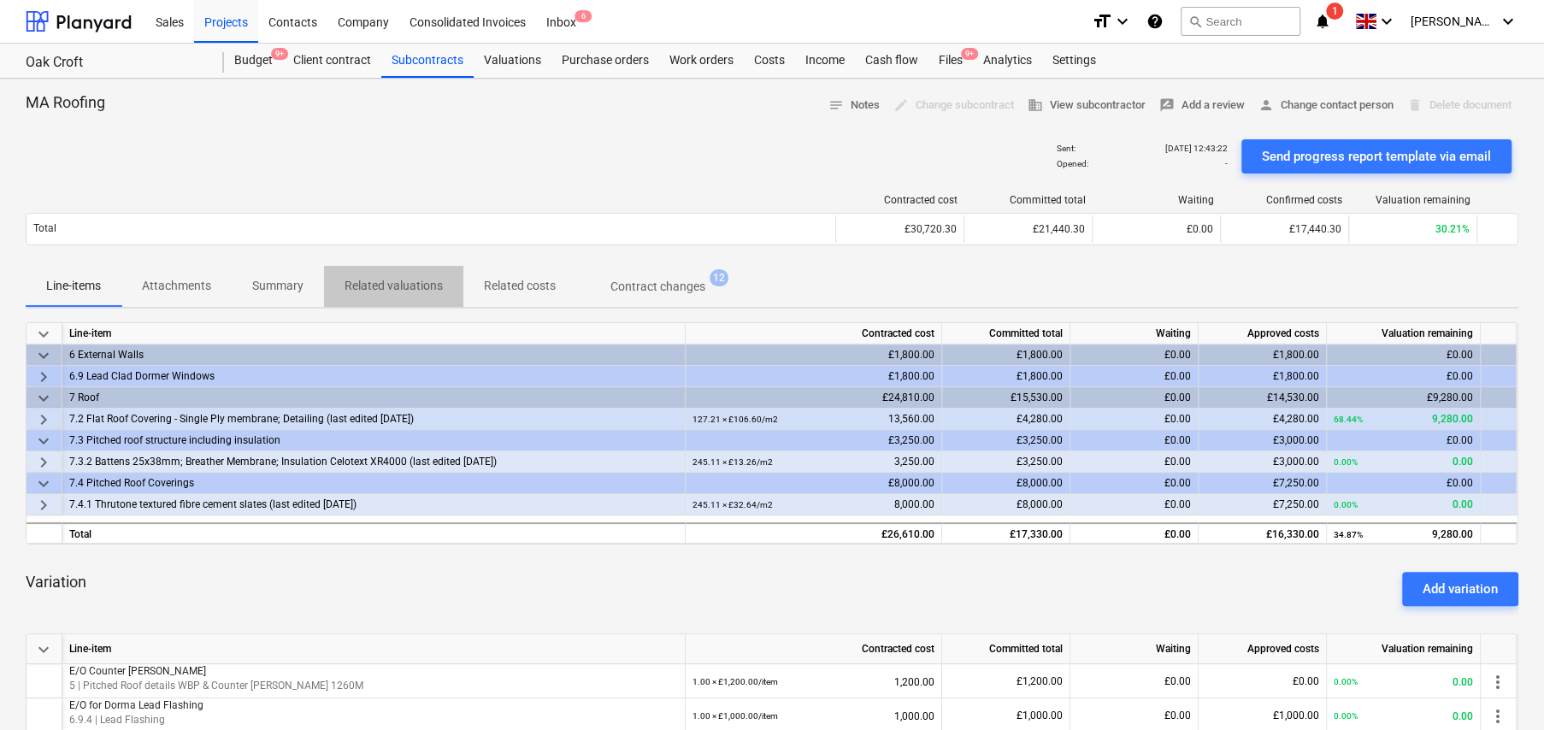
click at [395, 283] on p "Related valuations" at bounding box center [394, 286] width 98 height 18
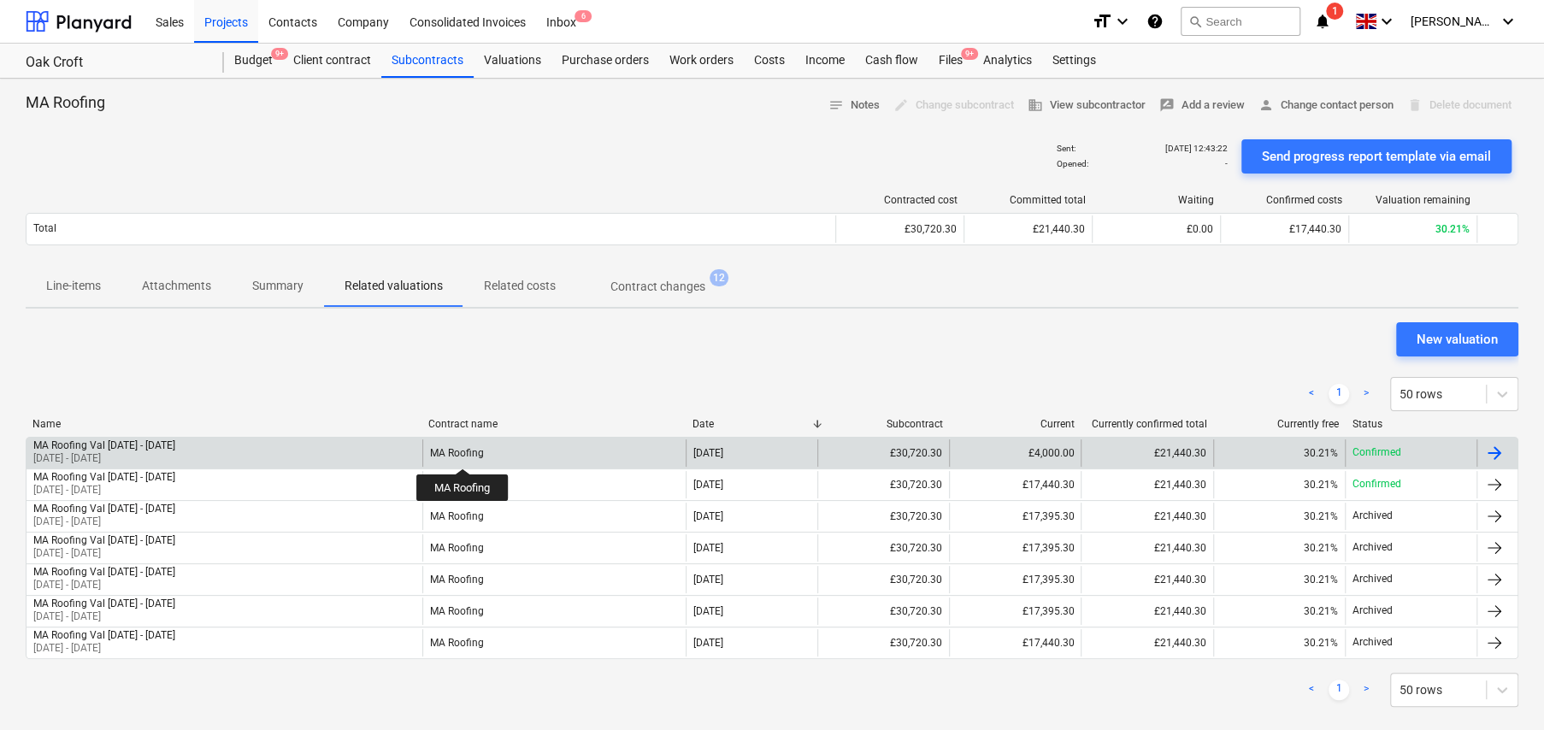
click at [463, 453] on div "MA Roofing" at bounding box center [457, 453] width 54 height 12
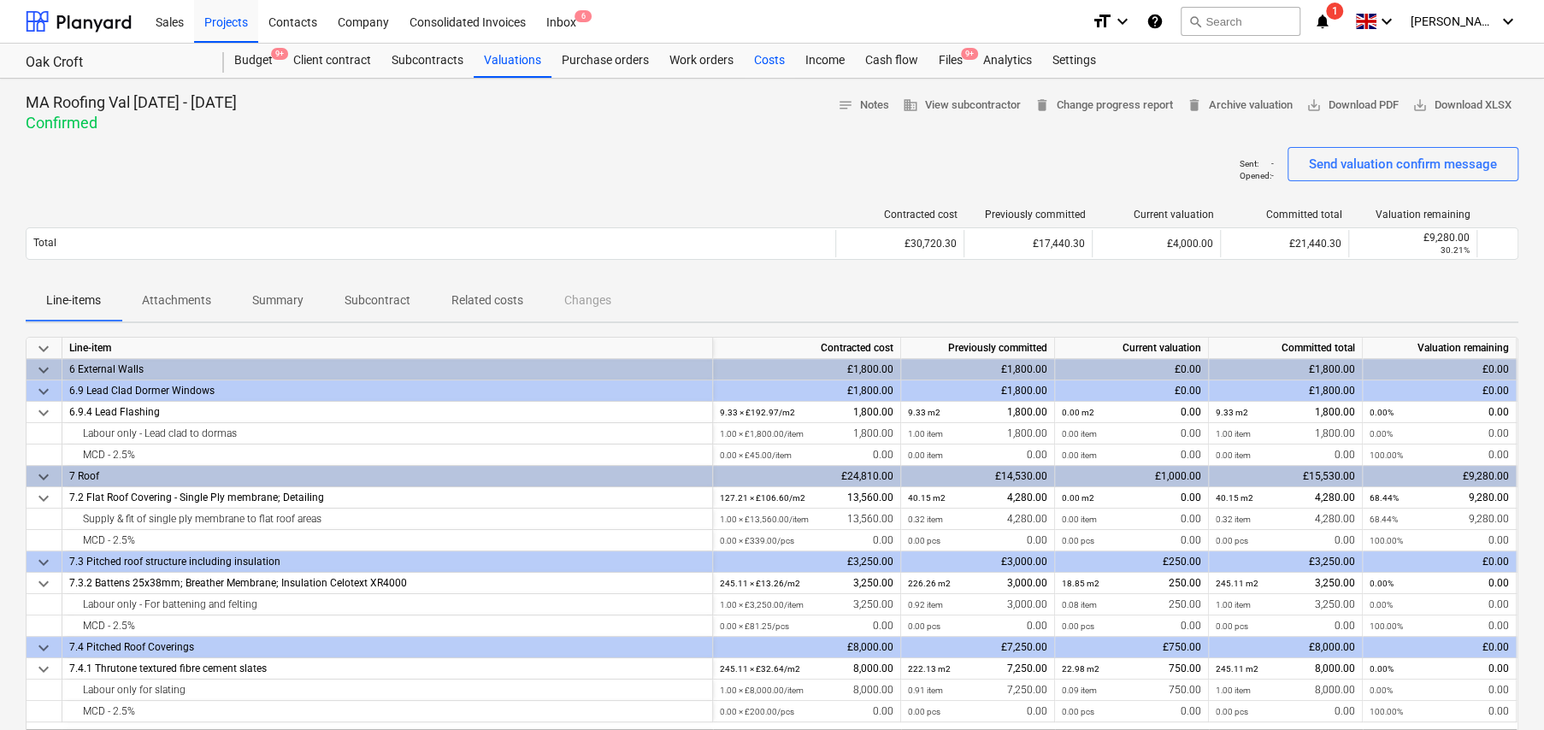
click at [760, 59] on div "Costs" at bounding box center [769, 61] width 51 height 34
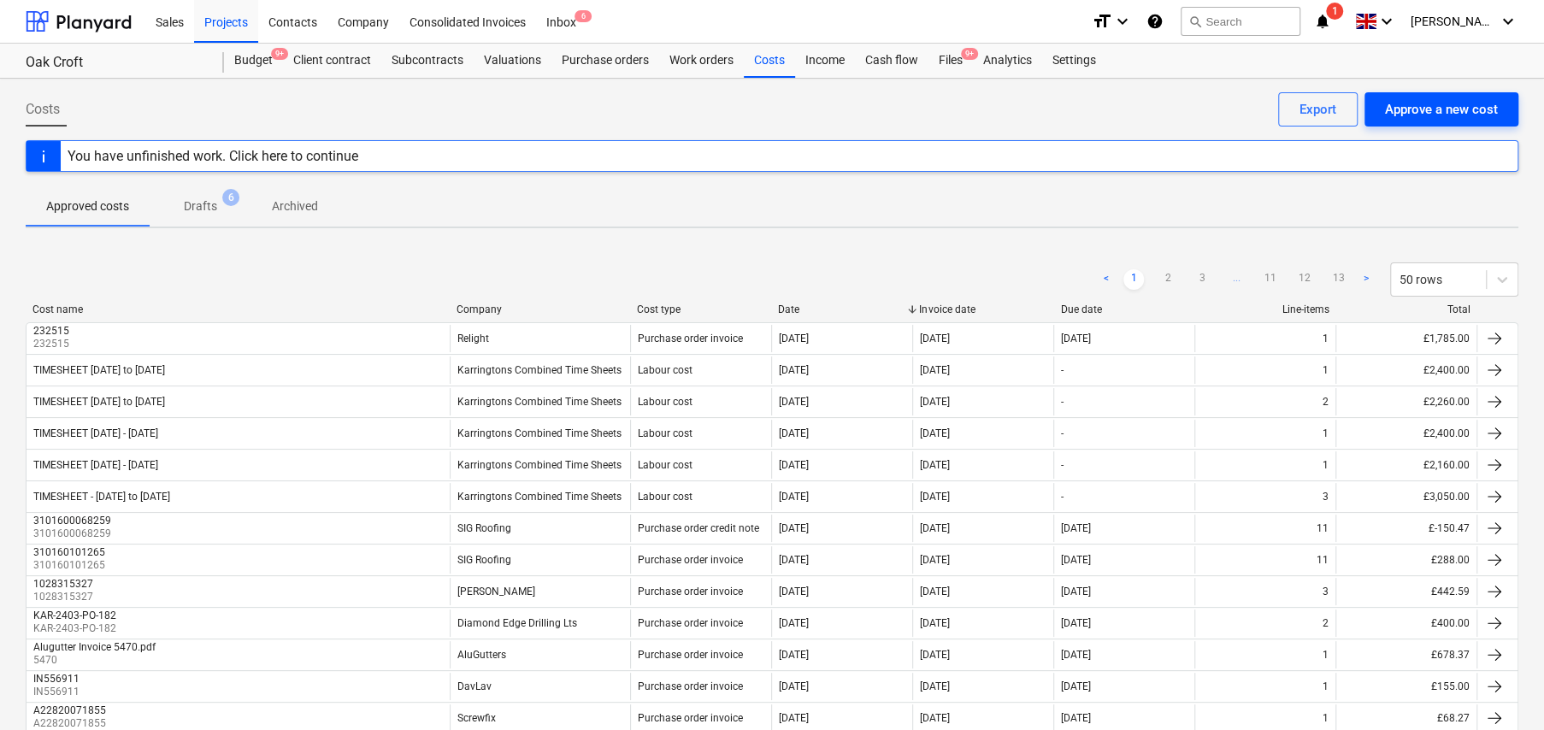
click at [1446, 112] on div "Approve a new cost" at bounding box center [1441, 109] width 113 height 22
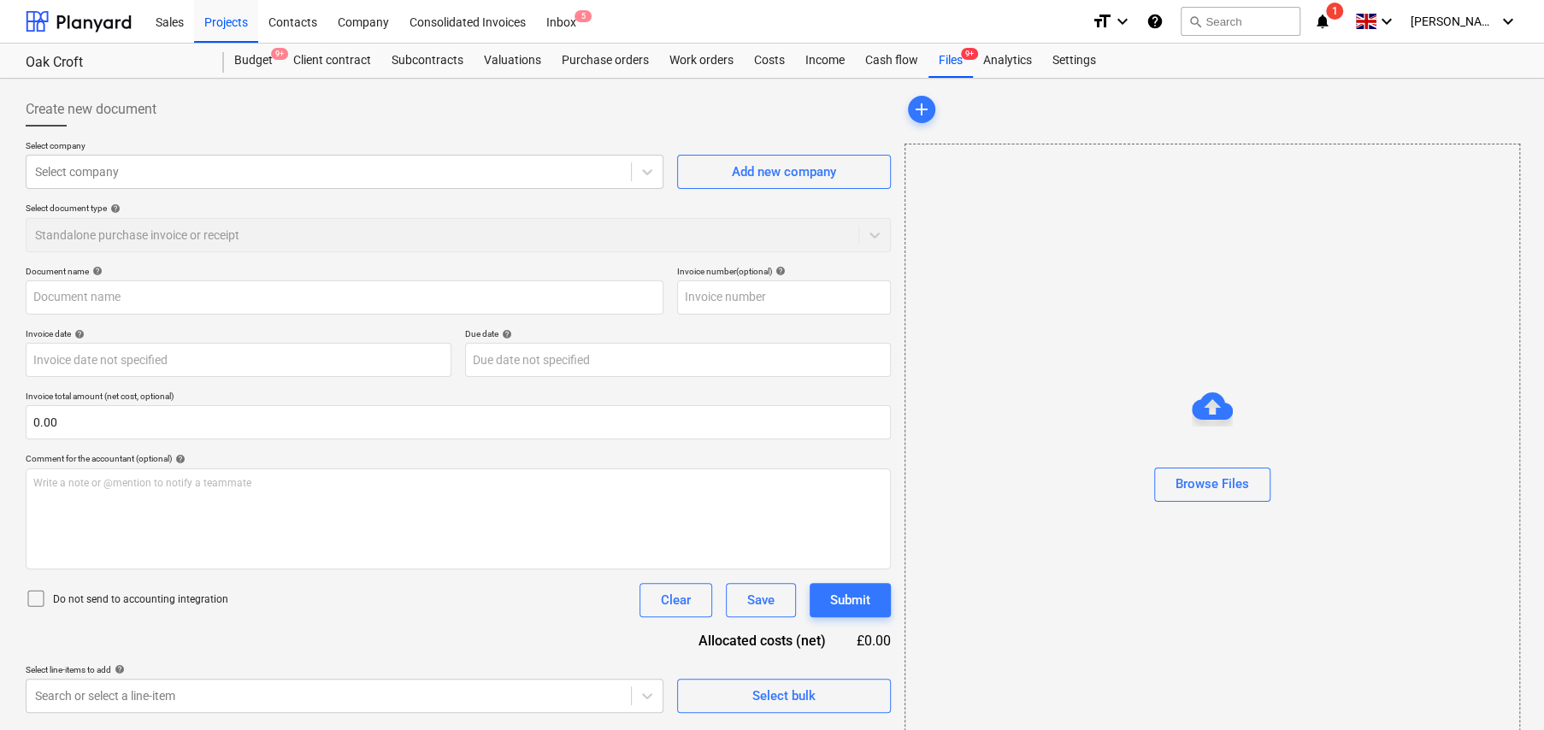
type input "M.A Roofing - [GEOGRAPHIC_DATA] - [DATE].pdf"
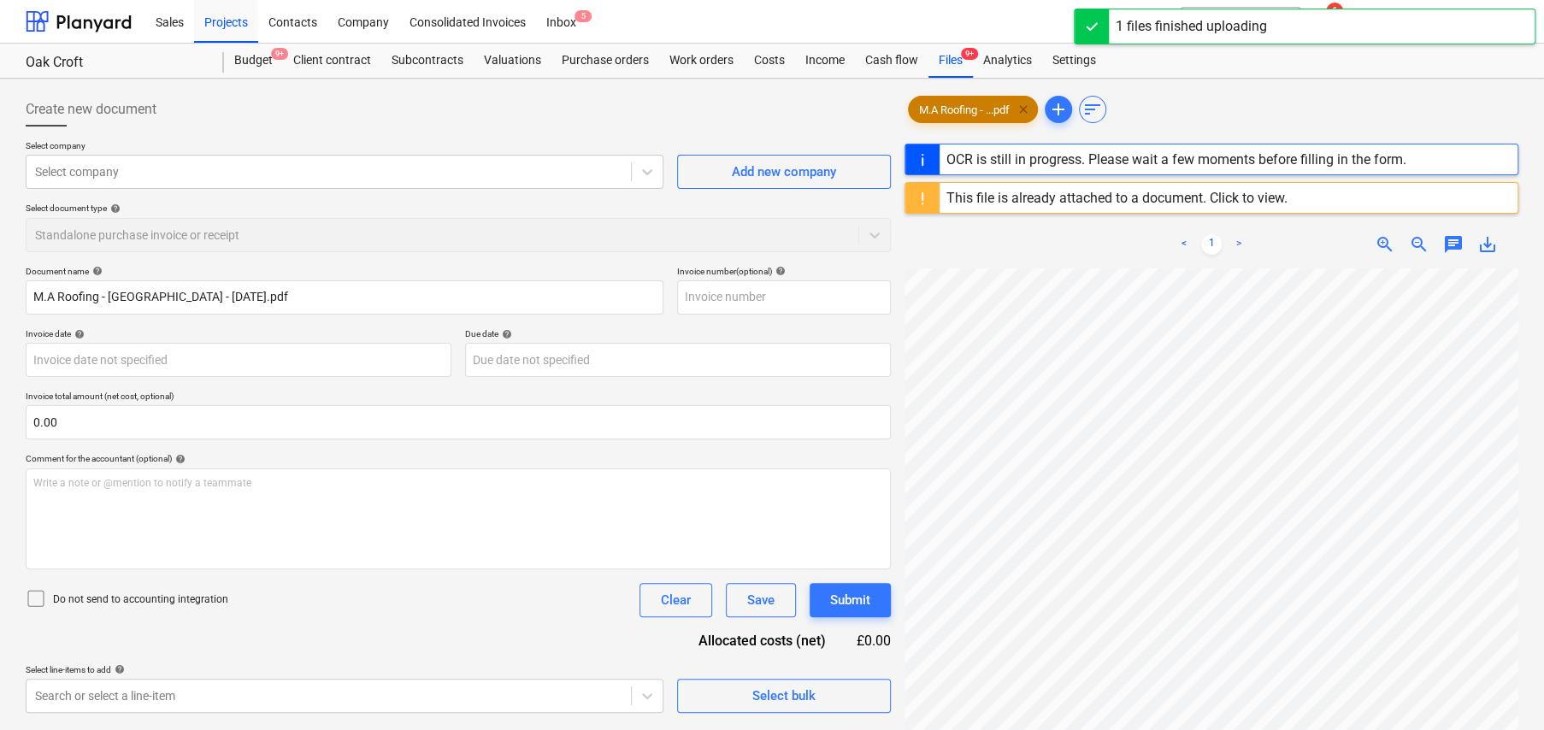
click at [1026, 108] on span "clear" at bounding box center [1023, 109] width 21 height 21
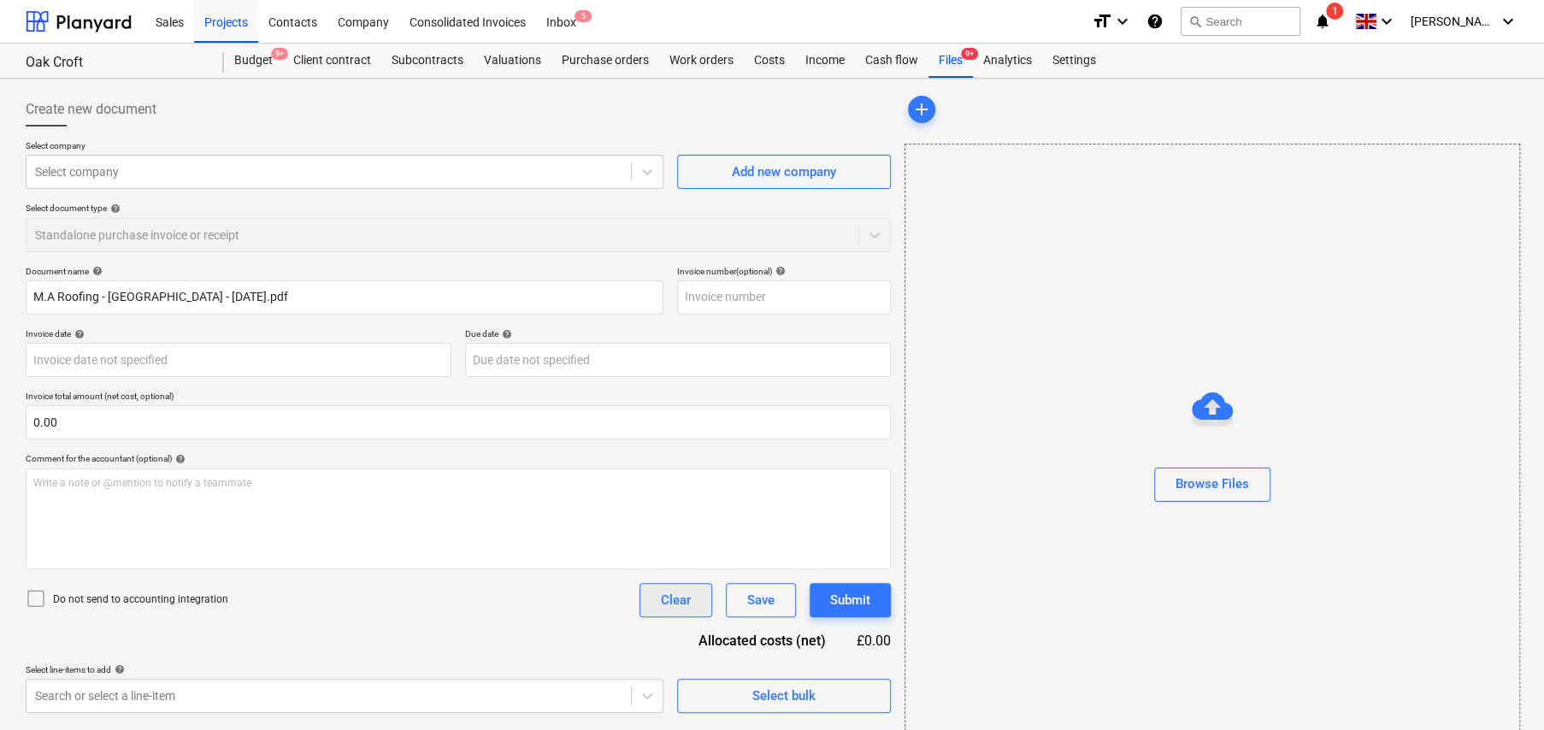
click at [675, 604] on div "Clear" at bounding box center [676, 600] width 30 height 22
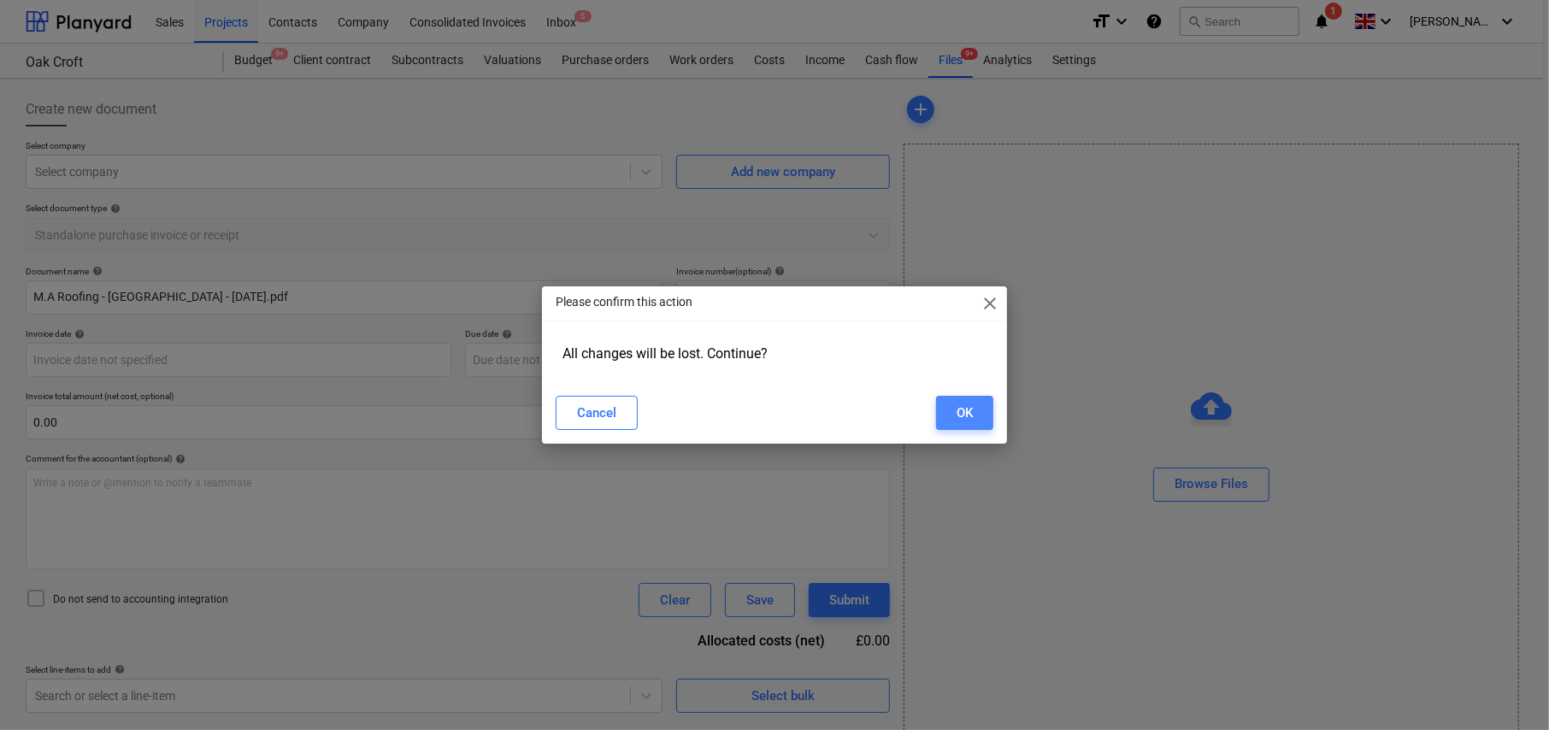
click at [954, 419] on button "OK" at bounding box center [964, 413] width 57 height 34
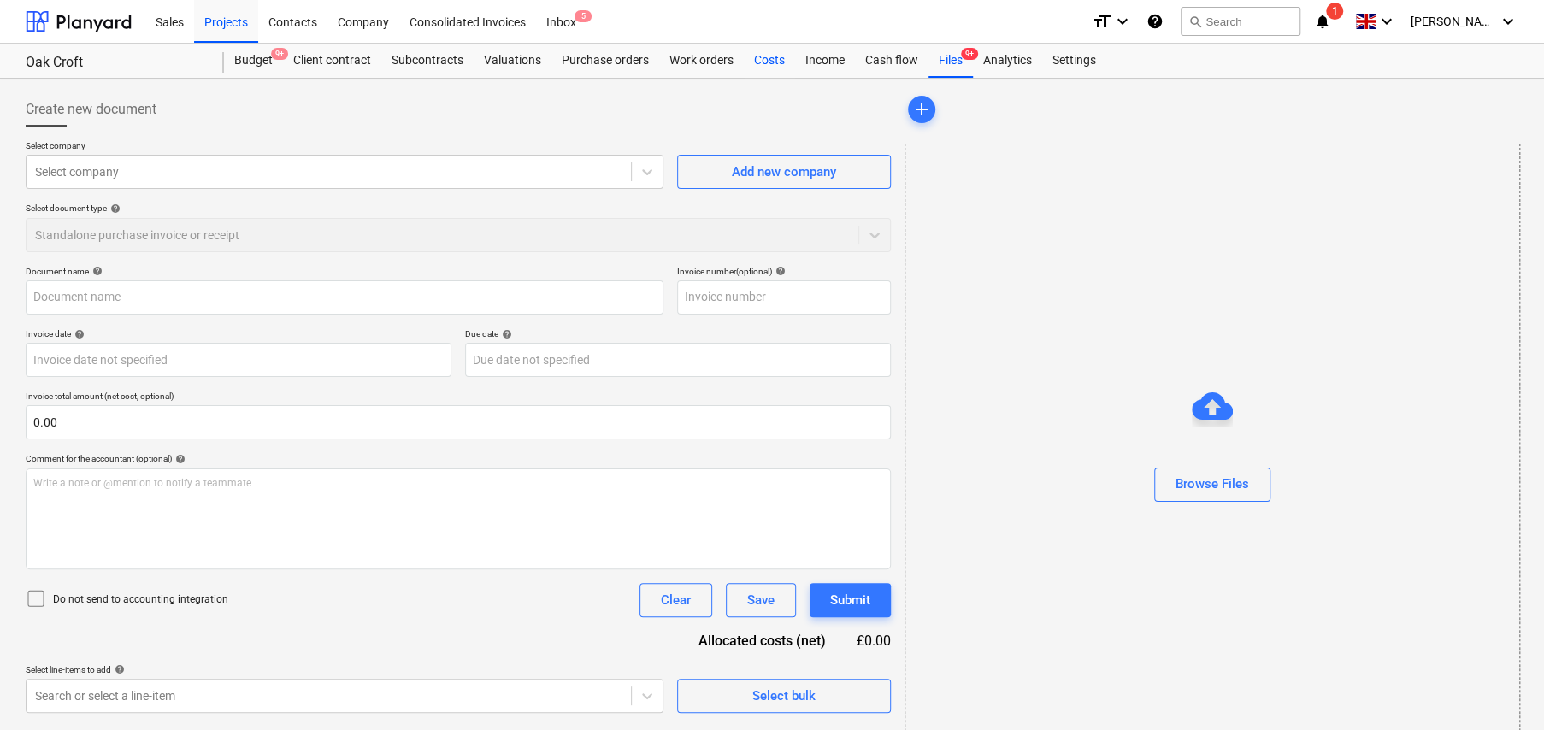
click at [770, 58] on div "Costs" at bounding box center [769, 61] width 51 height 34
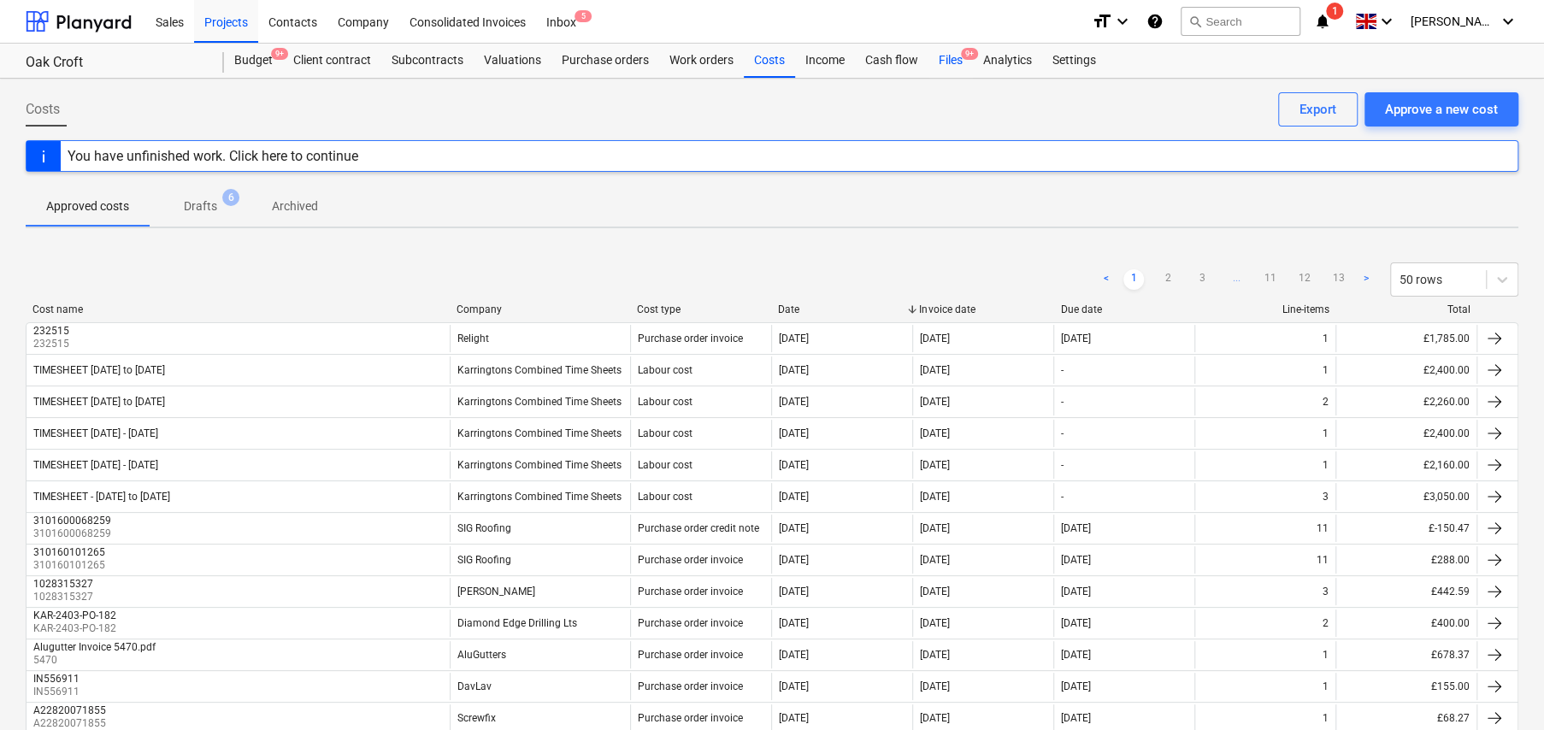
click at [948, 60] on div "Files 9+" at bounding box center [950, 61] width 44 height 34
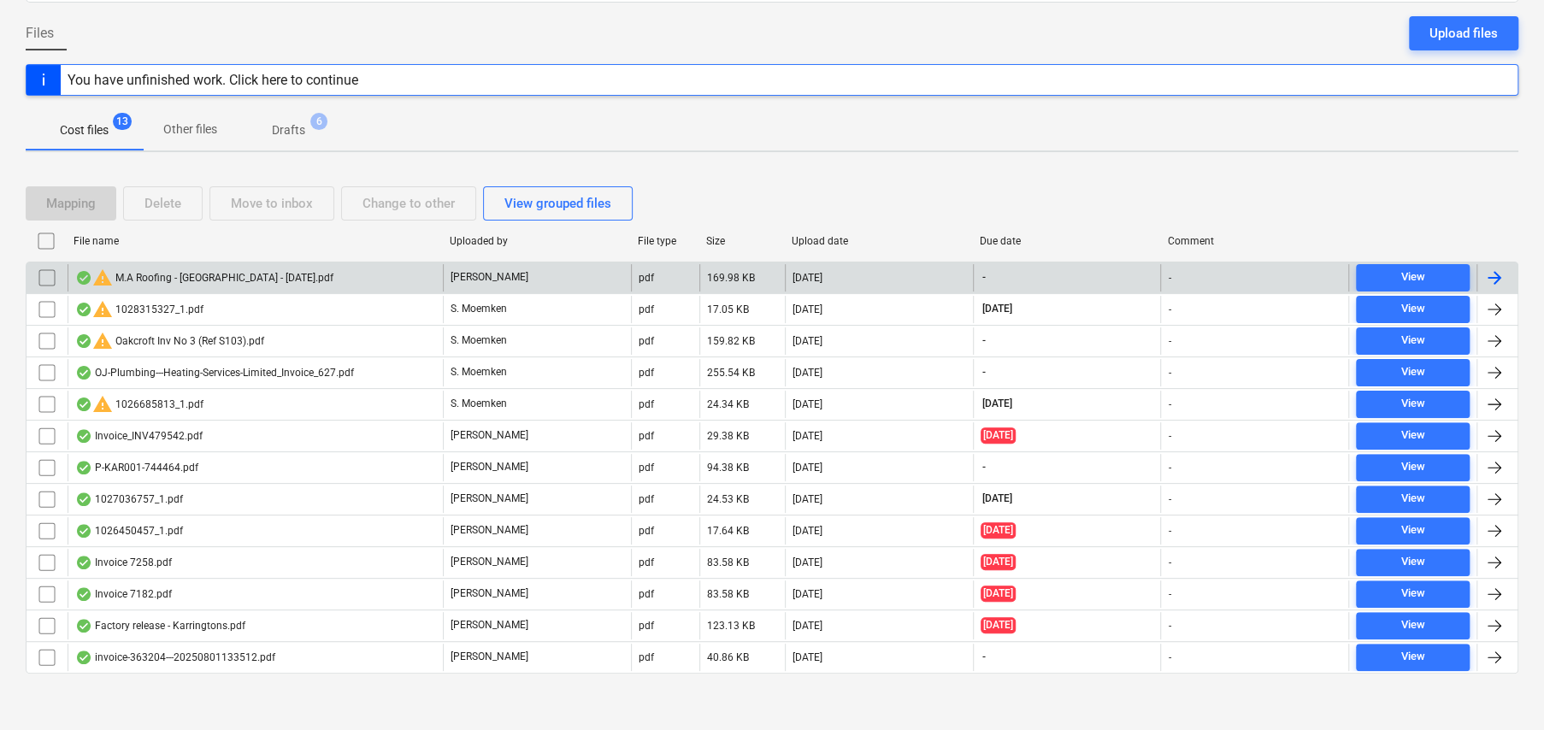
scroll to position [157, 0]
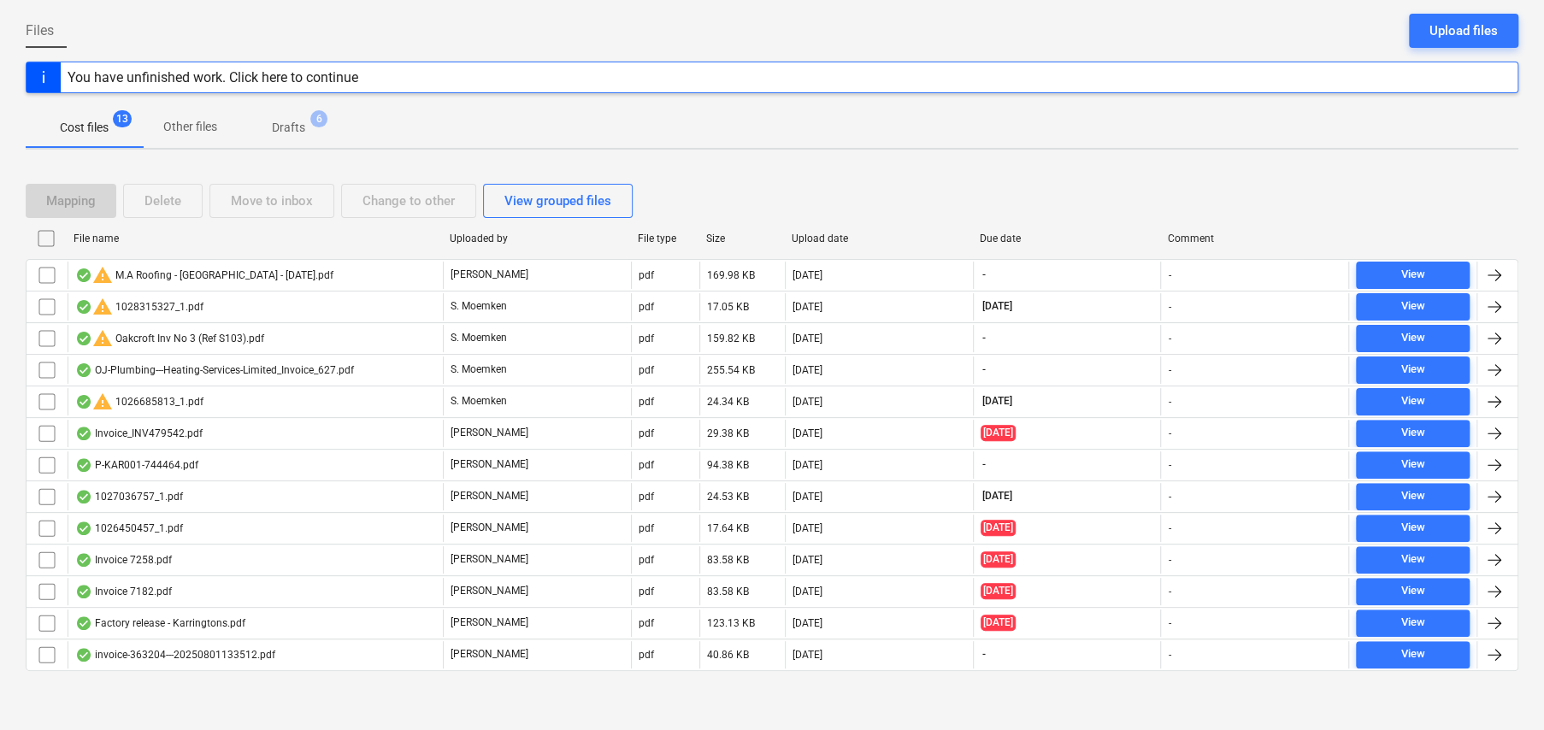
click at [303, 134] on p "Drafts" at bounding box center [288, 128] width 33 height 18
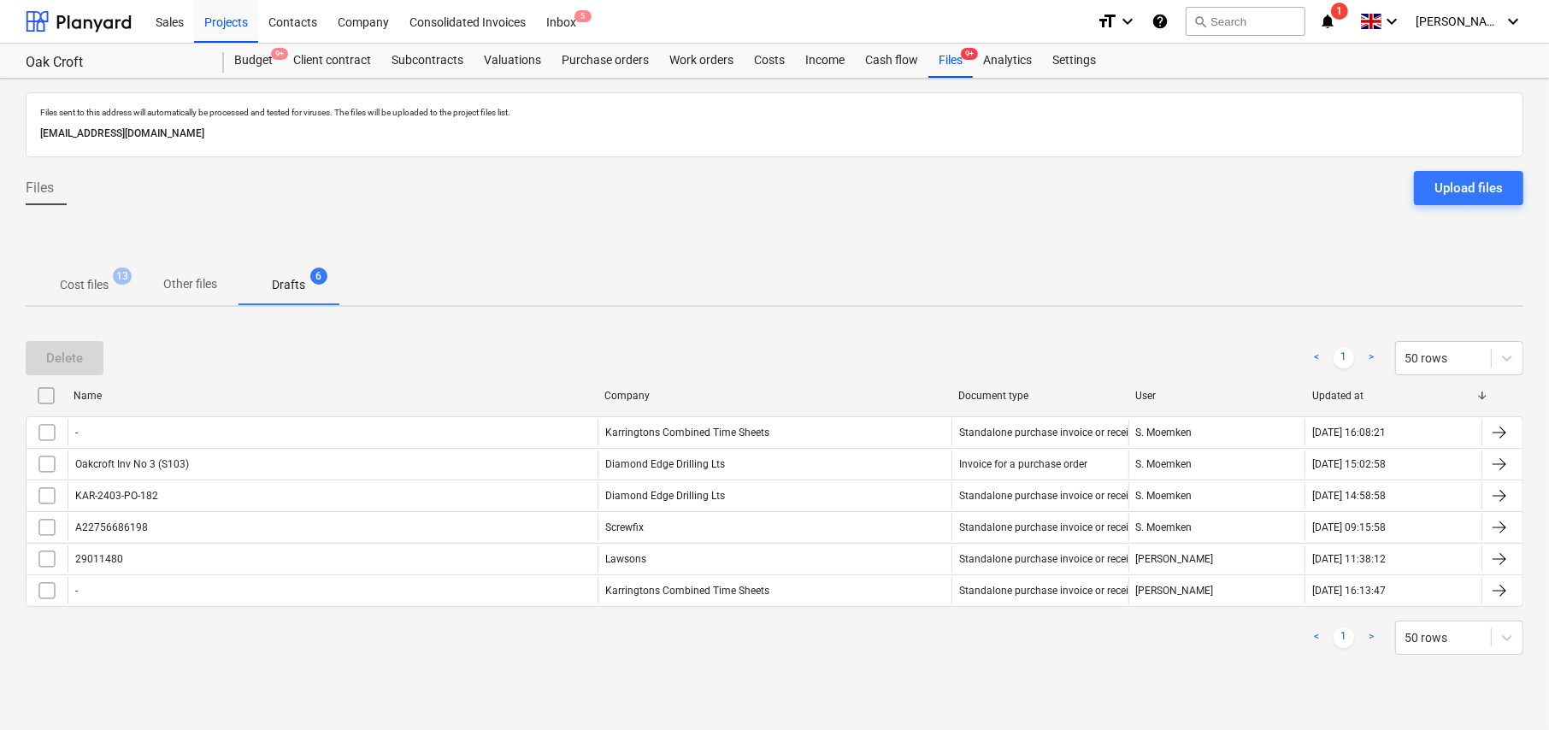
click at [91, 282] on p "Cost files" at bounding box center [84, 285] width 49 height 18
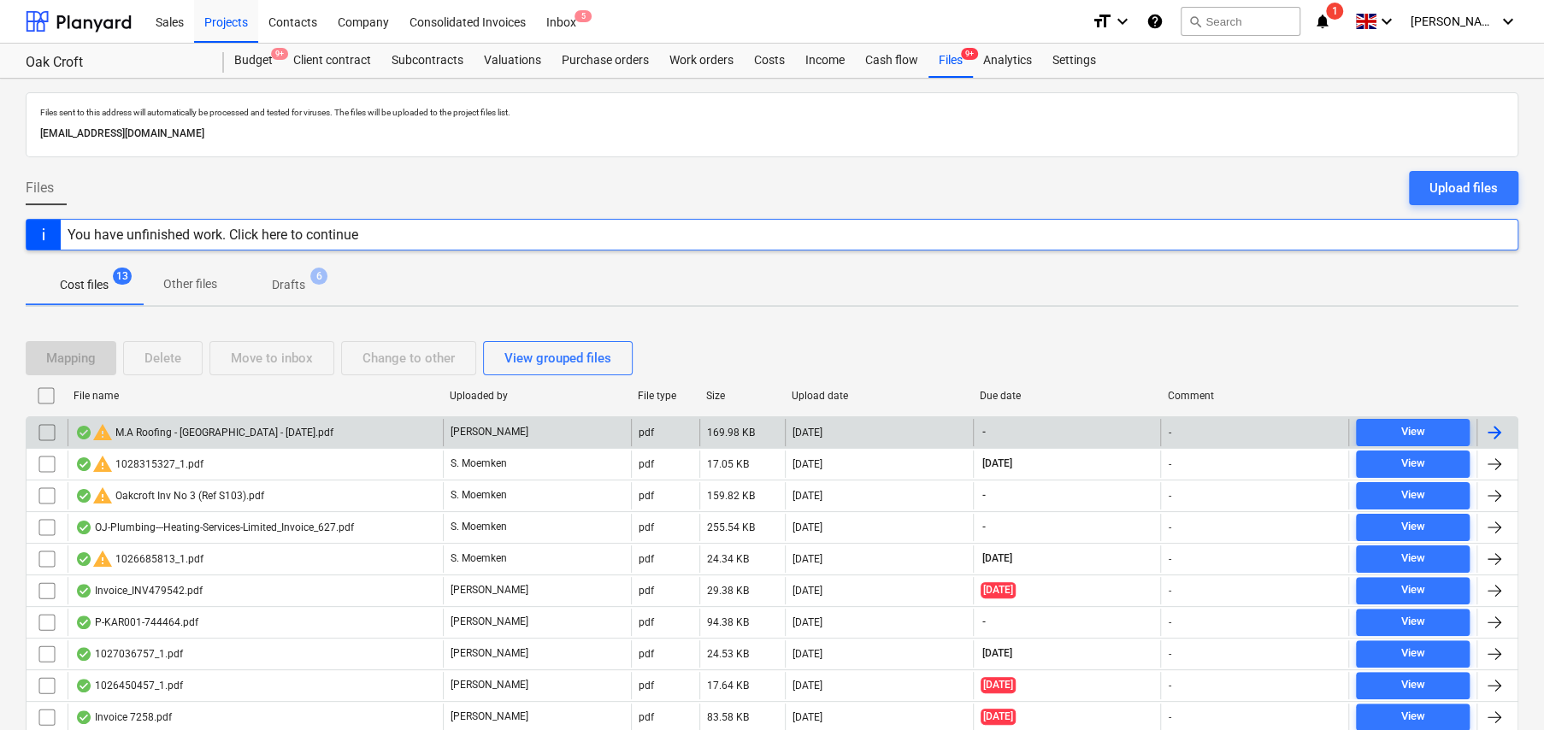
click at [215, 430] on div "warning M.A Roofing - Karringtons - 17.07.2025.pdf" at bounding box center [204, 432] width 258 height 21
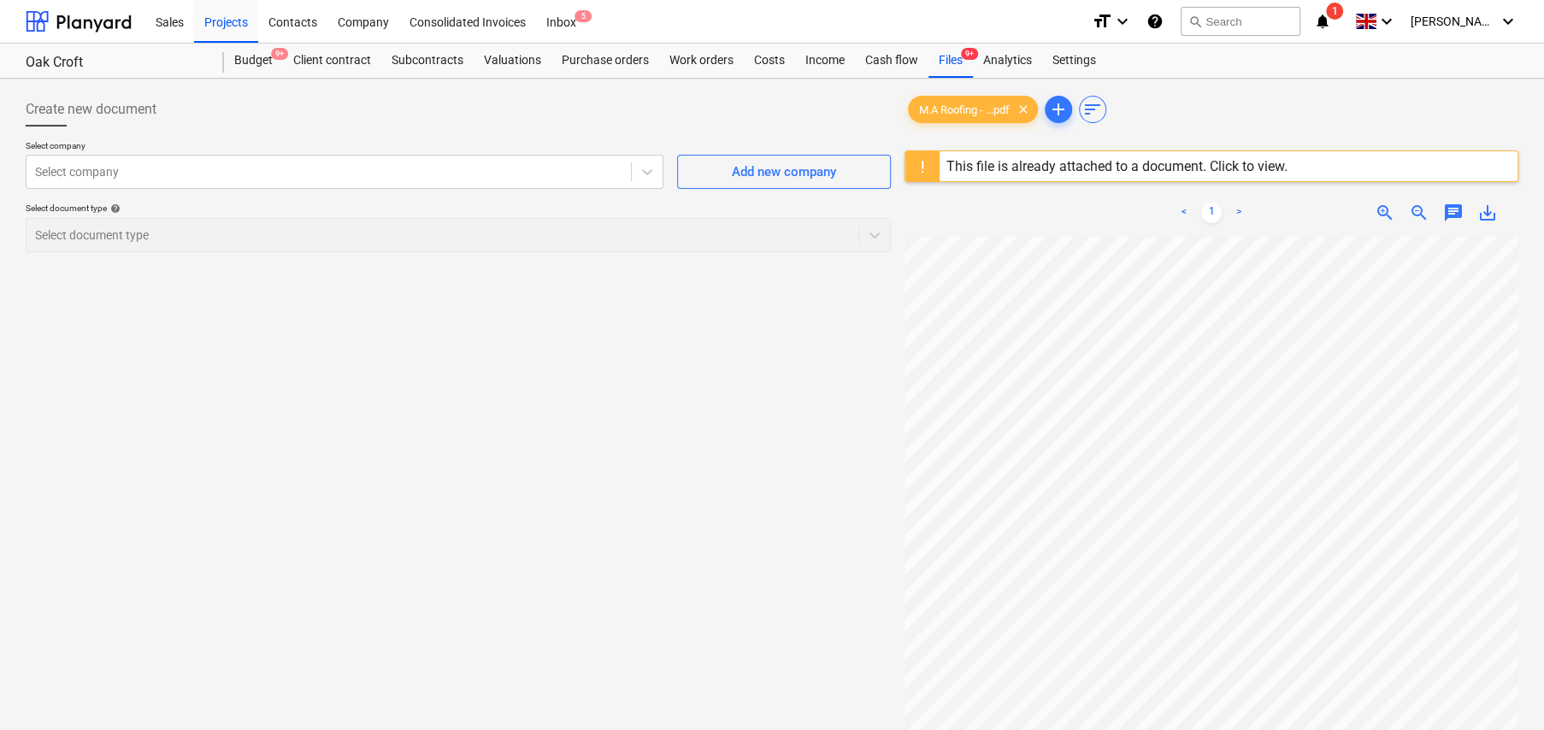
click at [1026, 166] on div "This file is already attached to a document. Click to view." at bounding box center [1116, 166] width 341 height 16
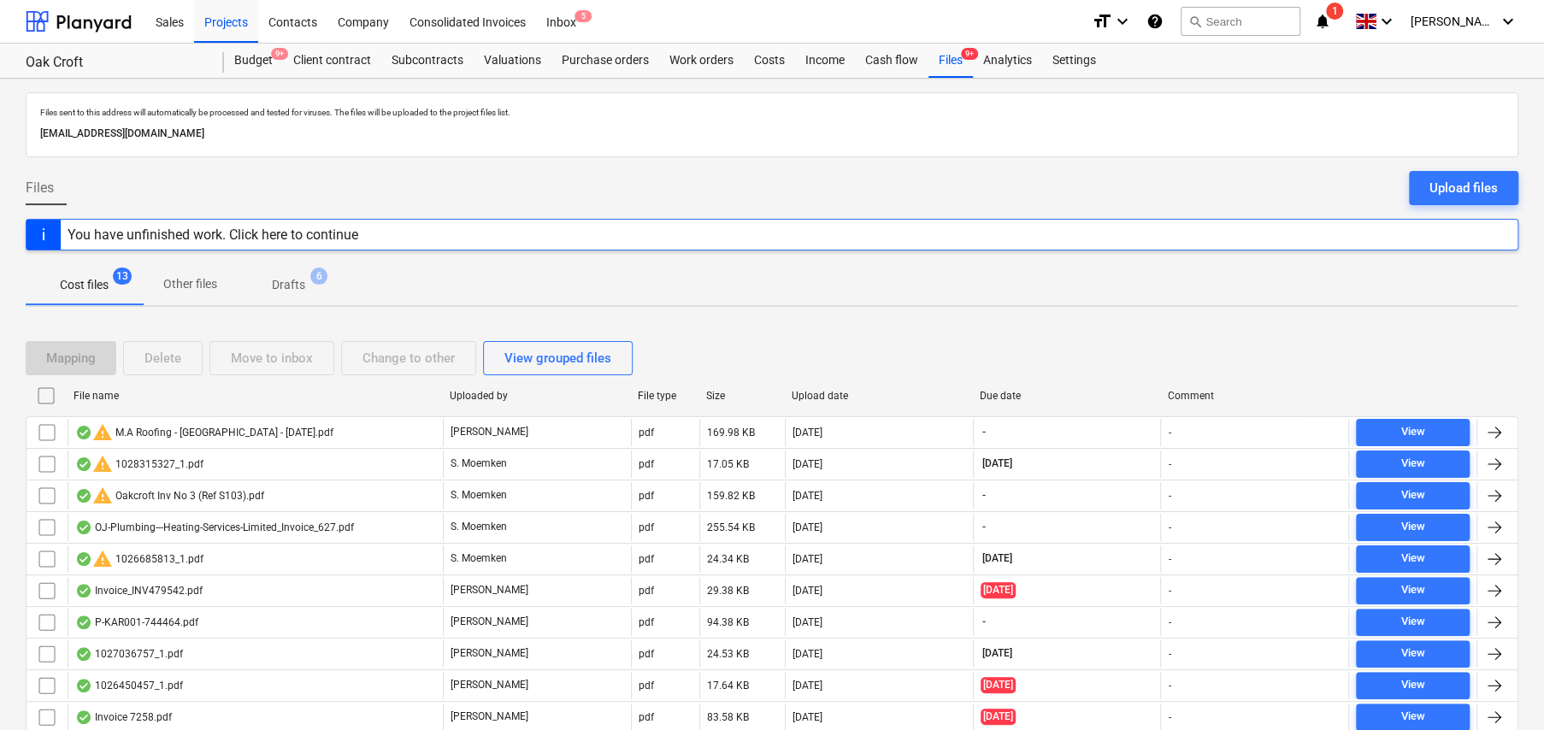
click at [244, 434] on div "warning M.A Roofing - Karringtons - 17.07.2025.pdf" at bounding box center [204, 432] width 258 height 21
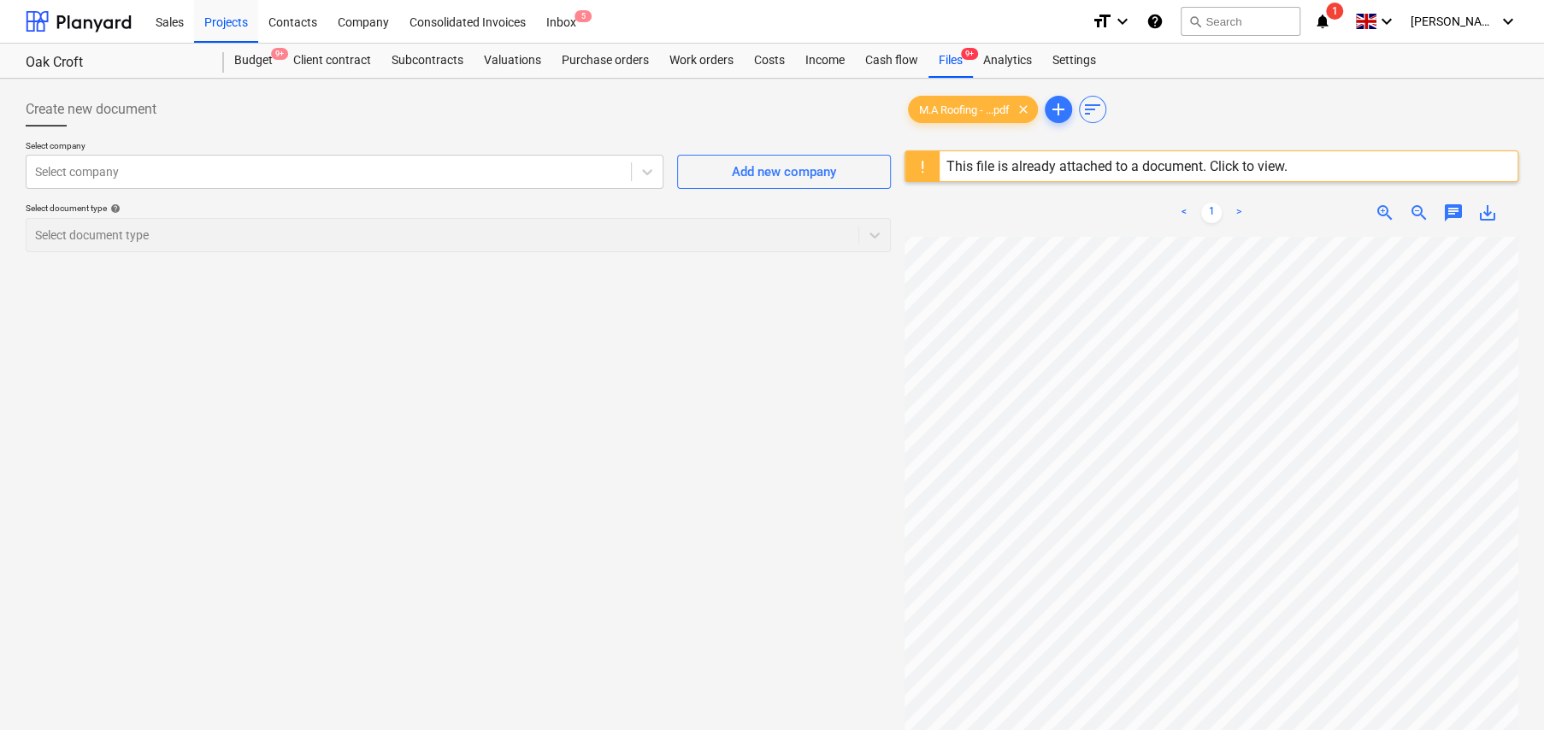
scroll to position [229, 31]
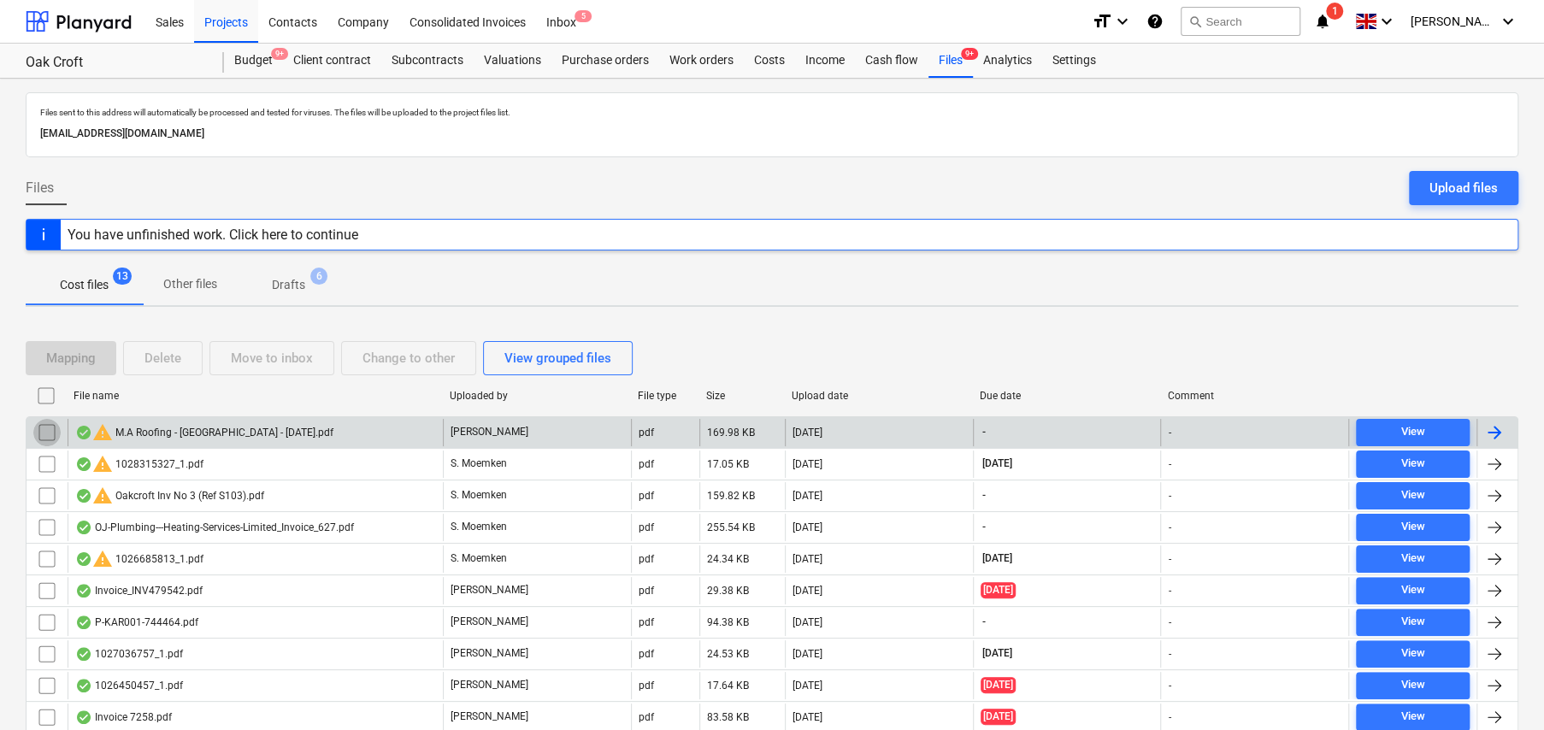
click at [46, 427] on input "checkbox" at bounding box center [46, 432] width 27 height 27
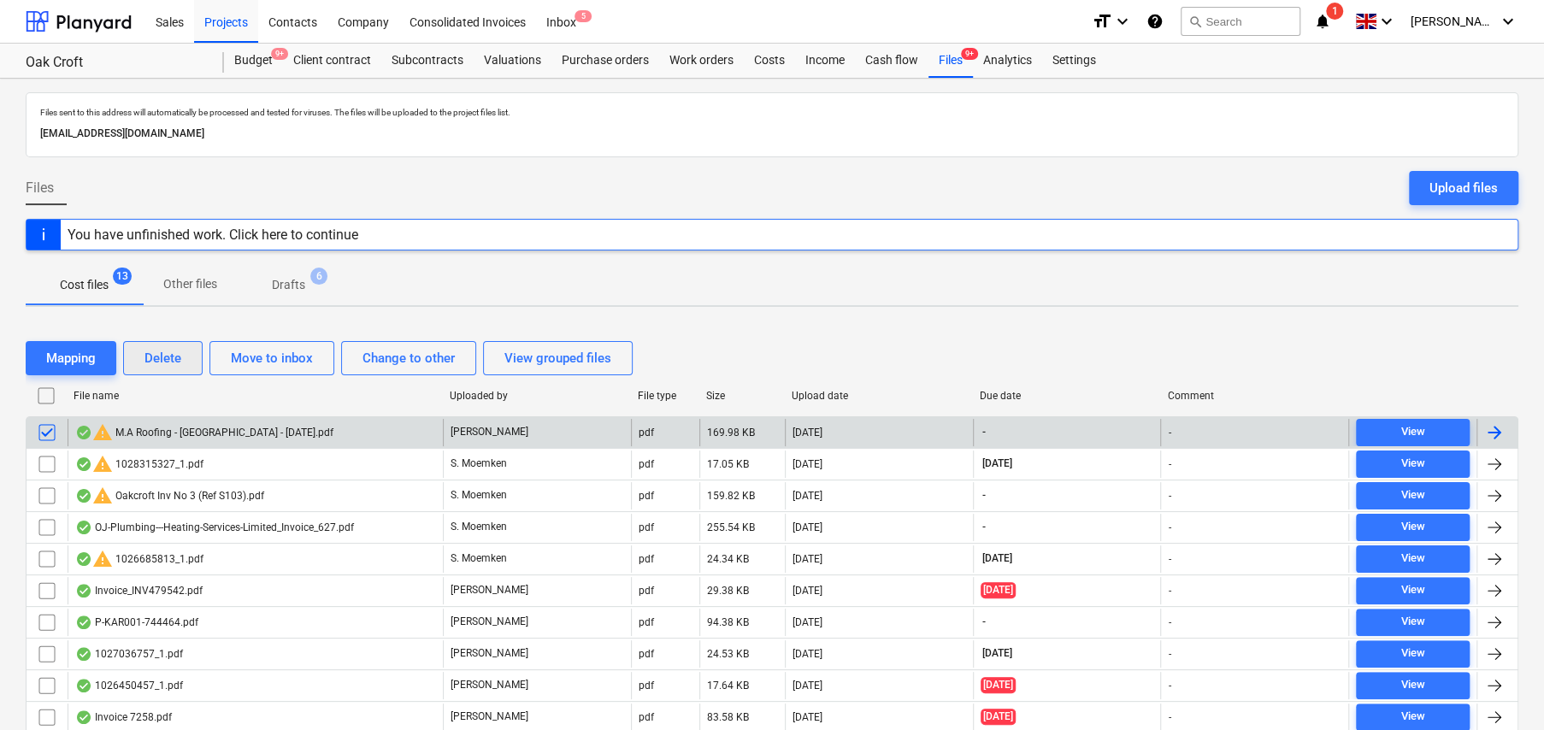
click at [162, 367] on div "Delete" at bounding box center [162, 358] width 37 height 22
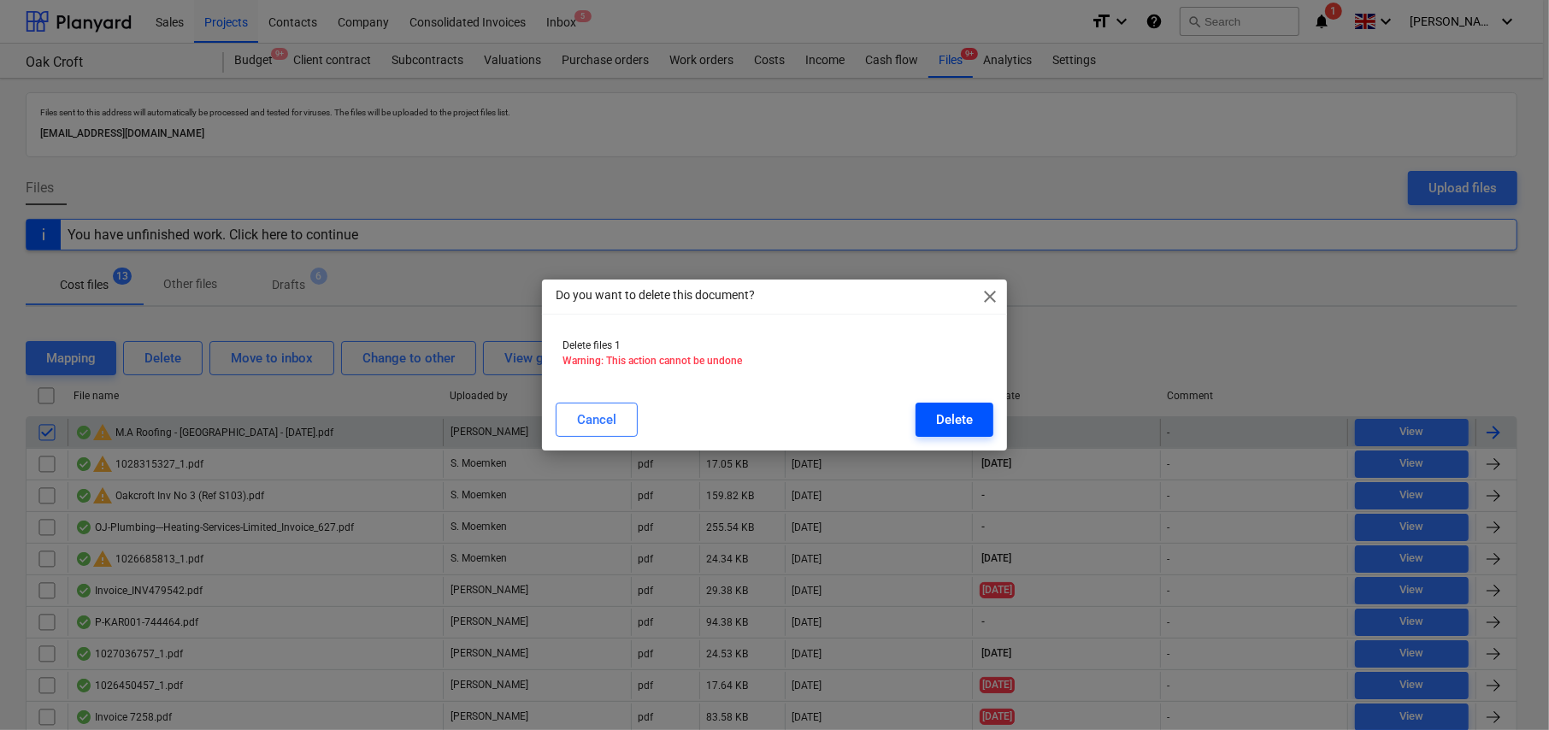
click at [960, 421] on div "Delete" at bounding box center [954, 420] width 37 height 22
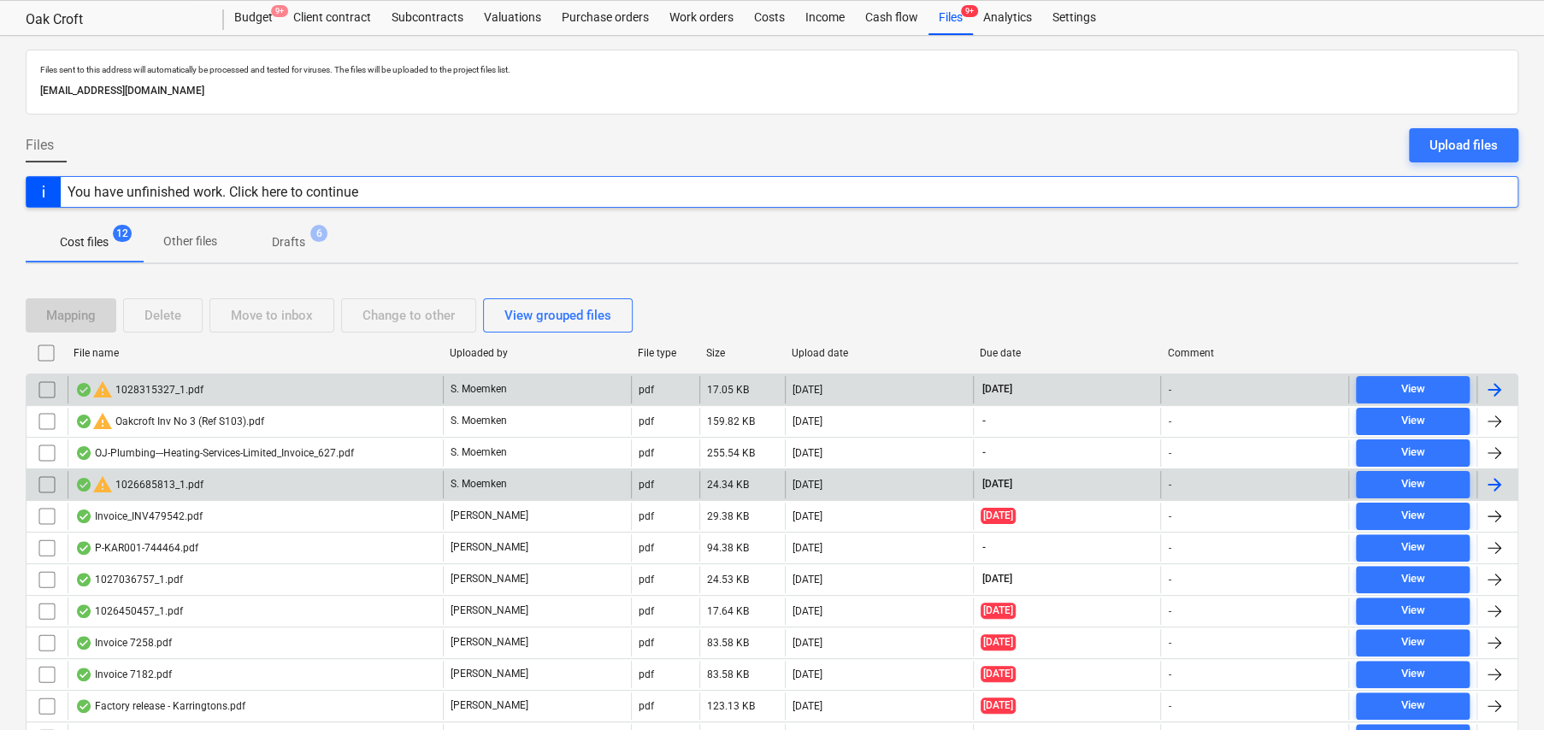
scroll to position [41, 0]
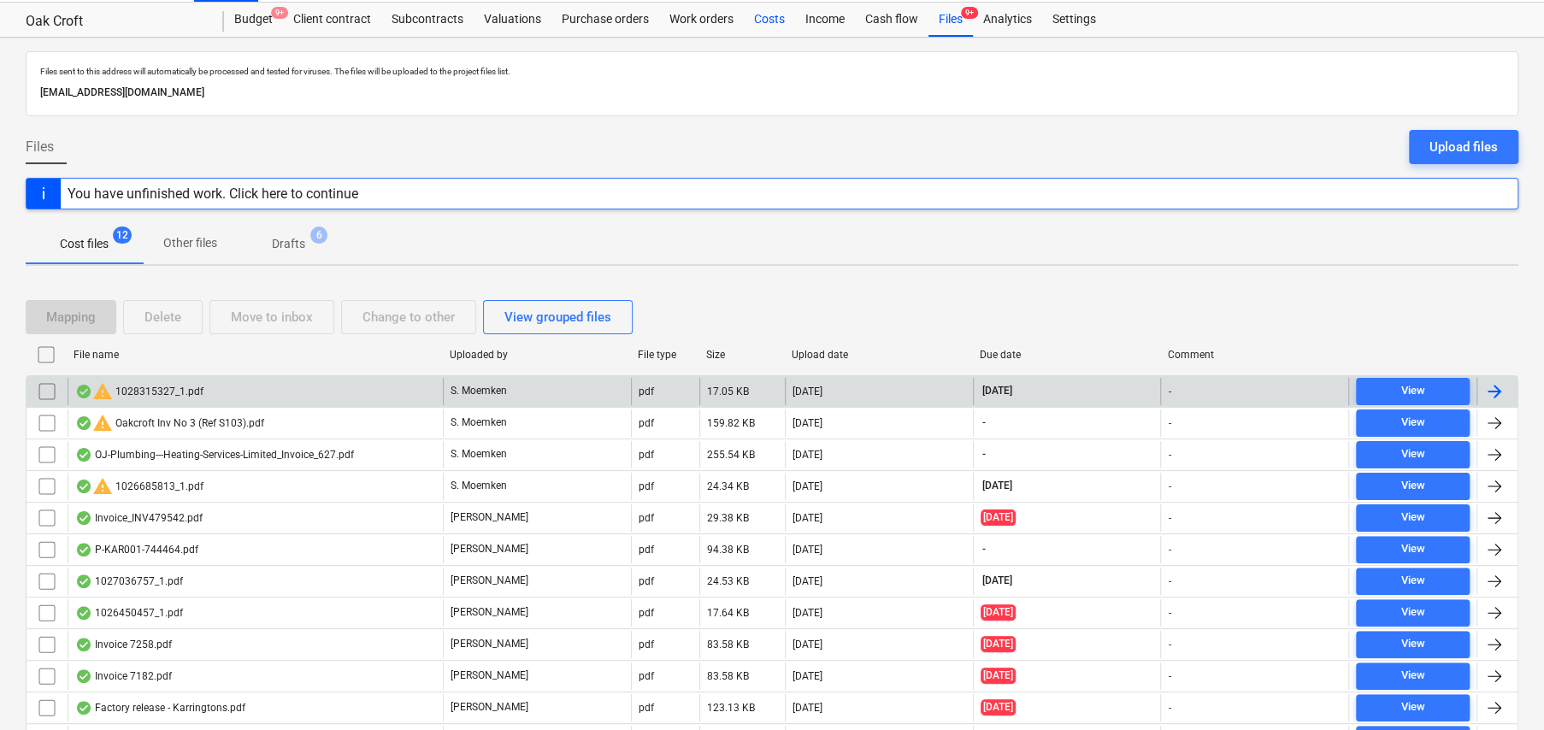
click at [769, 11] on div "Costs" at bounding box center [769, 20] width 51 height 34
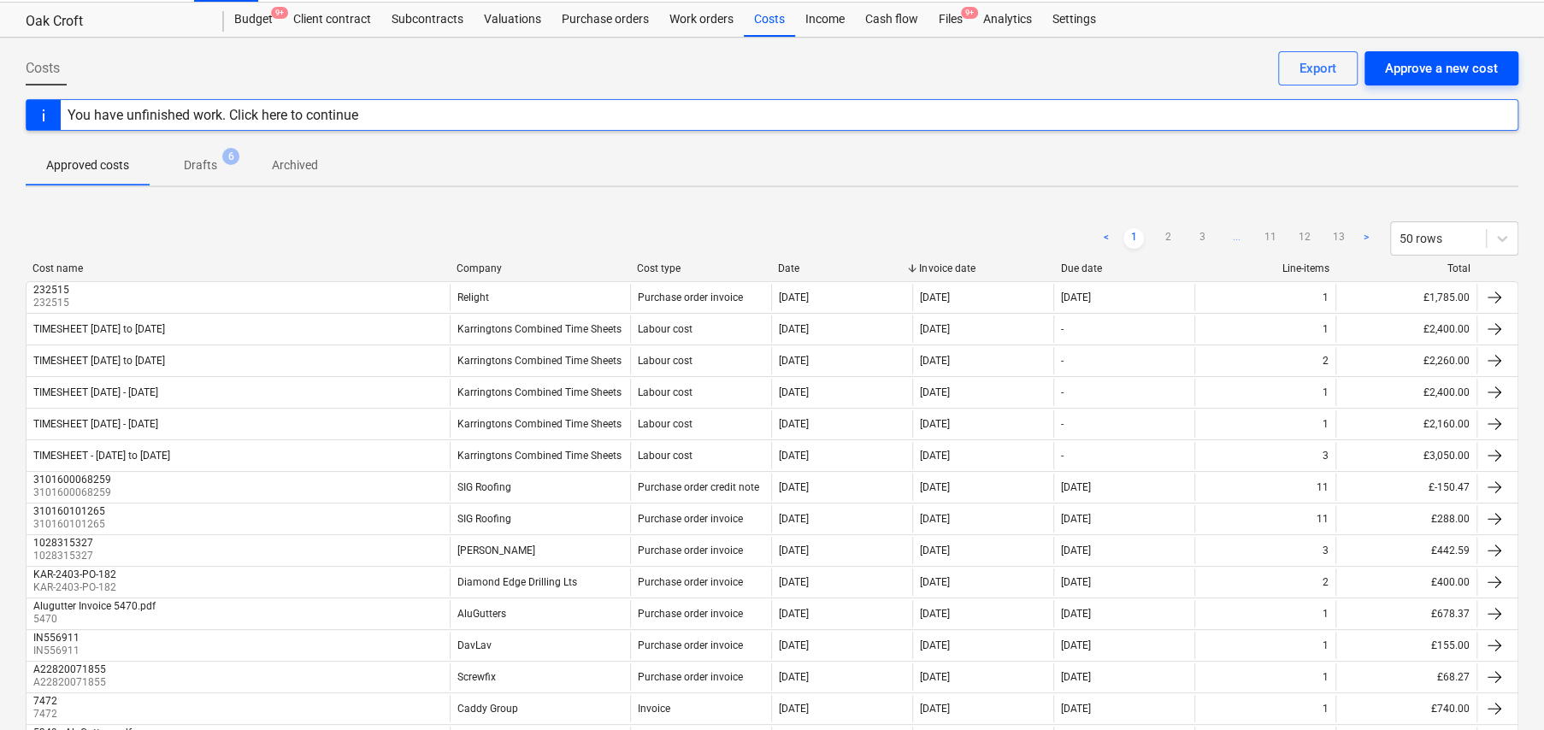
click at [1443, 81] on button "Approve a new cost" at bounding box center [1441, 68] width 154 height 34
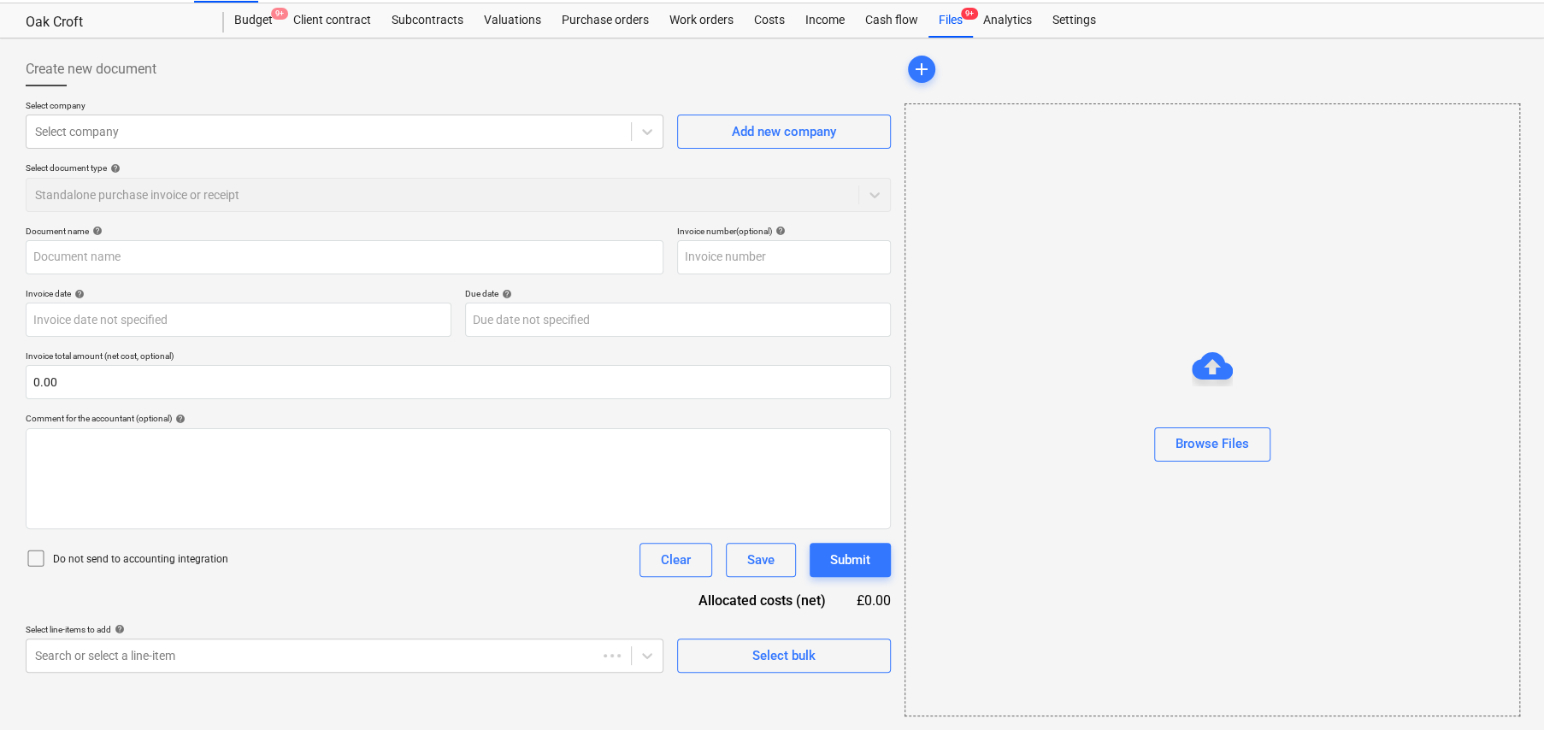
scroll to position [40, 0]
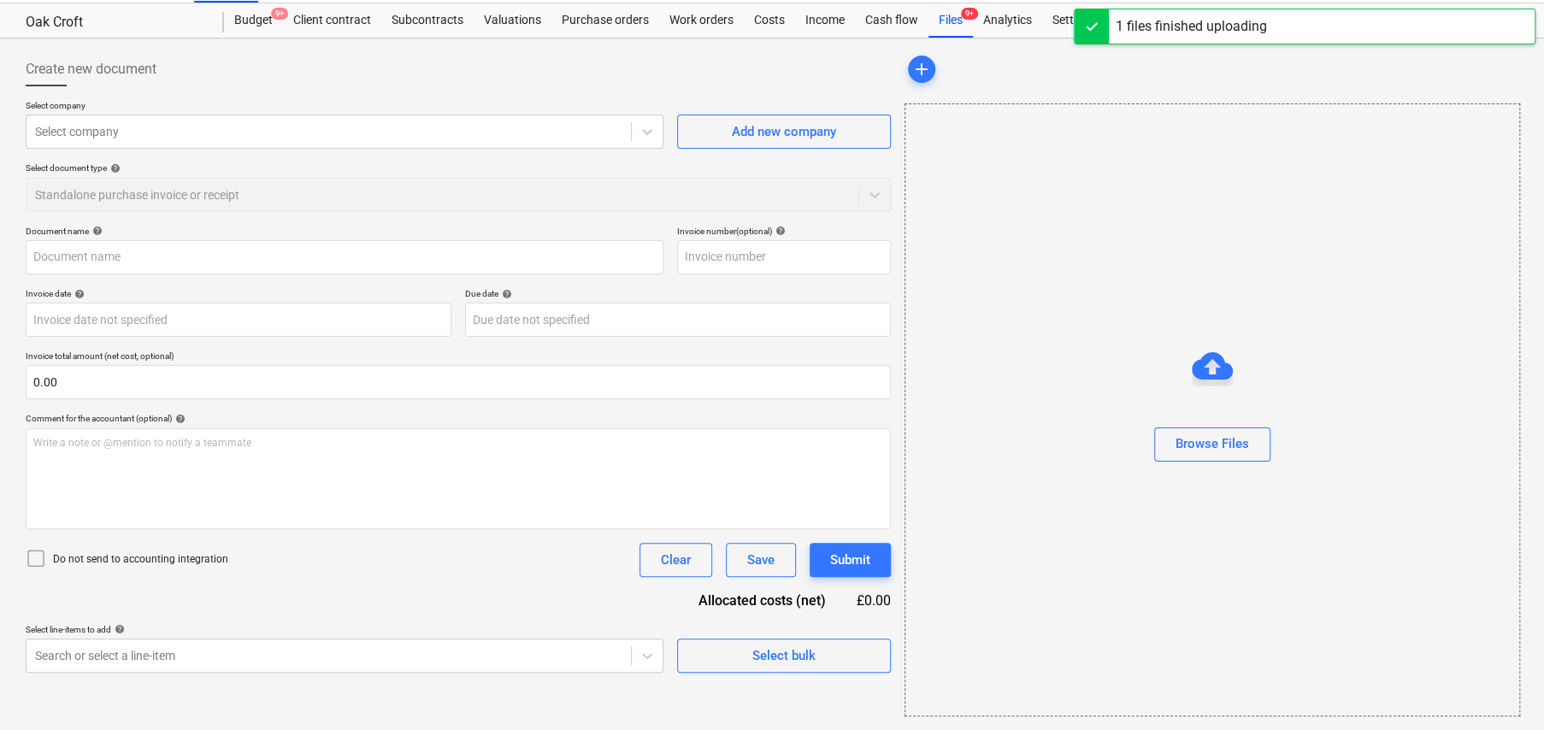
type input "M.A Roofing - Karringtons - 13.08.2025.pdf"
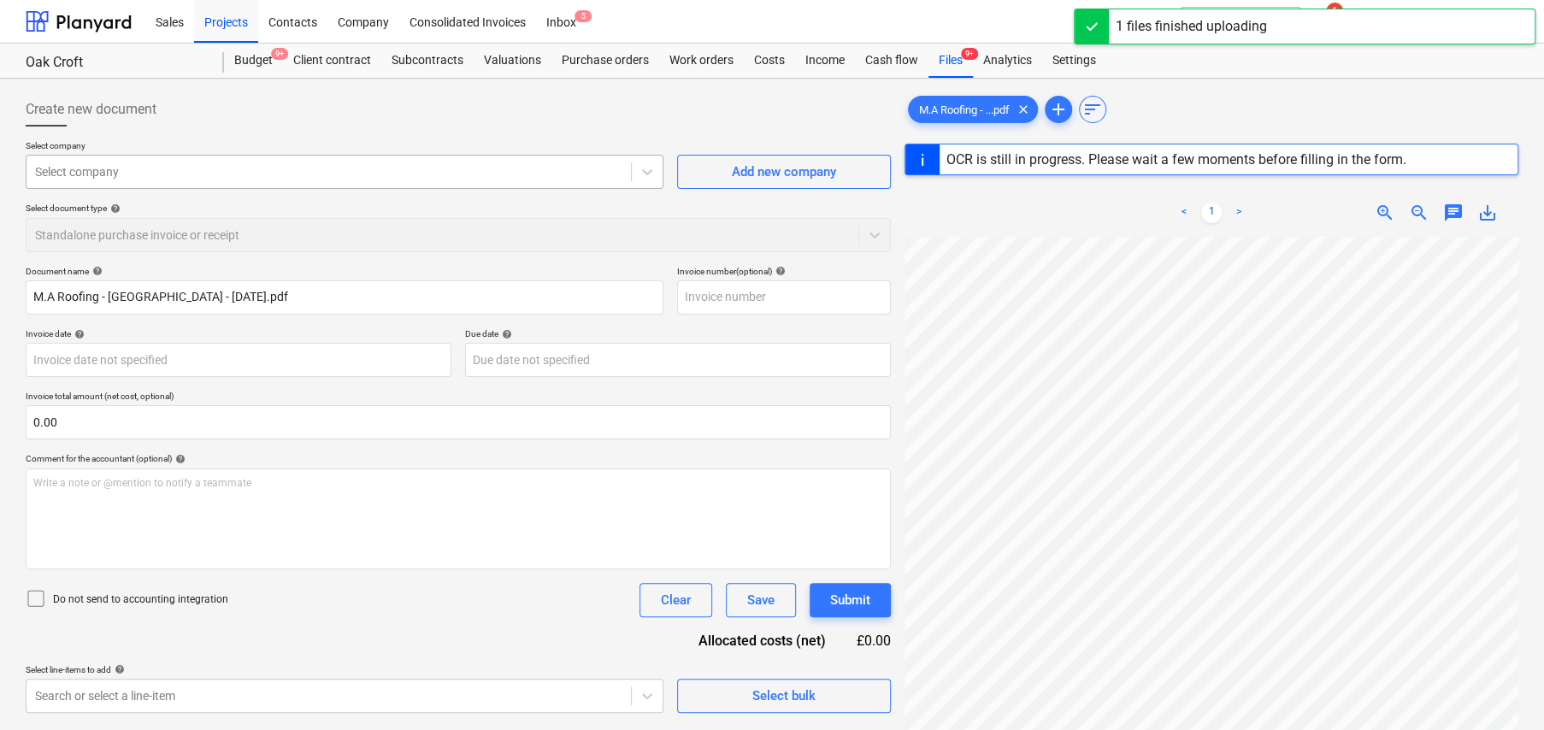
click at [193, 174] on div at bounding box center [328, 171] width 587 height 17
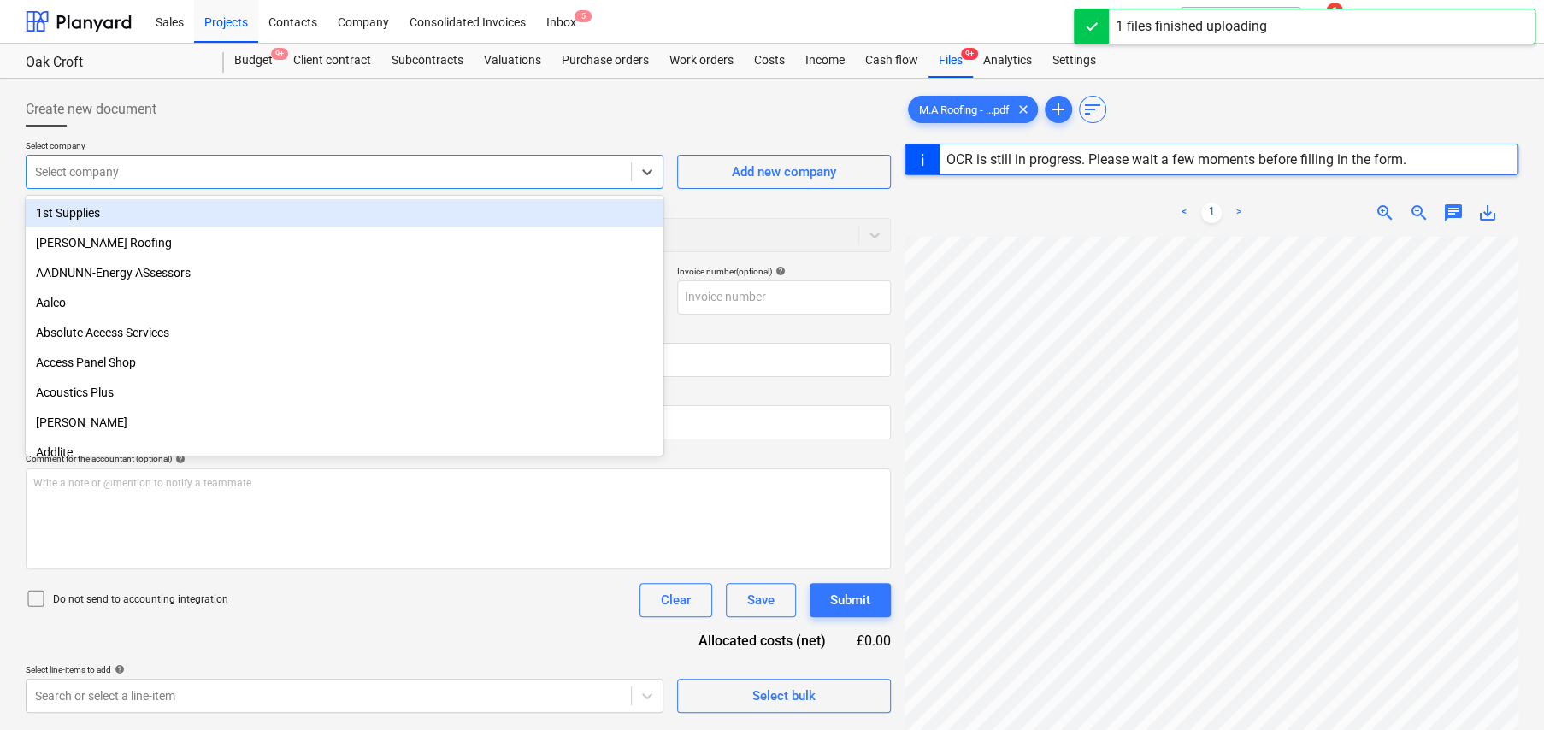
click at [233, 125] on div "Create new document" at bounding box center [458, 109] width 865 height 34
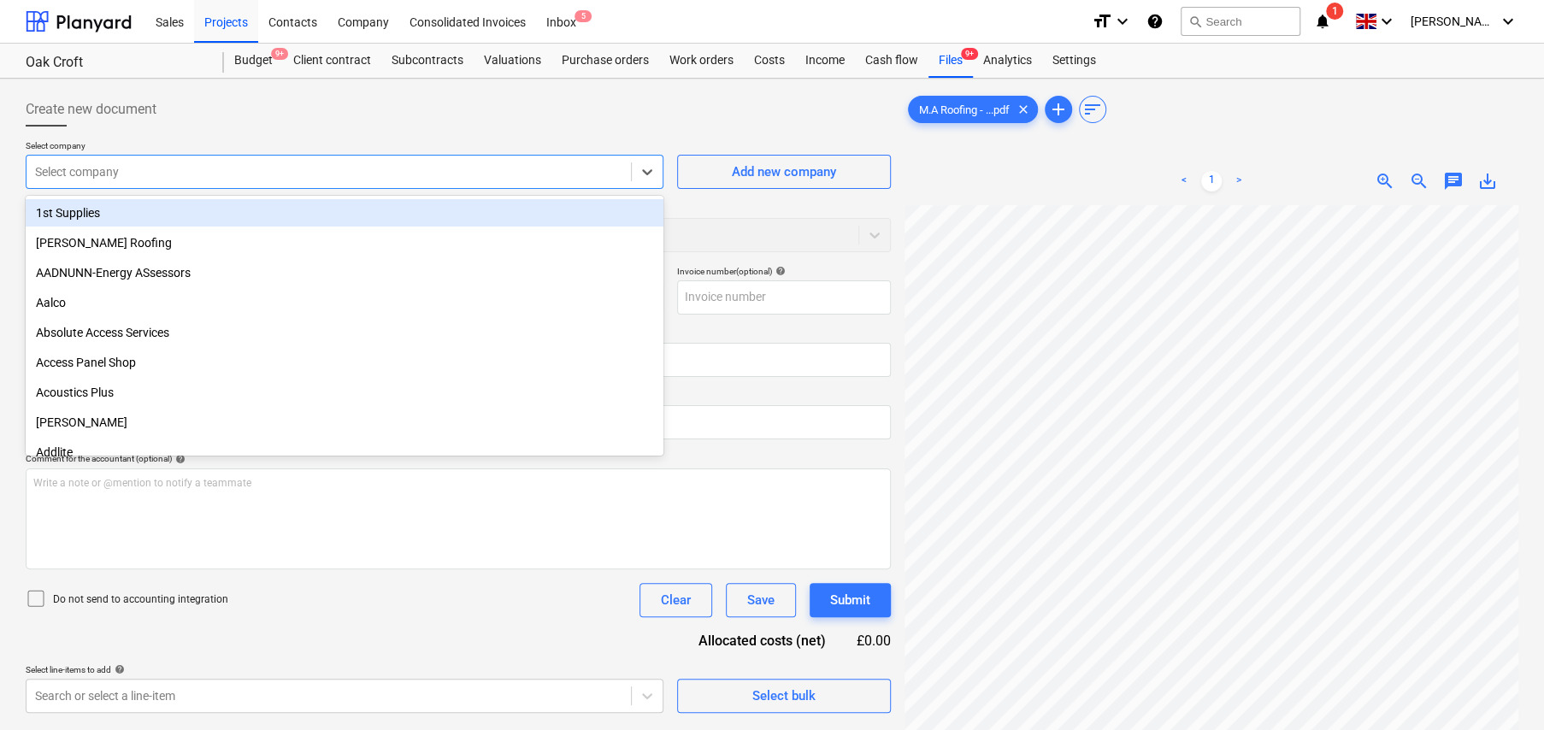
click at [149, 179] on div at bounding box center [328, 171] width 587 height 17
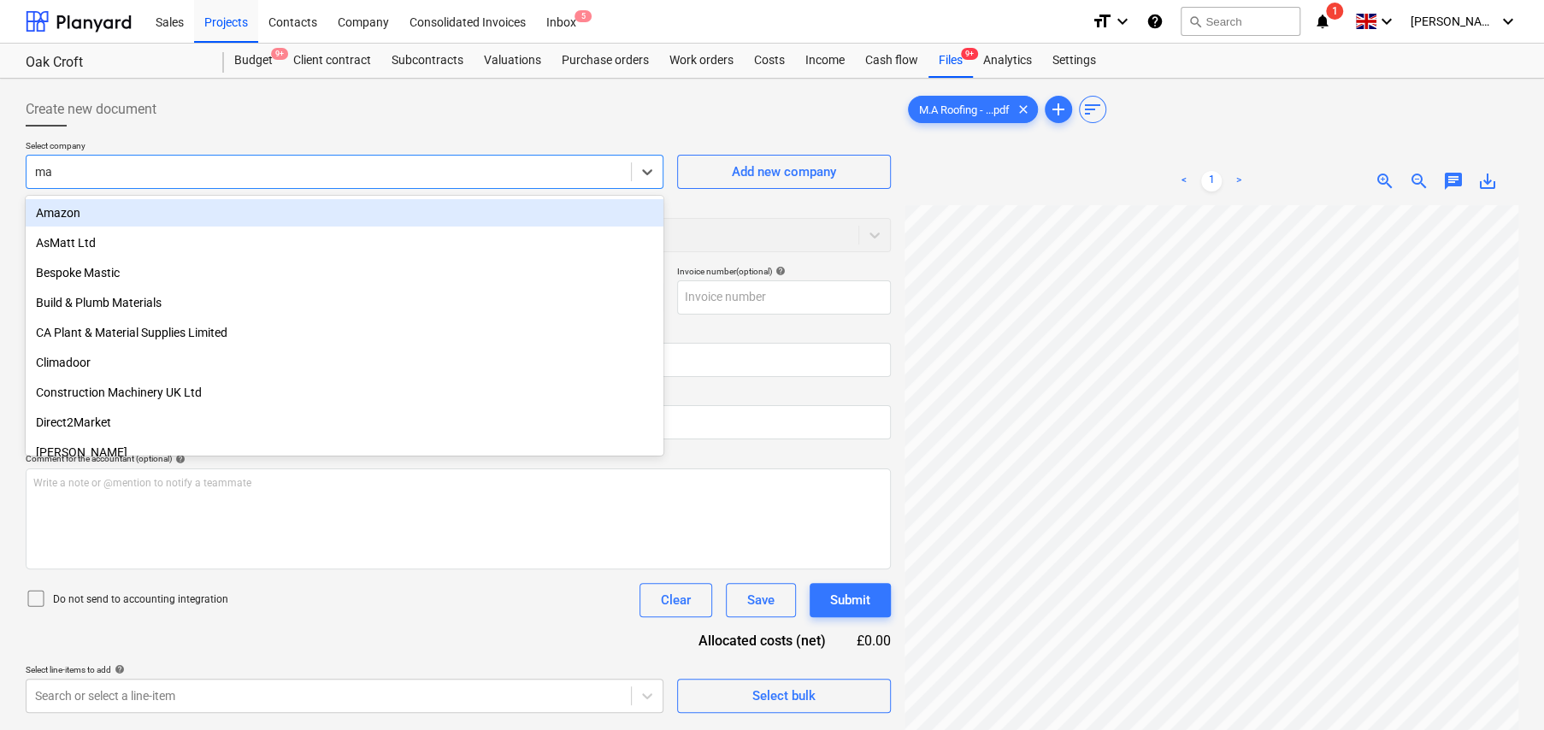
type input "ma r"
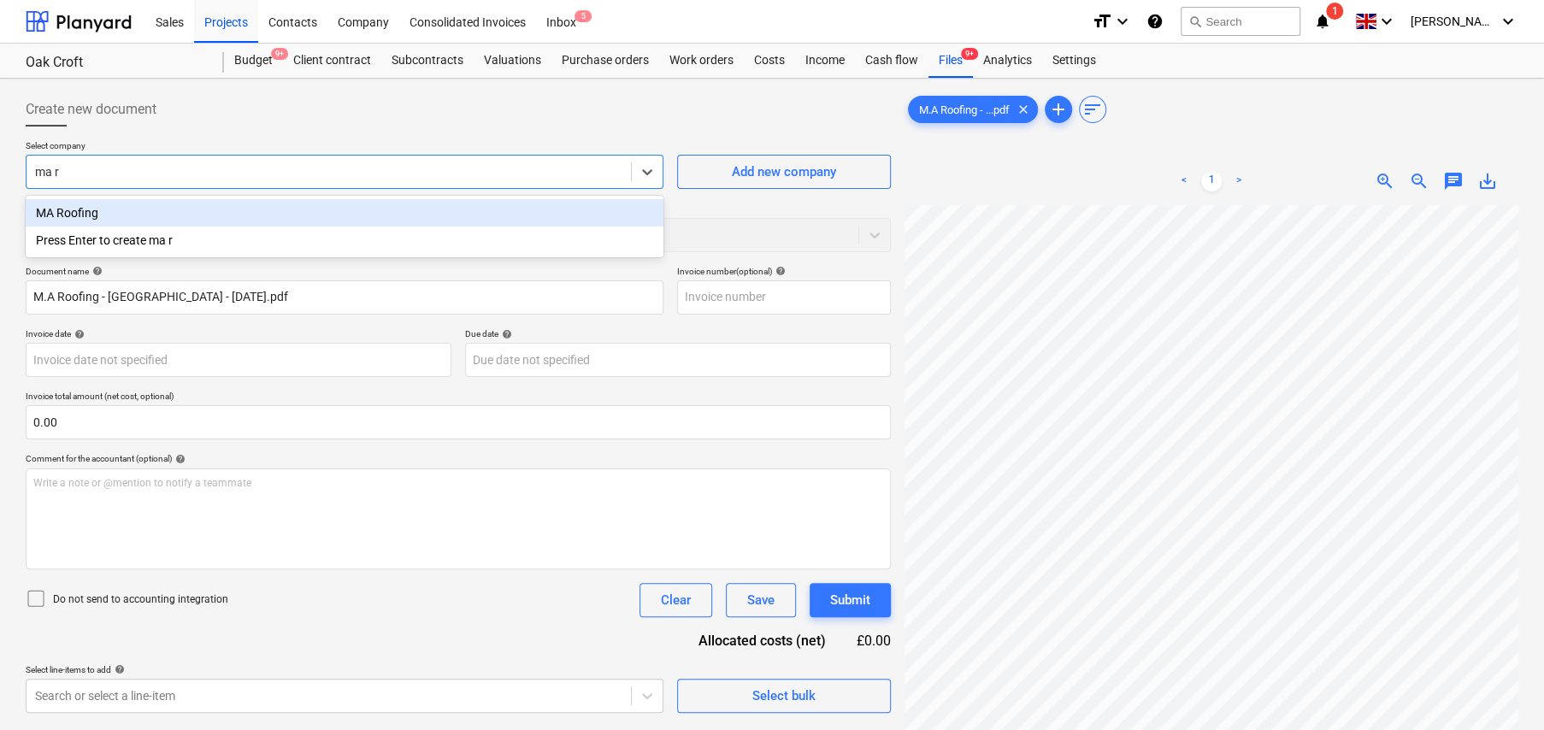
click at [71, 219] on div "MA Roofing" at bounding box center [345, 212] width 638 height 27
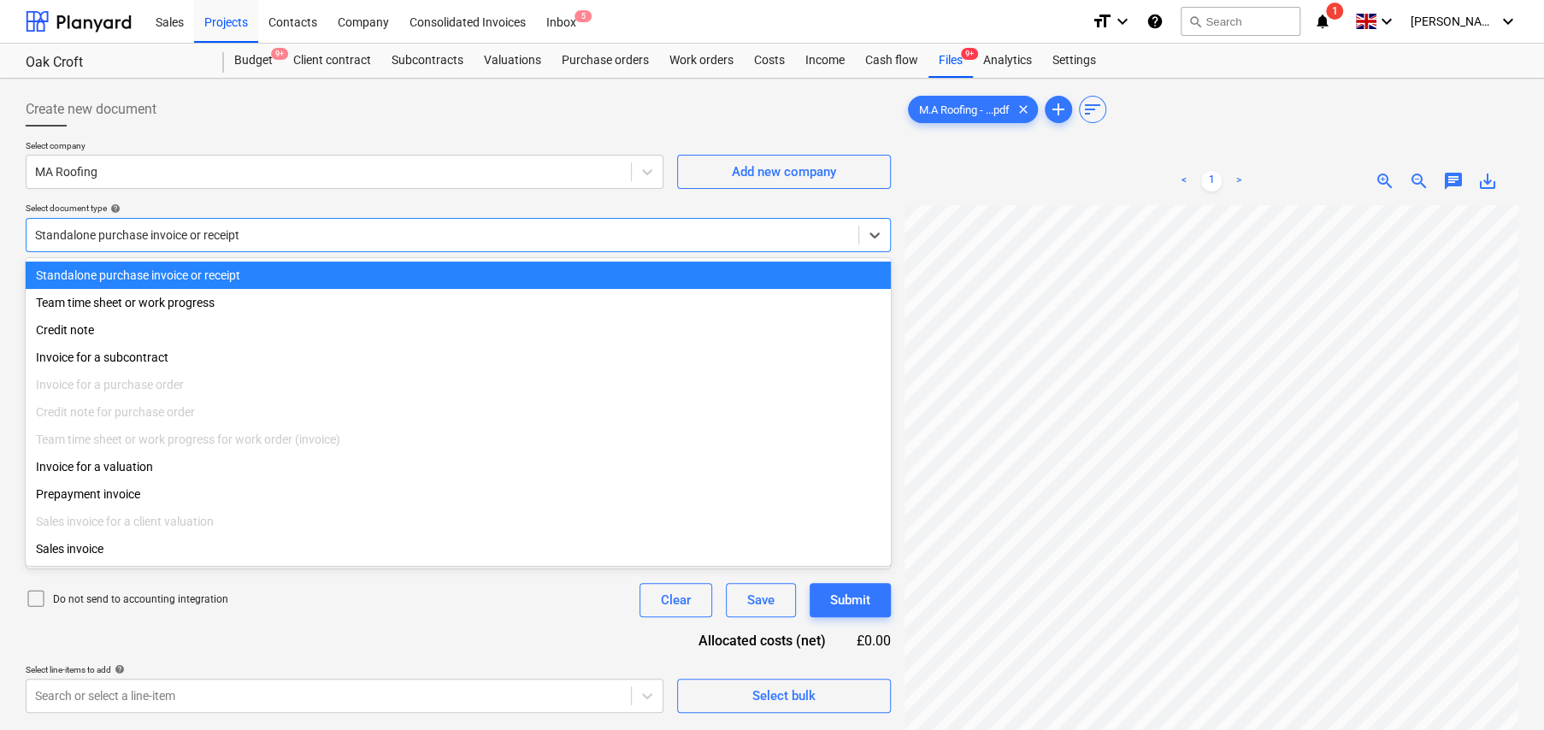
click at [242, 233] on div at bounding box center [442, 235] width 815 height 17
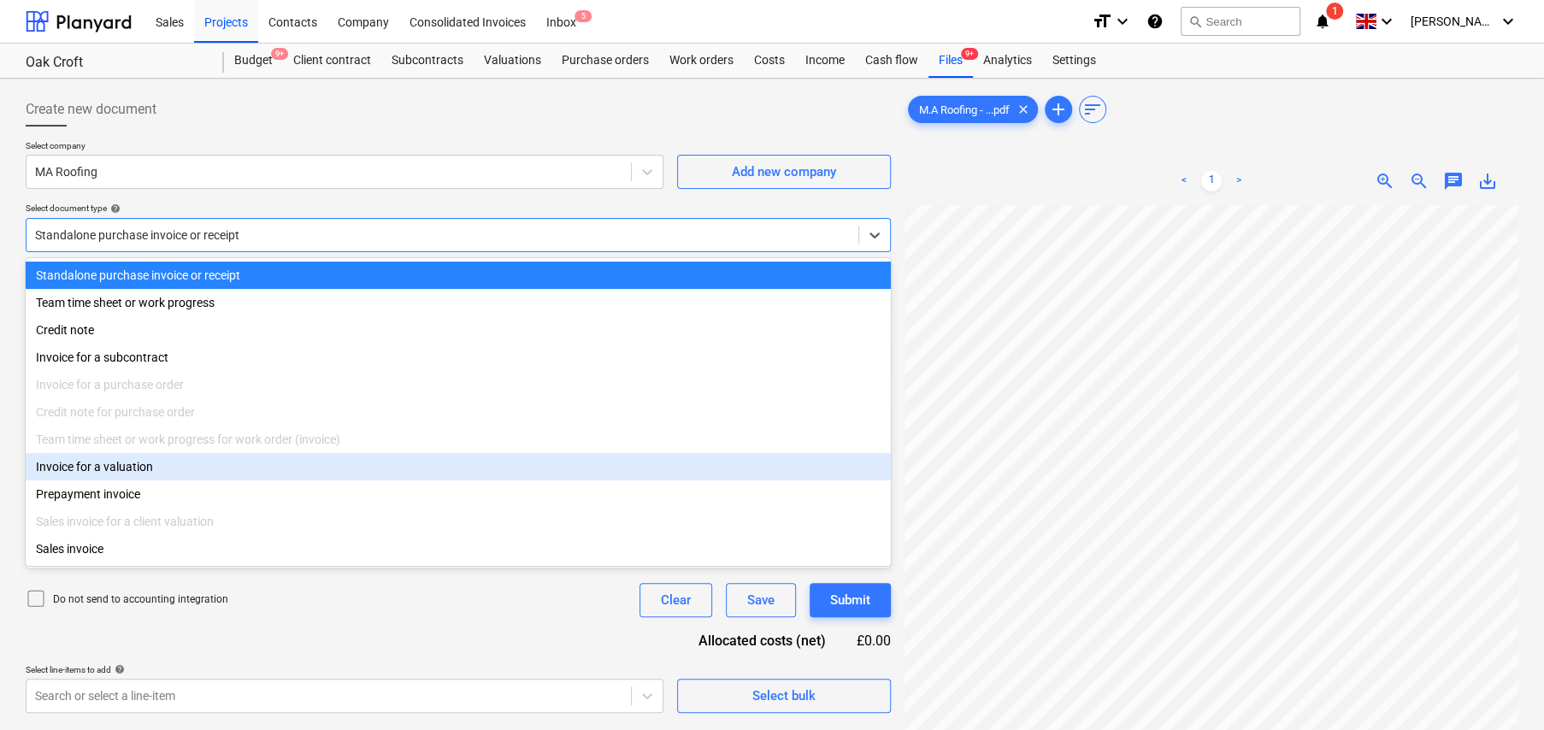
click at [139, 480] on div "Invoice for a valuation" at bounding box center [458, 466] width 865 height 27
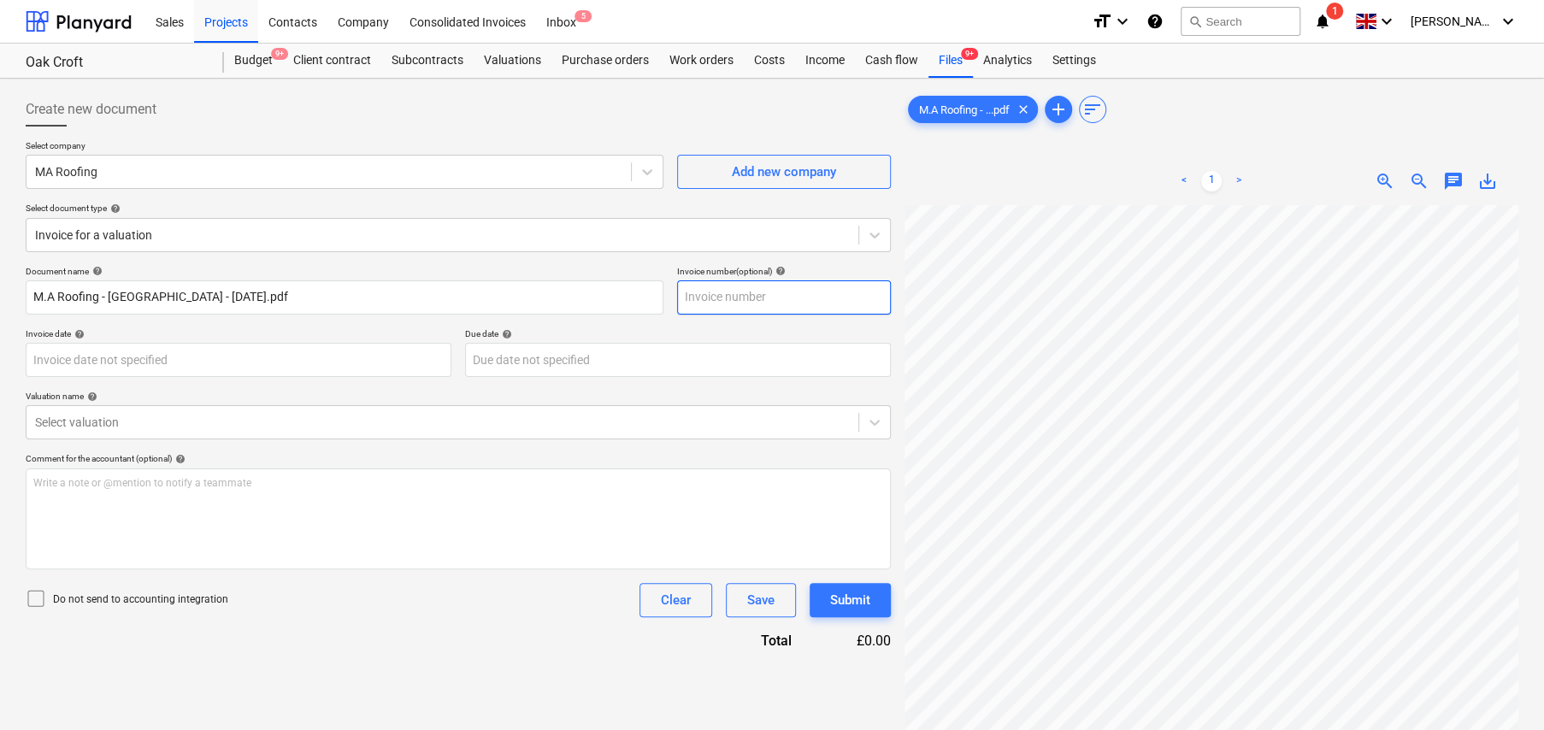
click at [754, 296] on input "text" at bounding box center [784, 297] width 214 height 34
click at [722, 296] on input "text" at bounding box center [784, 297] width 214 height 34
type input "130825"
click at [228, 360] on body "Sales Projects Contacts Company Consolidated Invoices Inbox 5 format_size keybo…" at bounding box center [772, 365] width 1544 height 730
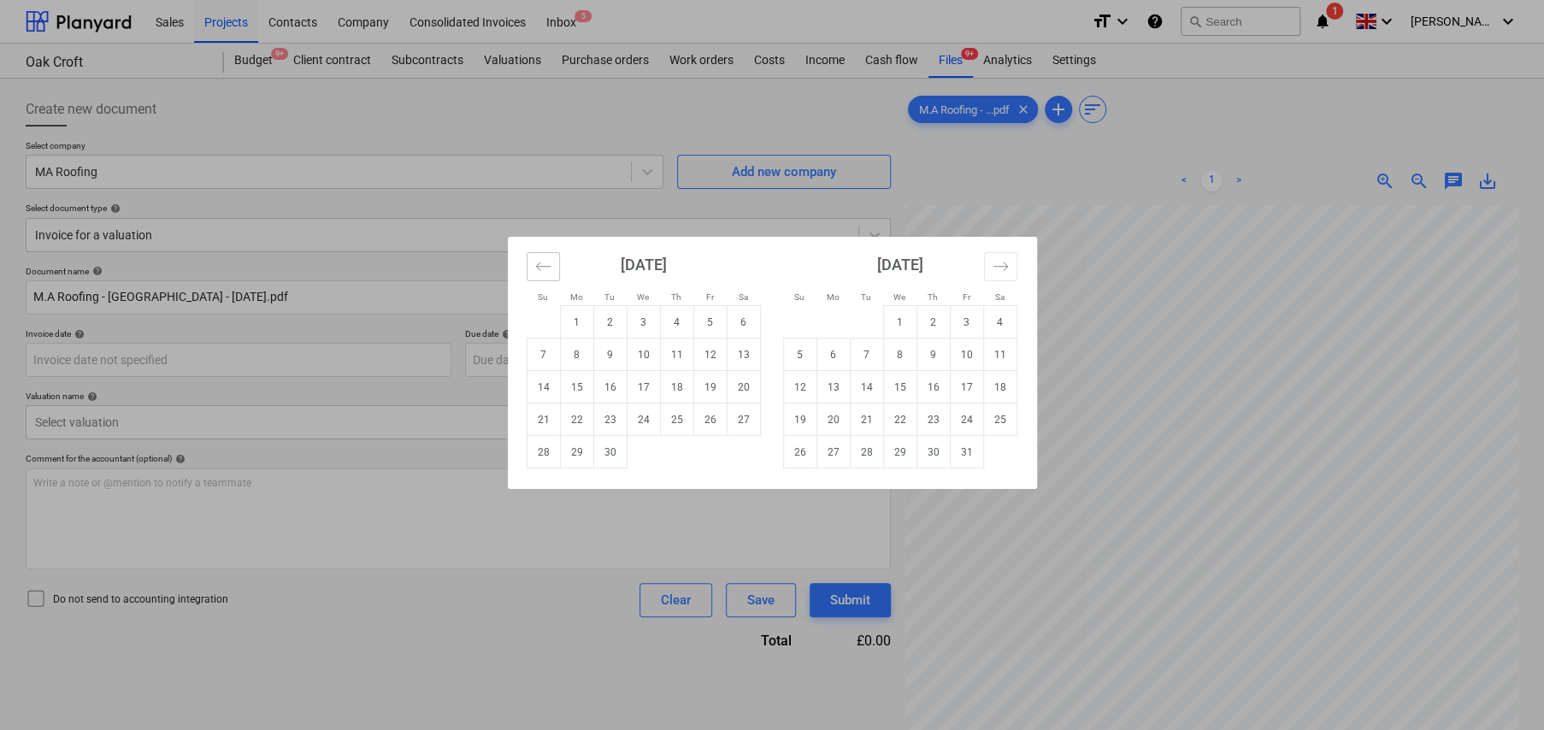
click at [527, 264] on button "Move backward to switch to the previous month." at bounding box center [543, 266] width 33 height 29
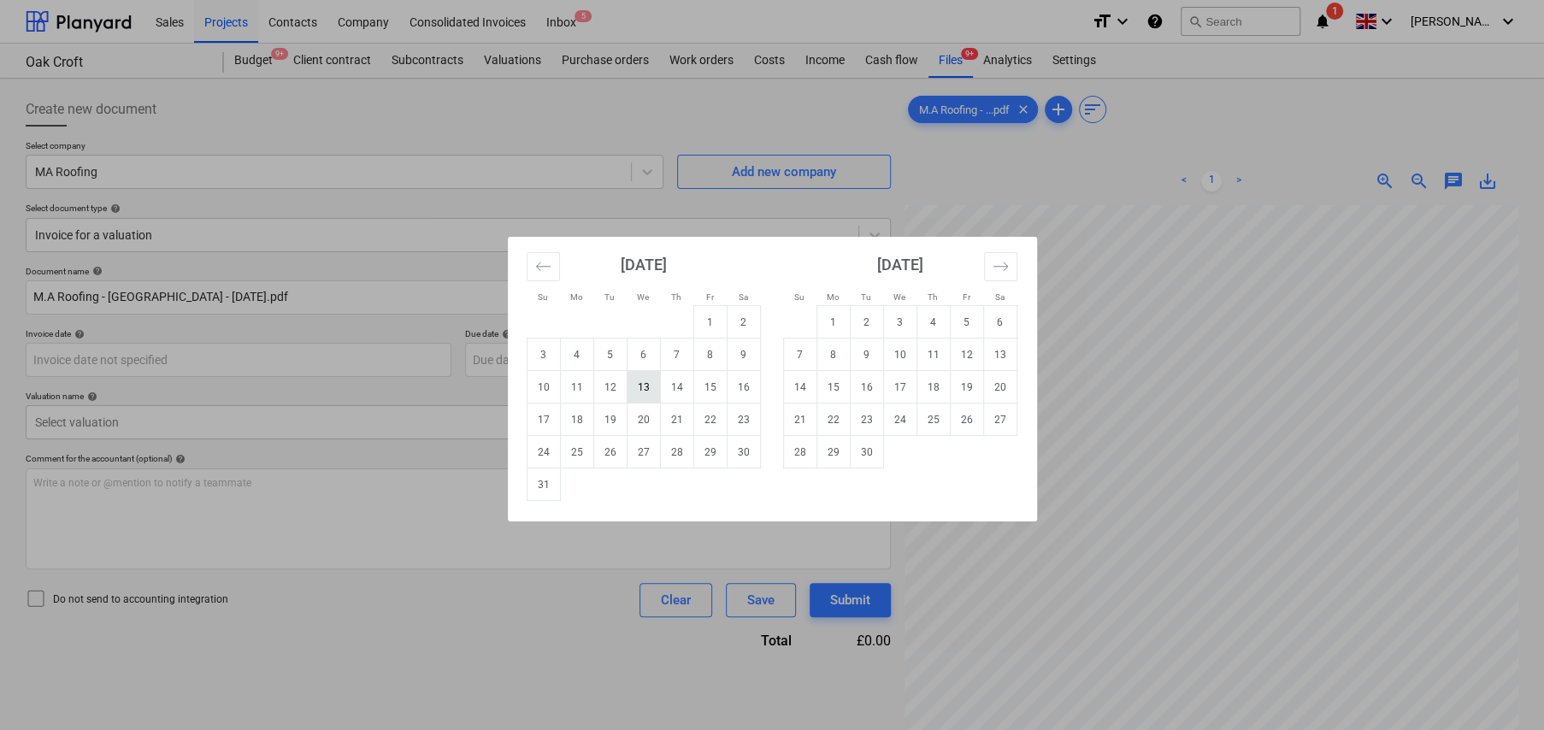
click at [638, 386] on td "13" at bounding box center [643, 387] width 33 height 32
type input "13 Aug 2025"
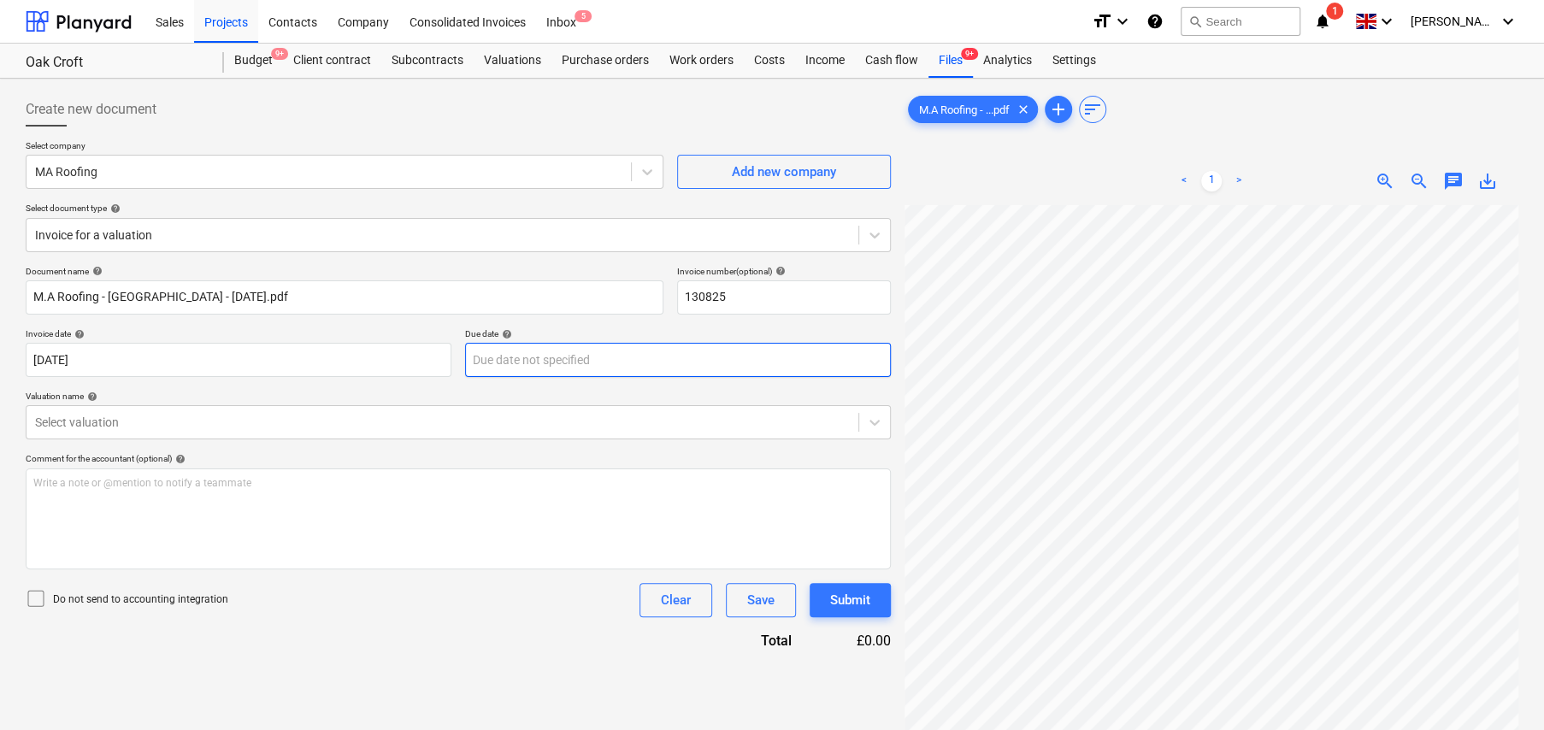
click at [572, 351] on body "Sales Projects Contacts Company Consolidated Invoices Inbox 5 format_size keybo…" at bounding box center [772, 365] width 1544 height 730
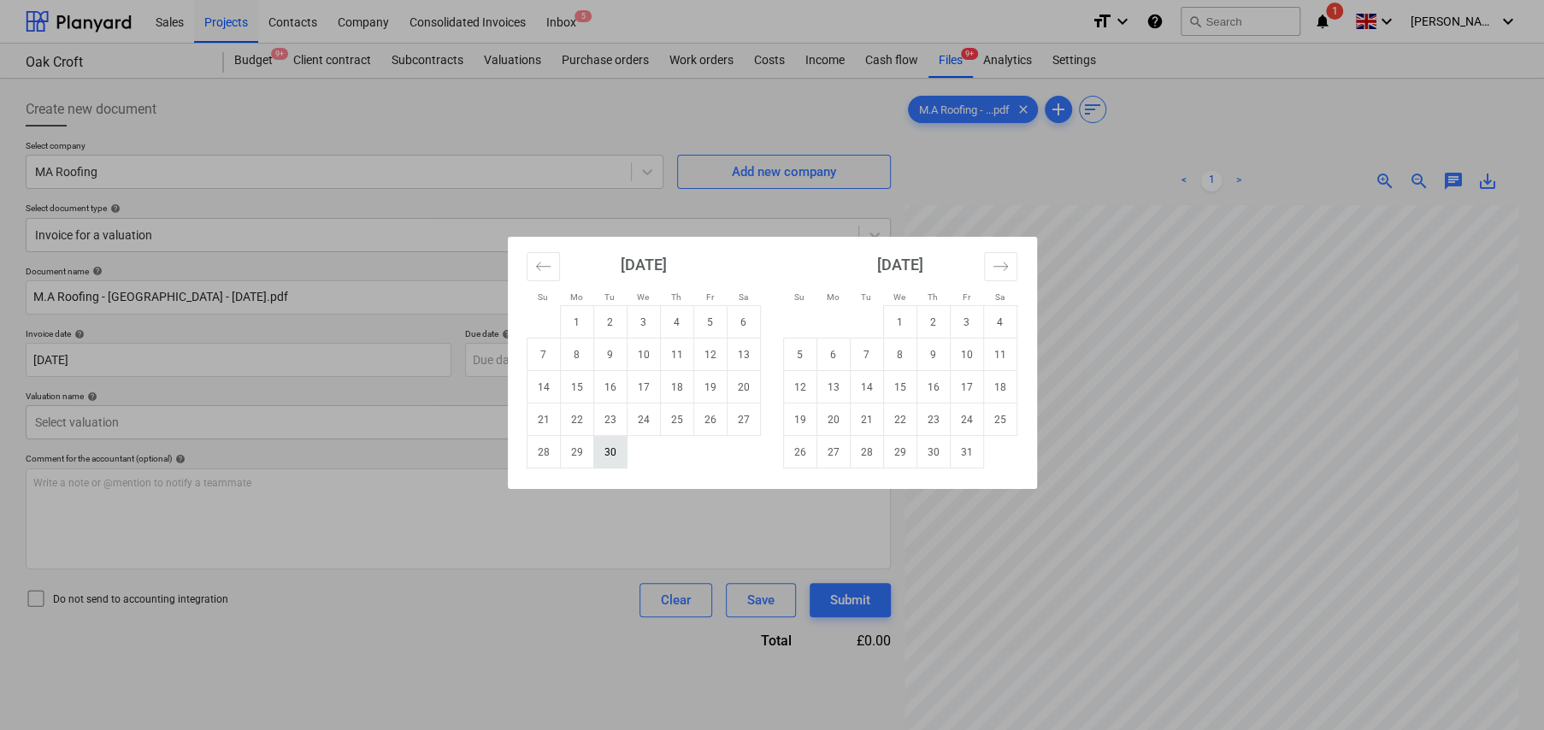
click at [622, 450] on td "30" at bounding box center [609, 452] width 33 height 32
click at [591, 351] on body "Sales Projects Contacts Company Consolidated Invoices Inbox 5 format_size keybo…" at bounding box center [772, 365] width 1544 height 730
click at [527, 268] on button "Move backward to switch to the previous month." at bounding box center [543, 266] width 33 height 29
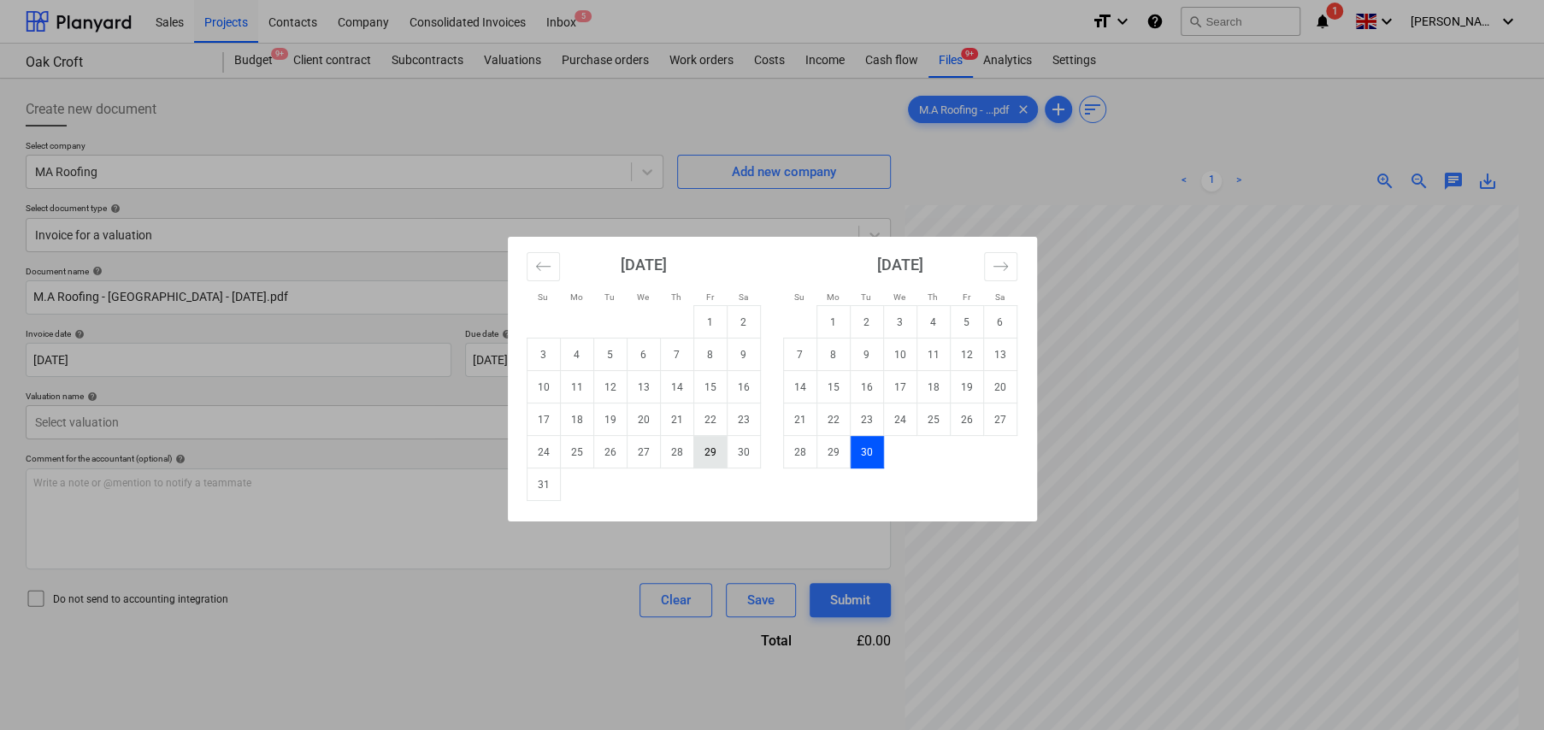
click at [715, 447] on td "29" at bounding box center [709, 452] width 33 height 32
type input "29 Aug 2025"
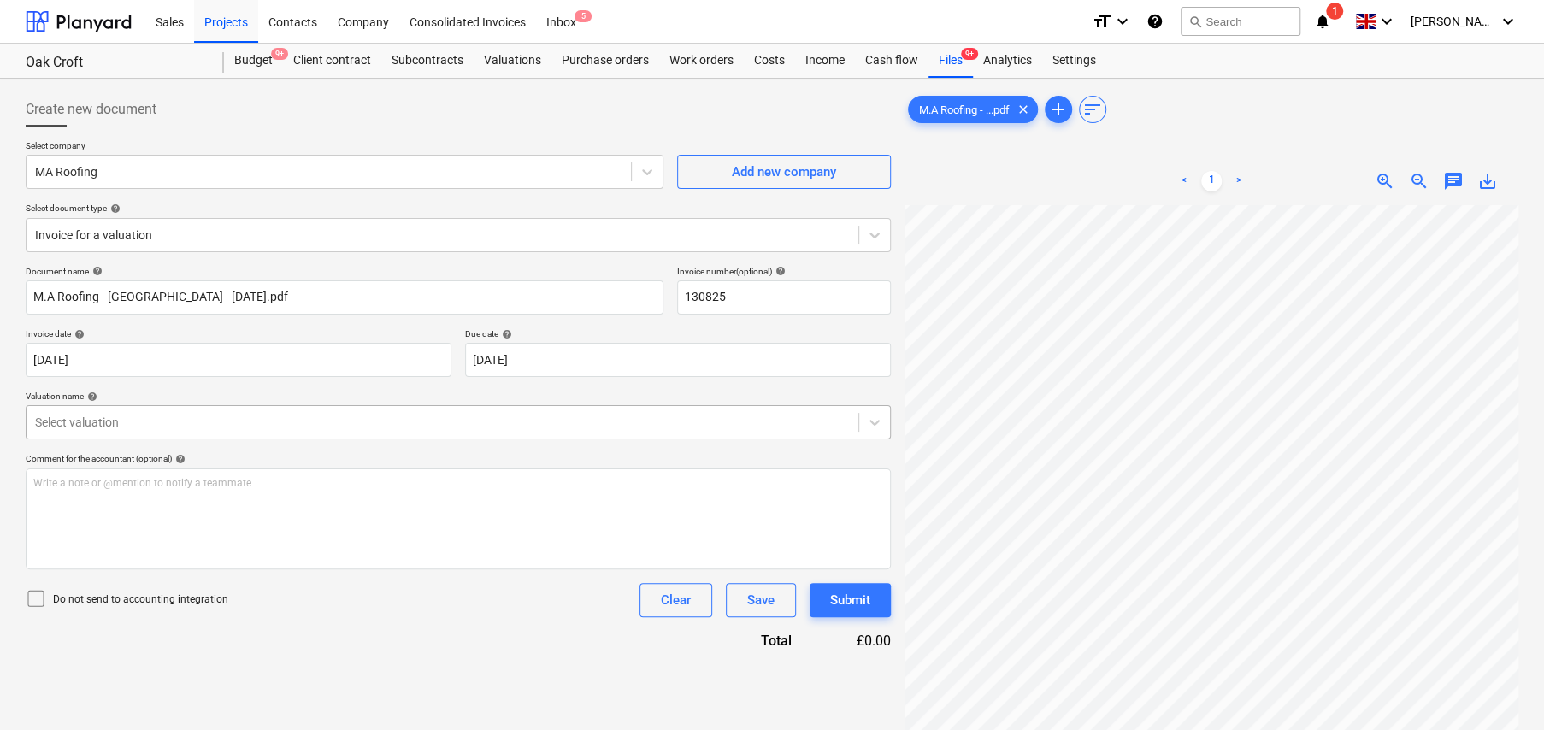
click at [166, 420] on div at bounding box center [442, 422] width 815 height 17
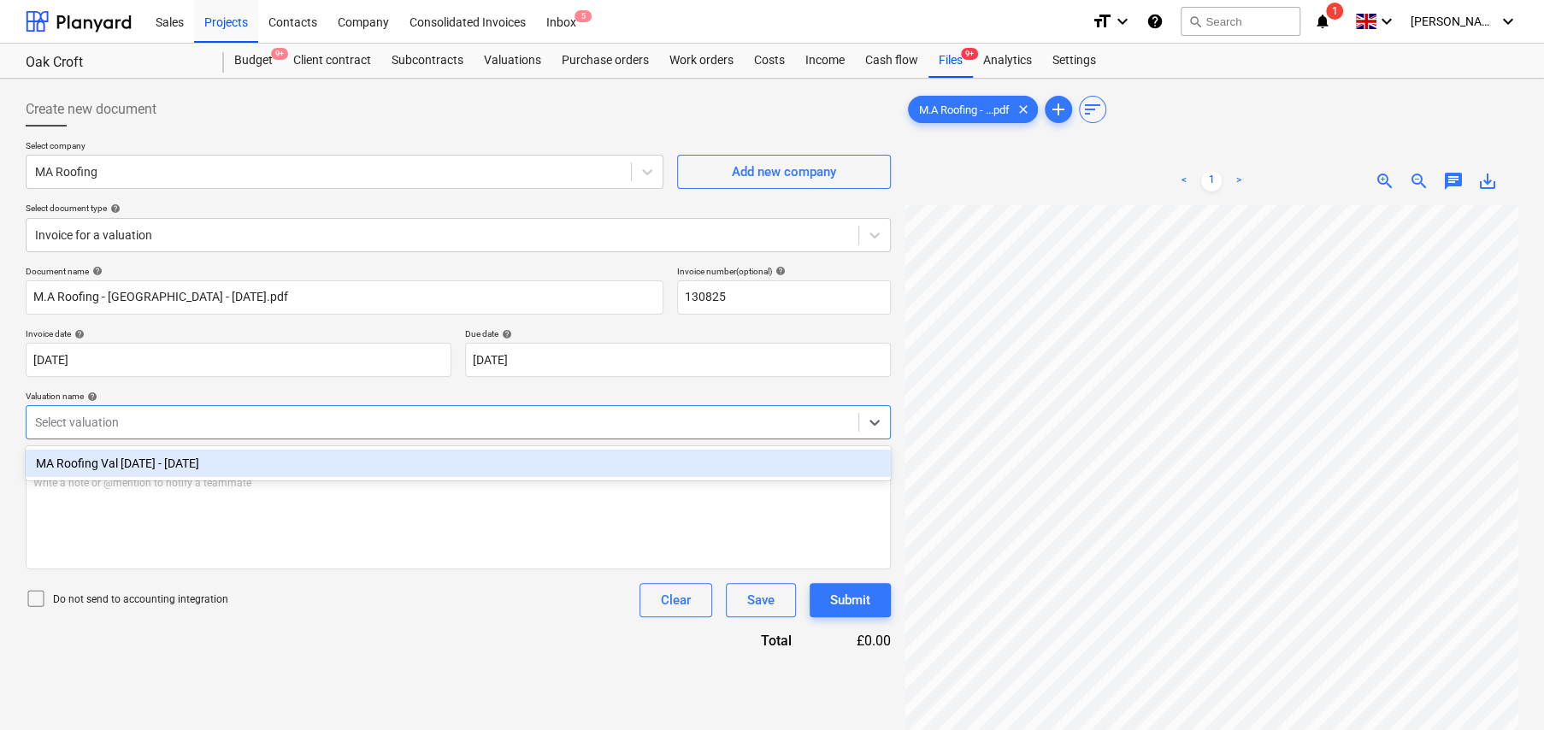
click at [174, 468] on div "MA Roofing Val 2 - 13Aug25" at bounding box center [458, 463] width 865 height 27
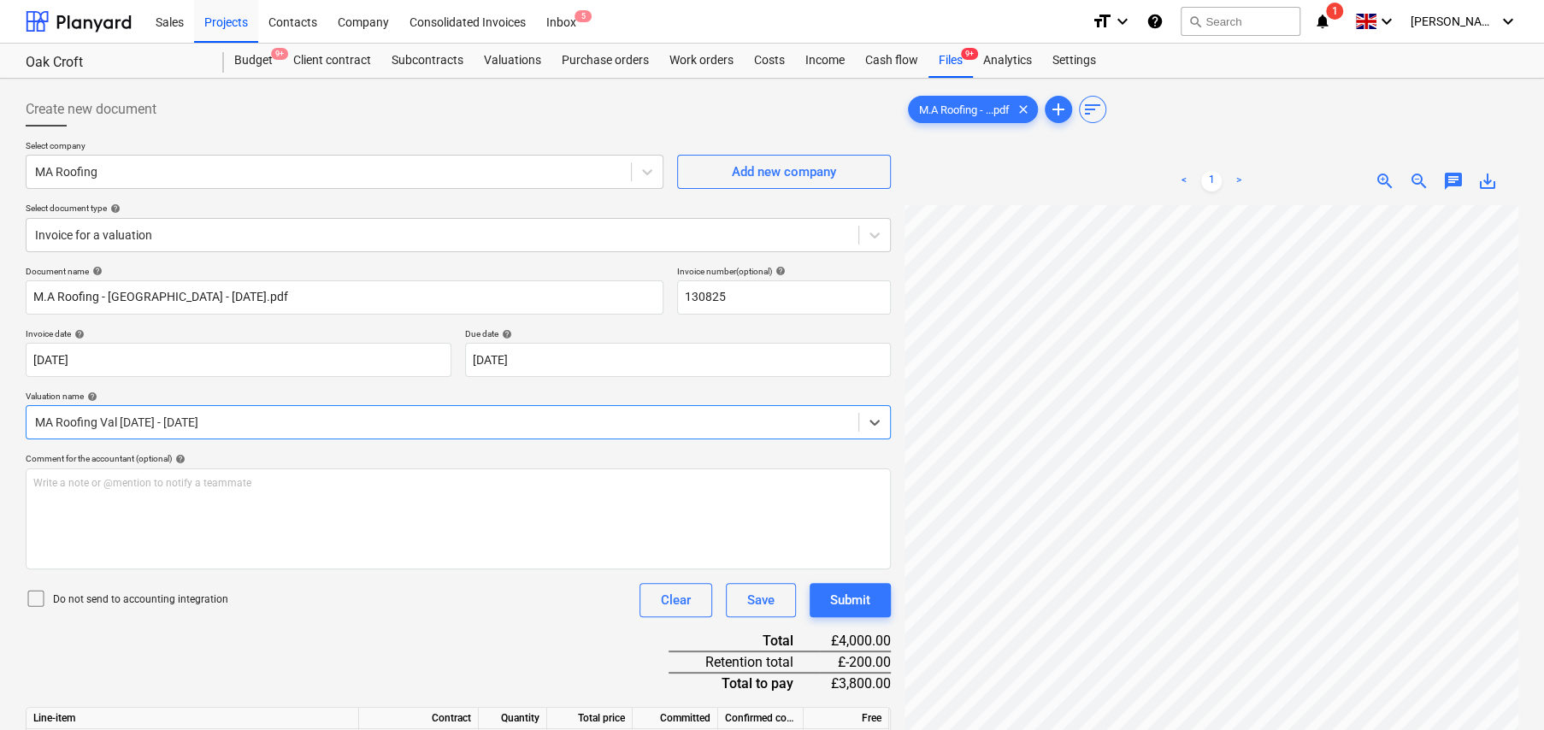
click at [35, 599] on icon at bounding box center [36, 598] width 21 height 21
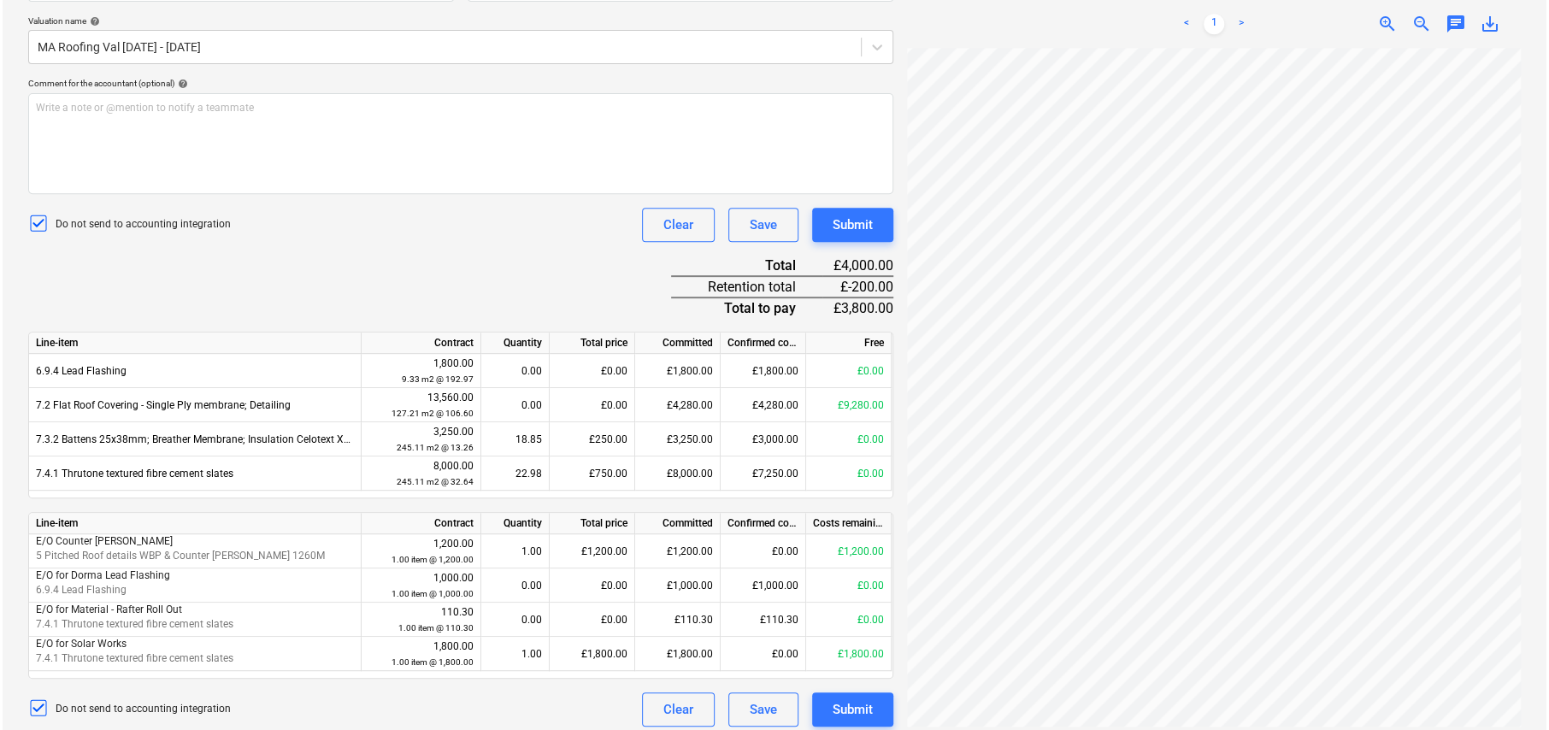
scroll to position [385, 0]
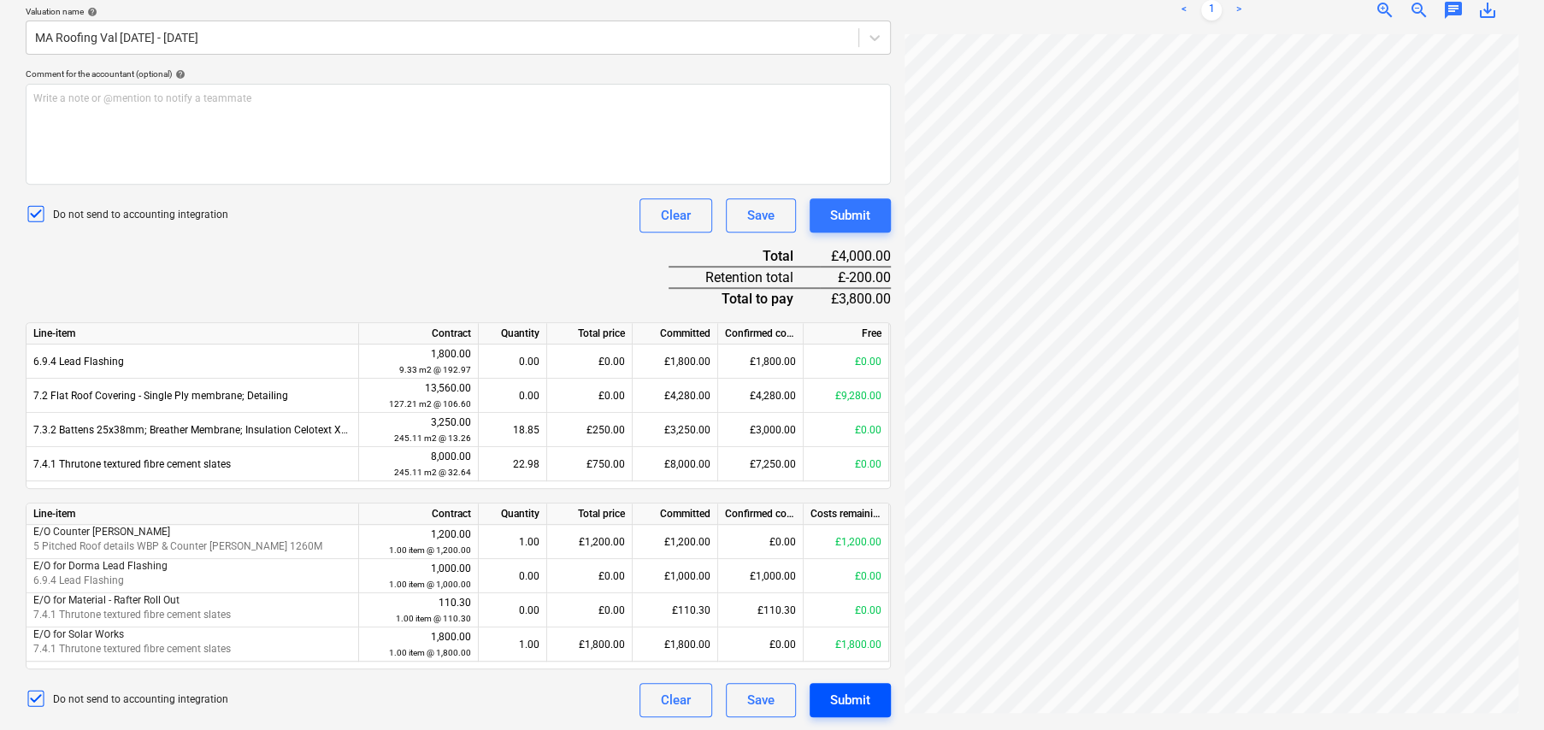
click at [858, 698] on div "Submit" at bounding box center [850, 700] width 40 height 22
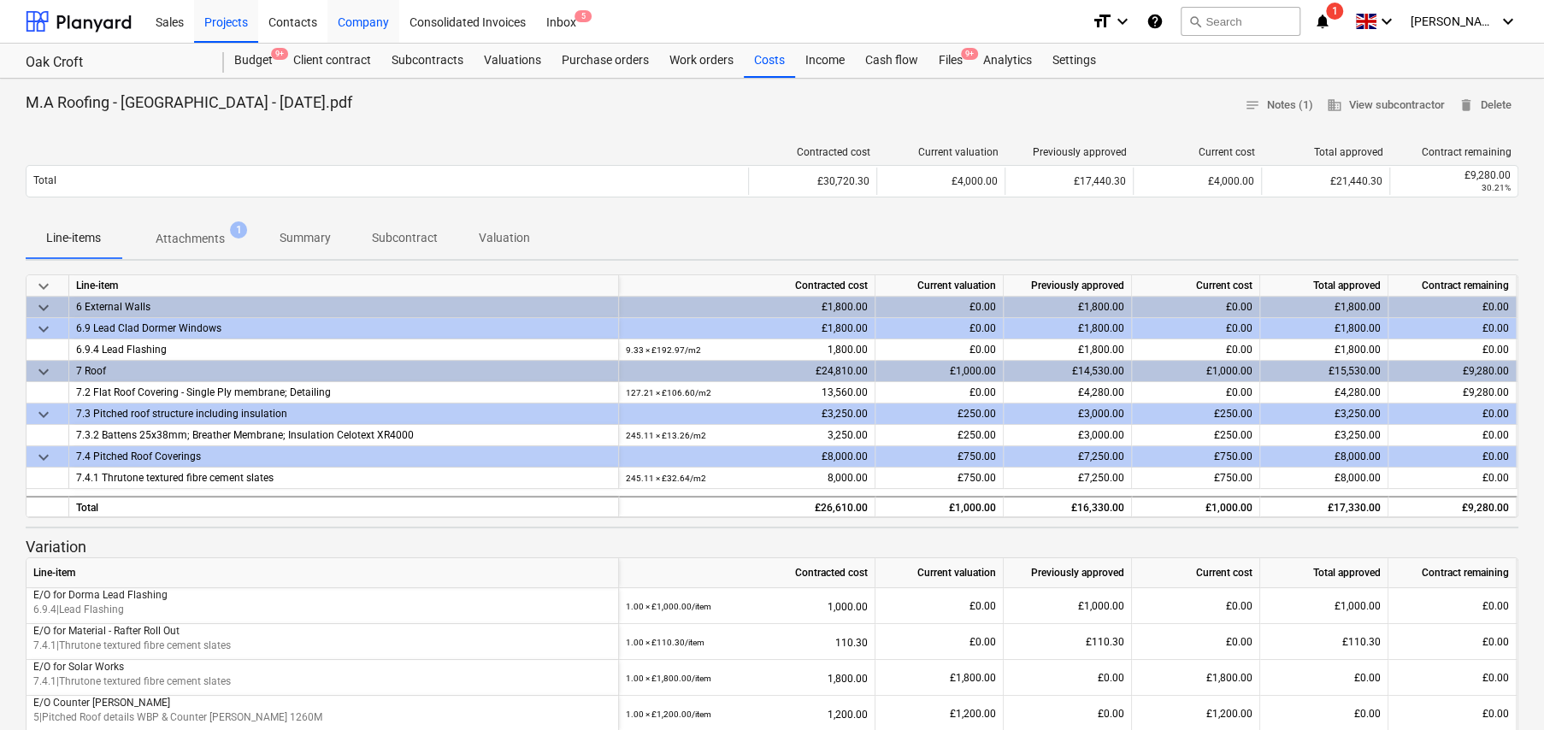
drag, startPoint x: 362, startPoint y: 24, endPoint x: 374, endPoint y: 28, distance: 12.7
click at [362, 24] on div "Company" at bounding box center [363, 21] width 72 height 44
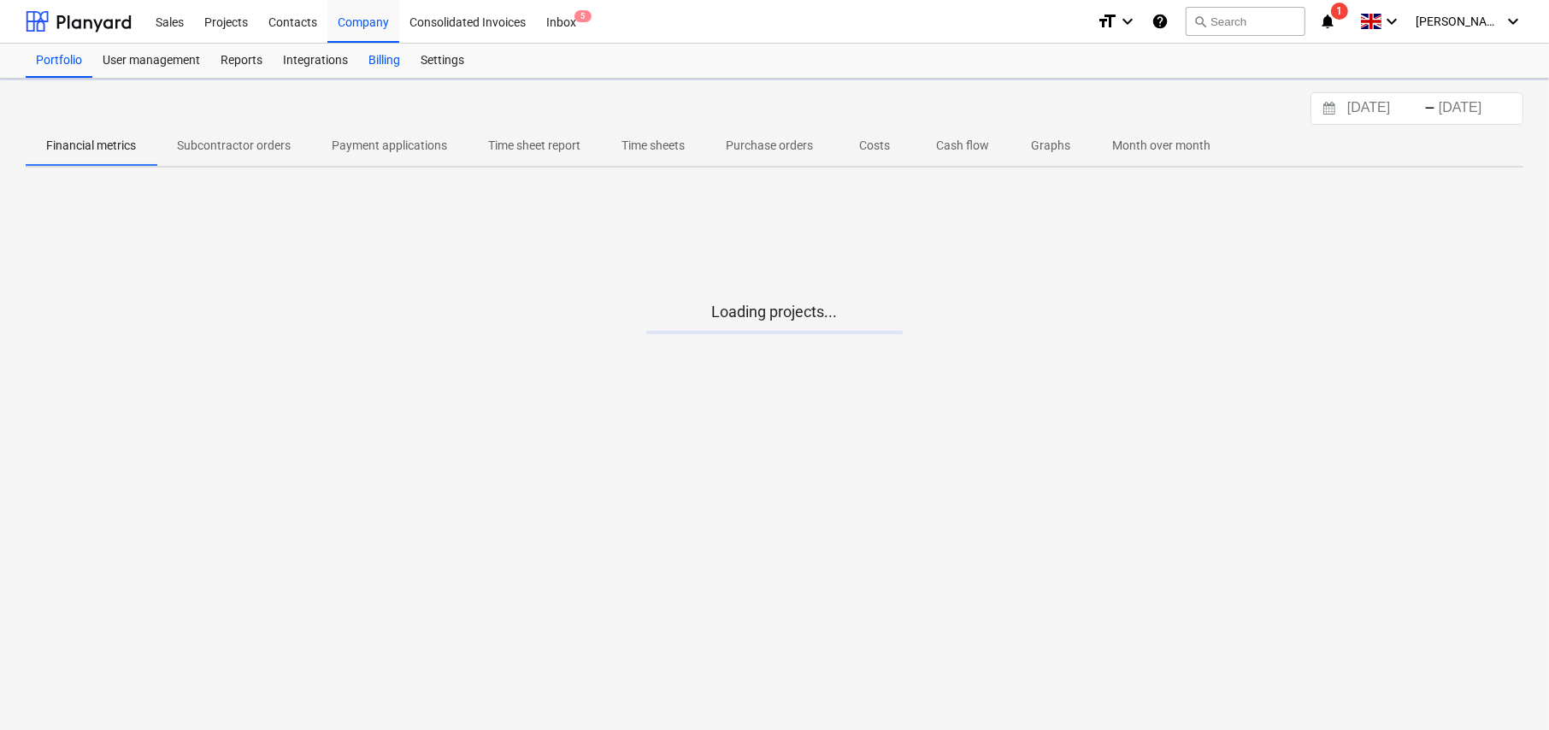
click at [385, 62] on div "Billing" at bounding box center [384, 61] width 52 height 34
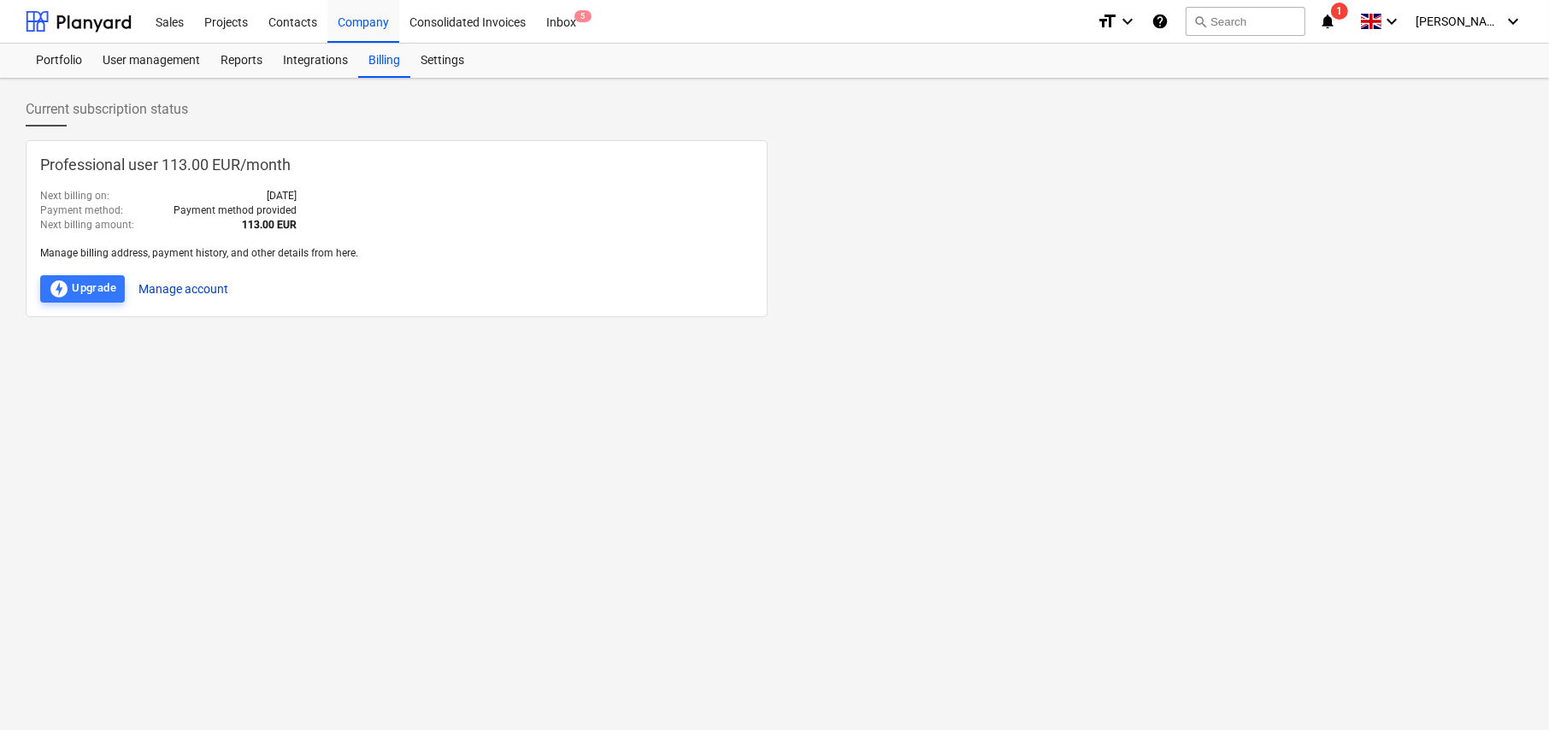
click at [208, 281] on button "Manage account" at bounding box center [183, 288] width 90 height 27
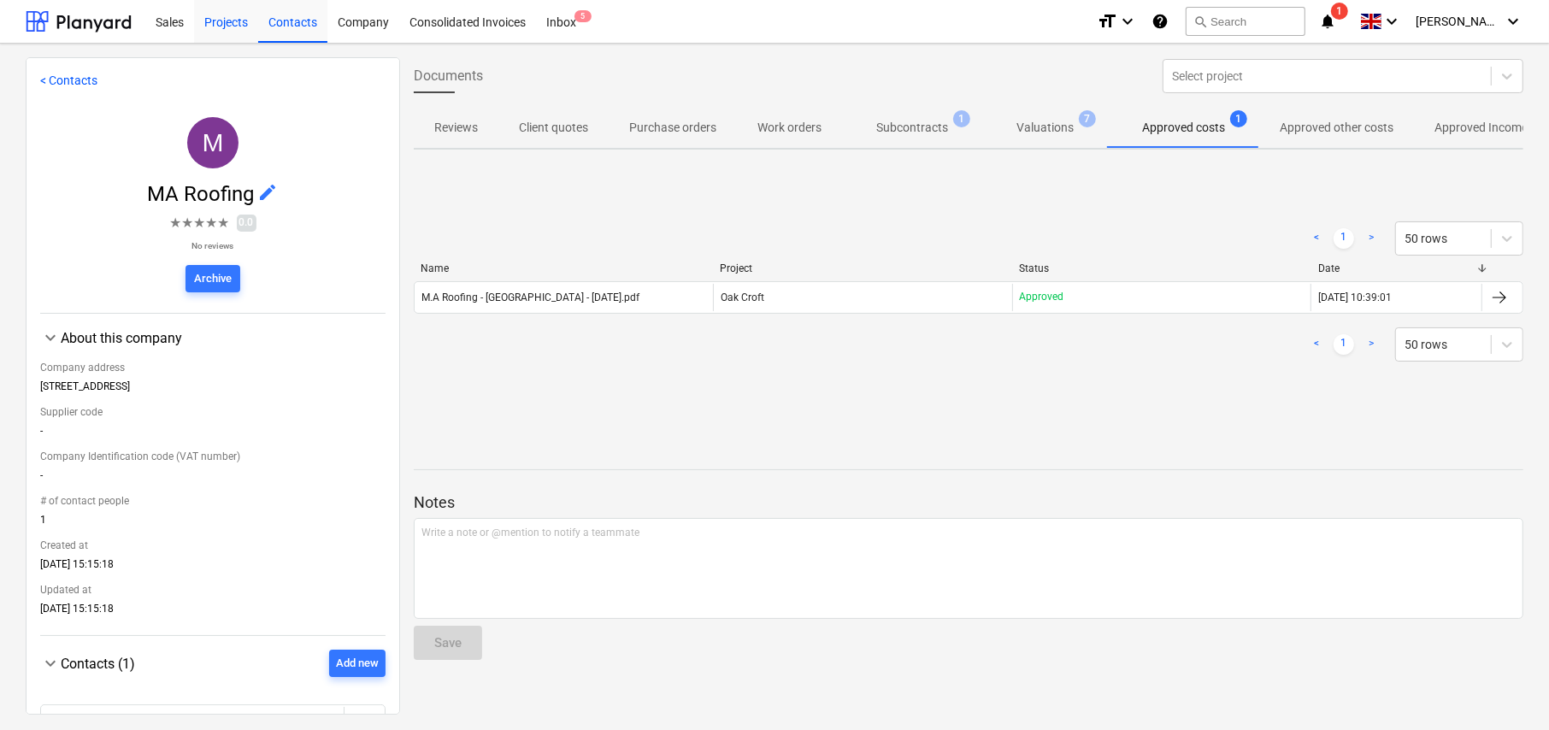
drag, startPoint x: 232, startPoint y: 25, endPoint x: 242, endPoint y: 41, distance: 19.2
click at [232, 25] on div "Projects" at bounding box center [226, 21] width 64 height 44
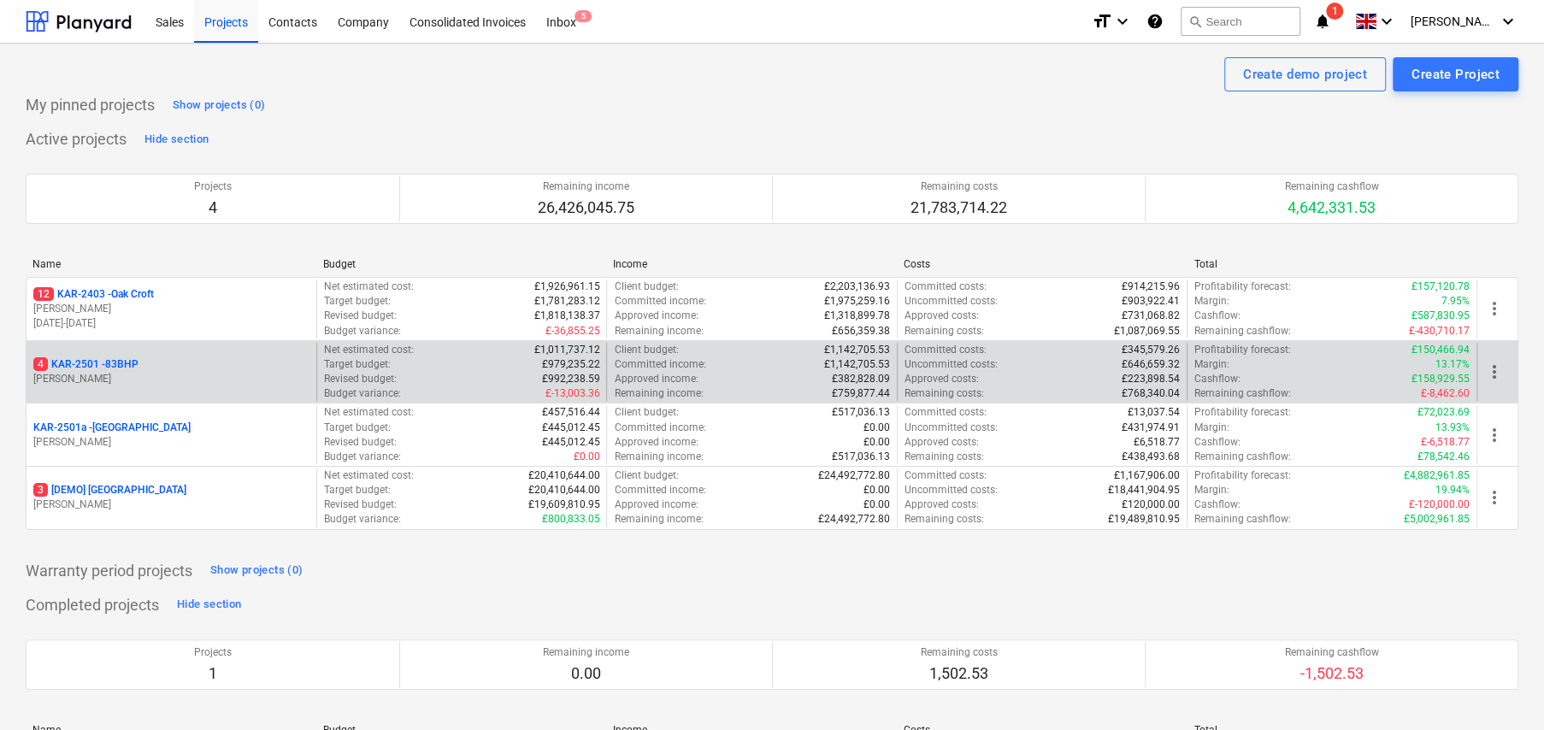
click at [132, 358] on p "4 KAR-2501 - 83BHP" at bounding box center [85, 364] width 105 height 15
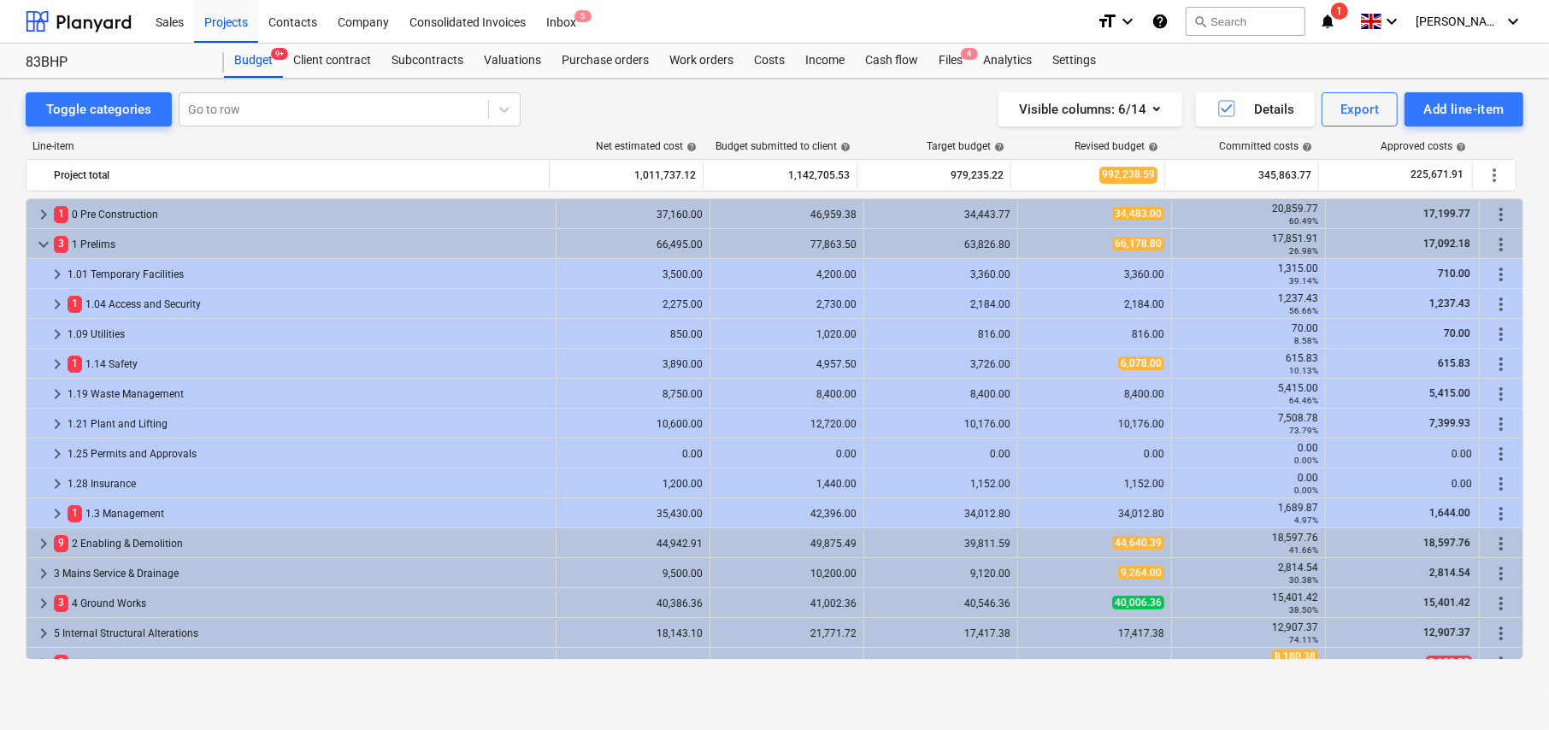
scroll to position [543, 0]
